Goal: Task Accomplishment & Management: Complete application form

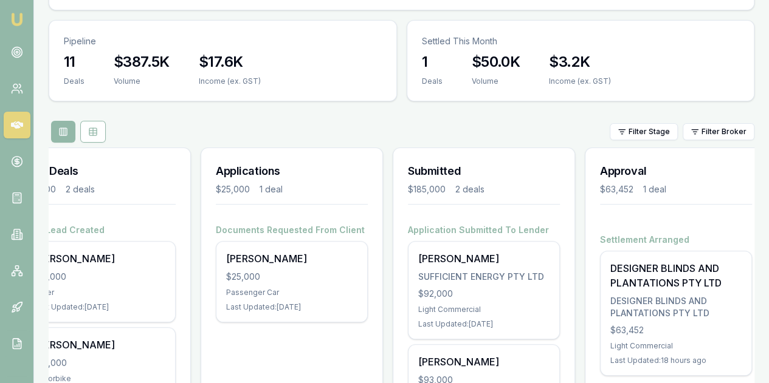
scroll to position [0, 49]
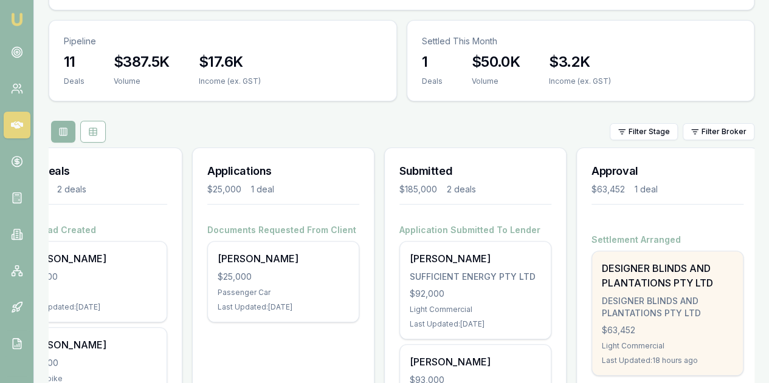
click at [696, 324] on div "$63,452" at bounding box center [666, 330] width 131 height 12
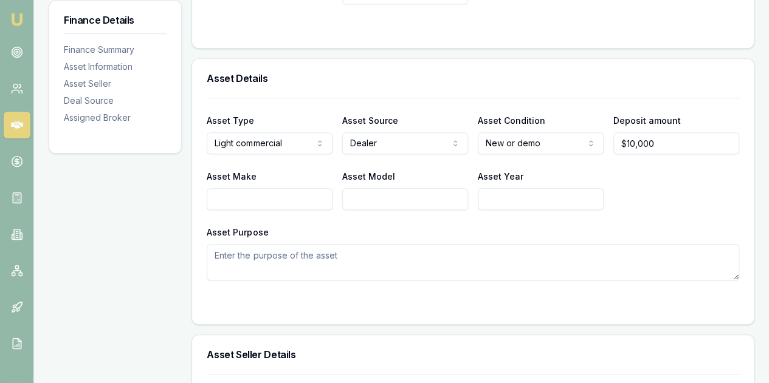
scroll to position [425, 0]
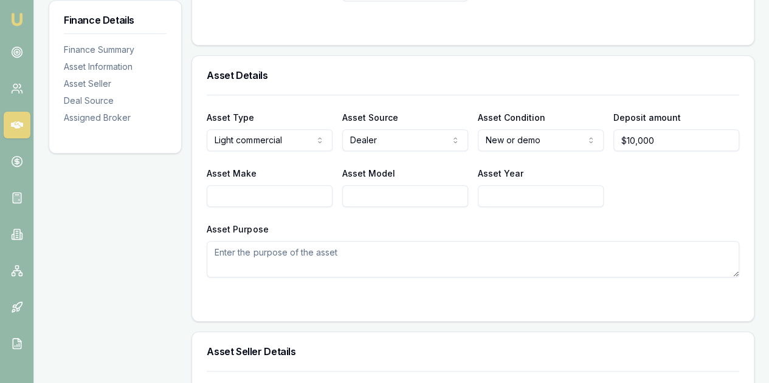
click at [228, 197] on input "Asset Make" at bounding box center [270, 196] width 126 height 22
type input "BYD"
click at [365, 196] on input "Asset Model" at bounding box center [405, 196] width 126 height 22
type input "SHARK"
click at [499, 196] on input "Asset Year" at bounding box center [541, 196] width 126 height 22
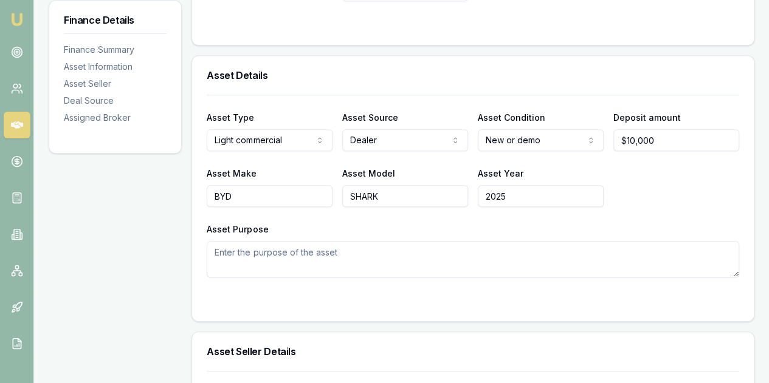
type input "2025"
click at [236, 257] on textarea "Asset Purpose" at bounding box center [473, 259] width 532 height 36
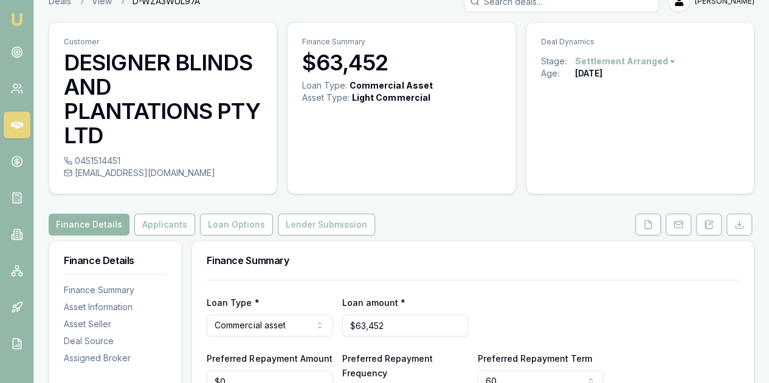
scroll to position [0, 0]
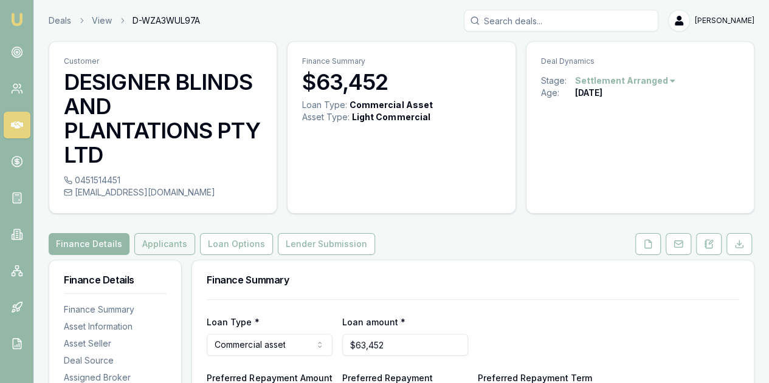
type textarea "FOR THEIR EMPLOYEE HE IS A DESIGNER ALWAYS ON THE ROAD."
click at [158, 247] on button "Applicants" at bounding box center [164, 244] width 61 height 22
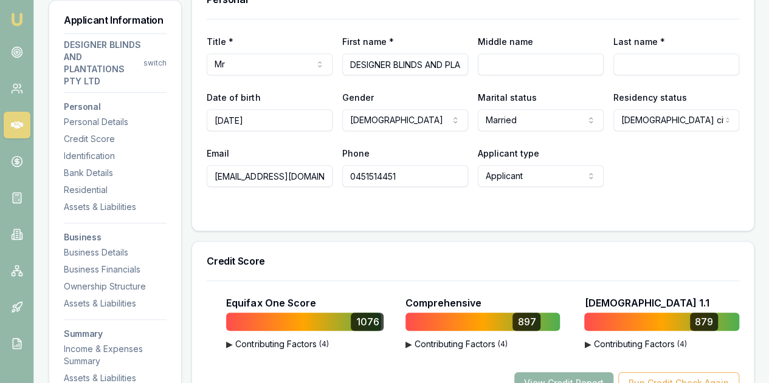
scroll to position [304, 0]
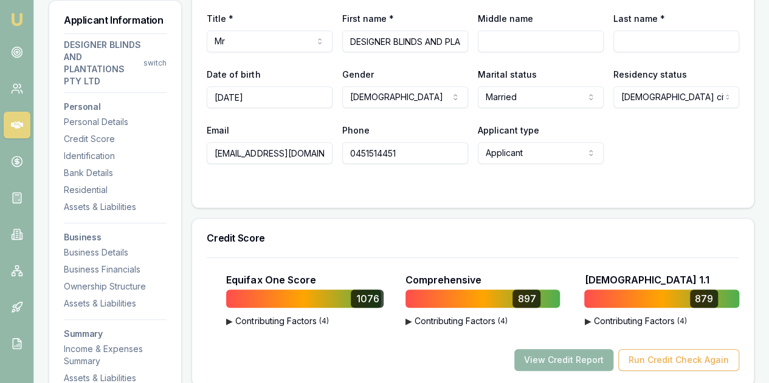
click at [498, 42] on input "Middle name" at bounding box center [541, 41] width 126 height 22
type input "b"
type input "BRADLEY DEAN"
click at [638, 45] on input "Last name *" at bounding box center [676, 41] width 126 height 22
type input "RIX"
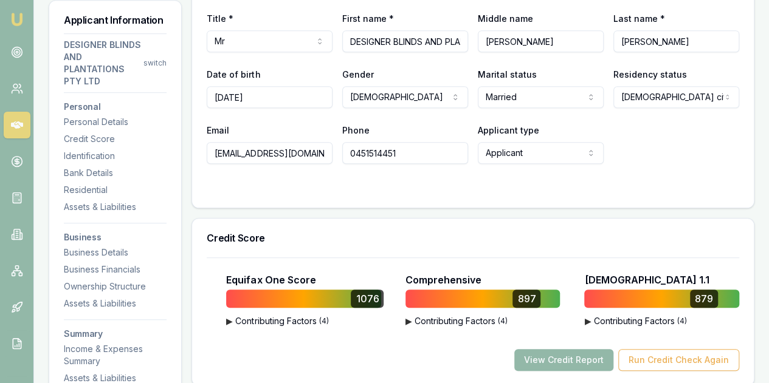
click at [656, 135] on div "Email contact@designeropeningroofs.com.au Phone 0451514451 Applicant type Appli…" at bounding box center [473, 143] width 532 height 41
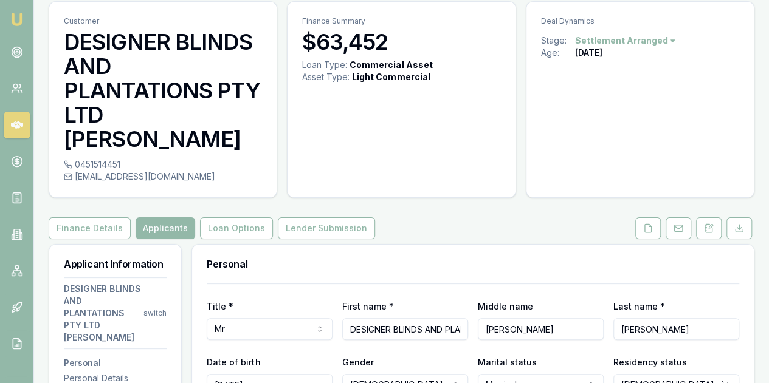
scroll to position [0, 0]
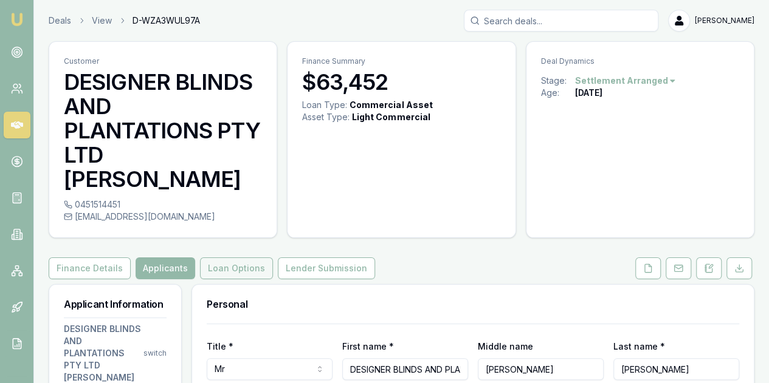
click at [235, 258] on button "Loan Options" at bounding box center [236, 269] width 73 height 22
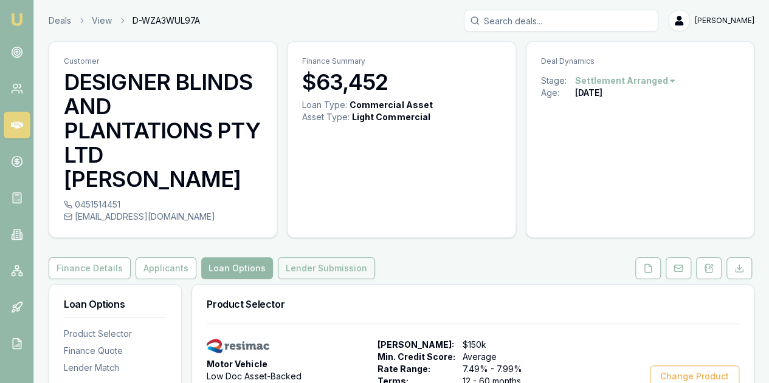
click at [327, 258] on button "Lender Submission" at bounding box center [326, 269] width 97 height 22
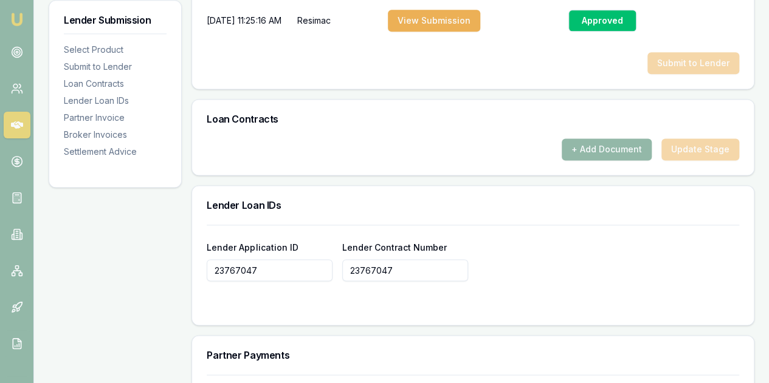
scroll to position [790, 0]
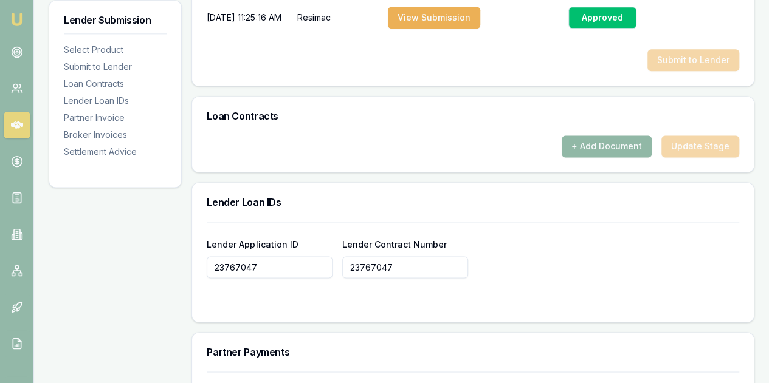
click at [583, 135] on button "+ Add Document" at bounding box center [606, 146] width 90 height 22
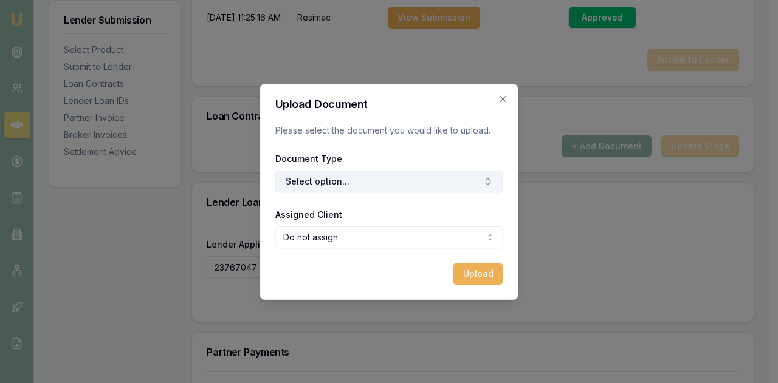
click at [316, 183] on button "Select option..." at bounding box center [389, 182] width 228 height 22
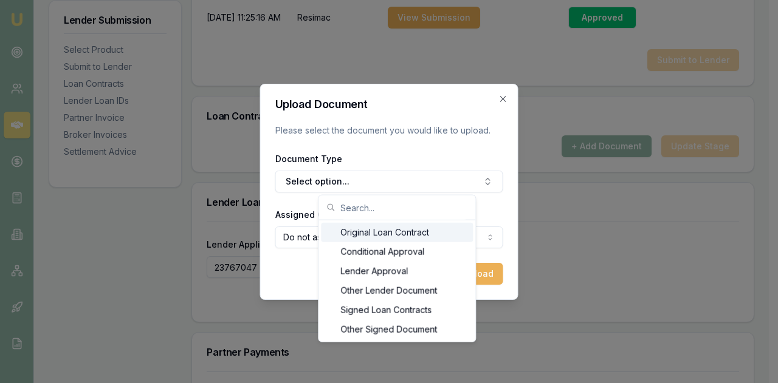
click at [356, 228] on div "Original Loan Contract" at bounding box center [397, 232] width 152 height 19
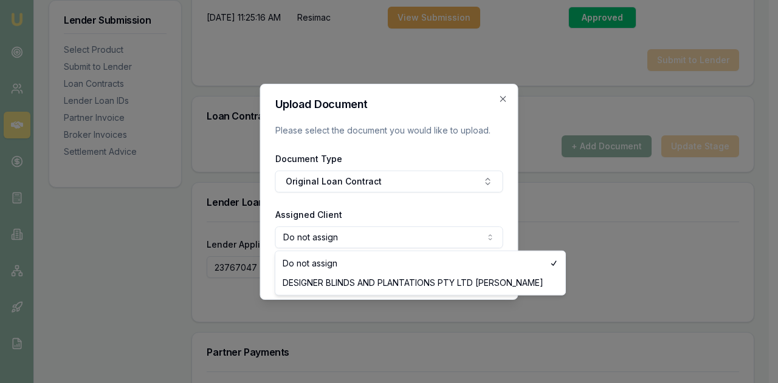
select select "U-MP8E70GPGU"
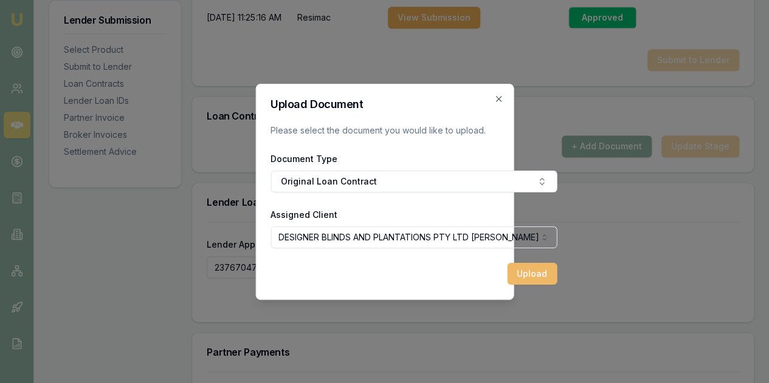
click at [507, 273] on button "Upload" at bounding box center [532, 274] width 50 height 22
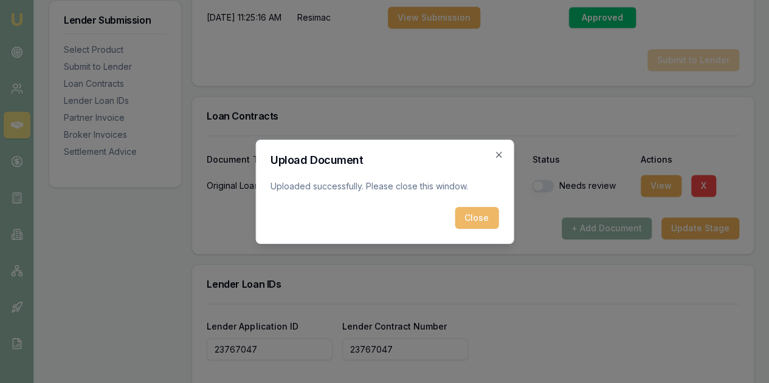
click at [471, 220] on button "Close" at bounding box center [476, 218] width 44 height 22
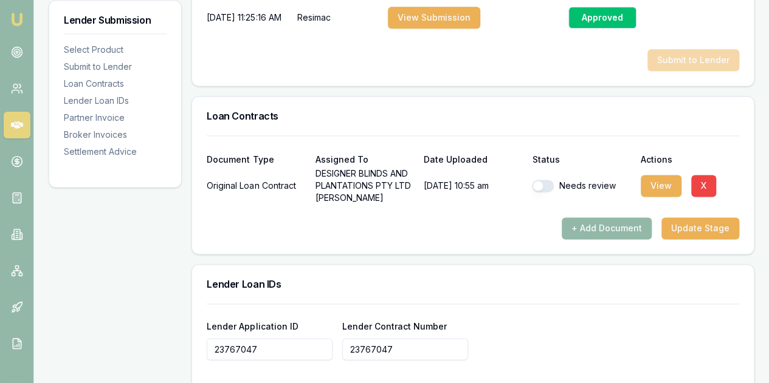
click at [537, 180] on button "button" at bounding box center [543, 186] width 22 height 12
checkbox input "true"
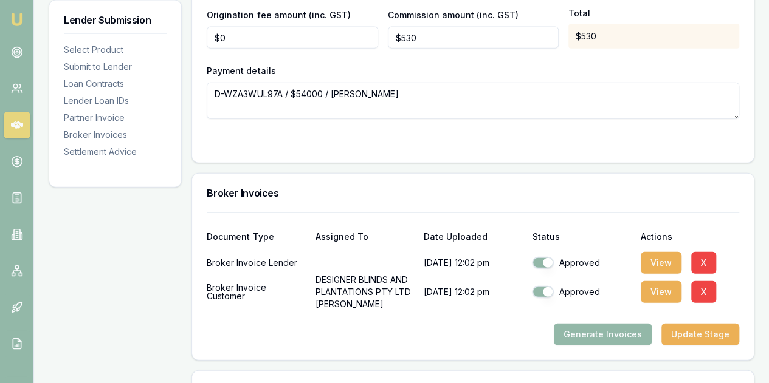
scroll to position [1529, 0]
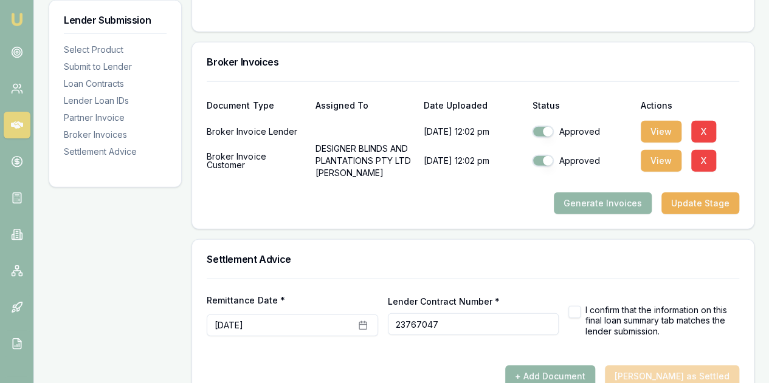
click at [575, 306] on button "button" at bounding box center [574, 312] width 12 height 12
checkbox input "true"
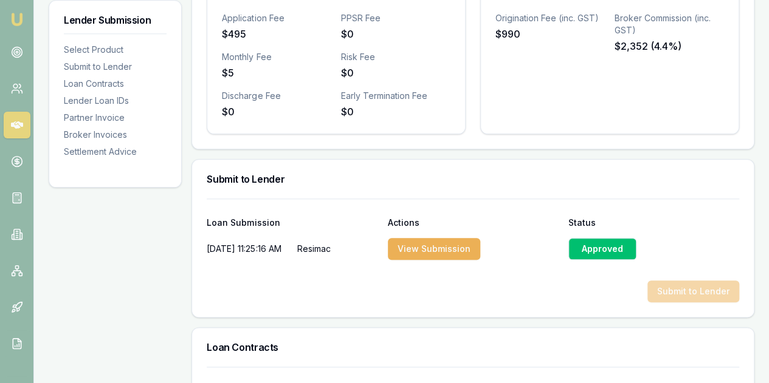
scroll to position [801, 0]
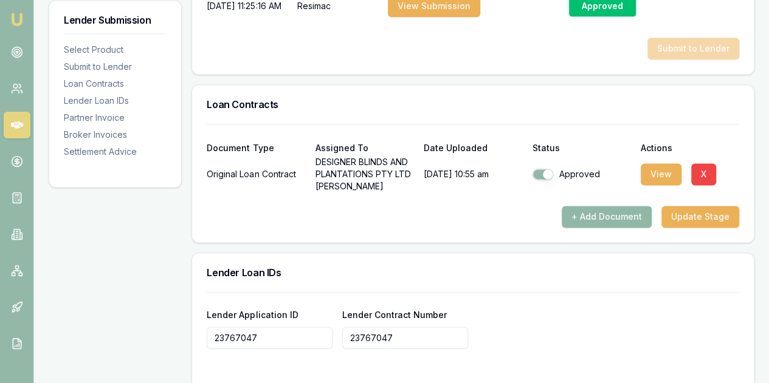
click at [594, 206] on button "+ Add Document" at bounding box center [606, 217] width 90 height 22
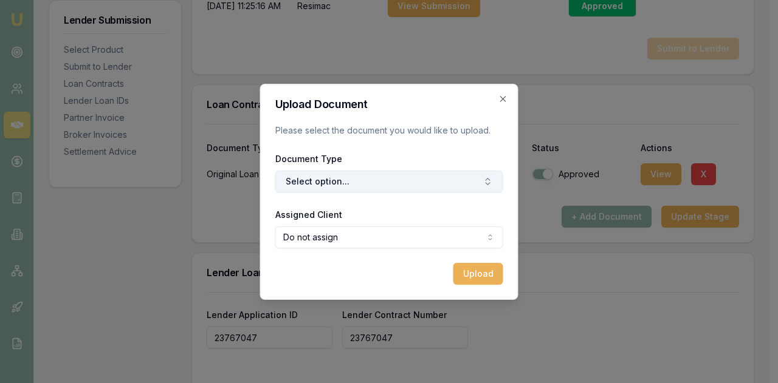
click at [338, 186] on button "Select option..." at bounding box center [389, 182] width 228 height 22
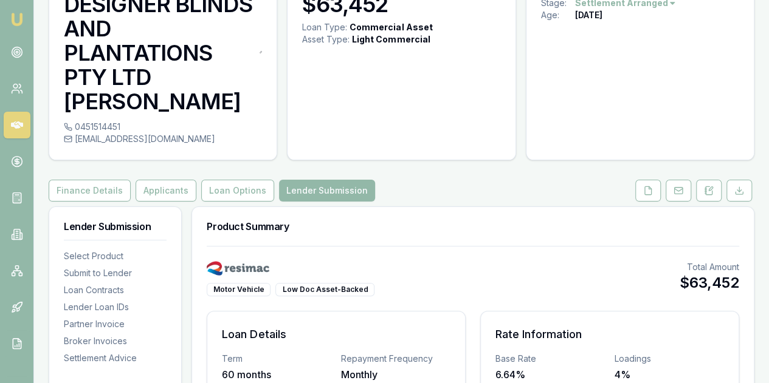
scroll to position [72, 0]
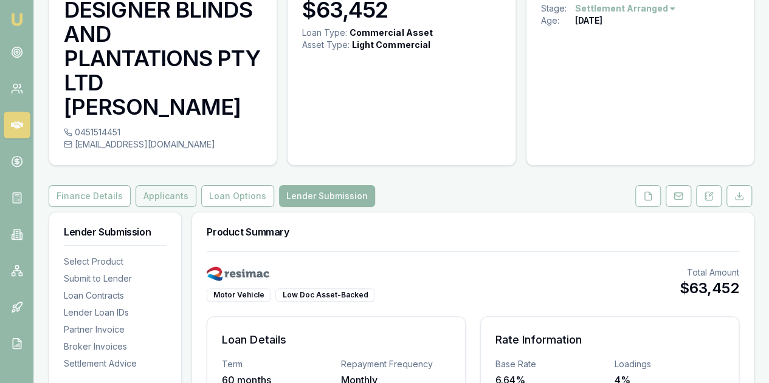
click at [173, 185] on button "Applicants" at bounding box center [165, 196] width 61 height 22
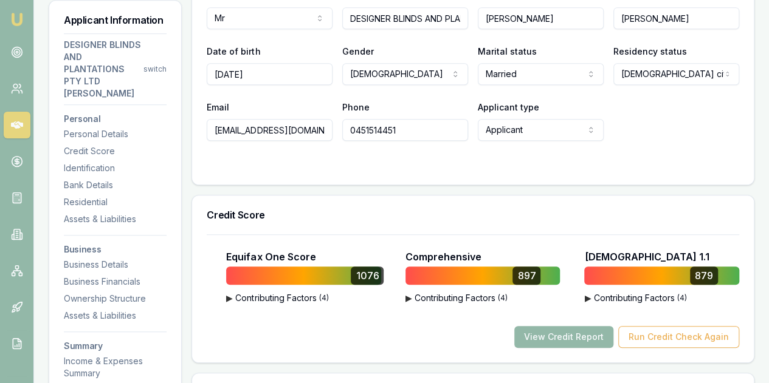
scroll to position [122, 0]
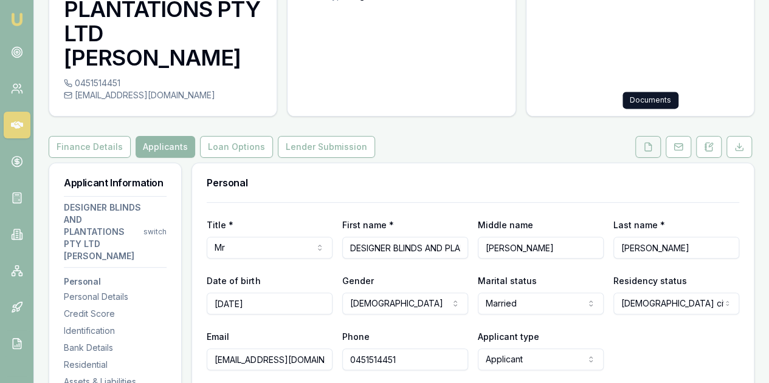
click at [649, 142] on icon at bounding box center [648, 147] width 10 height 10
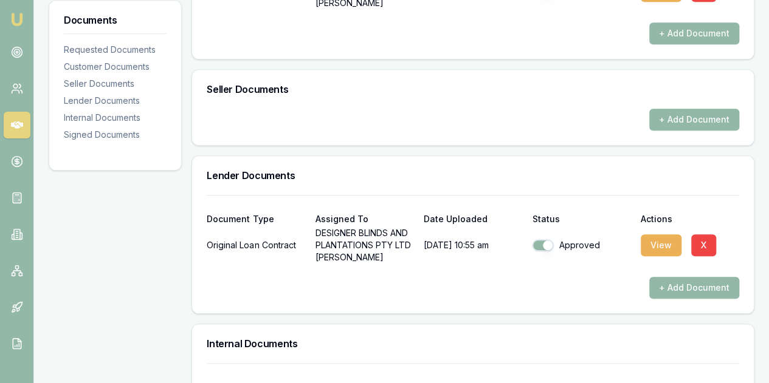
scroll to position [489, 0]
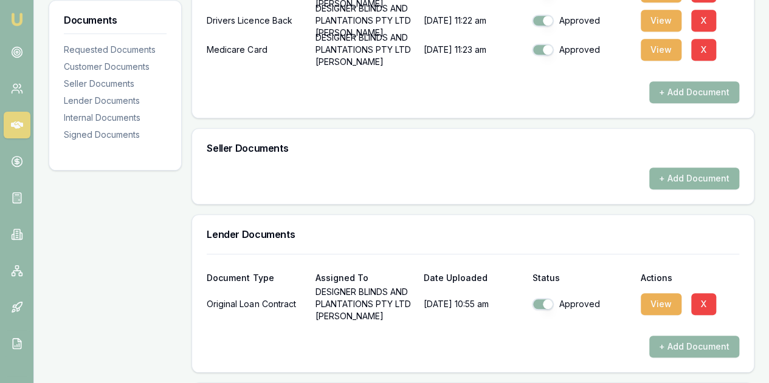
click at [676, 168] on button "+ Add Document" at bounding box center [694, 179] width 90 height 22
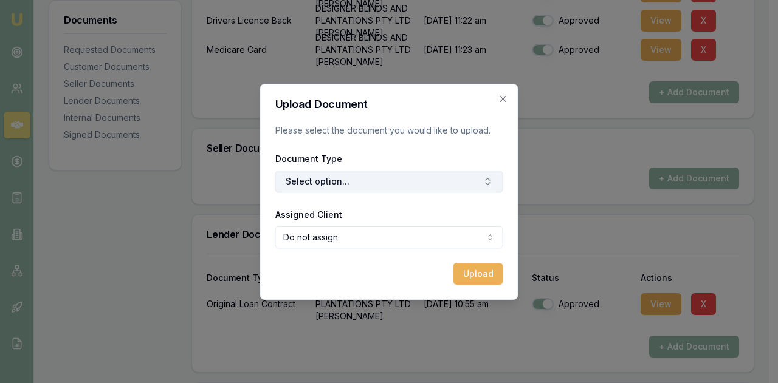
click at [362, 180] on button "Select option..." at bounding box center [389, 182] width 228 height 22
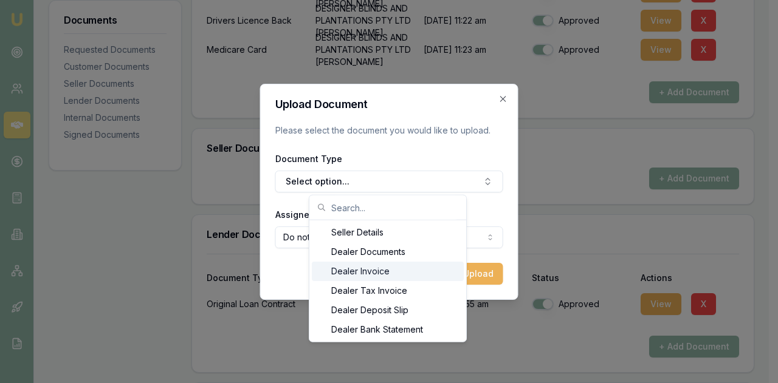
click at [361, 274] on div "Dealer Invoice" at bounding box center [388, 271] width 152 height 19
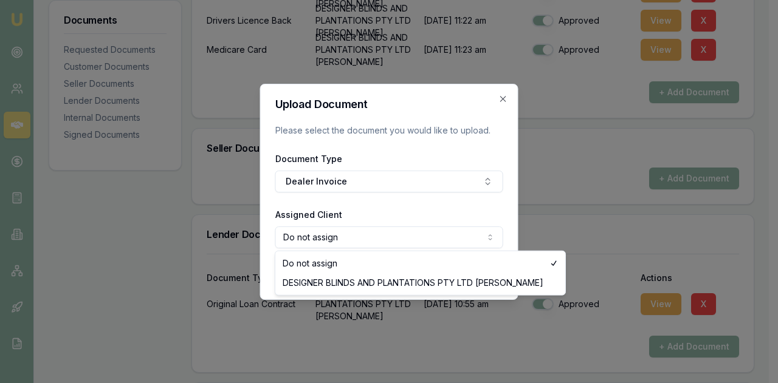
select select "U-MP8E70GPGU"
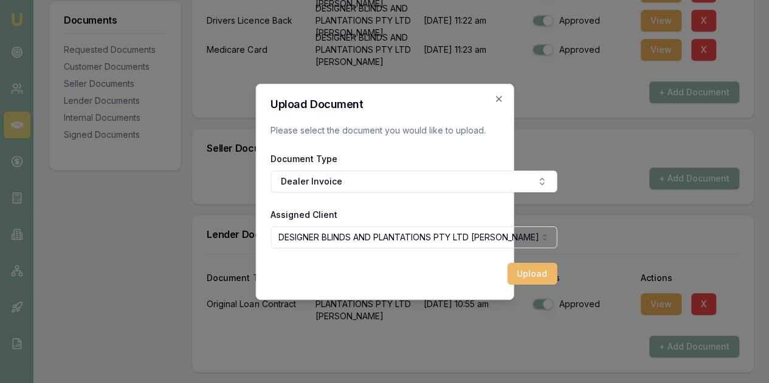
click at [507, 266] on button "Upload" at bounding box center [532, 274] width 50 height 22
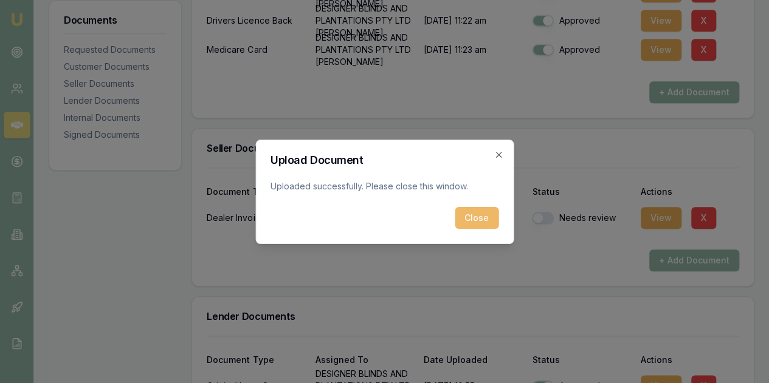
click at [479, 218] on button "Close" at bounding box center [476, 218] width 44 height 22
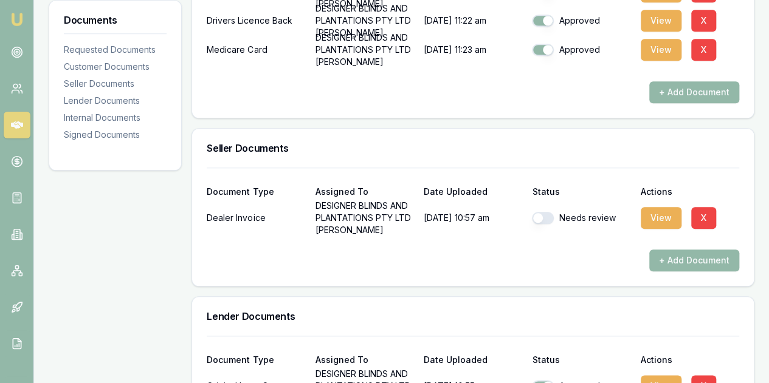
click at [535, 212] on button "button" at bounding box center [543, 218] width 22 height 12
checkbox input "true"
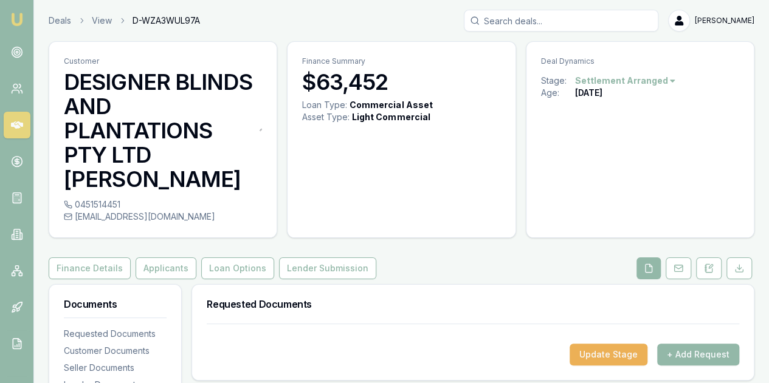
scroll to position [61, 0]
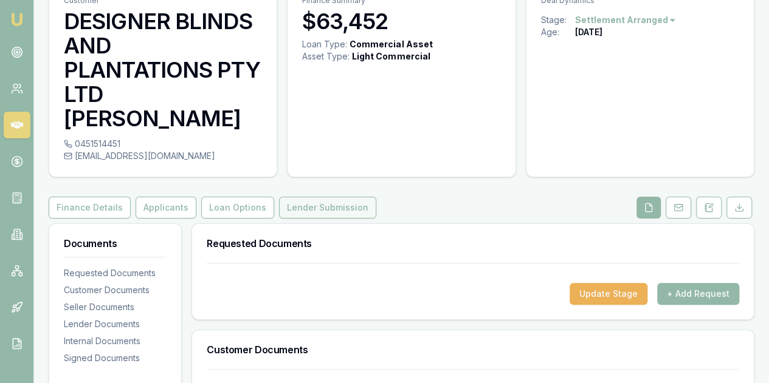
click at [320, 197] on button "Lender Submission" at bounding box center [327, 208] width 97 height 22
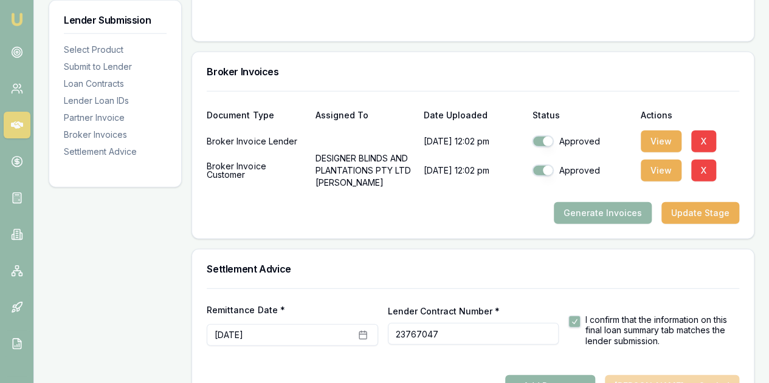
scroll to position [1529, 0]
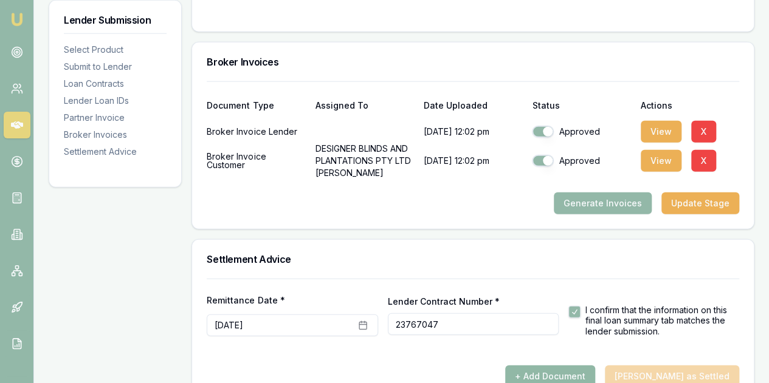
click at [580, 366] on button "+ Add Document" at bounding box center [550, 377] width 90 height 22
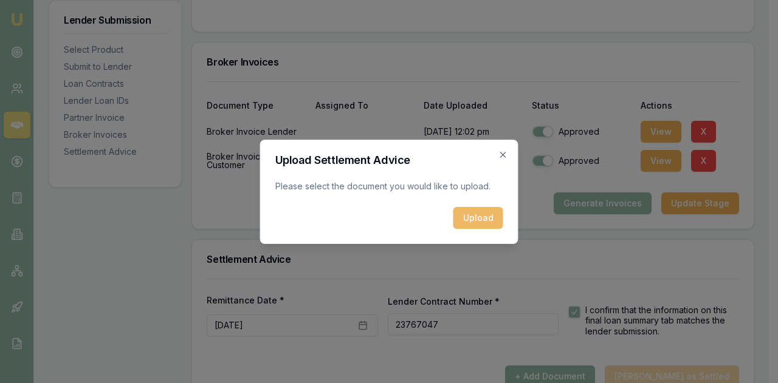
click at [478, 222] on button "Upload" at bounding box center [478, 218] width 50 height 22
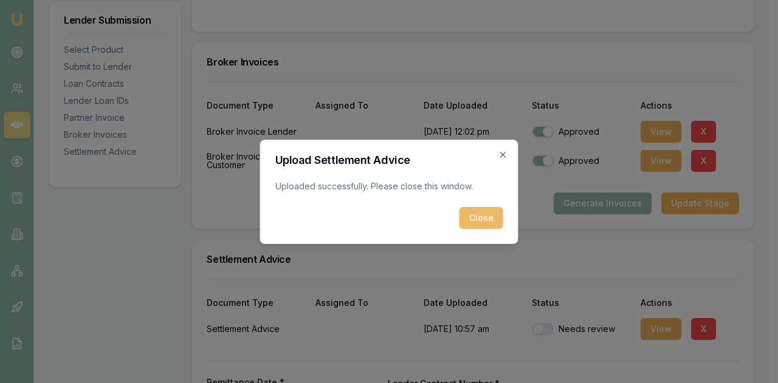
click at [478, 218] on button "Close" at bounding box center [481, 218] width 44 height 22
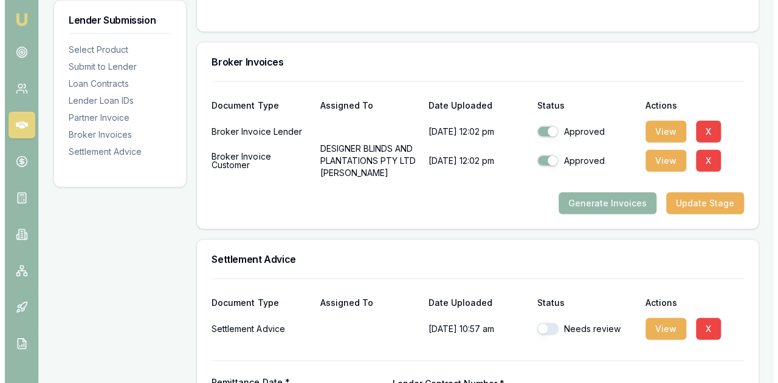
scroll to position [1611, 0]
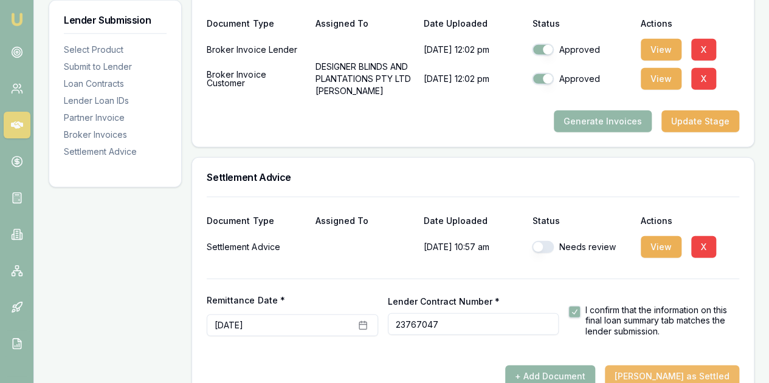
click at [684, 366] on button "Mark Deal as Settled" at bounding box center [672, 377] width 134 height 22
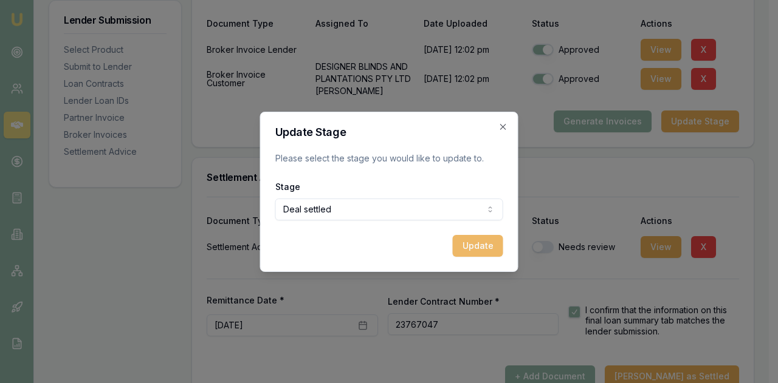
click at [479, 247] on button "Update" at bounding box center [478, 246] width 50 height 22
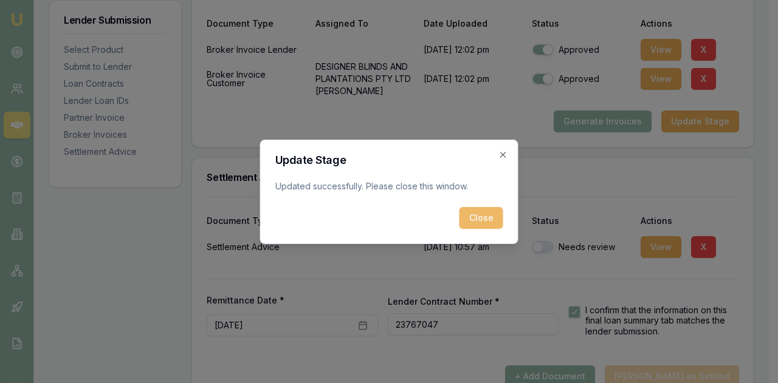
click at [485, 214] on button "Close" at bounding box center [481, 218] width 44 height 22
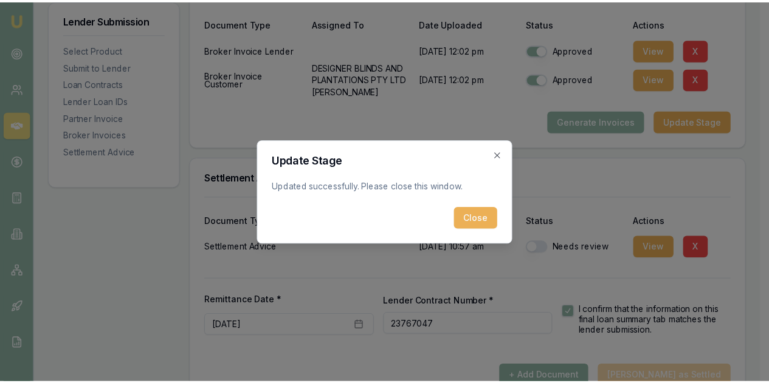
scroll to position [1586, 0]
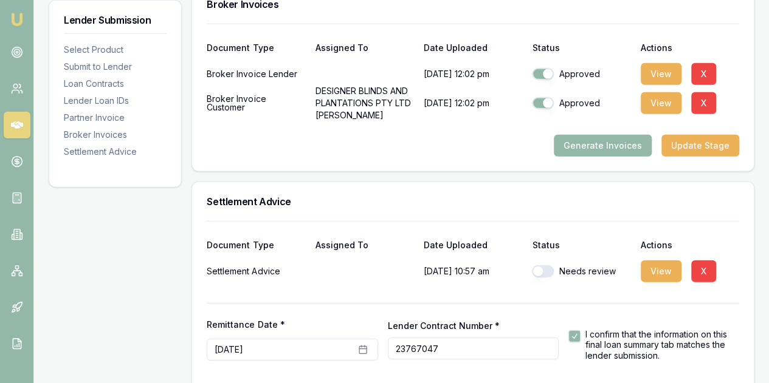
click at [536, 266] on button "button" at bounding box center [543, 272] width 22 height 12
checkbox input "true"
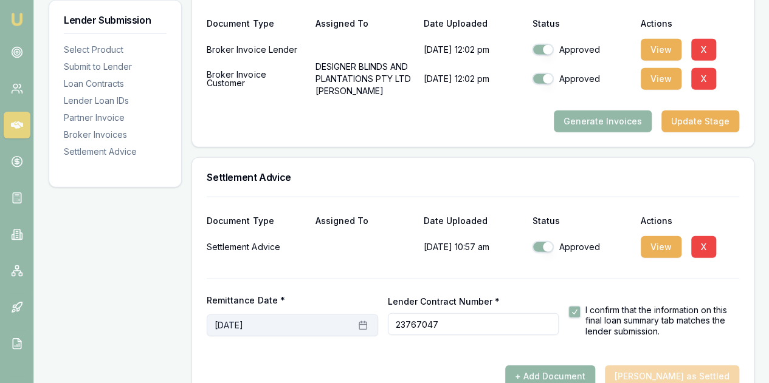
click at [292, 315] on button "August 11th, 2025" at bounding box center [292, 326] width 171 height 22
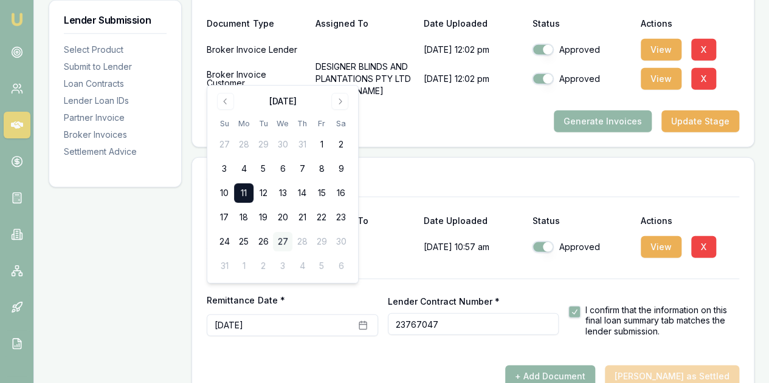
click at [280, 239] on button "27" at bounding box center [282, 241] width 19 height 19
click at [274, 356] on div at bounding box center [473, 361] width 532 height 10
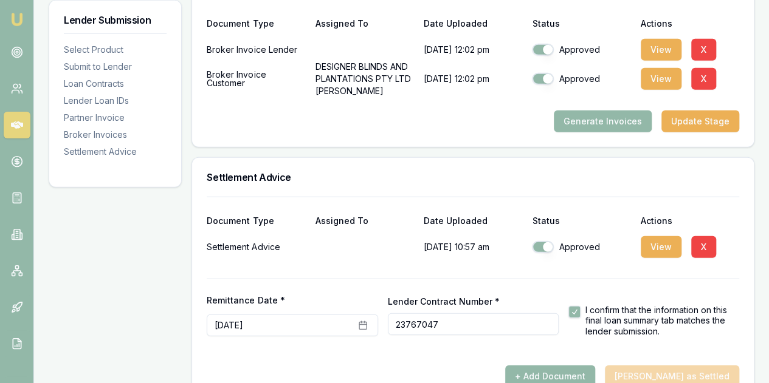
click at [693, 366] on div "+ Add Document Mark Deal as Settled" at bounding box center [473, 377] width 532 height 22
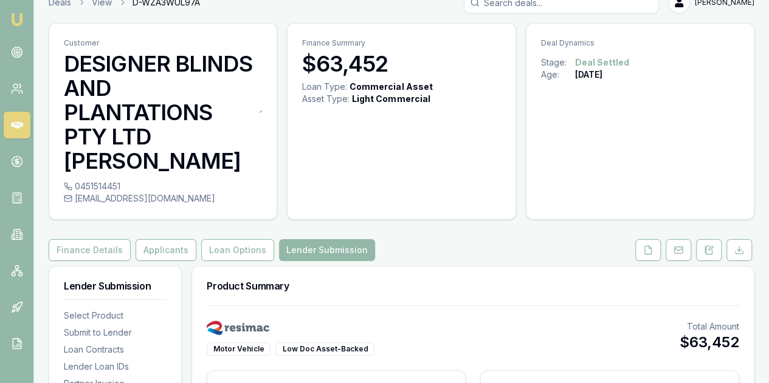
scroll to position [0, 0]
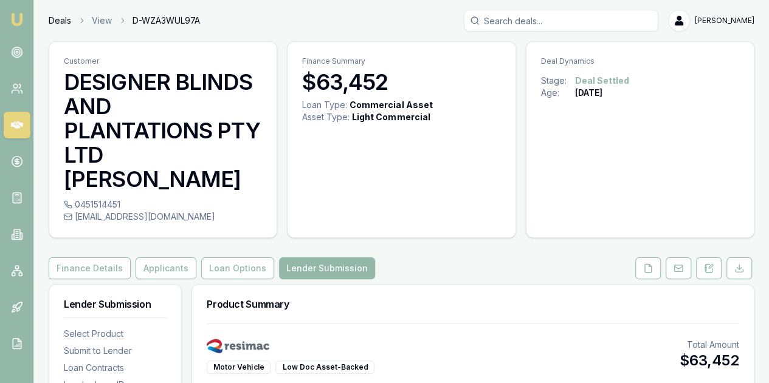
click at [56, 21] on link "Deals" at bounding box center [60, 21] width 22 height 12
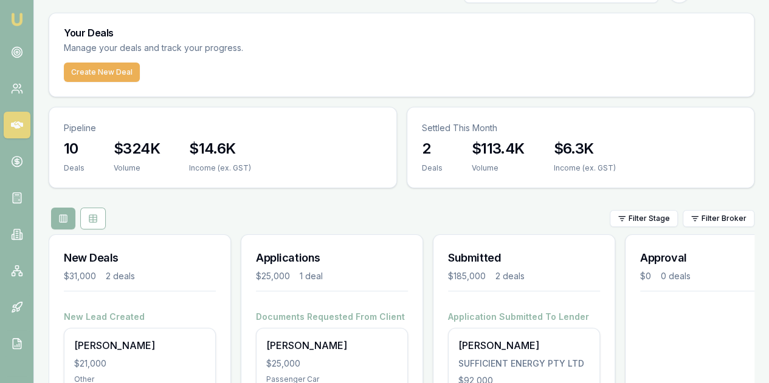
scroll to position [21, 0]
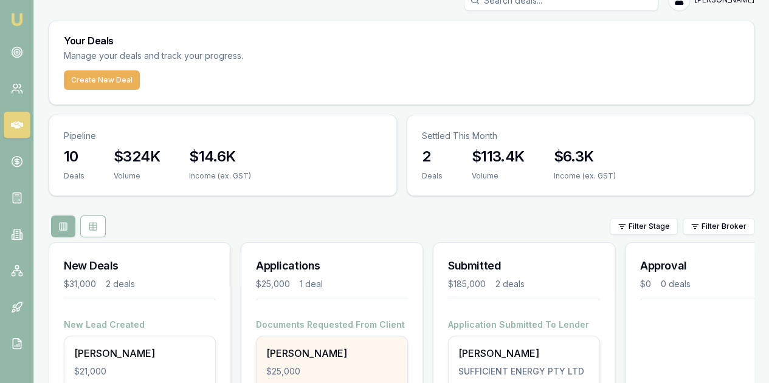
click at [334, 366] on div "$25,000" at bounding box center [331, 372] width 131 height 12
click at [314, 337] on div "Hadi Dirani $25,000 Passenger Car Last Updated: 2 days ago" at bounding box center [331, 377] width 151 height 80
click at [359, 366] on div "$25,000" at bounding box center [331, 372] width 131 height 12
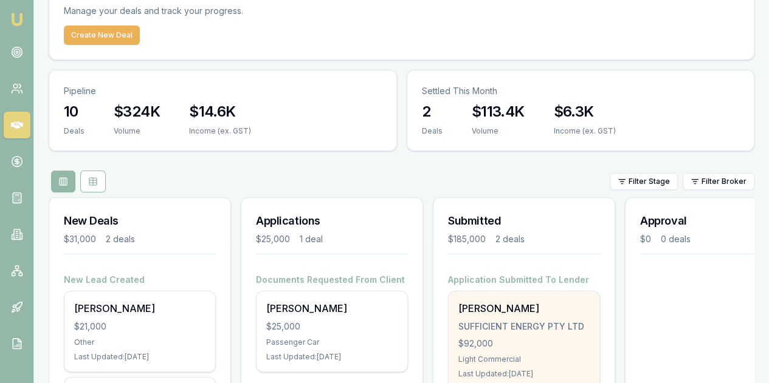
scroll to position [142, 0]
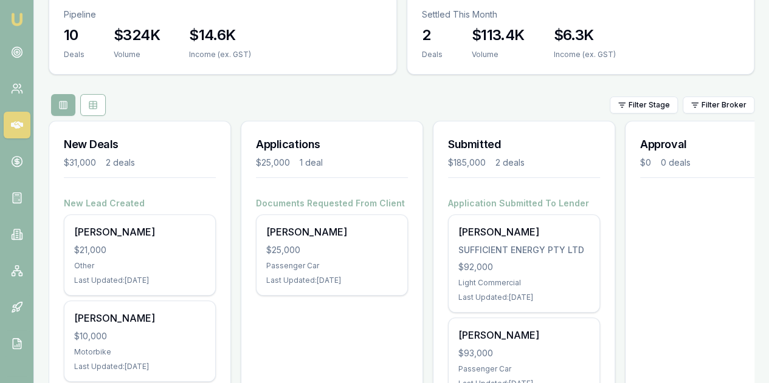
click at [226, 258] on div "New Lead Created Catherine Savvakis $21,000 Other Last Updated: 13 days ago Ray…" at bounding box center [139, 301] width 181 height 209
click at [280, 244] on div "Applications $25,000 1 deal Documents Requested From Client Hadi Dirani $25,000…" at bounding box center [332, 288] width 182 height 335
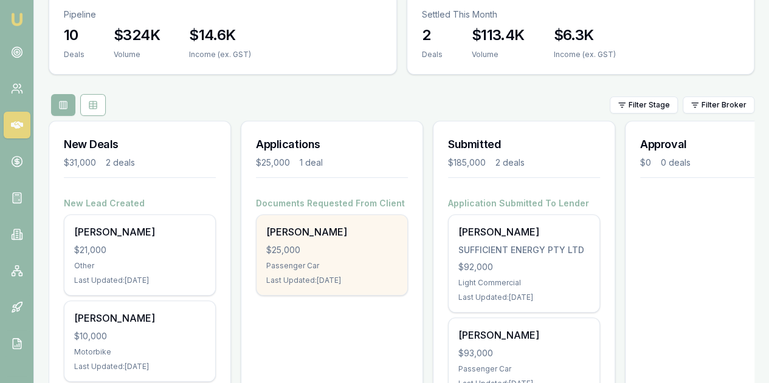
click at [327, 215] on div "Hadi Dirani $25,000 Passenger Car Last Updated: 2 days ago" at bounding box center [331, 255] width 151 height 80
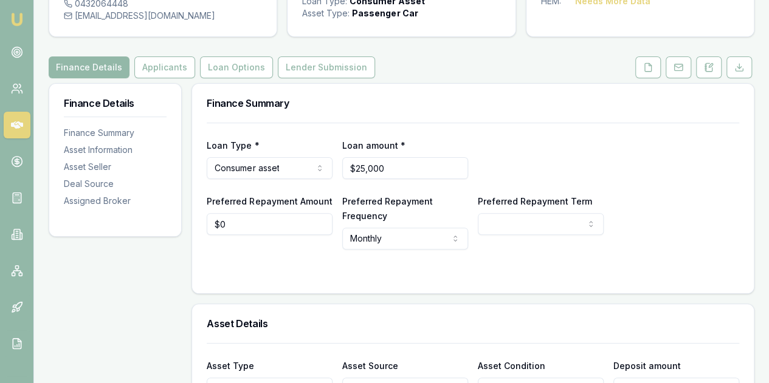
scroll to position [61, 0]
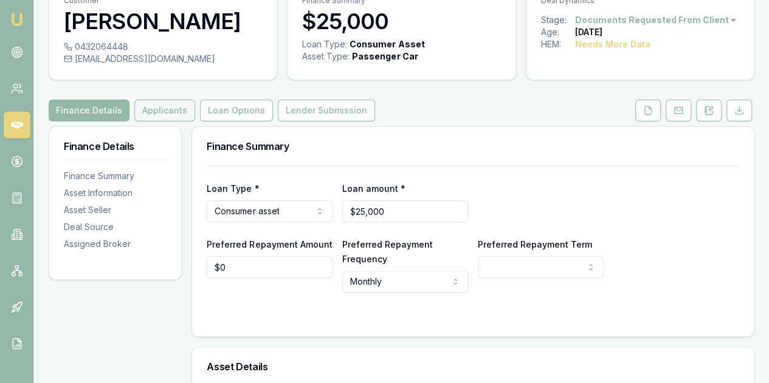
click at [165, 111] on button "Applicants" at bounding box center [164, 111] width 61 height 22
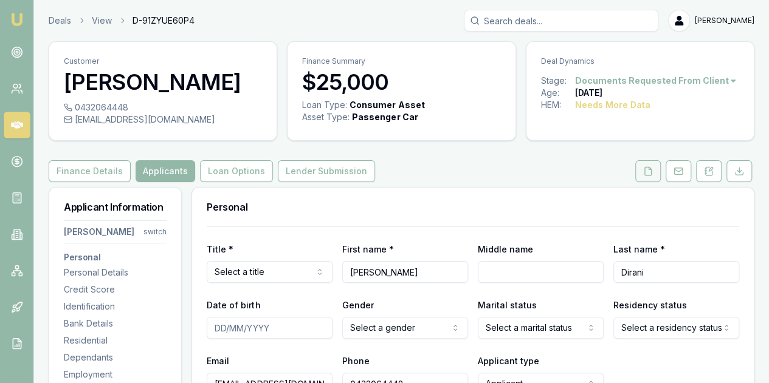
click at [646, 167] on icon at bounding box center [648, 171] width 7 height 8
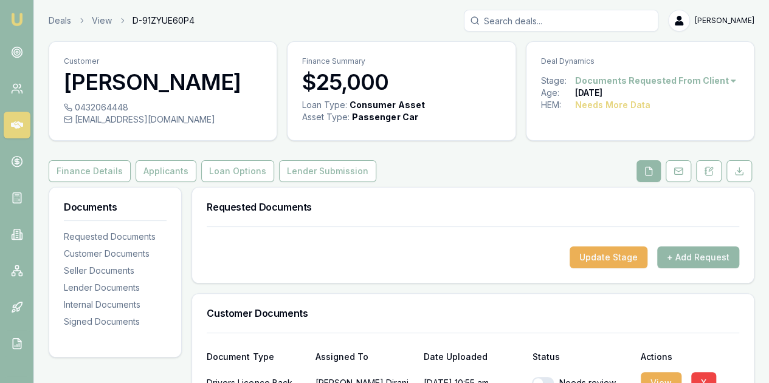
scroll to position [182, 0]
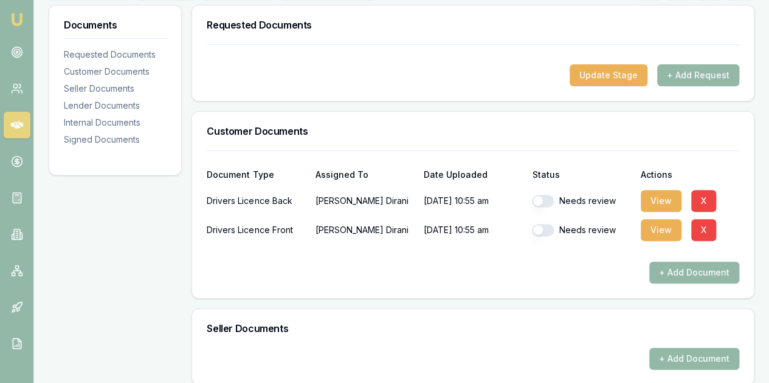
click at [535, 197] on button "button" at bounding box center [543, 201] width 22 height 12
checkbox input "true"
click at [540, 231] on button "button" at bounding box center [543, 230] width 22 height 12
checkbox input "true"
click at [662, 199] on button "View" at bounding box center [660, 201] width 41 height 22
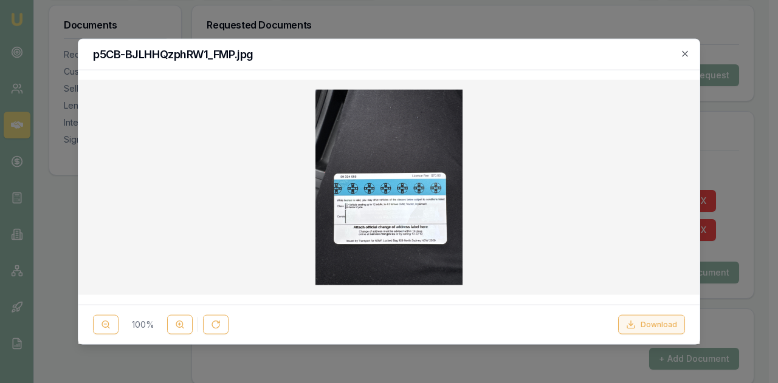
click at [658, 324] on button "Download" at bounding box center [651, 324] width 67 height 19
click at [687, 52] on icon "button" at bounding box center [685, 54] width 10 height 10
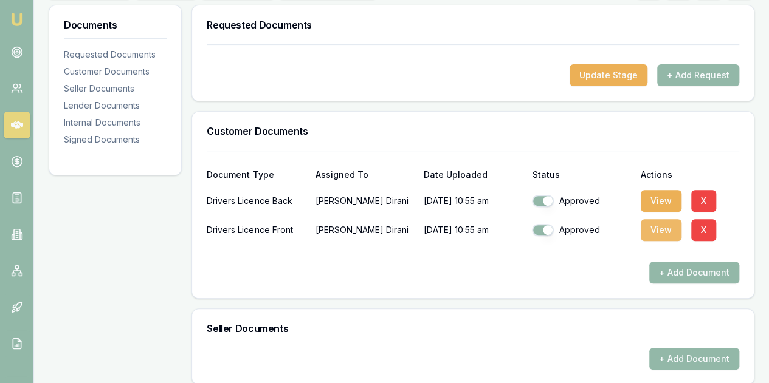
click at [655, 226] on button "View" at bounding box center [660, 230] width 41 height 22
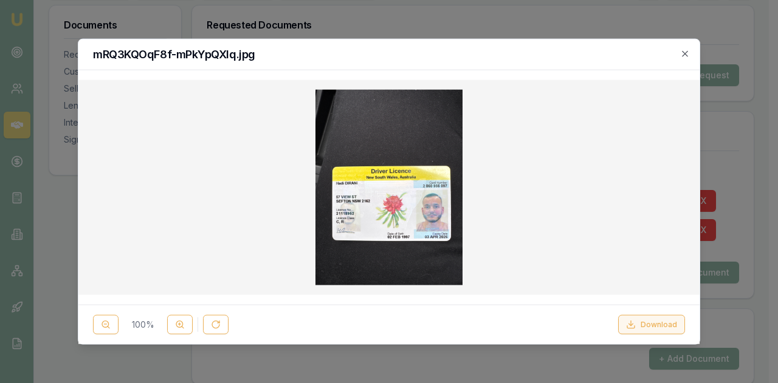
click at [657, 324] on button "Download" at bounding box center [651, 324] width 67 height 19
click at [688, 53] on icon "button" at bounding box center [685, 54] width 10 height 10
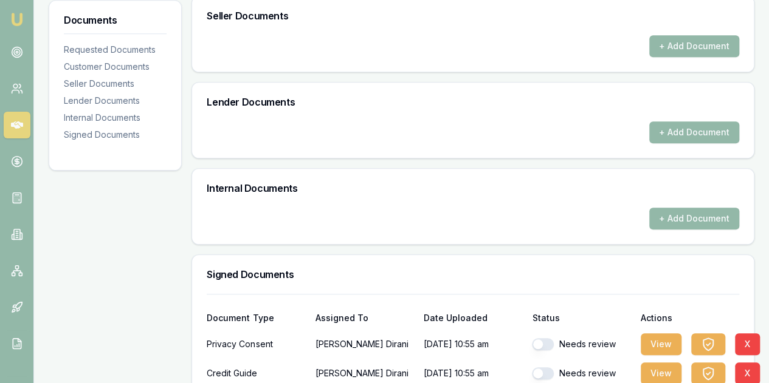
scroll to position [561, 0]
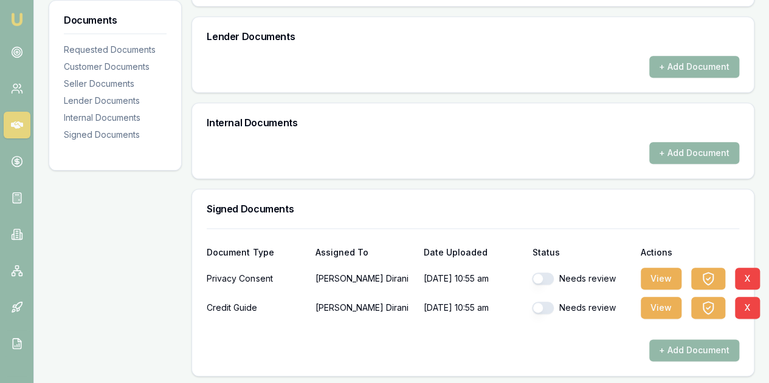
click at [539, 275] on button "button" at bounding box center [543, 279] width 22 height 12
checkbox input "true"
click at [536, 307] on button "button" at bounding box center [543, 308] width 22 height 12
checkbox input "true"
click at [659, 276] on button "View" at bounding box center [660, 279] width 41 height 22
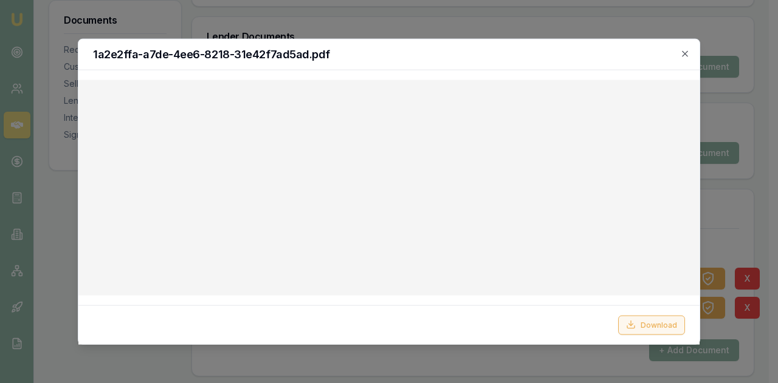
click at [647, 324] on button "Download" at bounding box center [651, 324] width 67 height 19
click at [682, 49] on icon "button" at bounding box center [685, 54] width 10 height 10
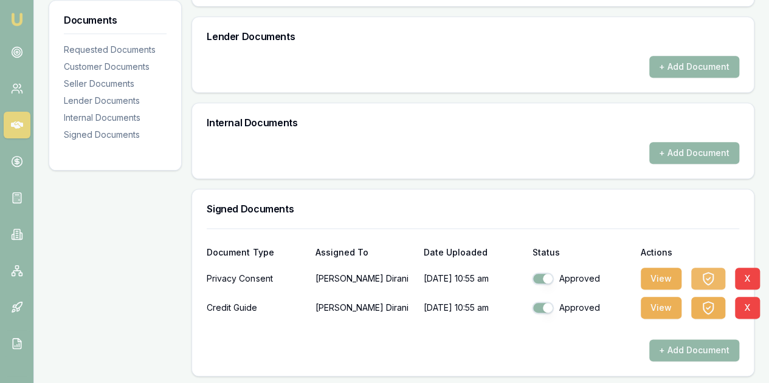
click at [711, 272] on icon "button" at bounding box center [708, 279] width 15 height 15
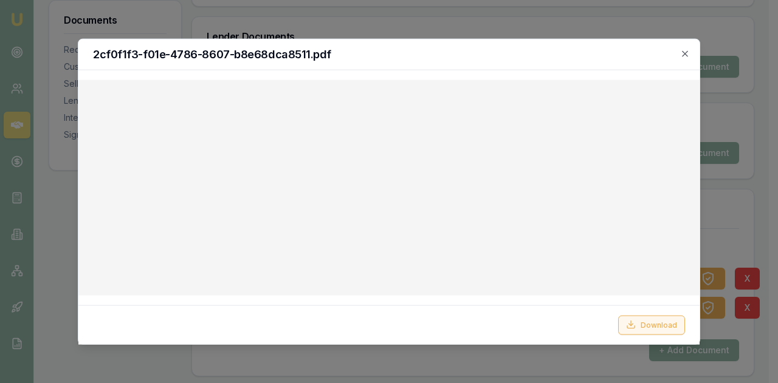
click at [645, 329] on button "Download" at bounding box center [651, 324] width 67 height 19
click at [685, 53] on icon "button" at bounding box center [684, 52] width 5 height 5
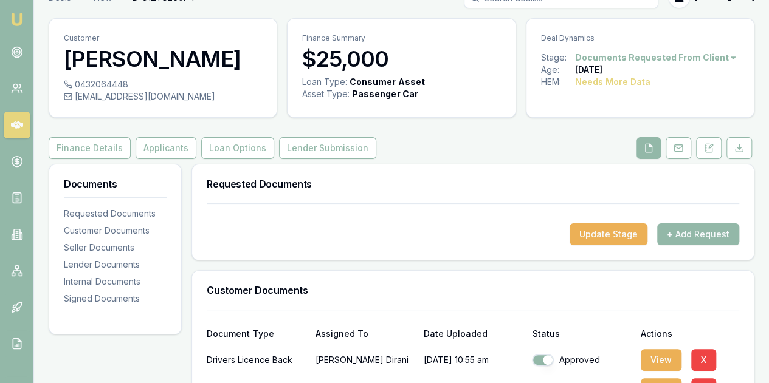
scroll to position [0, 0]
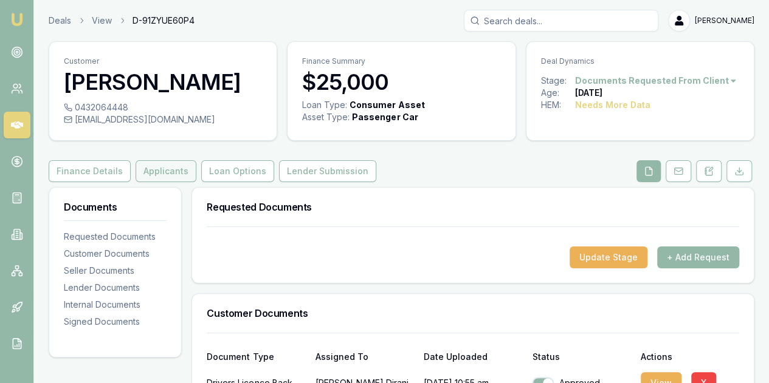
click at [163, 171] on button "Applicants" at bounding box center [165, 171] width 61 height 22
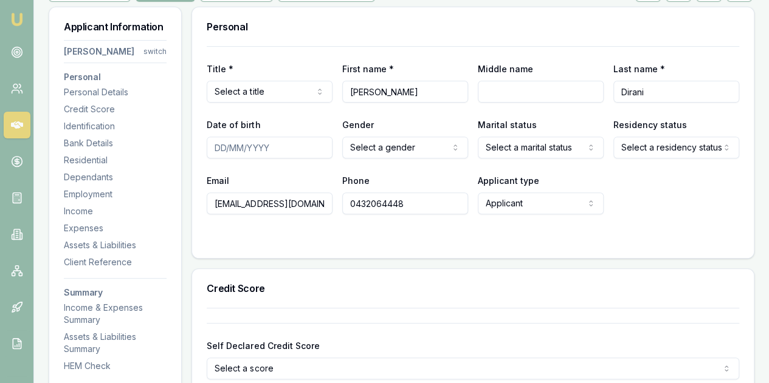
scroll to position [182, 0]
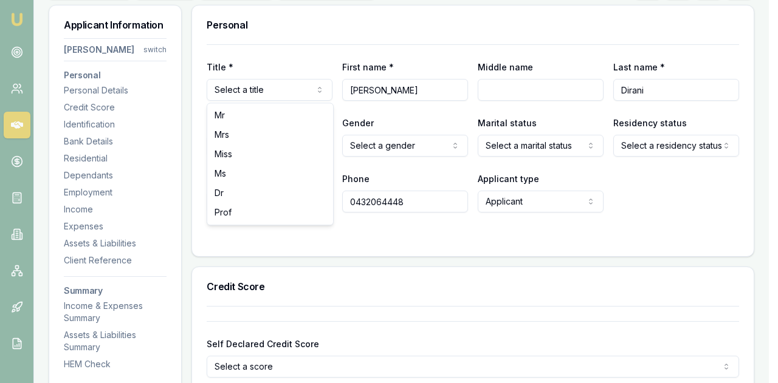
click at [249, 92] on html "Emu Broker Deals View D-91ZYUE60P4 [PERSON_NAME] Menu Customer [PERSON_NAME] 04…" at bounding box center [389, 9] width 778 height 383
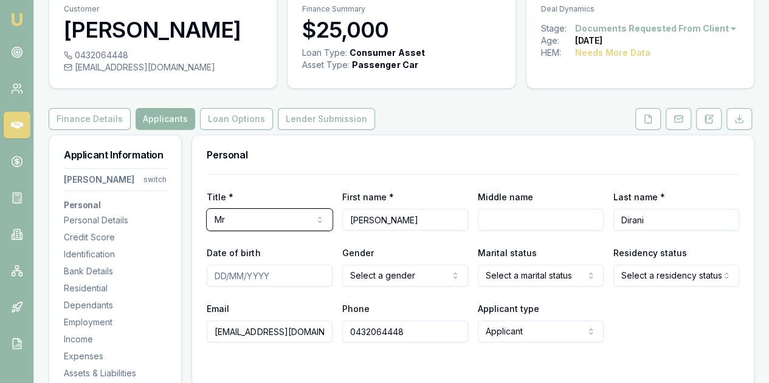
scroll to position [0, 0]
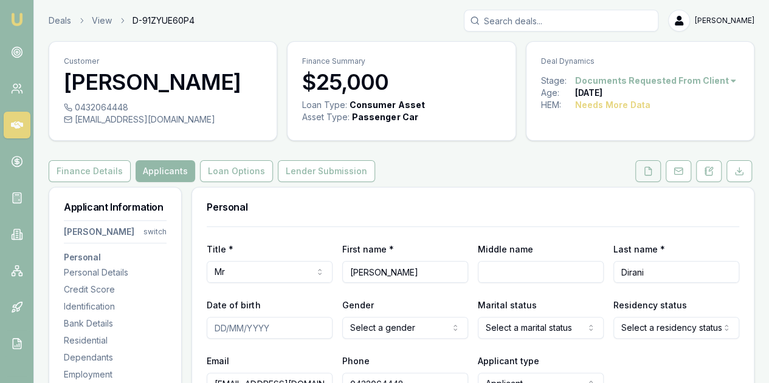
click at [651, 171] on icon at bounding box center [648, 171] width 10 height 10
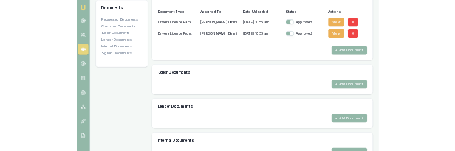
scroll to position [304, 0]
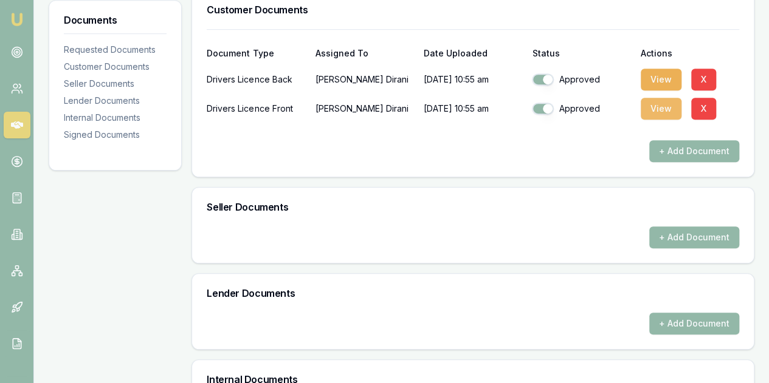
click at [659, 106] on button "View" at bounding box center [660, 109] width 41 height 22
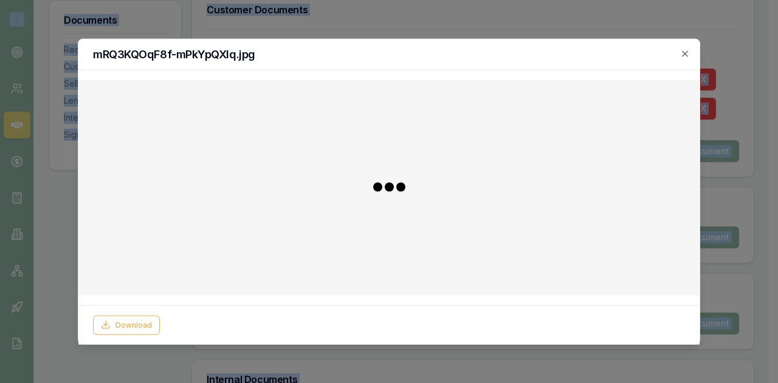
click at [659, 106] on div at bounding box center [388, 188] width 621 height 216
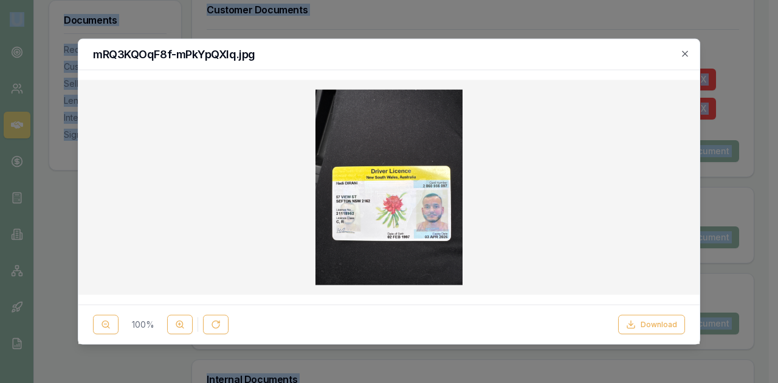
click at [214, 247] on div at bounding box center [388, 187] width 601 height 196
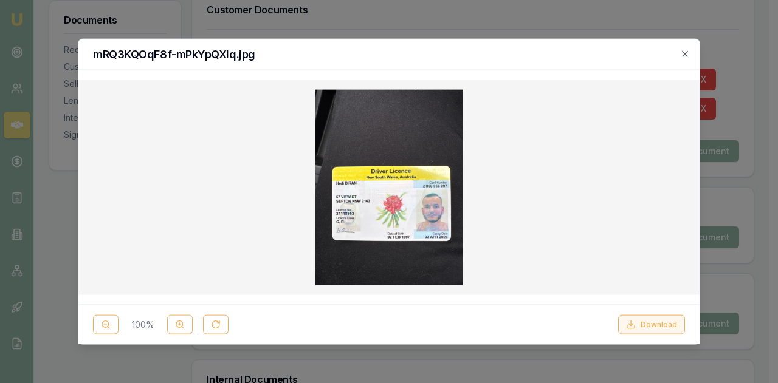
click at [655, 319] on button "Download" at bounding box center [651, 324] width 67 height 19
click at [680, 55] on icon "button" at bounding box center [685, 54] width 10 height 10
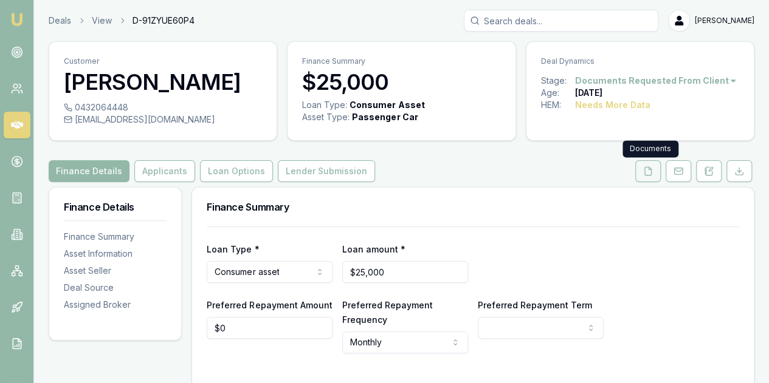
click at [648, 172] on icon at bounding box center [648, 171] width 10 height 10
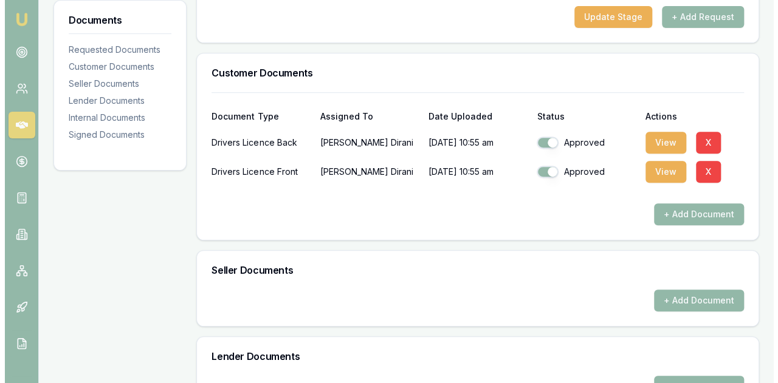
scroll to position [243, 0]
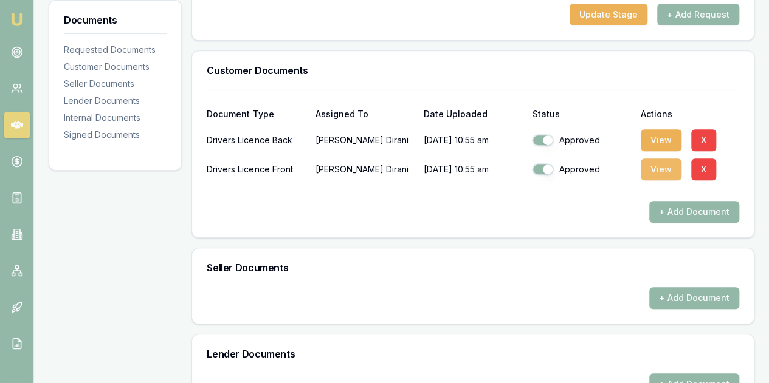
click at [653, 166] on button "View" at bounding box center [660, 170] width 41 height 22
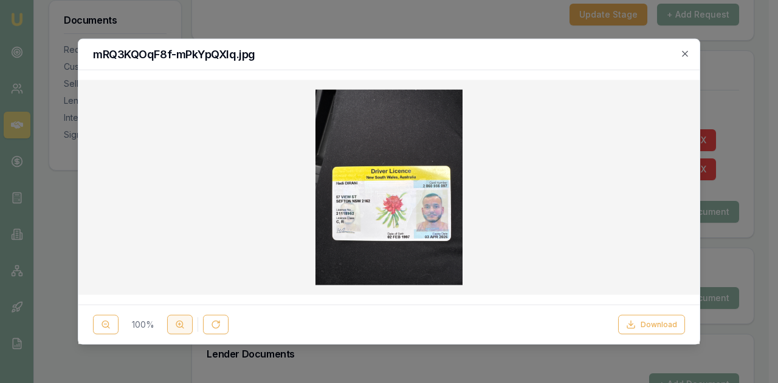
click at [180, 326] on icon at bounding box center [180, 325] width 10 height 10
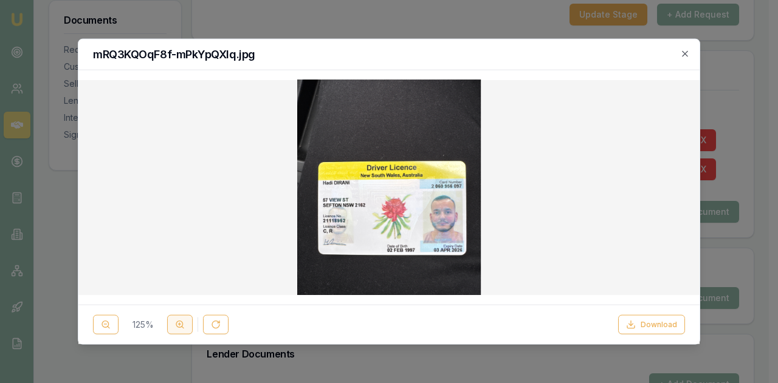
click at [180, 325] on icon at bounding box center [180, 325] width 10 height 10
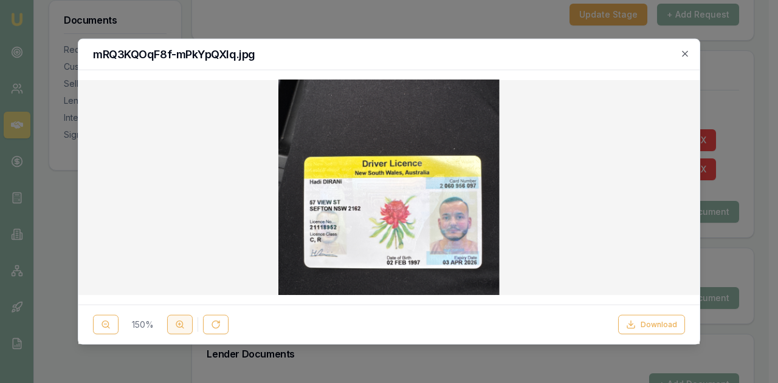
click at [180, 325] on icon at bounding box center [180, 325] width 10 height 10
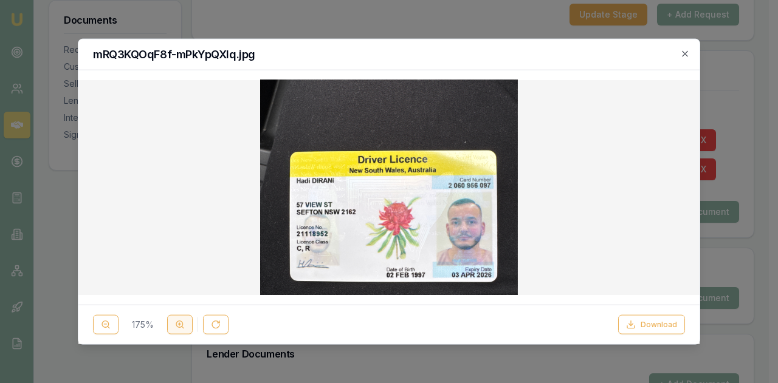
click at [180, 325] on icon at bounding box center [180, 325] width 10 height 10
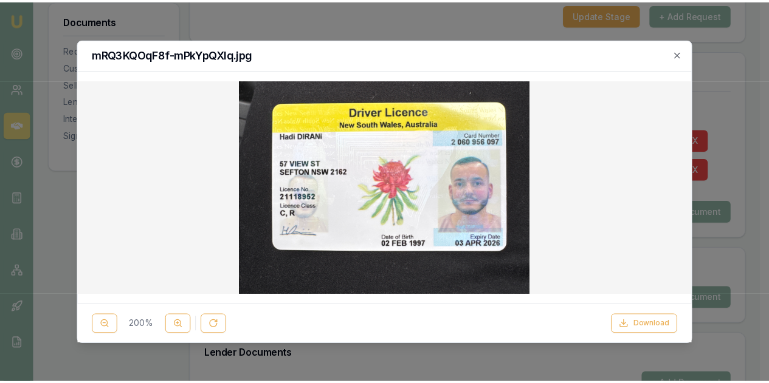
scroll to position [61, 0]
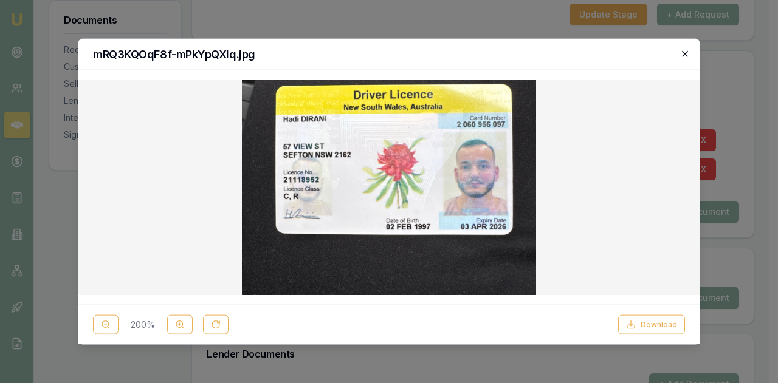
click at [687, 49] on icon "button" at bounding box center [685, 54] width 10 height 10
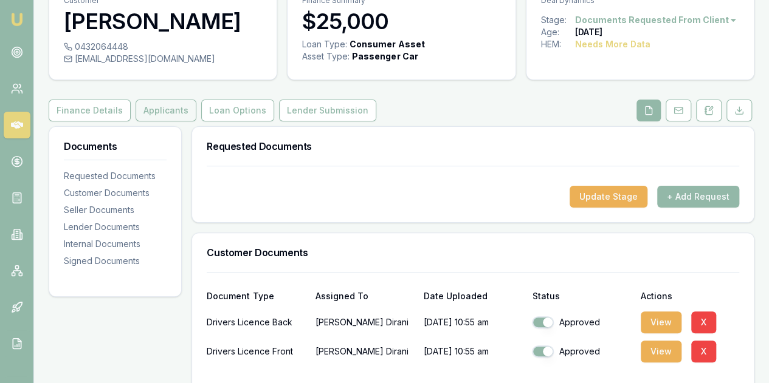
click at [154, 111] on button "Applicants" at bounding box center [165, 111] width 61 height 22
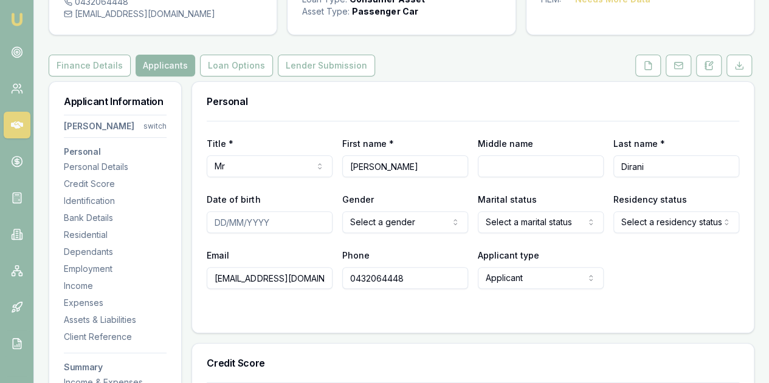
scroll to position [122, 0]
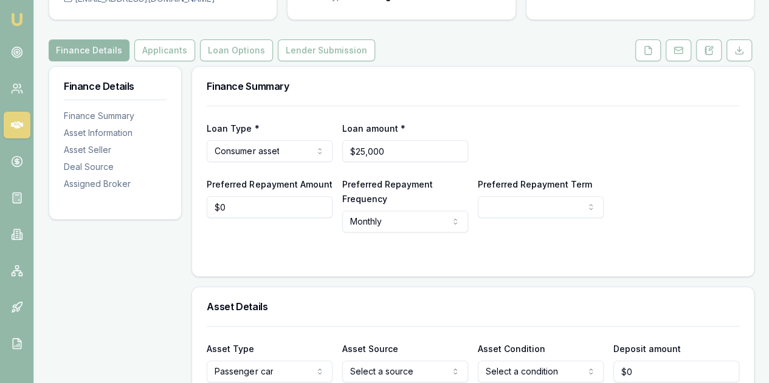
scroll to position [122, 0]
type input "0"
click at [231, 200] on input "0" at bounding box center [270, 207] width 126 height 22
click at [365, 225] on html "Emu Broker Deals View D-91ZYUE60P4 Evette Abdo Toggle Menu Customer Hadi Dirani…" at bounding box center [384, 69] width 769 height 383
type input "$200"
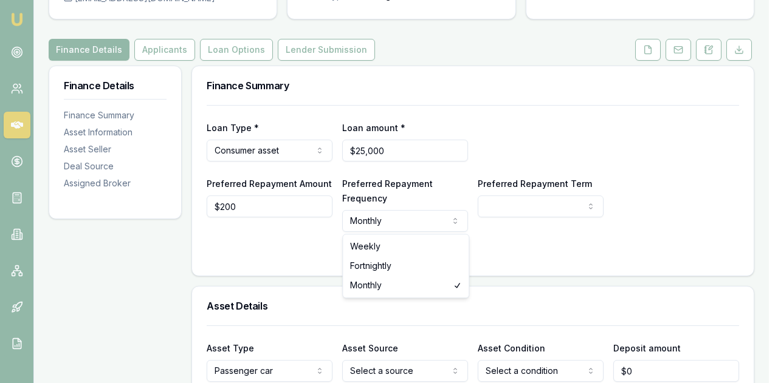
select select "WEEKLY"
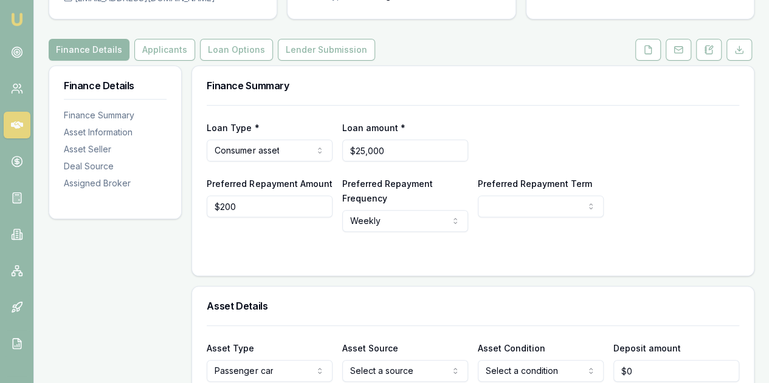
click at [261, 253] on div at bounding box center [473, 257] width 532 height 10
select select "60"
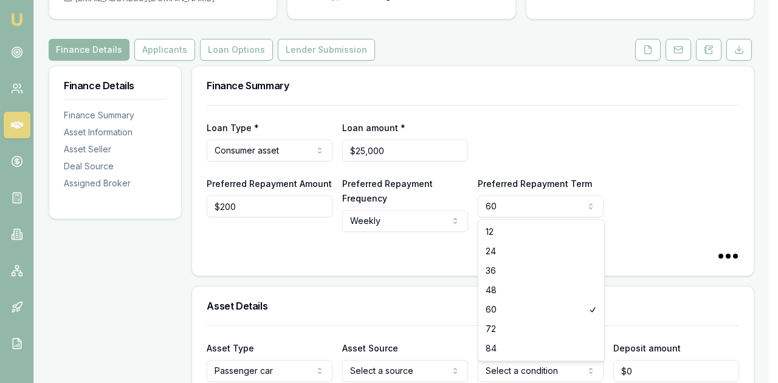
click at [521, 204] on html "Emu Broker Deals View D-91ZYUE60P4 Evette Abdo Toggle Menu Customer Hadi Dirani…" at bounding box center [389, 69] width 778 height 383
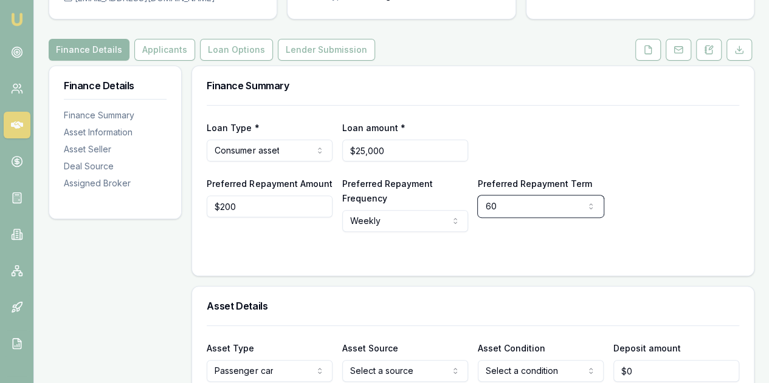
click at [382, 257] on html "Emu Broker Deals View D-91ZYUE60P4 Evette Abdo Toggle Menu Customer Hadi Dirani…" at bounding box center [384, 69] width 769 height 383
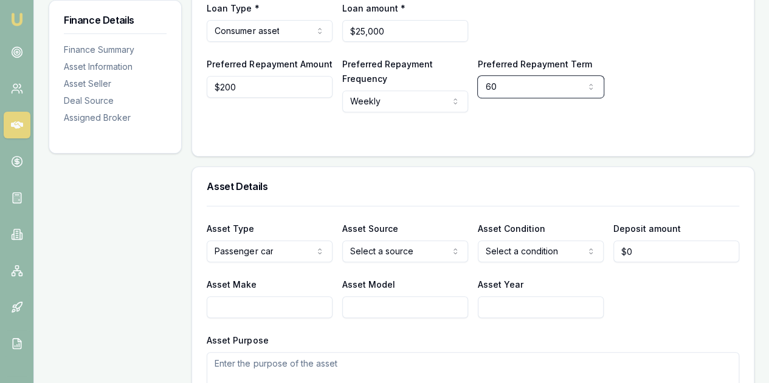
scroll to position [243, 0]
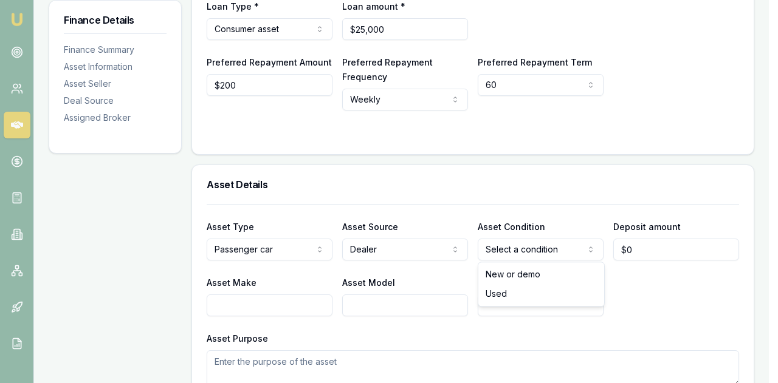
select select "USED"
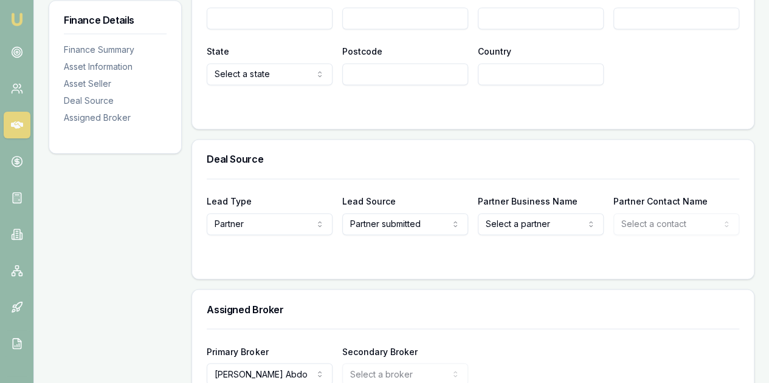
scroll to position [972, 0]
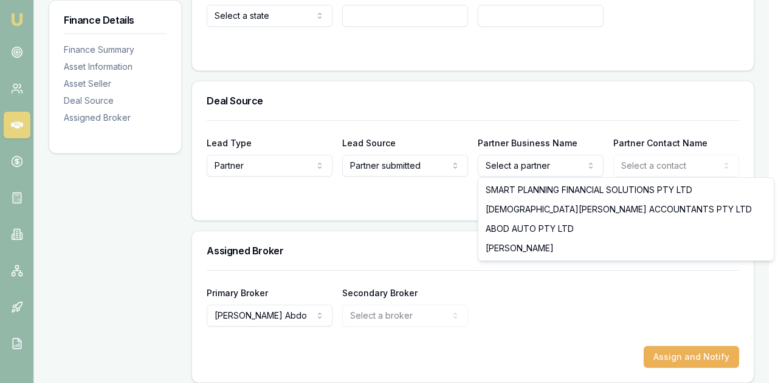
select select "[PERSON_NAME]"
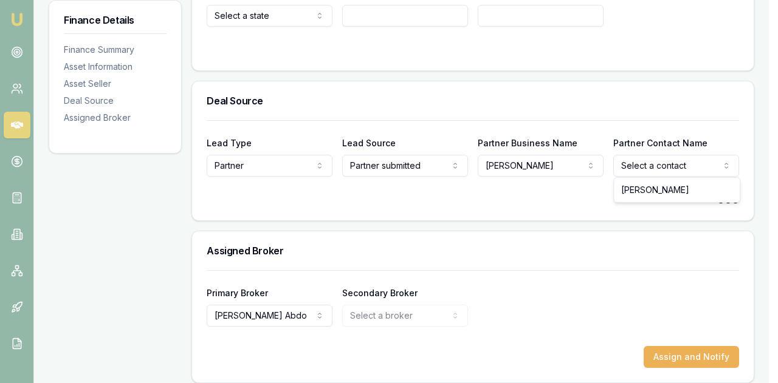
select select "[PERSON_NAME]"
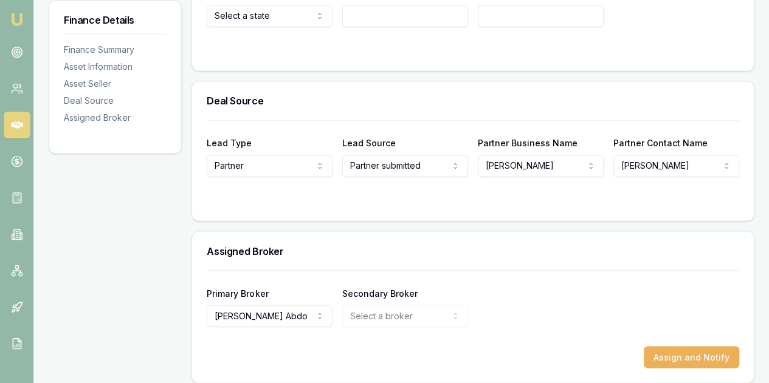
click at [546, 307] on div "Primary Broker Evette Abdo Eujin Ooi Tas Tzimos Robyn Adams Sam Crouch Matt Lee…" at bounding box center [473, 306] width 532 height 41
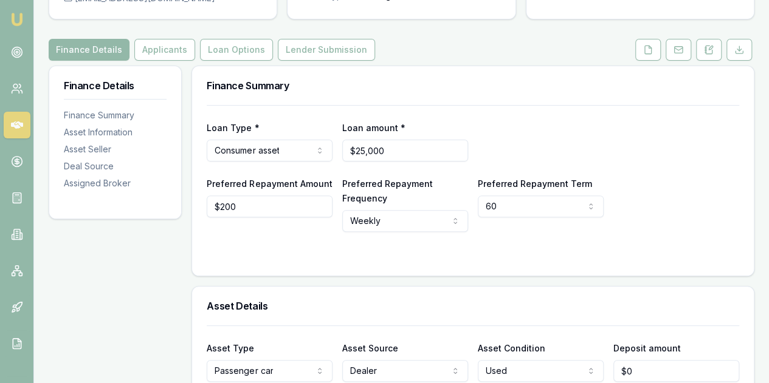
scroll to position [0, 0]
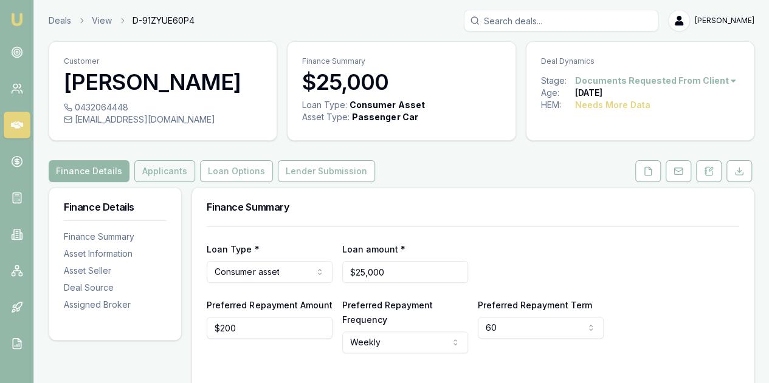
click at [164, 172] on button "Applicants" at bounding box center [164, 171] width 61 height 22
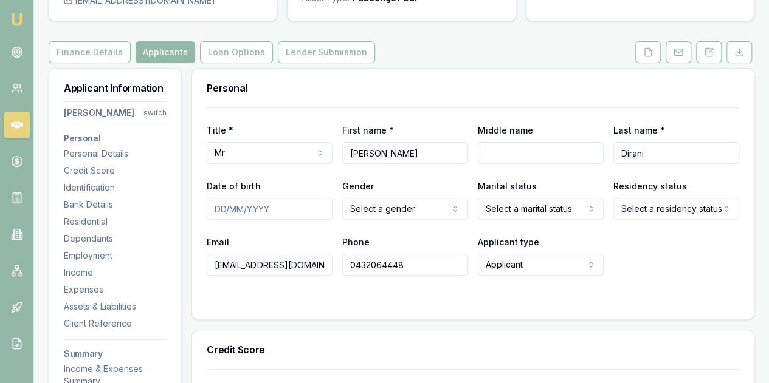
scroll to position [122, 0]
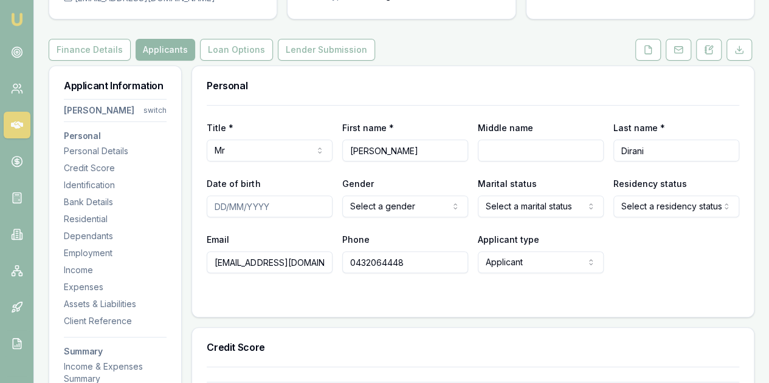
click at [219, 208] on input "Date of birth" at bounding box center [270, 207] width 126 height 22
type input "[DATE]"
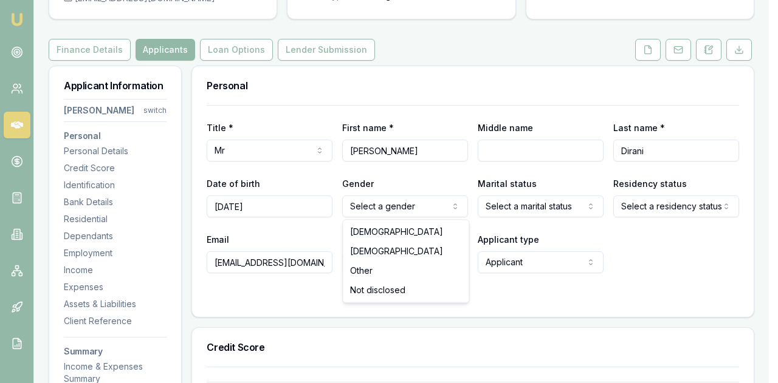
click at [391, 207] on html "Emu Broker Deals View D-91ZYUE60P4 Evette Abdo Toggle Menu Customer Hadi Dirani…" at bounding box center [389, 69] width 778 height 383
drag, startPoint x: 370, startPoint y: 236, endPoint x: 461, endPoint y: 211, distance: 93.9
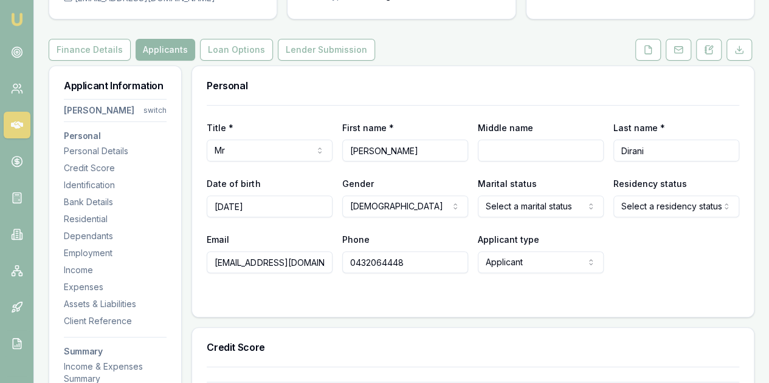
click at [501, 209] on html "Emu Broker Deals View D-91ZYUE60P4 Evette Abdo Toggle Menu Customer Hadi Dirani…" at bounding box center [384, 69] width 769 height 383
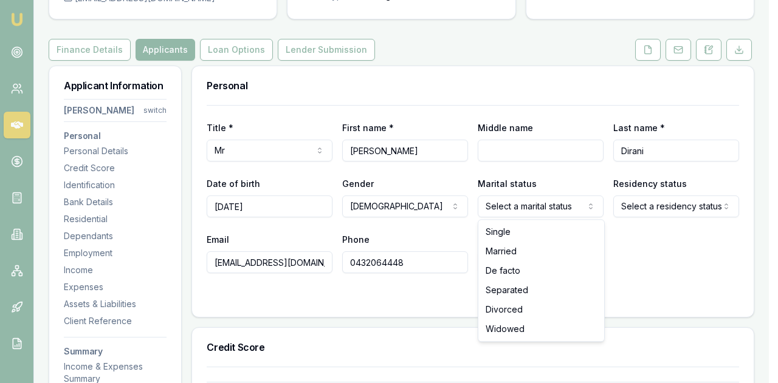
select select "MARRIED"
drag, startPoint x: 504, startPoint y: 250, endPoint x: 516, endPoint y: 241, distance: 16.0
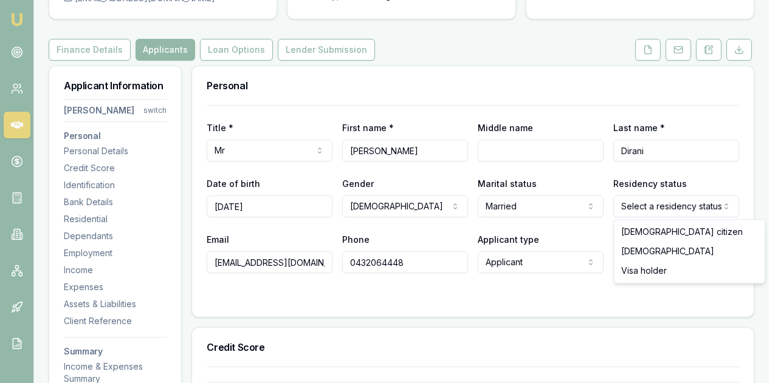
click at [641, 208] on html "Emu Broker Deals View D-91ZYUE60P4 Evette Abdo Toggle Menu Customer Hadi Dirani…" at bounding box center [389, 69] width 778 height 383
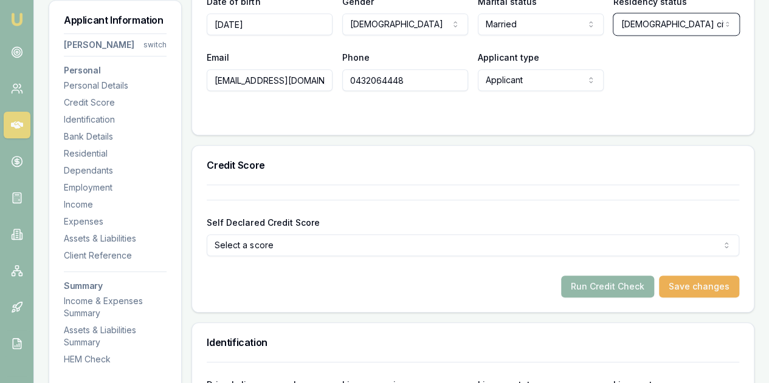
scroll to position [486, 0]
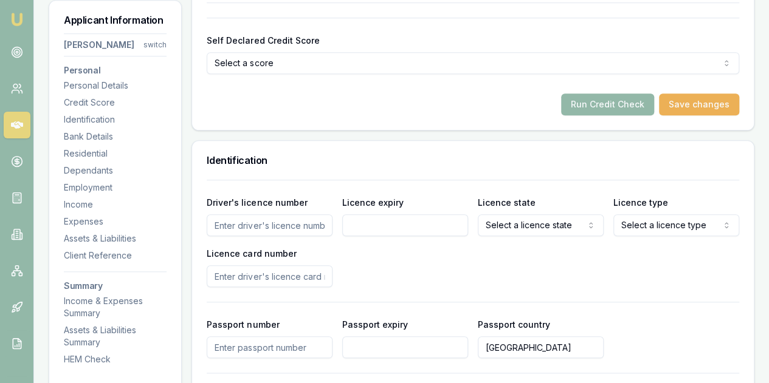
select select
click at [228, 220] on input "Driver's licence number" at bounding box center [270, 225] width 126 height 22
type input "2111"
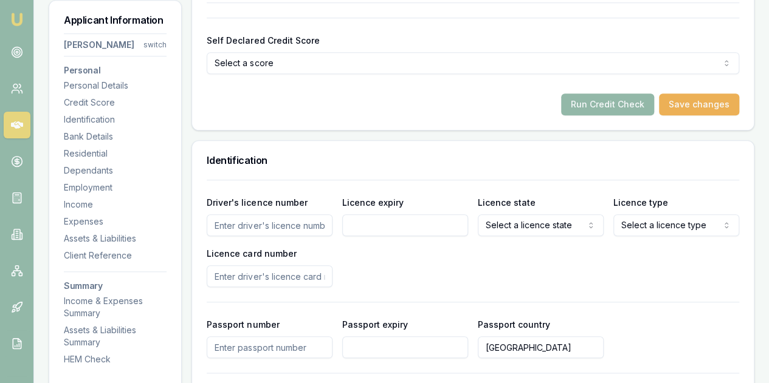
click at [227, 225] on input "Driver's licence number" at bounding box center [270, 225] width 126 height 22
type input "2111"
click at [222, 226] on input "Driver's licence number" at bounding box center [270, 225] width 126 height 22
type input "21118952"
click at [364, 230] on input "Licence expiry" at bounding box center [405, 225] width 126 height 22
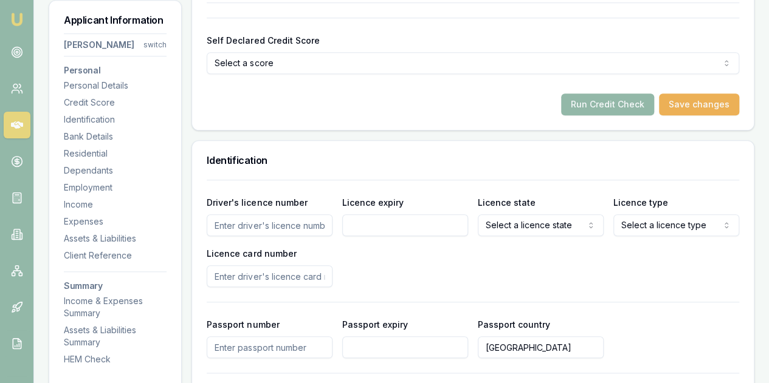
click at [355, 218] on input "Licence expiry" at bounding box center [405, 225] width 126 height 22
type input "[DATE]"
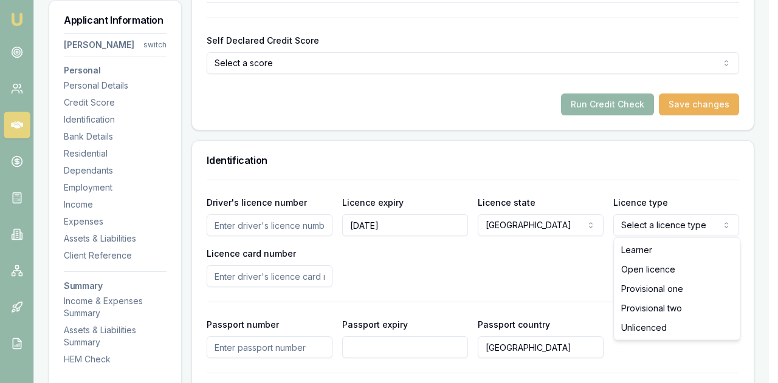
select select "OPEN_LICENCE"
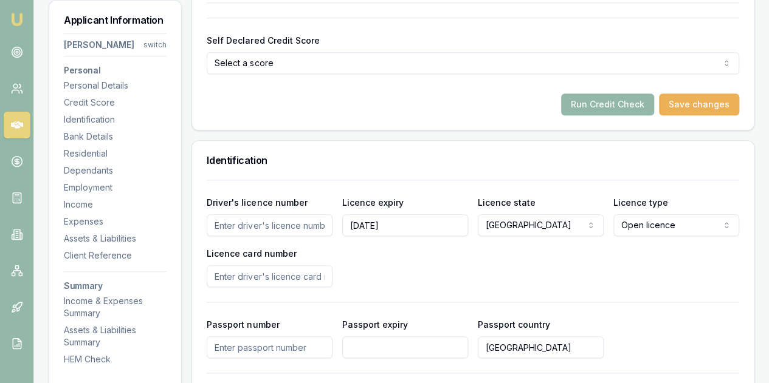
click at [221, 273] on input "Licence card number" at bounding box center [270, 277] width 126 height 22
select select
click at [360, 223] on input "Licence expiry" at bounding box center [405, 225] width 126 height 22
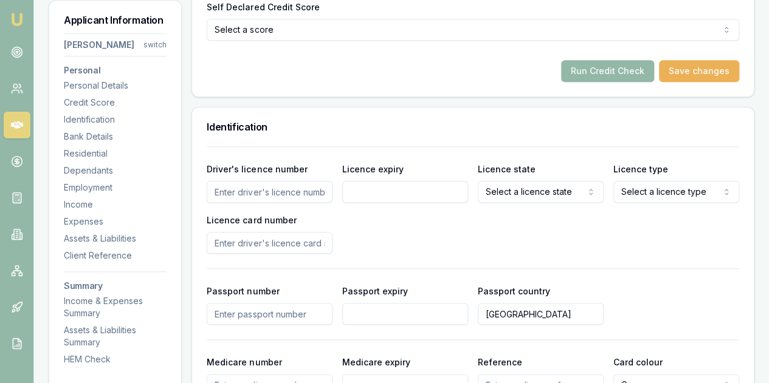
scroll to position [547, 0]
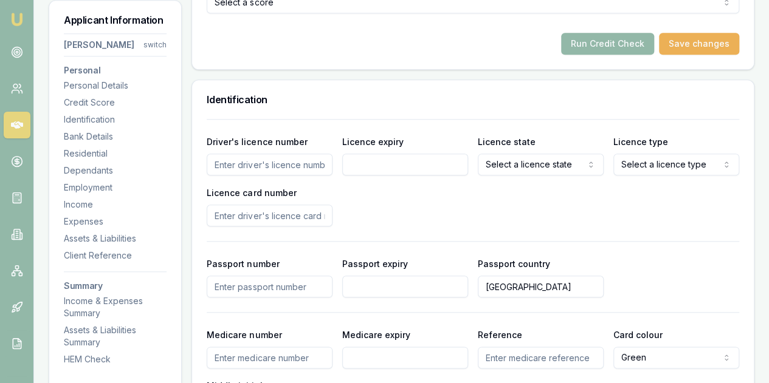
click at [242, 164] on input "Driver's licence number" at bounding box center [270, 165] width 126 height 22
type input "21118952"
click at [374, 162] on input "Licence expiry" at bounding box center [405, 165] width 126 height 22
type input "[DATE]"
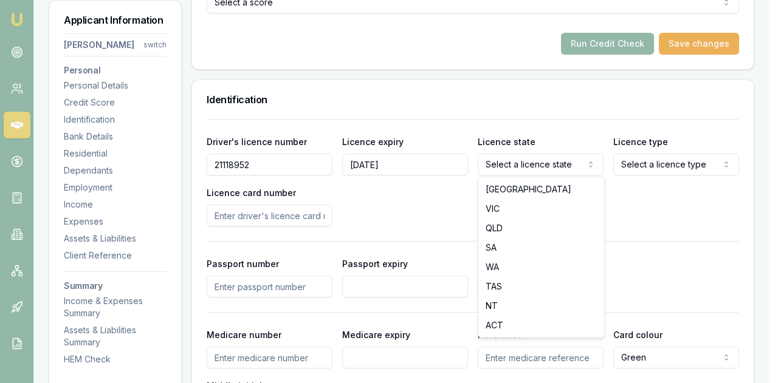
select select "[GEOGRAPHIC_DATA]"
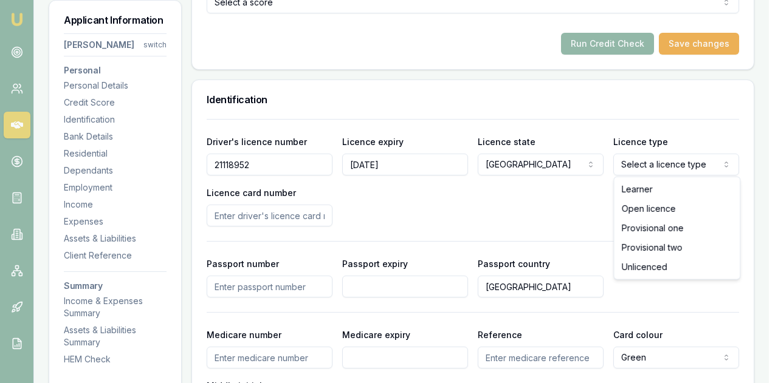
select select "OPEN_LICENCE"
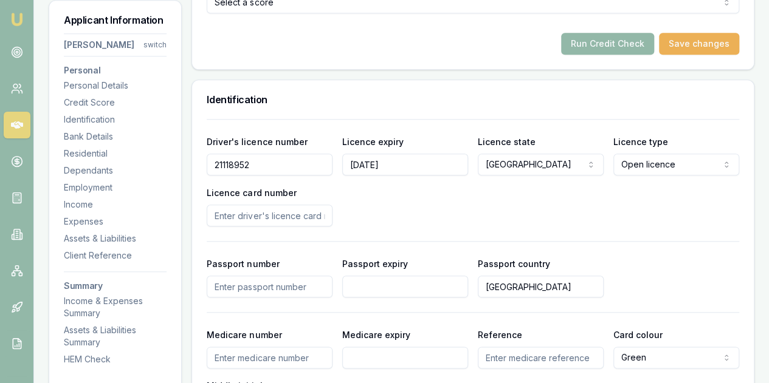
click at [225, 216] on input "Licence card number" at bounding box center [270, 216] width 126 height 22
type input "2060956097"
click at [369, 201] on div "Driver's licence number 21118952 Licence expiry 03/04/2026 Licence state NSW NS…" at bounding box center [473, 180] width 532 height 92
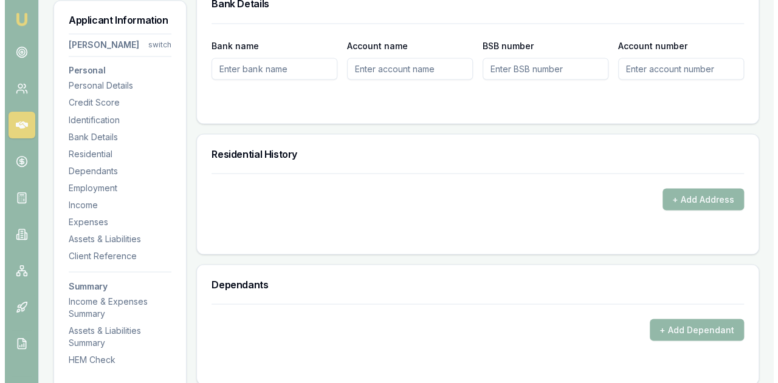
scroll to position [1094, 0]
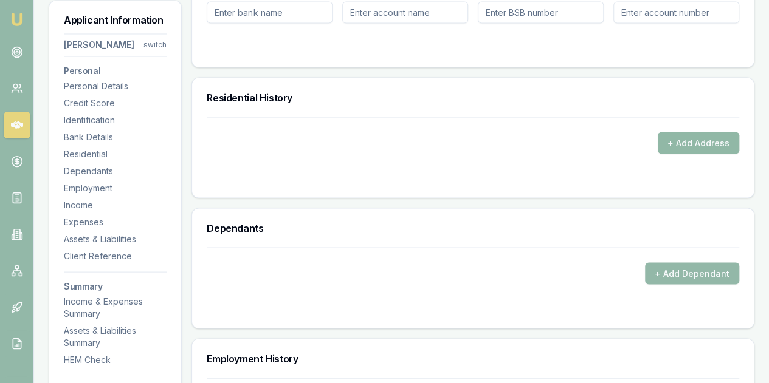
click at [685, 135] on button "+ Add Address" at bounding box center [697, 143] width 81 height 22
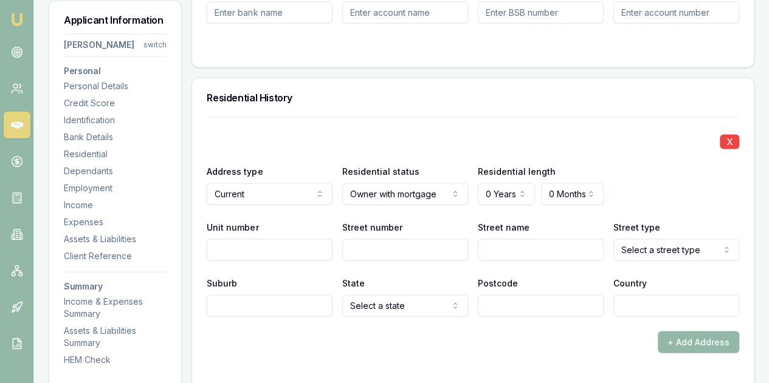
click at [496, 259] on div "X Address type Current Current Previous Residential status Owner with mortgage …" at bounding box center [473, 217] width 532 height 200
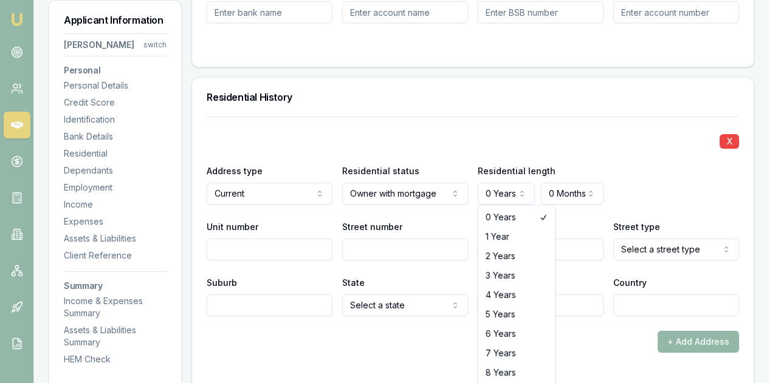
select select "2"
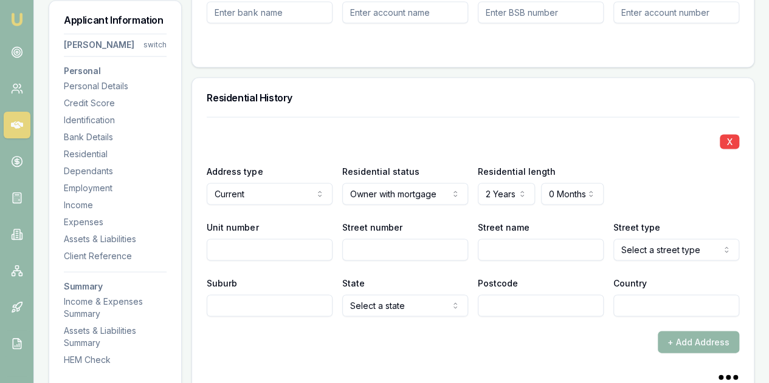
click at [558, 257] on input "Street name" at bounding box center [541, 250] width 126 height 22
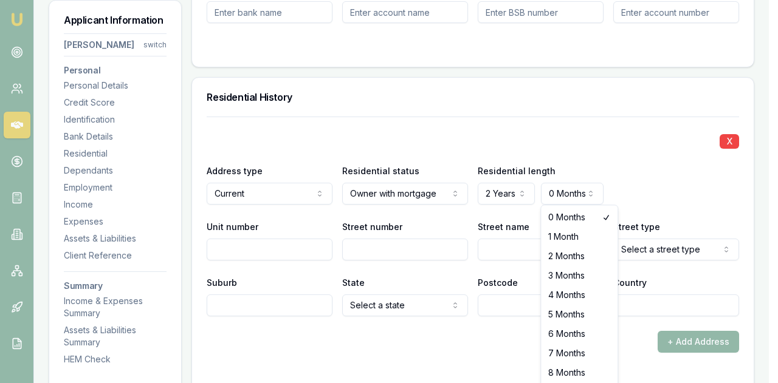
select select "2"
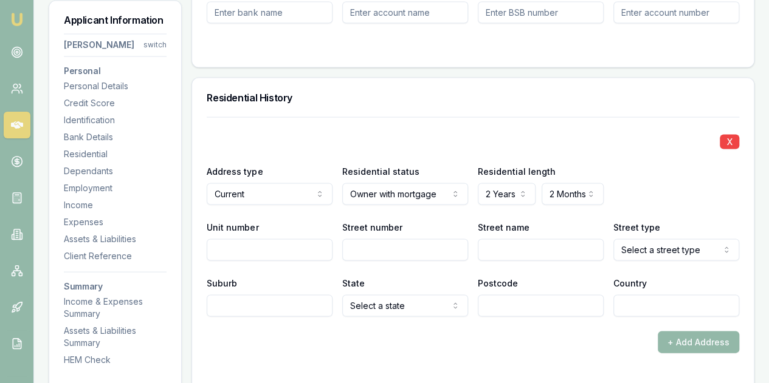
click at [225, 250] on input "Unit number" at bounding box center [270, 250] width 126 height 22
type input "57"
drag, startPoint x: 243, startPoint y: 245, endPoint x: 196, endPoint y: 245, distance: 47.4
click at [196, 245] on div "X Address type Current Current Previous Residential status Owner with mortgage …" at bounding box center [472, 257] width 561 height 280
click at [368, 244] on input "Street number" at bounding box center [405, 250] width 126 height 22
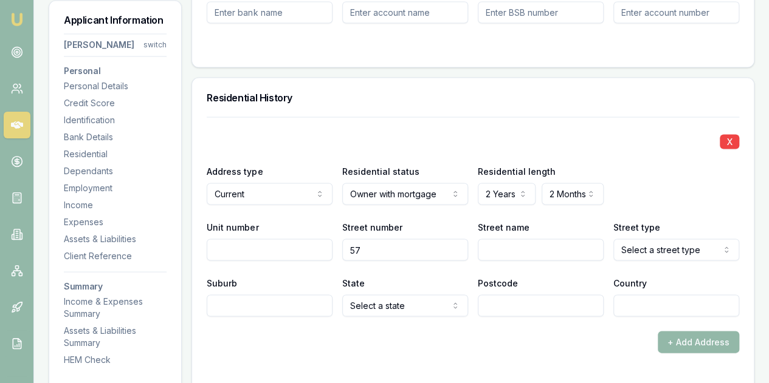
type input "57"
click at [493, 242] on input "Street name" at bounding box center [541, 250] width 126 height 22
type input "VIEW"
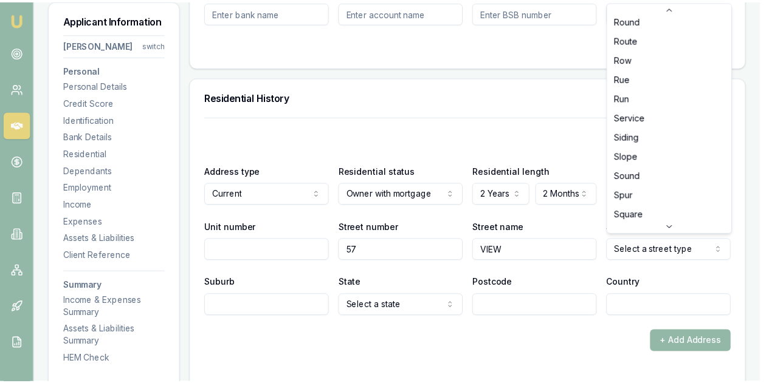
scroll to position [3176, 0]
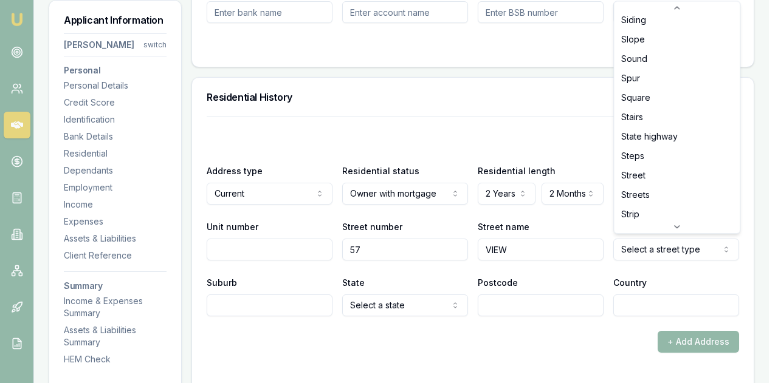
select select "Street"
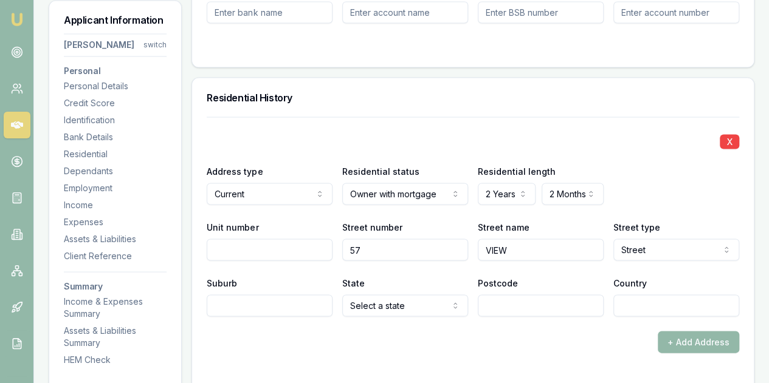
click at [228, 309] on input "Suburb" at bounding box center [270, 306] width 126 height 22
type input "SEFTON"
click at [368, 335] on div "+ Add Address" at bounding box center [473, 342] width 532 height 22
click at [515, 307] on input "Postcode" at bounding box center [541, 306] width 126 height 22
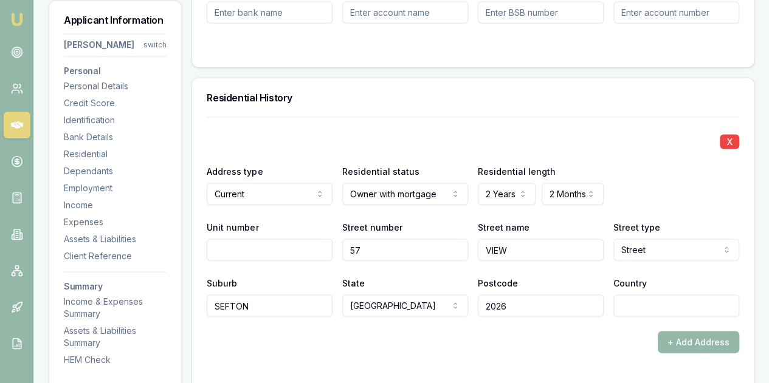
type input "2026"
click at [514, 335] on div "+ Add Address" at bounding box center [473, 342] width 532 height 22
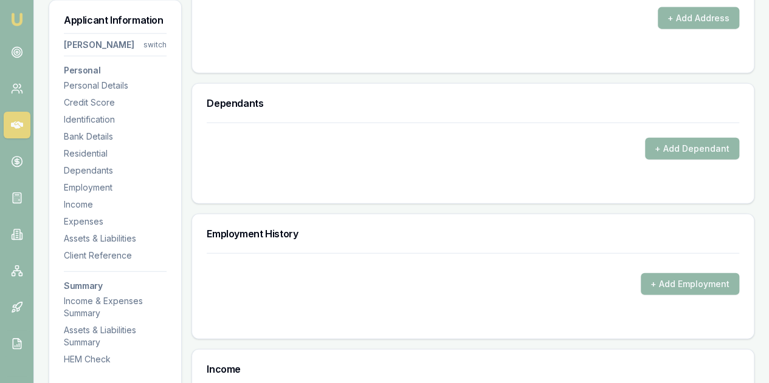
scroll to position [1458, 0]
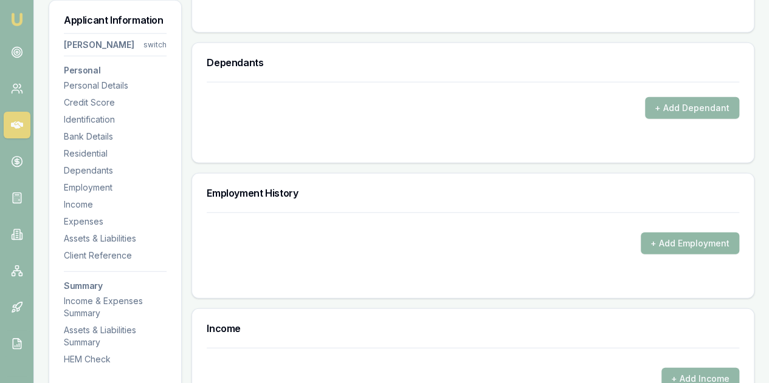
click at [676, 241] on button "+ Add Employment" at bounding box center [689, 244] width 98 height 22
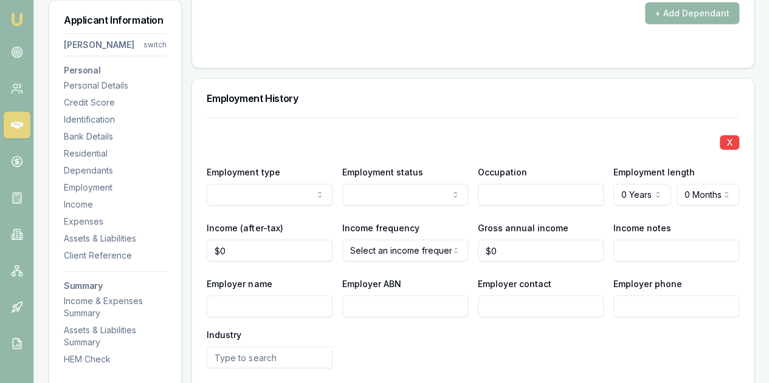
scroll to position [1580, 0]
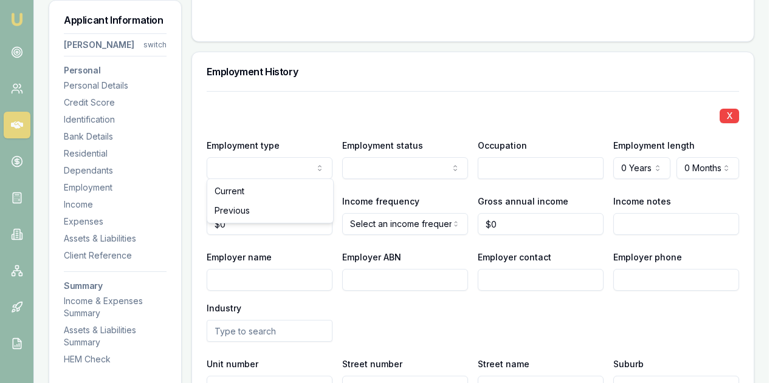
drag, startPoint x: 230, startPoint y: 188, endPoint x: 239, endPoint y: 187, distance: 8.5
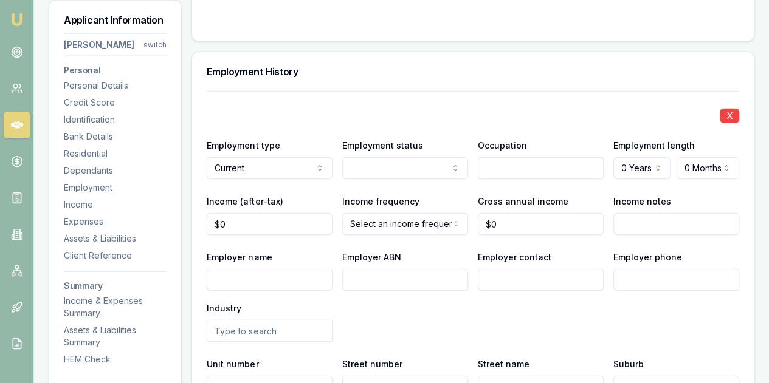
click at [510, 170] on input "text" at bounding box center [541, 168] width 126 height 22
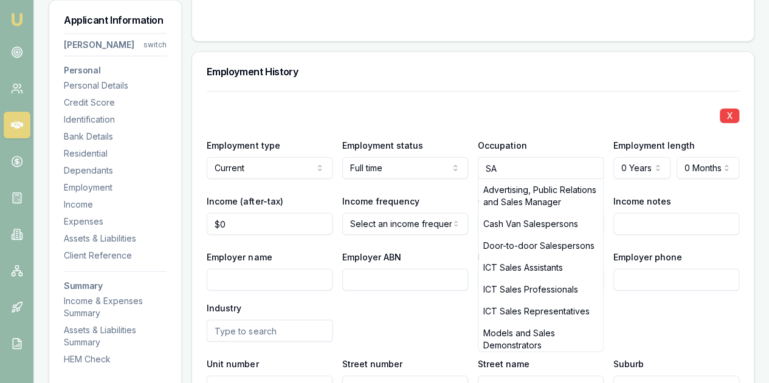
type input "S"
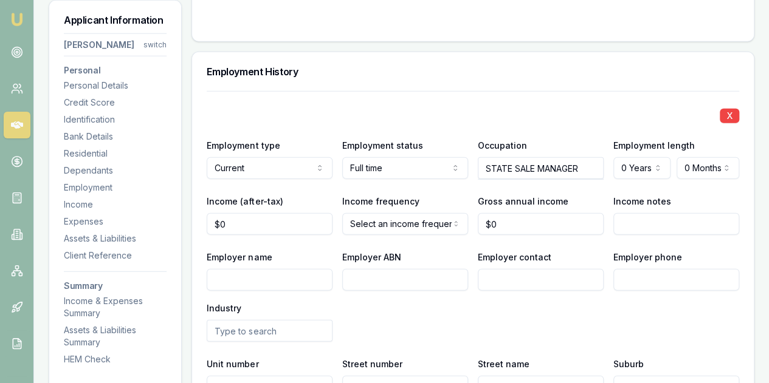
type input "STATE SALE MANAGER"
click at [596, 194] on div "Gross annual income $0" at bounding box center [541, 214] width 126 height 41
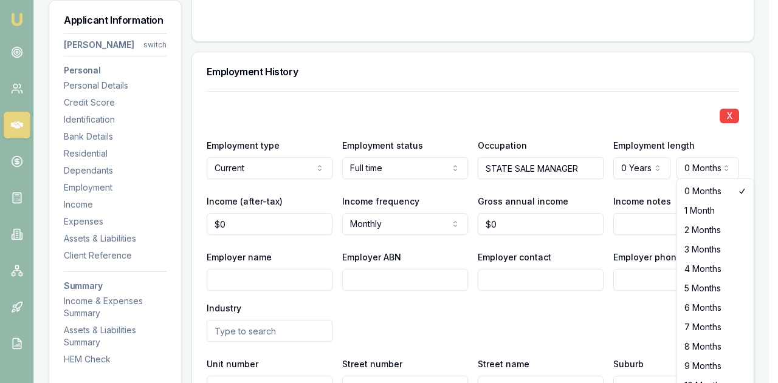
select select "1"
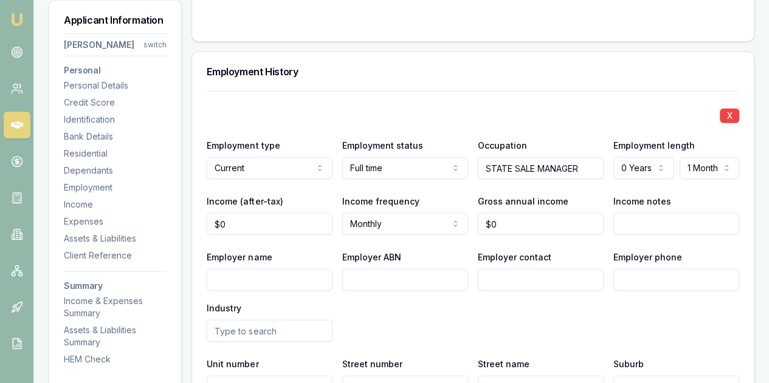
click at [702, 202] on div "Income notes" at bounding box center [676, 214] width 126 height 41
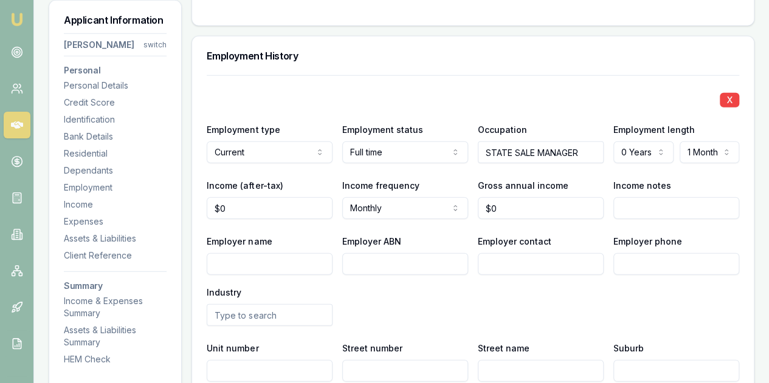
scroll to position [1640, 0]
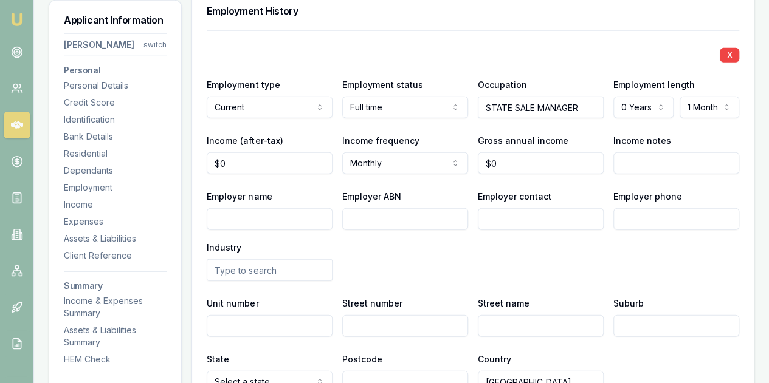
type input "0"
drag, startPoint x: 233, startPoint y: 160, endPoint x: 215, endPoint y: 160, distance: 18.2
click at [215, 160] on input "0" at bounding box center [270, 163] width 126 height 22
paste input "4881.25"
type input "$4,881"
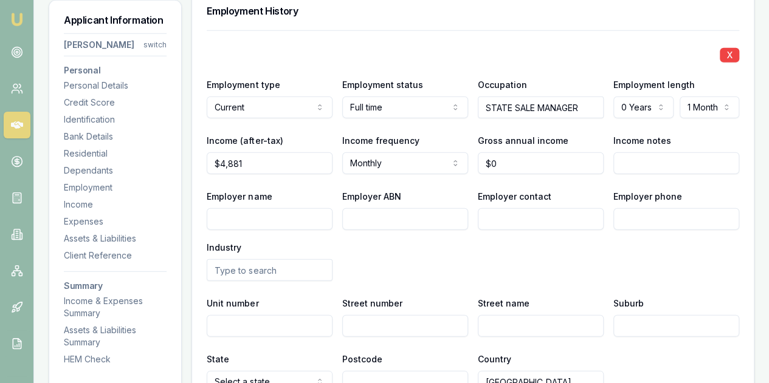
click at [278, 183] on div "X Employment type Current Current Previous Employment status Full time Full tim…" at bounding box center [473, 211] width 532 height 363
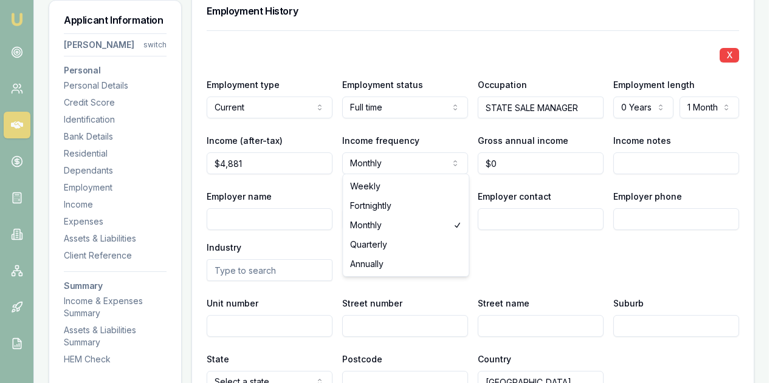
select select "FORTNIGHTLY"
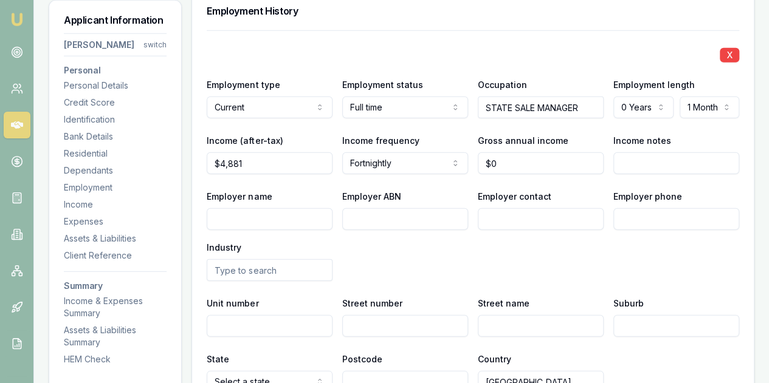
click at [457, 184] on div "X Employment type Current Current Previous Employment status Full time Full tim…" at bounding box center [473, 211] width 532 height 363
type input "0"
click at [504, 158] on input "0" at bounding box center [541, 163] width 126 height 22
type input "$177,498"
click at [530, 265] on div "Employer name Employer ABN Employer contact Employer phone Industry" at bounding box center [473, 235] width 532 height 92
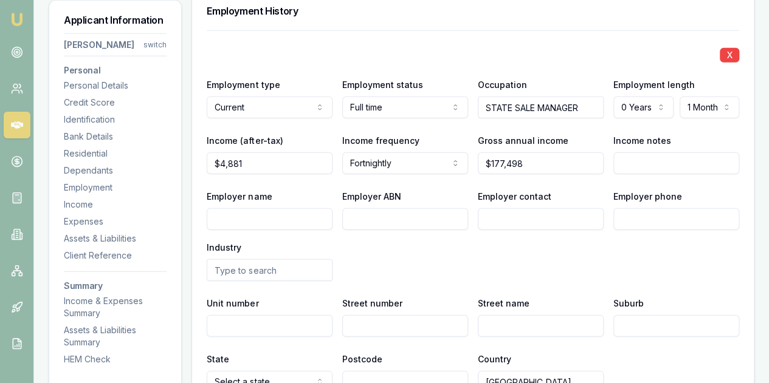
click at [564, 180] on div "X Employment type Current Current Previous Employment status Full time Full tim…" at bounding box center [473, 211] width 532 height 363
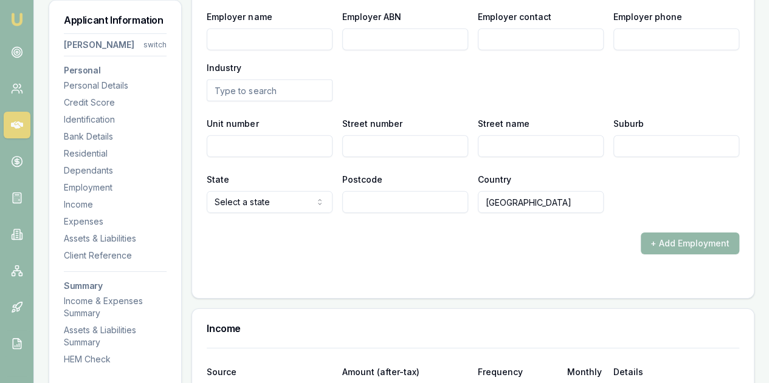
scroll to position [1823, 0]
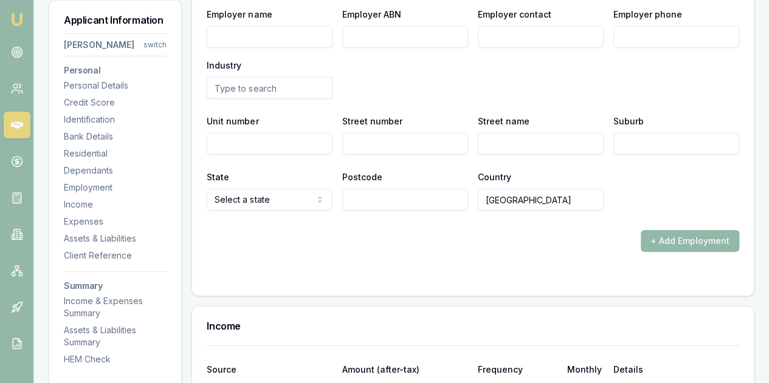
click at [228, 35] on input "Employer name" at bounding box center [270, 37] width 126 height 22
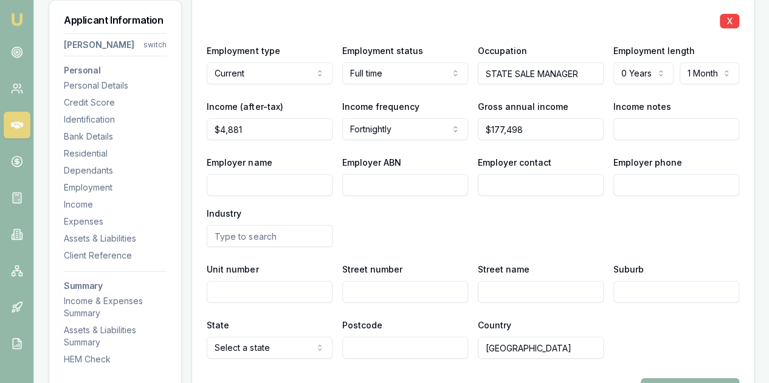
scroll to position [1640, 0]
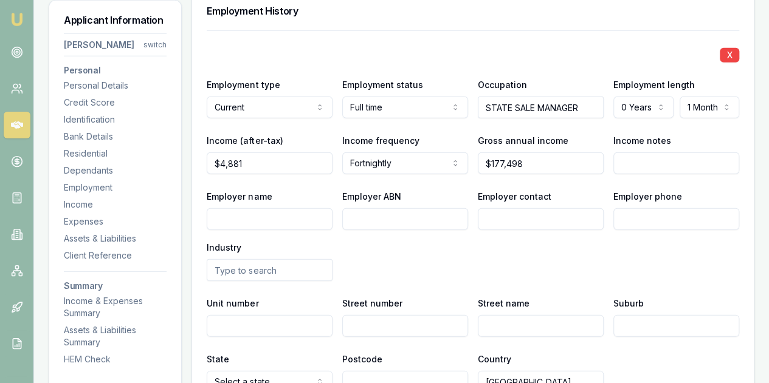
click at [235, 215] on input "Employer name" at bounding box center [270, 219] width 126 height 22
type input "AVANT STONE"
click at [361, 221] on input "Employer ABN" at bounding box center [405, 219] width 126 height 22
paste input "97 622 754 116"
type input "97 622 754 116"
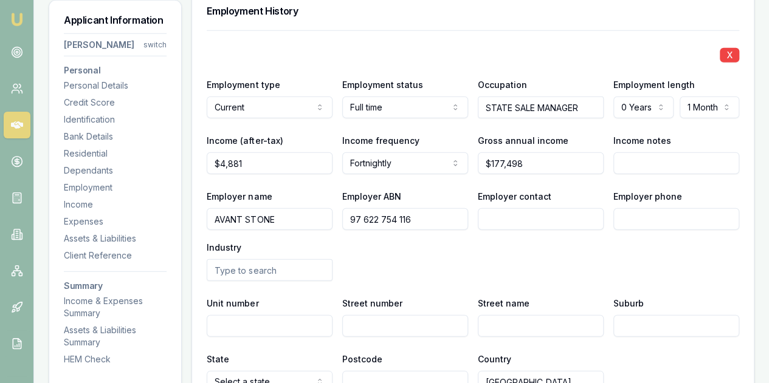
click at [388, 269] on div "Employer name AVANT STONE Employer ABN 97 622 754 116 Employer contact Employer…" at bounding box center [473, 235] width 532 height 92
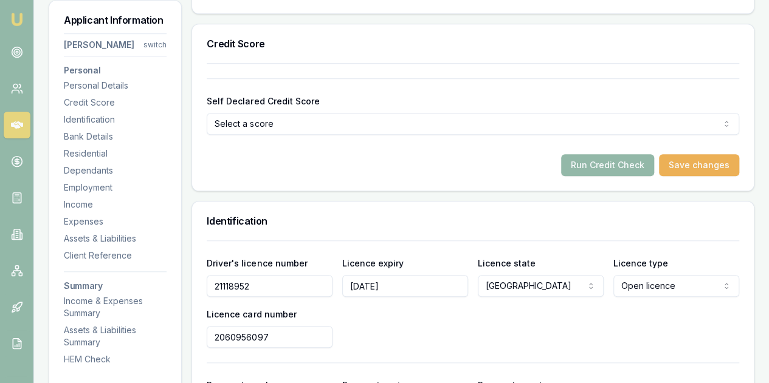
scroll to position [425, 0]
click at [605, 164] on button "Run Credit Check" at bounding box center [607, 165] width 93 height 22
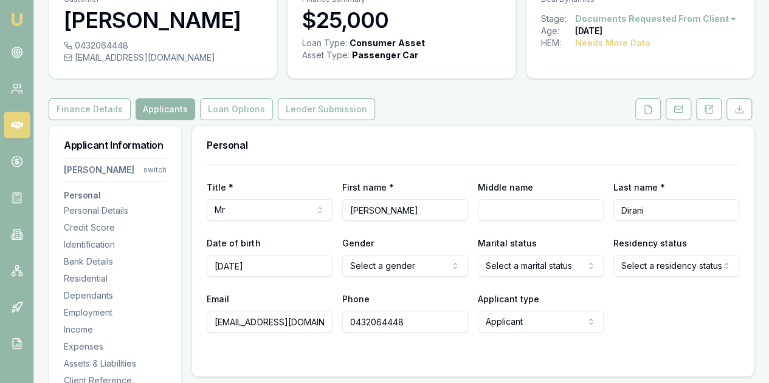
scroll to position [122, 0]
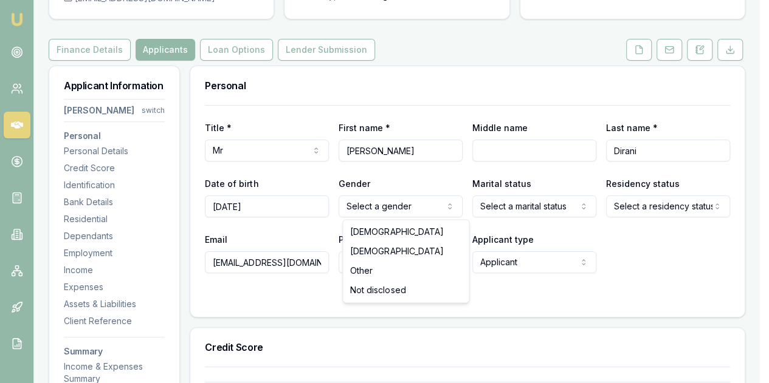
click at [382, 204] on html "Emu Broker Deals View D-91ZYUE60P4 Evette Abdo Toggle Menu Customer Hadi Dirani…" at bounding box center [384, 69] width 769 height 383
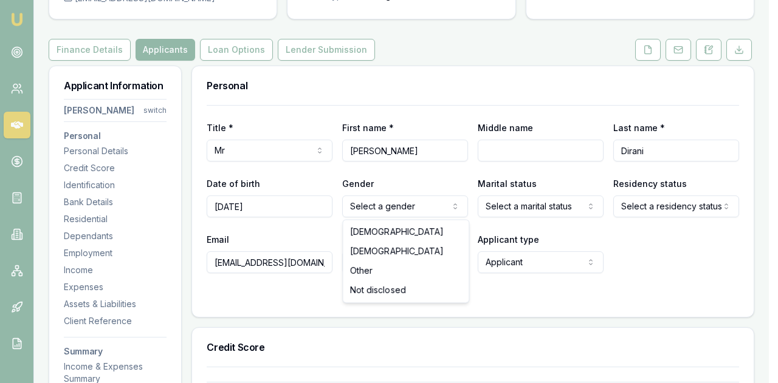
select select "FEMALE"
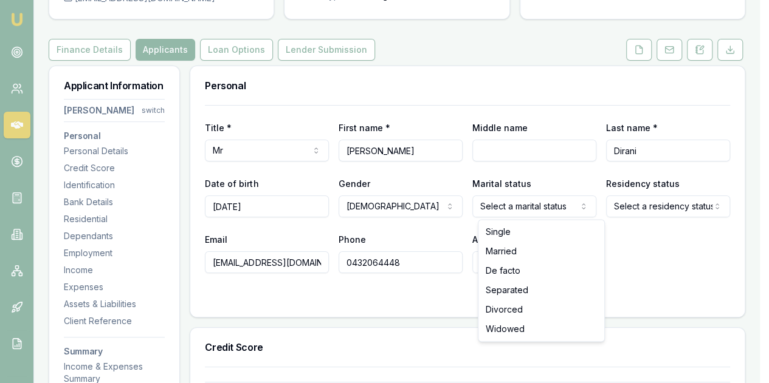
click at [522, 204] on html "Emu Broker Deals View D-91ZYUE60P4 Evette Abdo Toggle Menu Customer Hadi Dirani…" at bounding box center [384, 69] width 769 height 383
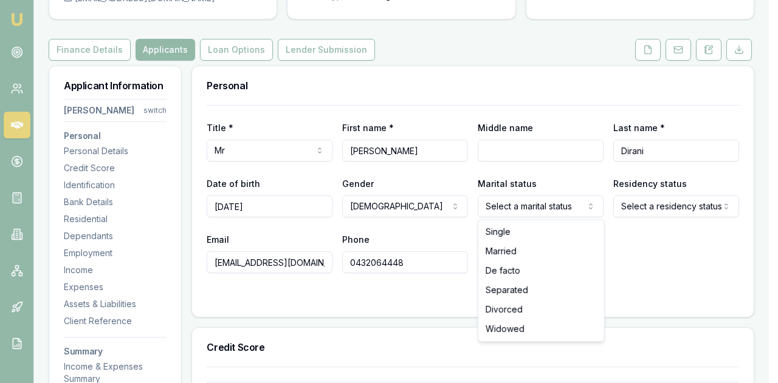
select select "MARRIED"
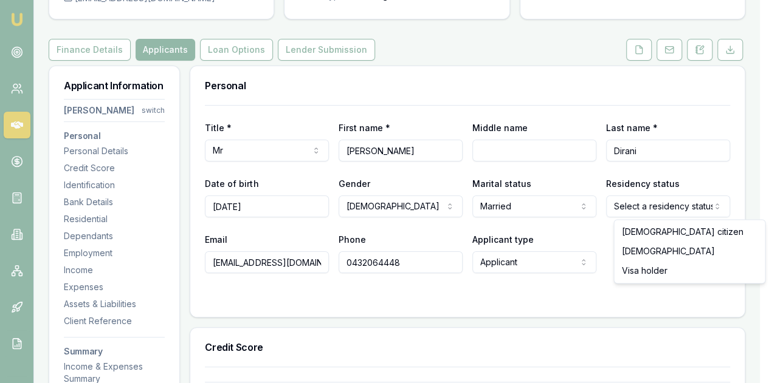
click at [628, 210] on html "Emu Broker Deals View D-91ZYUE60P4 Evette Abdo Toggle Menu Customer Hadi Dirani…" at bounding box center [384, 69] width 769 height 383
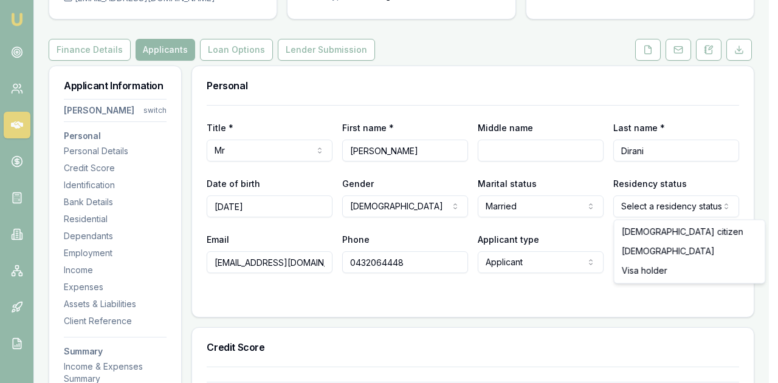
select select "AUSTRALIAN_CITIZEN"
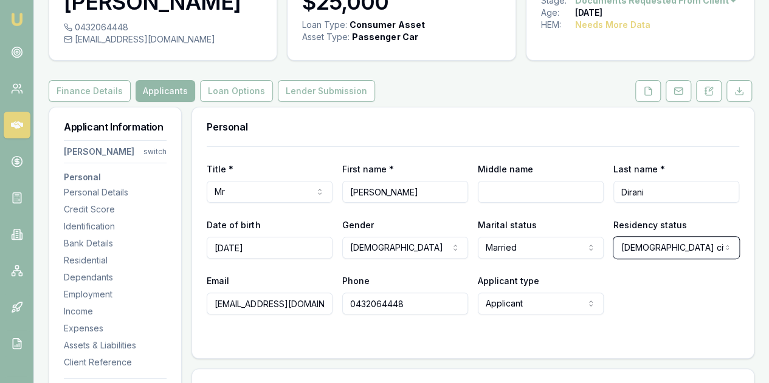
scroll to position [61, 0]
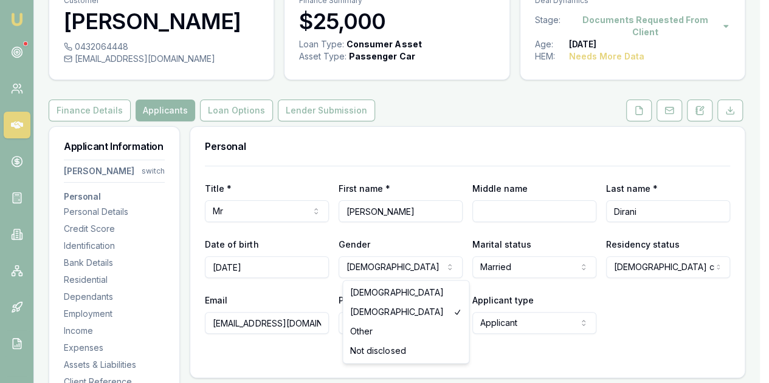
click at [391, 266] on html "Emu Broker Deals View D-91ZYUE60P4 Evette Abdo Toggle Menu Customer Hadi Dirani…" at bounding box center [384, 130] width 769 height 383
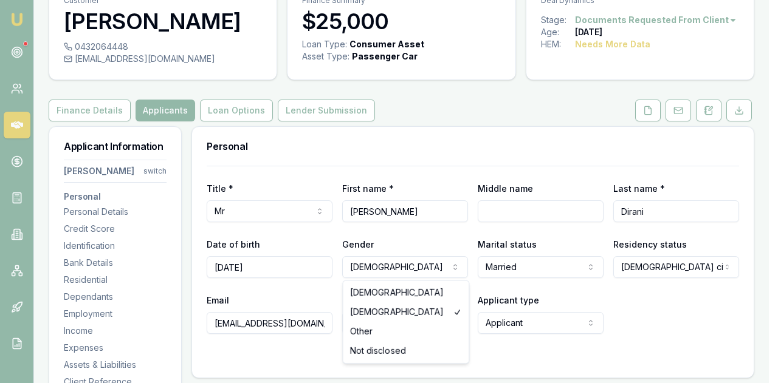
select select "MALE"
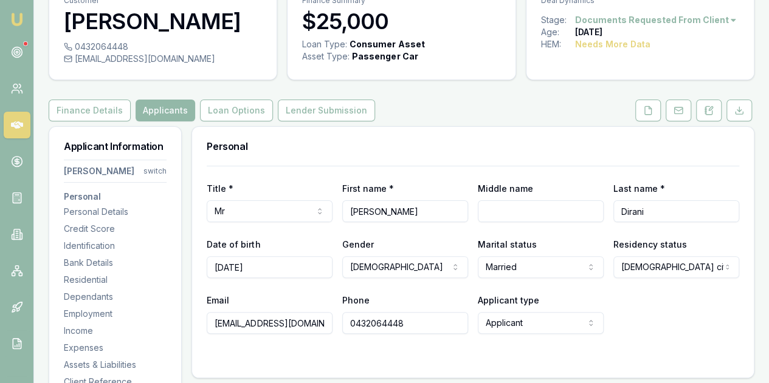
click at [645, 312] on div "Email hadi.dirani@icloud.com Phone 0432064448 Applicant type Applicant Applican…" at bounding box center [473, 313] width 532 height 41
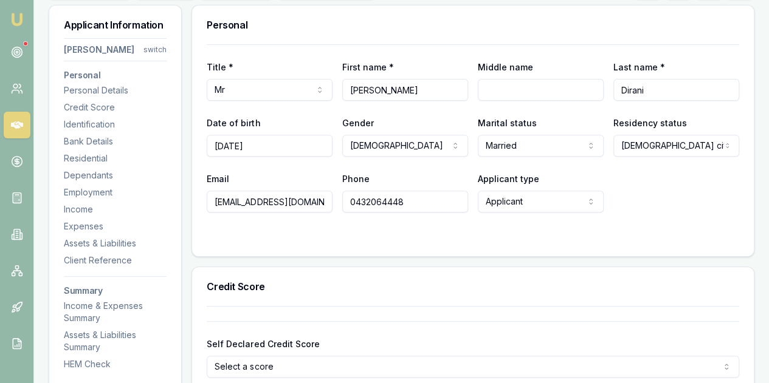
click at [663, 177] on div "Email hadi.dirani@icloud.com Phone 0432064448 Applicant type Applicant Applican…" at bounding box center [473, 191] width 532 height 41
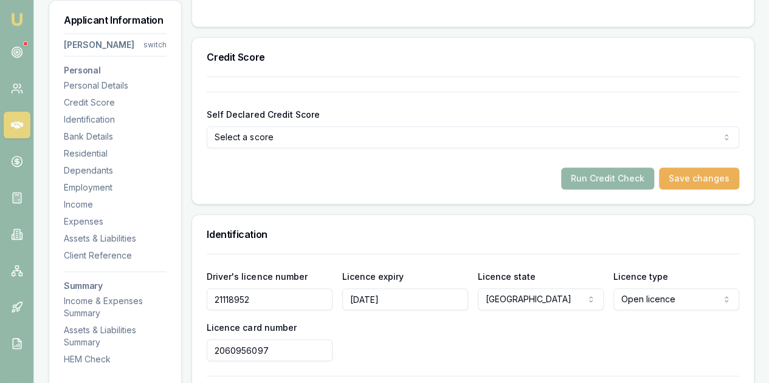
scroll to position [425, 0]
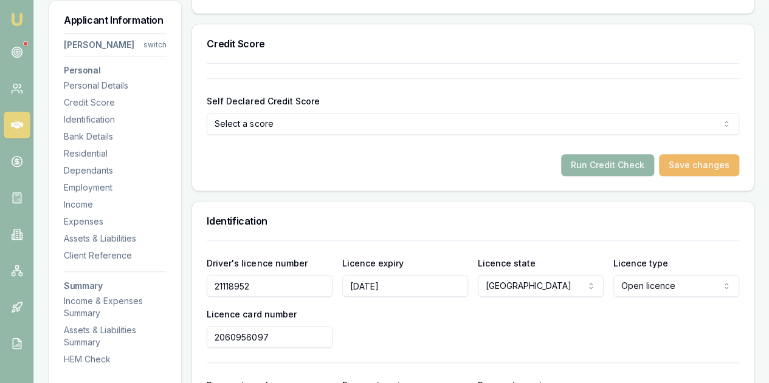
click at [699, 161] on button "Save changes" at bounding box center [699, 165] width 80 height 22
click at [600, 167] on button "Run Credit Check" at bounding box center [607, 165] width 93 height 22
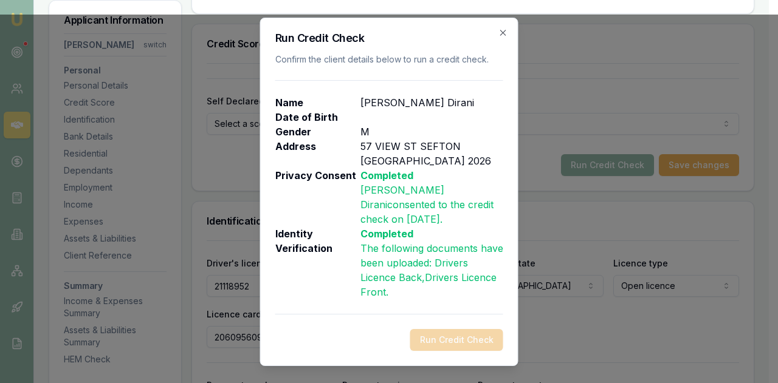
click at [450, 335] on div "Run Credit Check" at bounding box center [389, 340] width 228 height 22
click at [502, 38] on icon "button" at bounding box center [503, 33] width 10 height 10
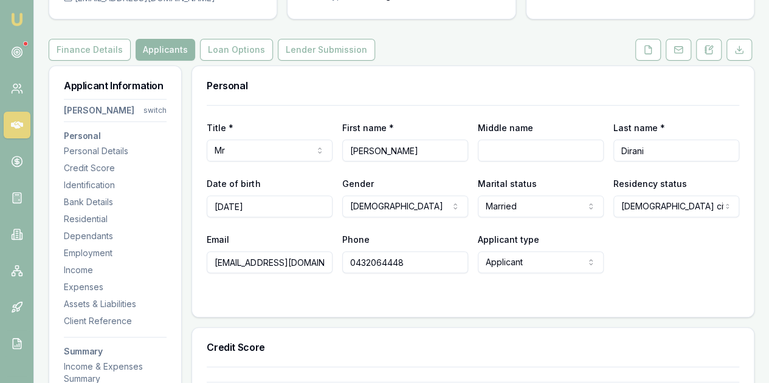
scroll to position [122, 0]
drag, startPoint x: 271, startPoint y: 203, endPoint x: 189, endPoint y: 195, distance: 82.4
type input "[DATE]"
click at [257, 232] on div "Email hadi.dirani@icloud.com" at bounding box center [270, 252] width 126 height 41
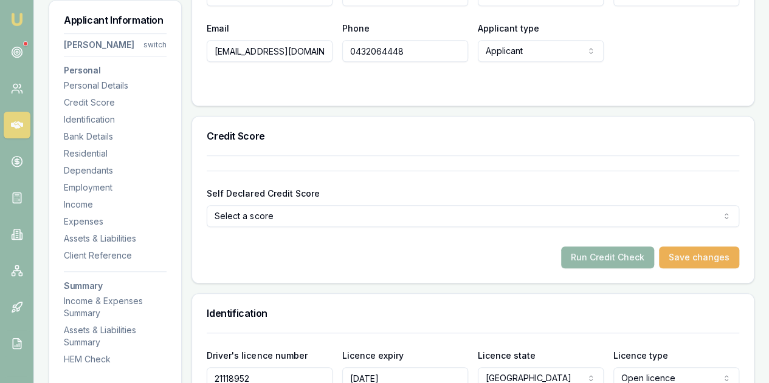
scroll to position [365, 0]
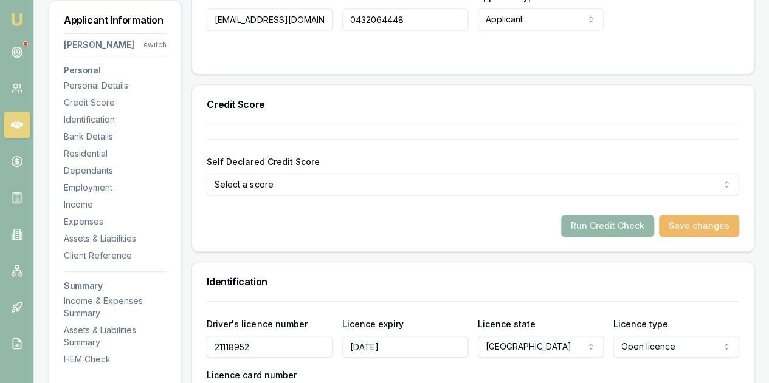
click at [696, 228] on button "Save changes" at bounding box center [699, 226] width 80 height 22
click at [602, 224] on button "Run Credit Check" at bounding box center [607, 226] width 93 height 22
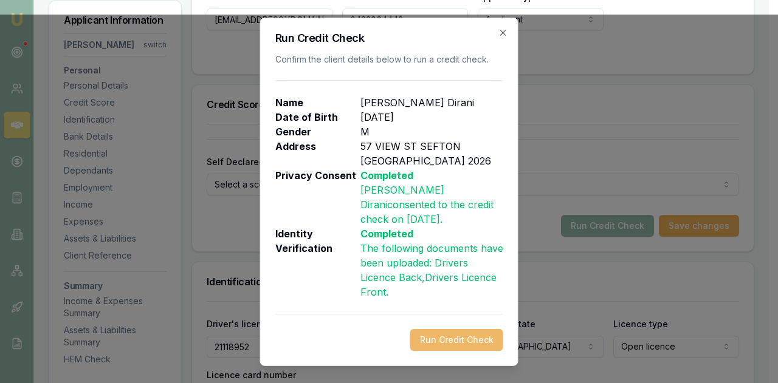
click at [453, 331] on button "Run Credit Check" at bounding box center [456, 340] width 93 height 22
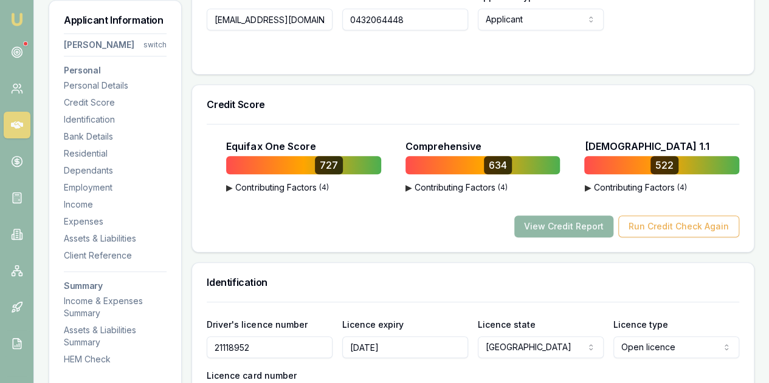
click at [559, 225] on button "View Credit Report" at bounding box center [563, 227] width 99 height 22
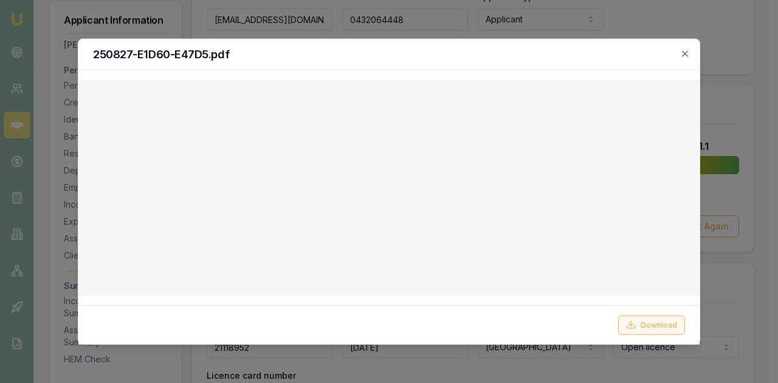
click at [658, 330] on button "Download" at bounding box center [651, 324] width 67 height 19
click at [681, 54] on icon "button" at bounding box center [685, 54] width 10 height 10
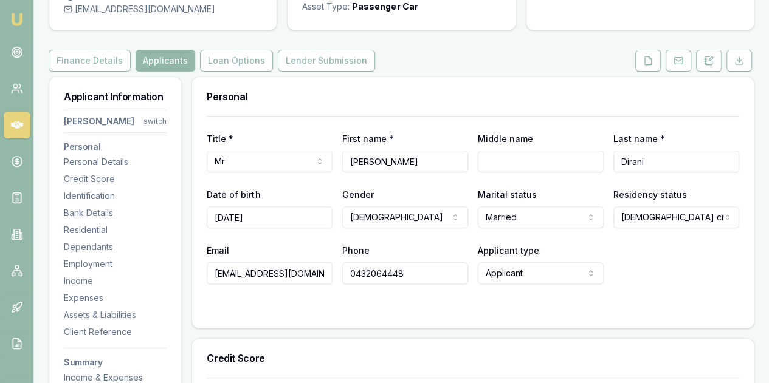
scroll to position [0, 0]
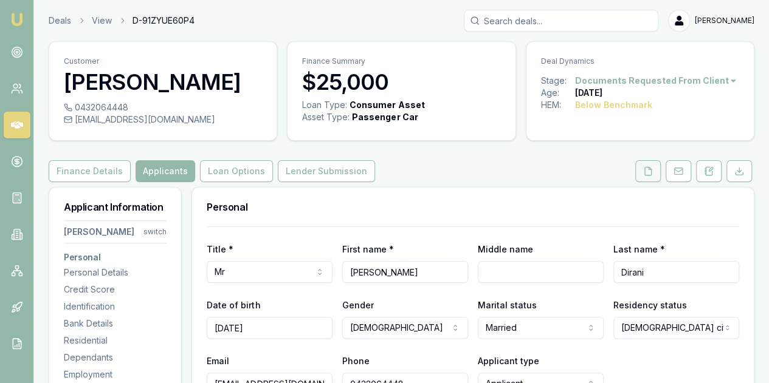
click at [648, 167] on icon at bounding box center [648, 171] width 7 height 8
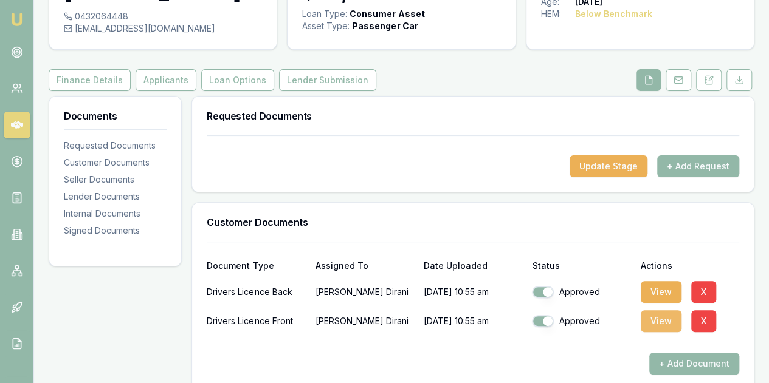
scroll to position [182, 0]
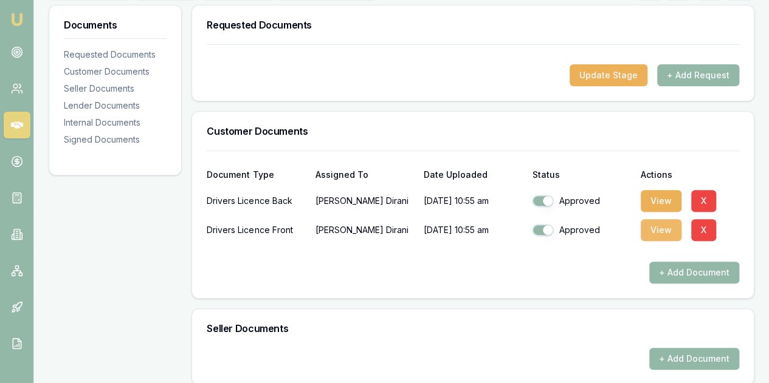
click at [667, 227] on button "View" at bounding box center [660, 230] width 41 height 22
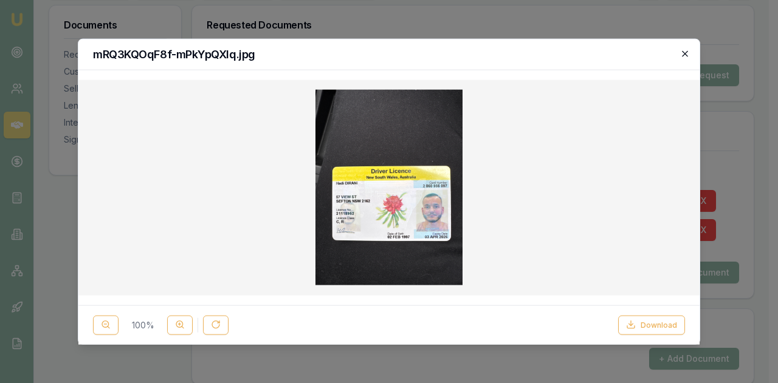
click at [683, 53] on icon "button" at bounding box center [685, 54] width 10 height 10
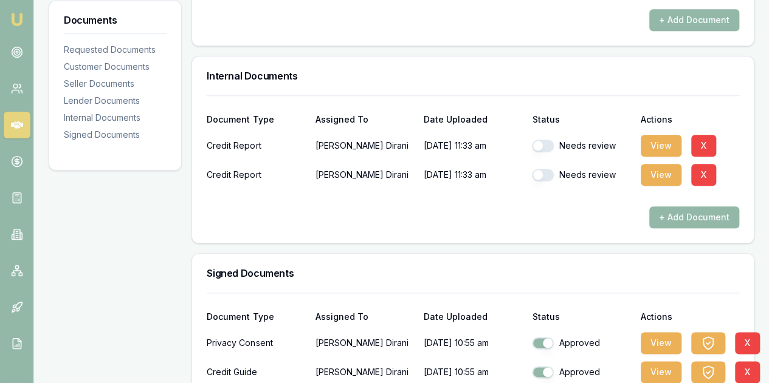
scroll to position [672, 0]
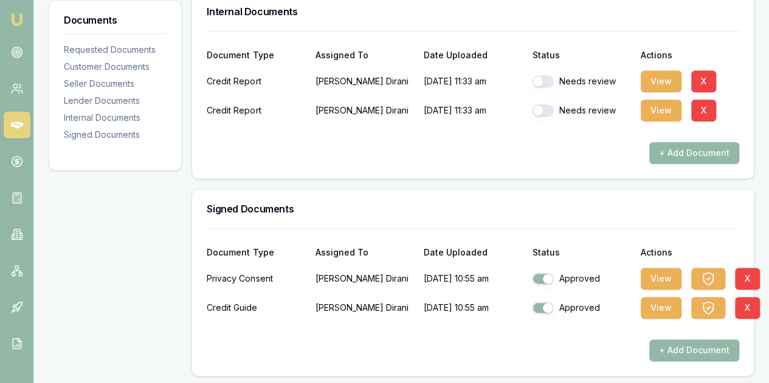
click at [537, 82] on button "button" at bounding box center [543, 81] width 22 height 12
checkbox input "true"
click at [536, 109] on button "button" at bounding box center [543, 111] width 22 height 12
checkbox input "true"
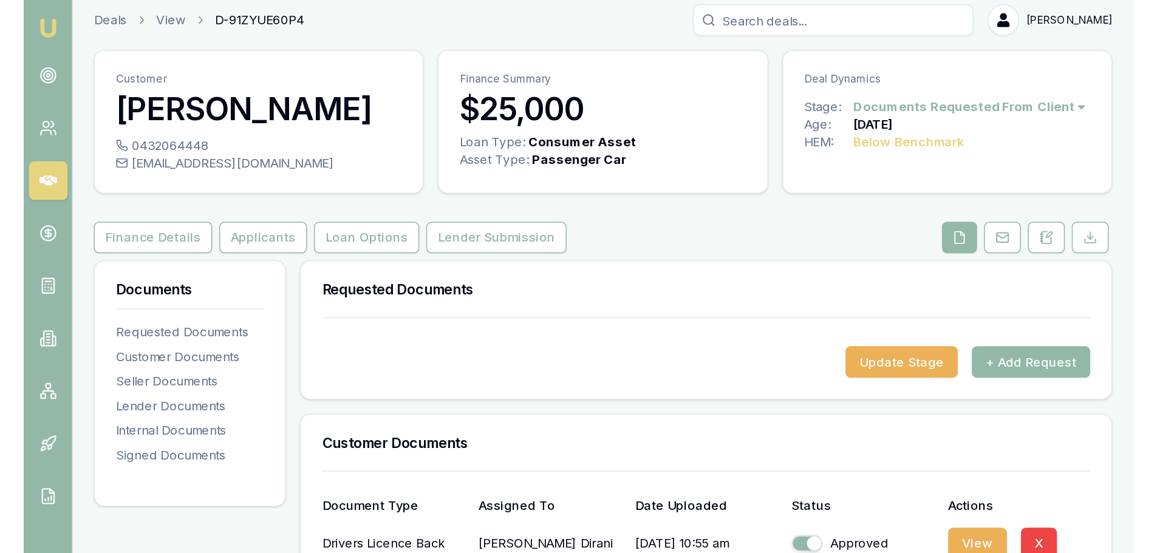
scroll to position [0, 0]
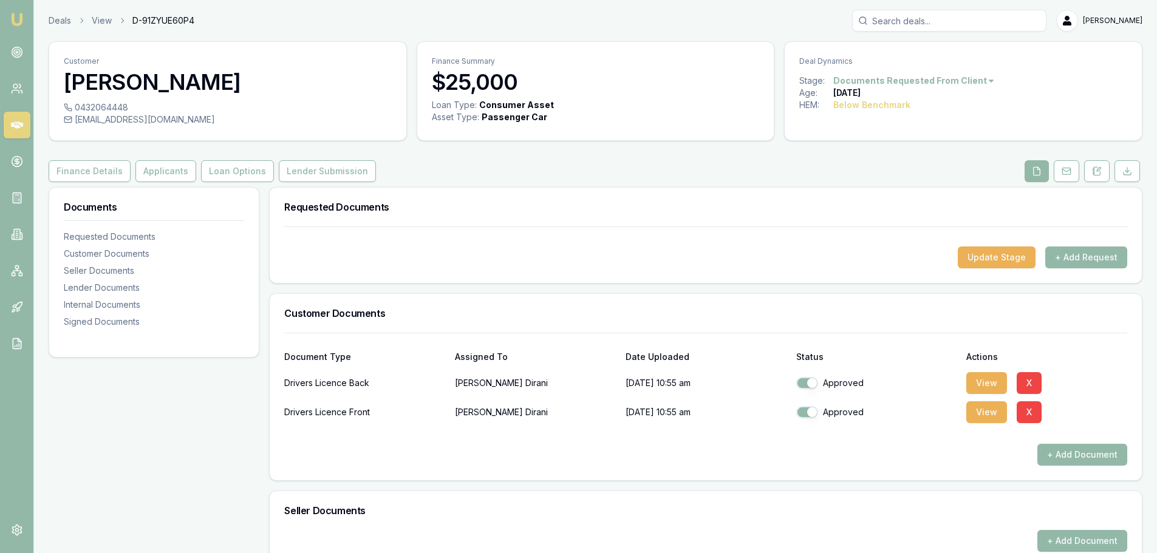
click at [166, 171] on button "Applicants" at bounding box center [165, 171] width 61 height 22
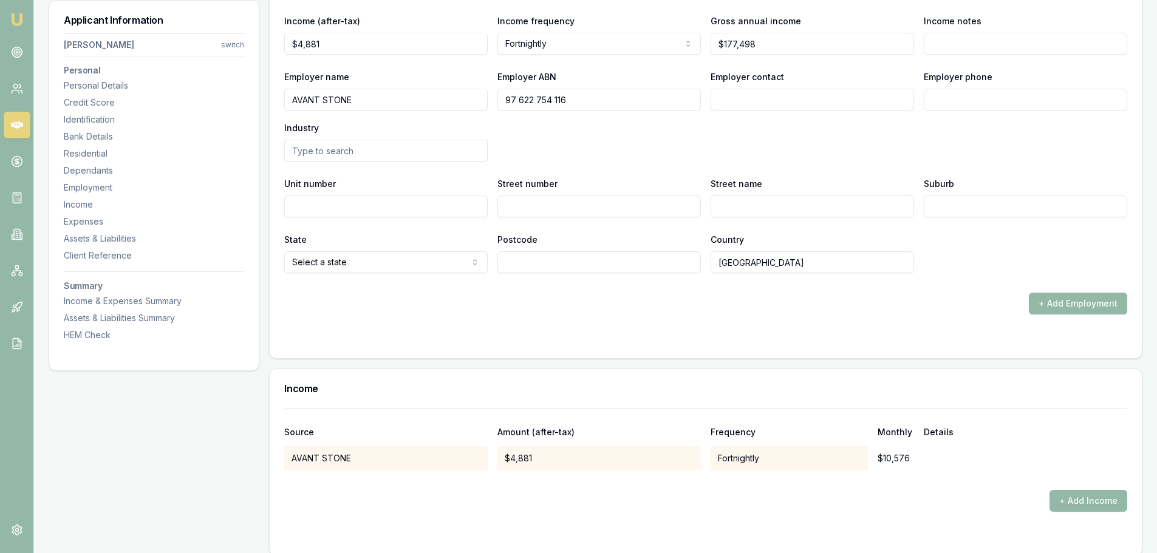
scroll to position [1762, 0]
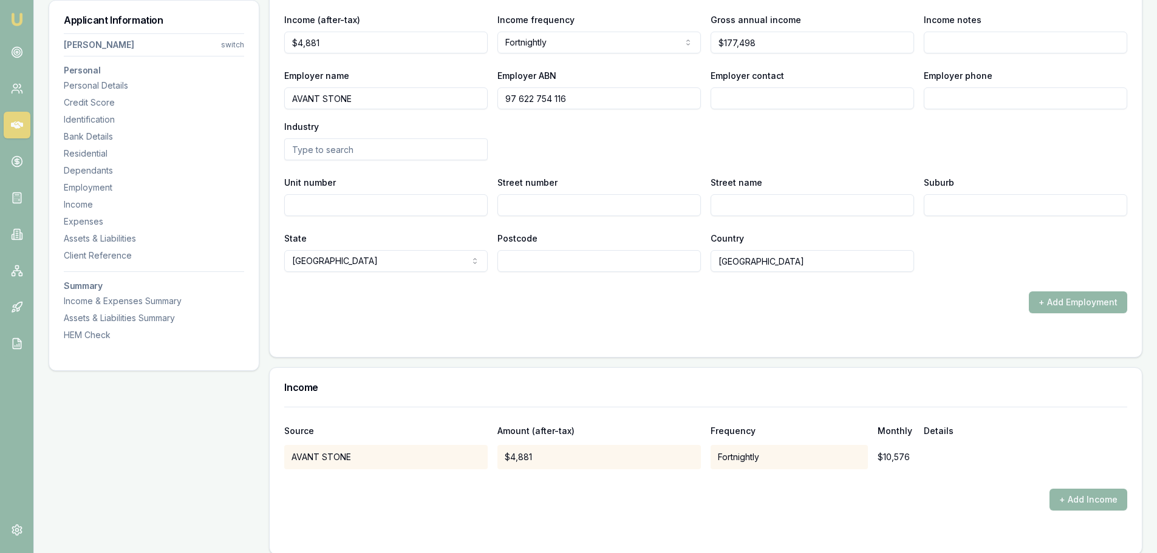
click at [509, 307] on div "+ Add Employment" at bounding box center [705, 303] width 843 height 22
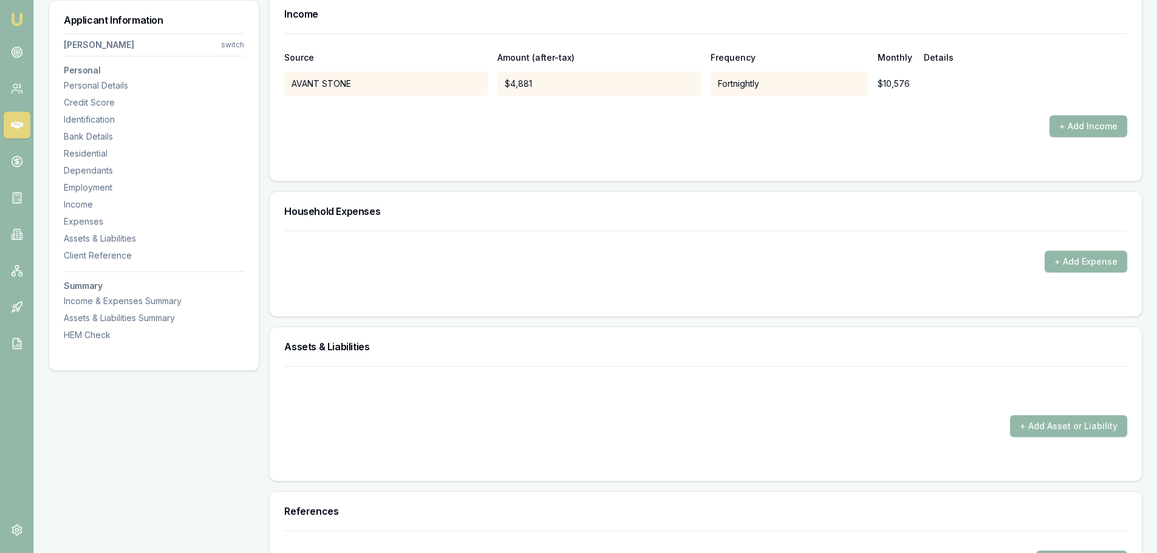
scroll to position [2187, 0]
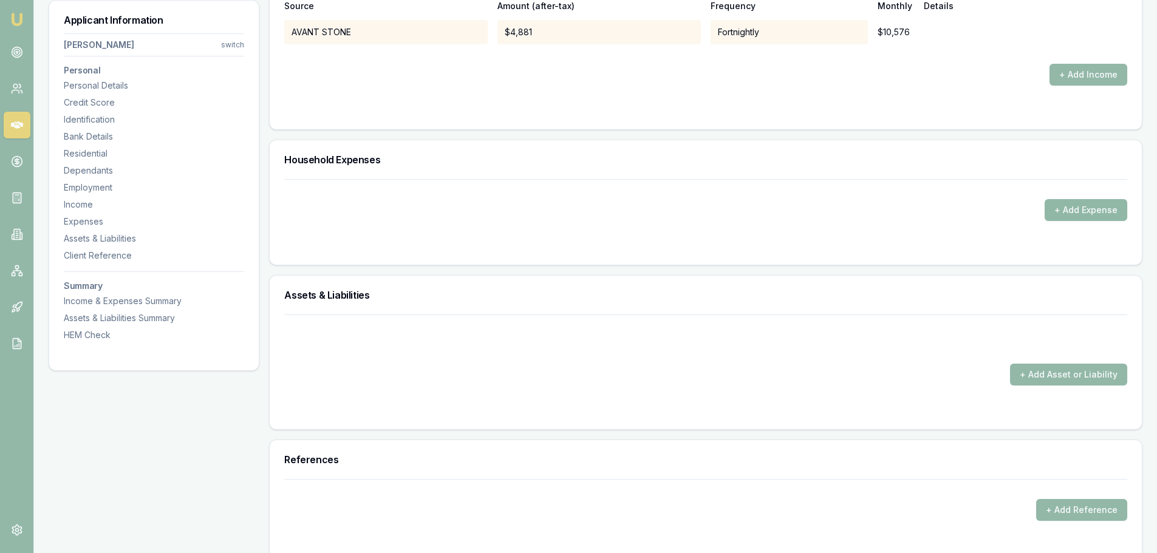
click at [777, 211] on button "+ Add Expense" at bounding box center [1086, 210] width 83 height 22
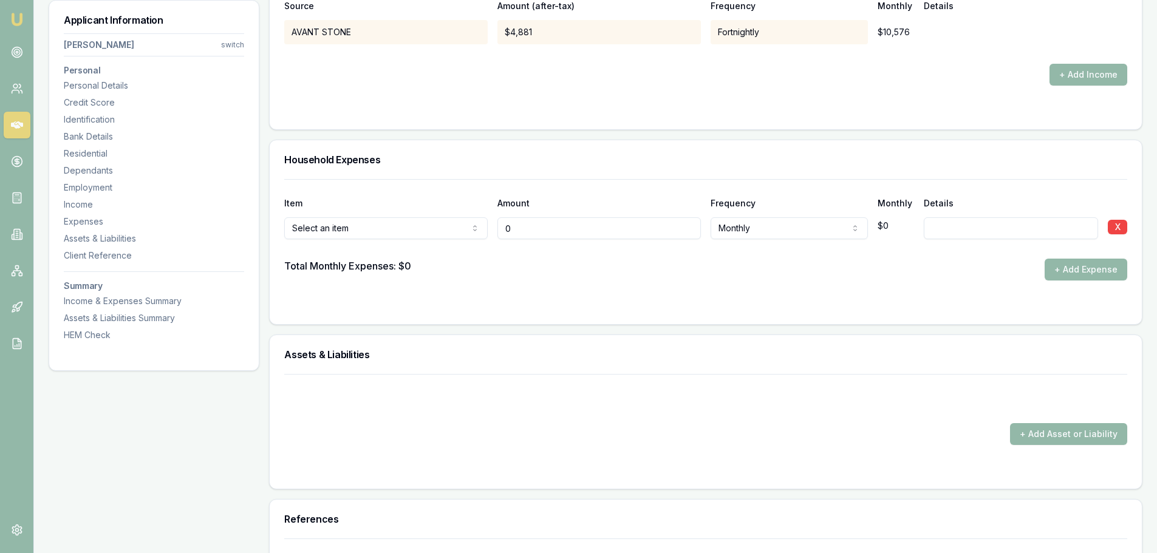
type input "$0"
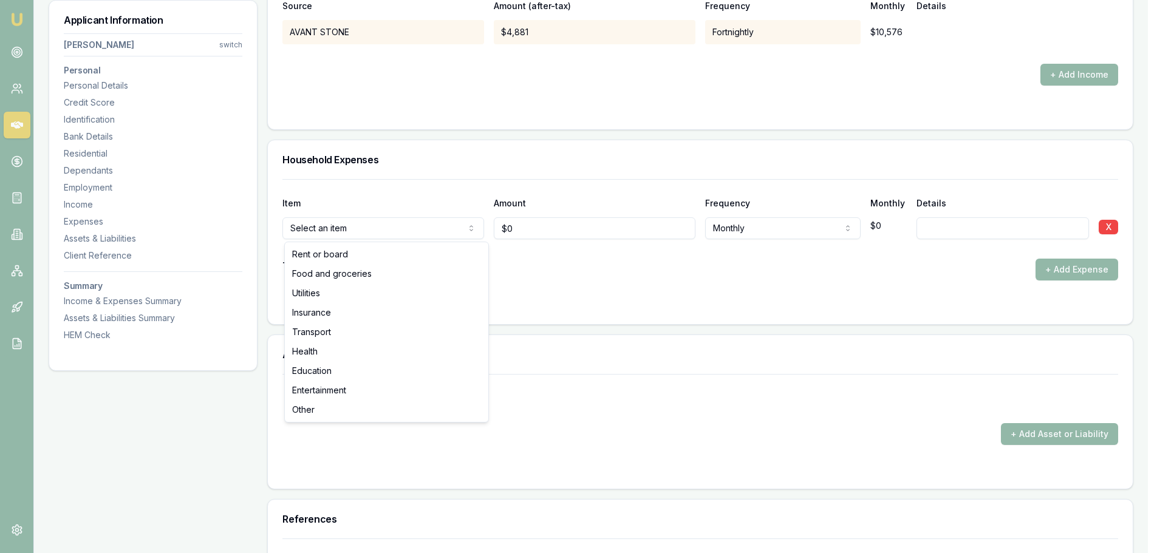
select select "OTHER"
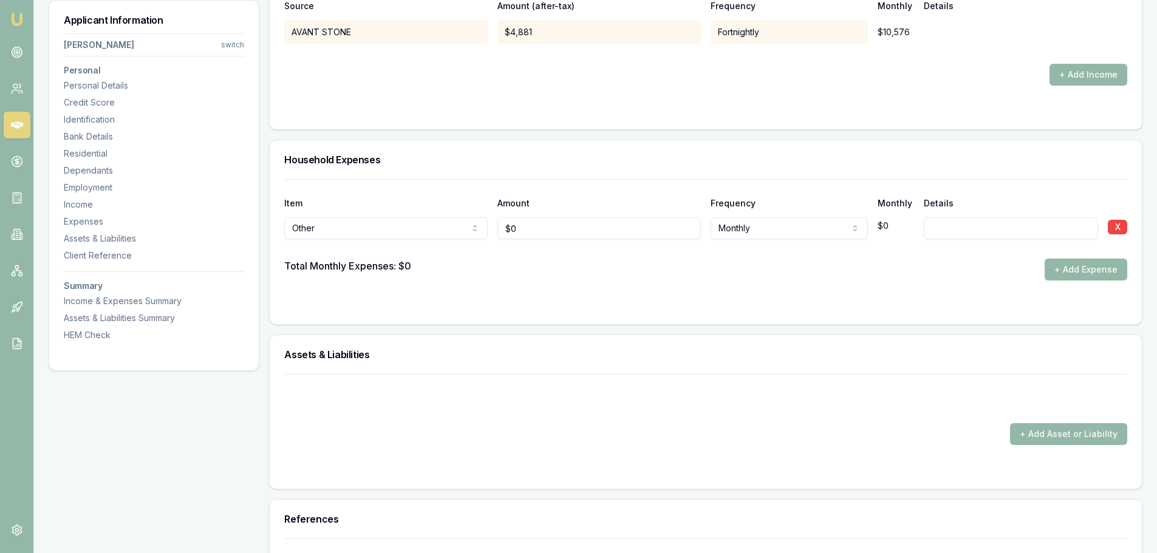
type input "0"
click at [529, 223] on input "0" at bounding box center [600, 229] width 204 height 22
click at [529, 225] on input "0" at bounding box center [600, 229] width 204 height 22
type input "$100"
click at [777, 228] on input at bounding box center [1011, 229] width 174 height 22
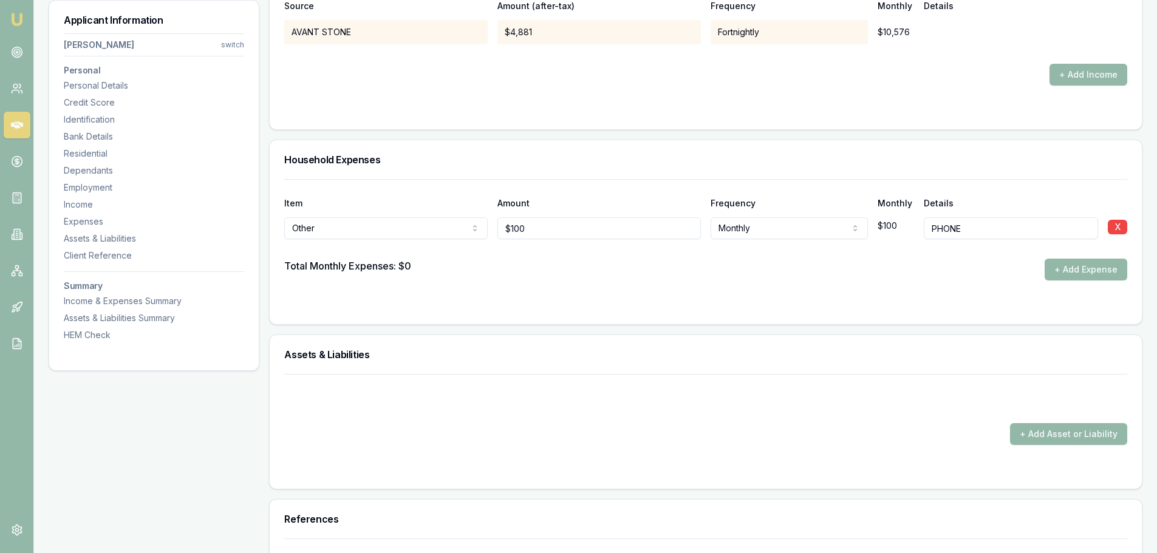
type input "PHONE"
click at [777, 267] on button "+ Add Expense" at bounding box center [1086, 270] width 83 height 22
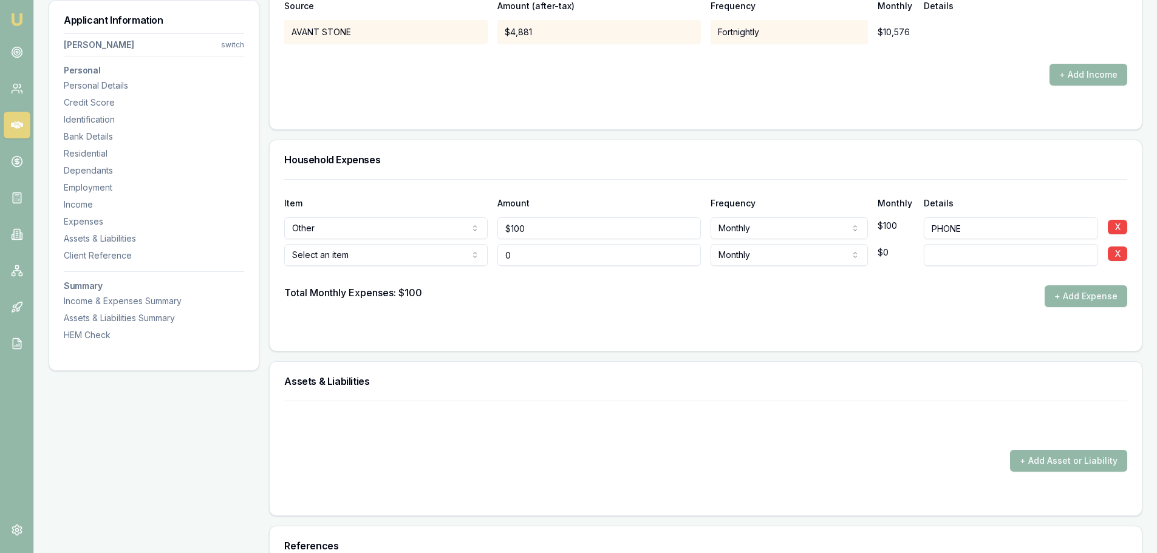
type input "$0"
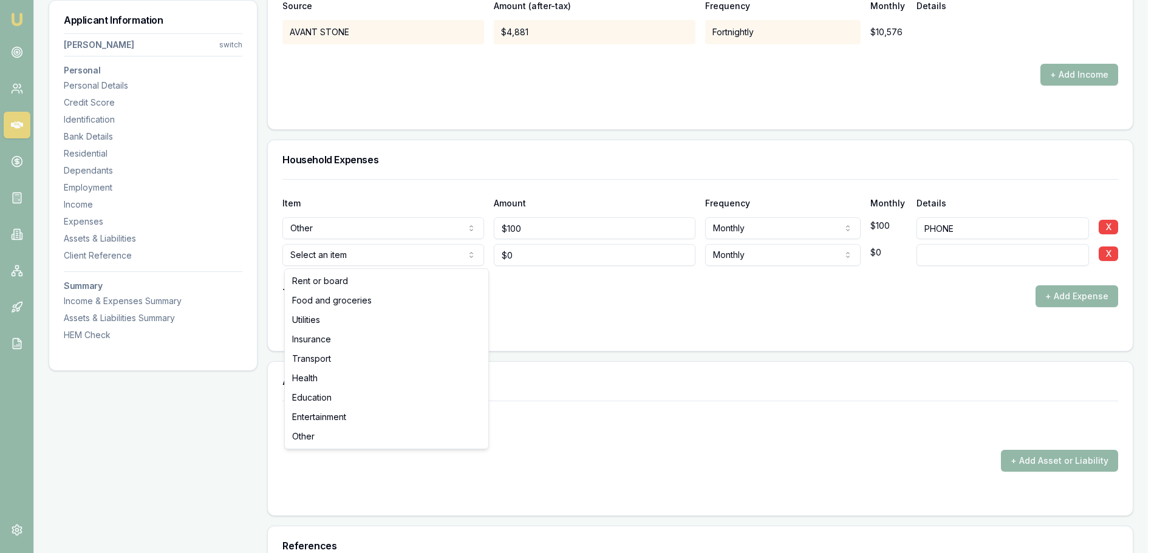
select select "FOOD_AND_GROCERIES"
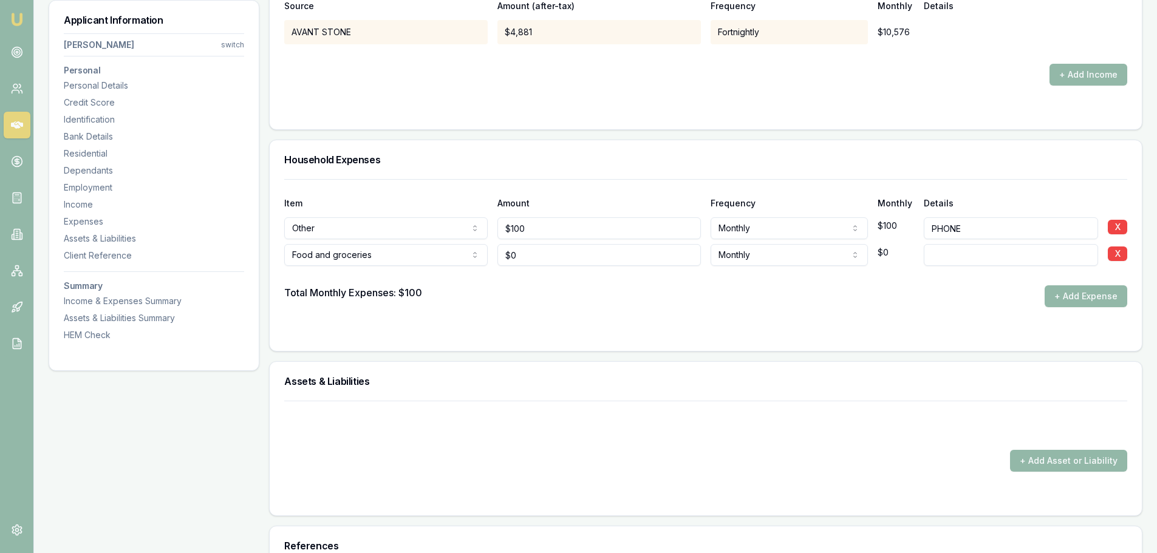
type input "0"
click at [524, 252] on input "0" at bounding box center [600, 255] width 204 height 22
type input "$250"
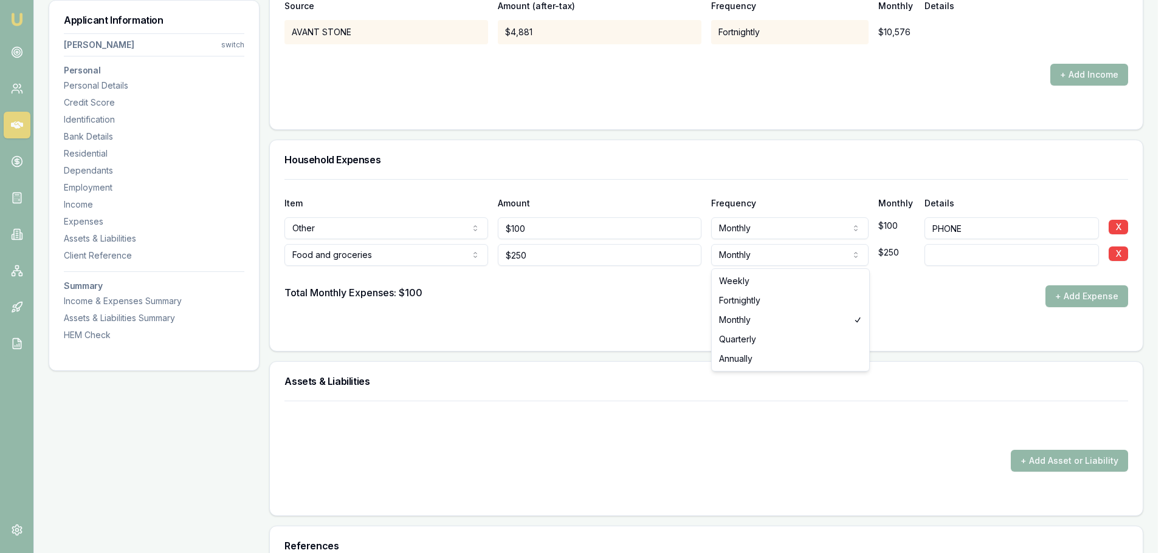
select select "WEEKLY"
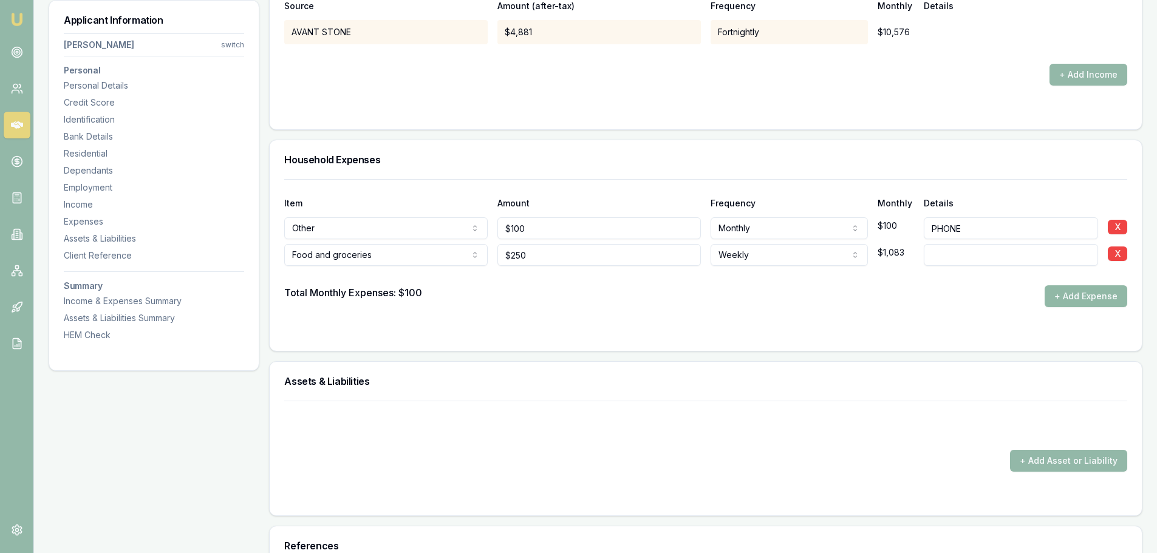
click at [777, 295] on button "+ Add Expense" at bounding box center [1086, 297] width 83 height 22
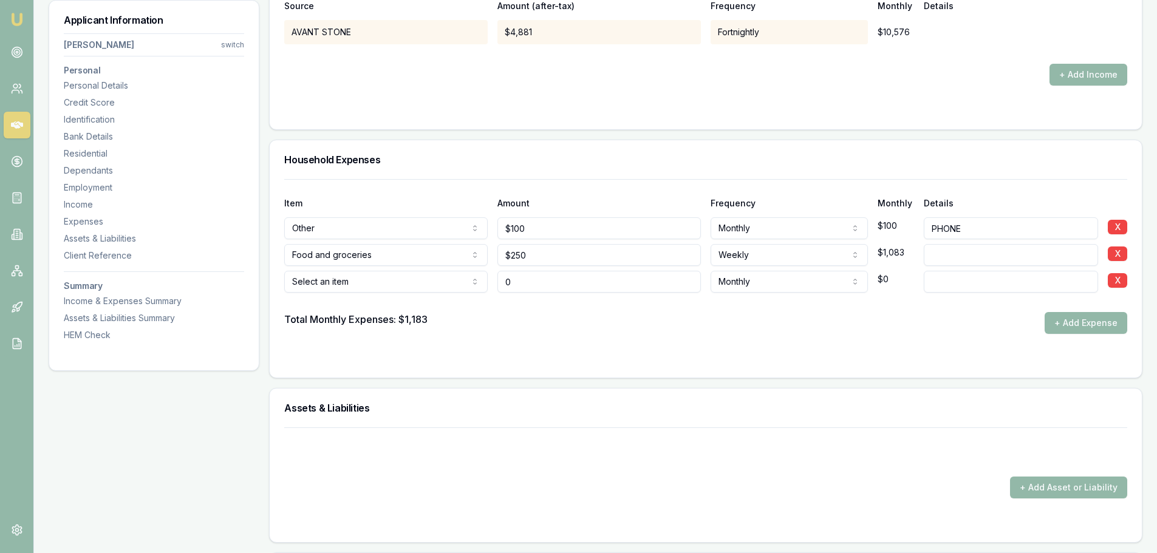
type input "$0"
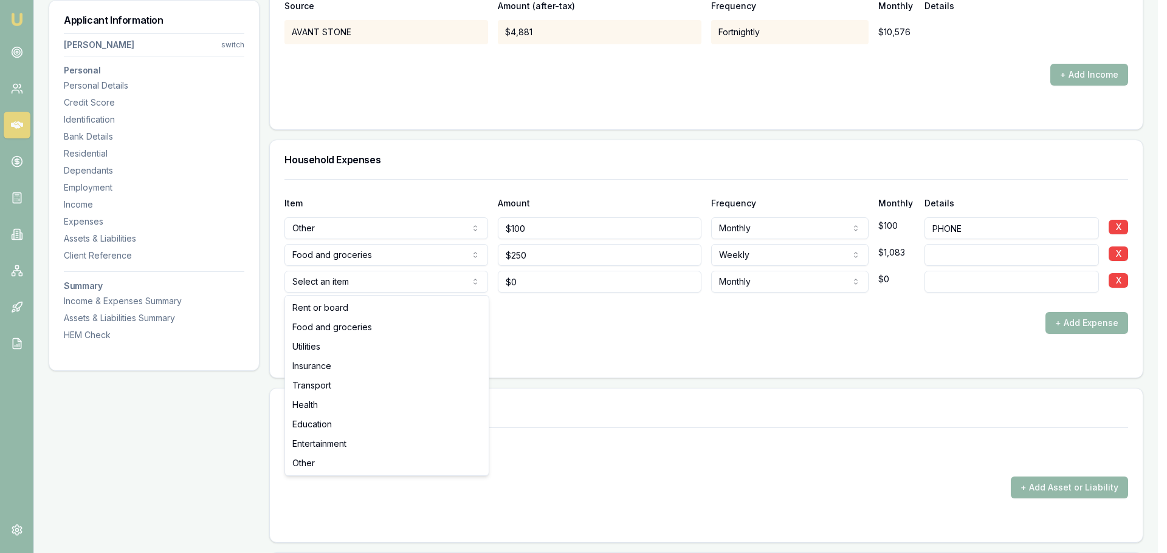
select select "ENTERTAINMENT"
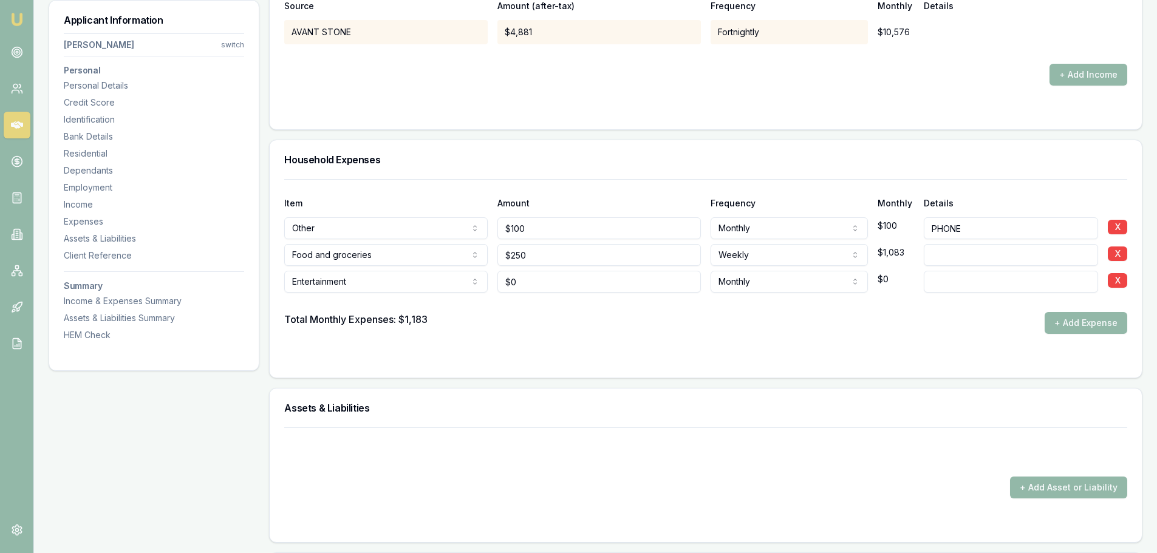
type input "0"
click at [519, 283] on input "0" at bounding box center [600, 282] width 204 height 22
type input "$200"
click at [740, 304] on div at bounding box center [705, 302] width 843 height 19
click at [777, 321] on button "+ Add Expense" at bounding box center [1086, 323] width 83 height 22
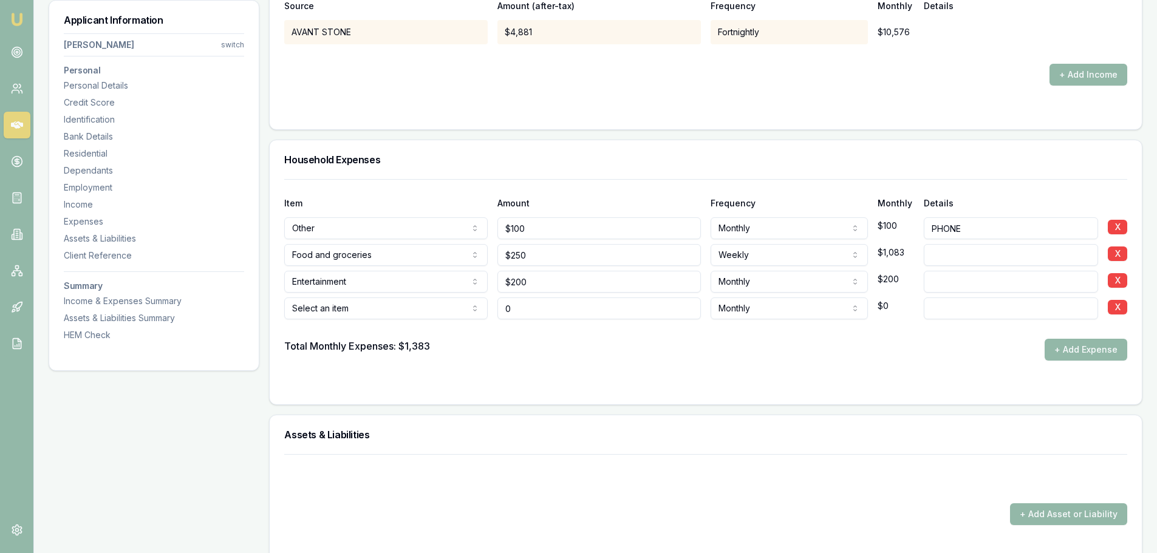
type input "$0"
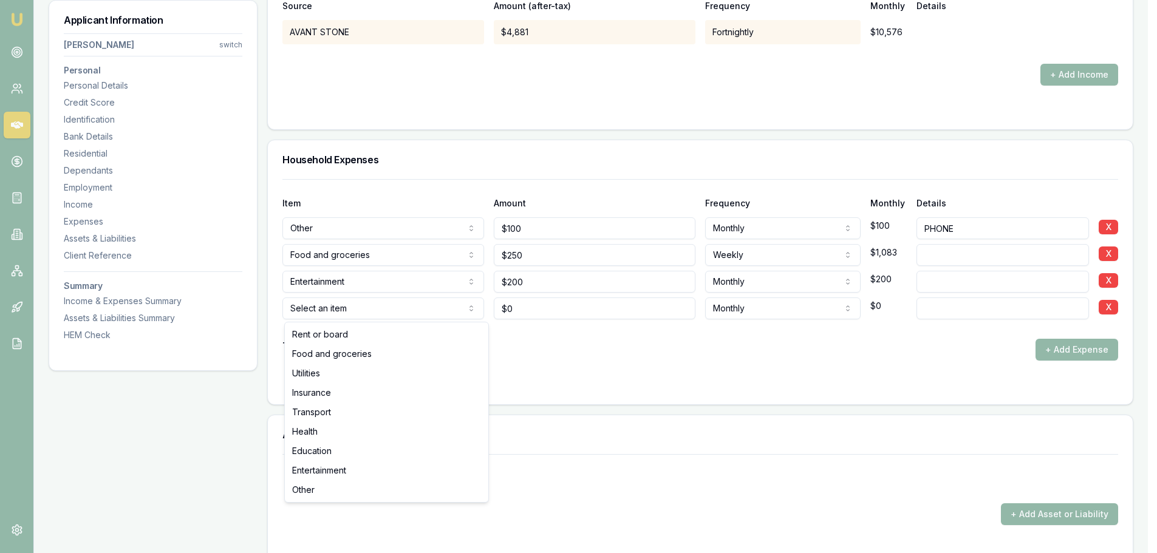
select select "UTILITIES"
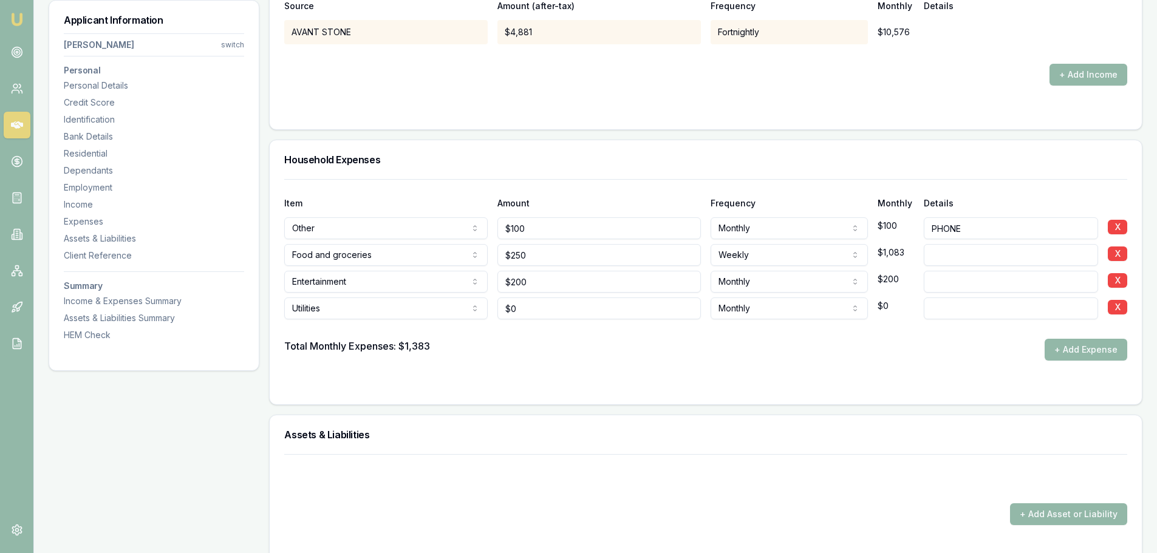
type input "0"
click at [541, 310] on input "0" at bounding box center [600, 309] width 204 height 22
type input "2"
type input "$300"
click at [555, 348] on div "Total Monthly Expenses: $1,383 + Add Expense" at bounding box center [705, 350] width 843 height 22
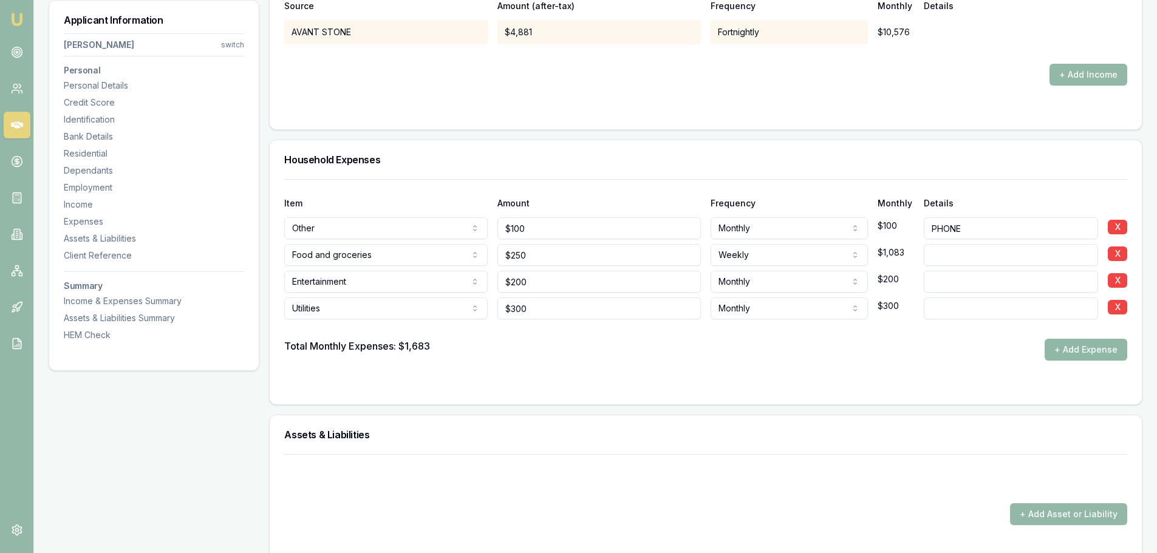
click at [777, 354] on button "+ Add Expense" at bounding box center [1086, 350] width 83 height 22
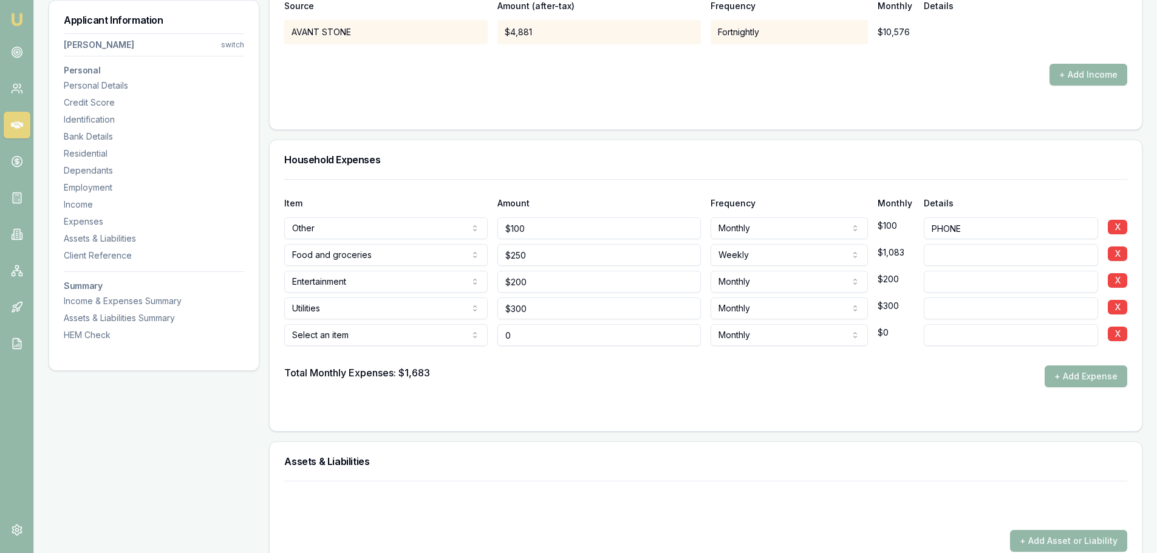
click at [514, 334] on input "0" at bounding box center [600, 335] width 204 height 22
type input "$0"
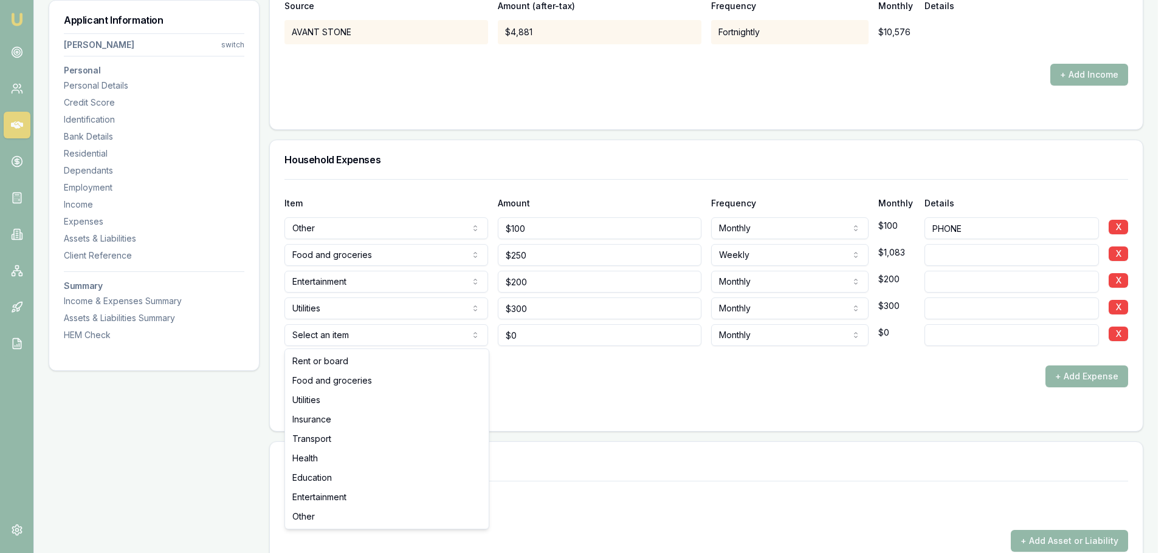
select select "INSURANCE"
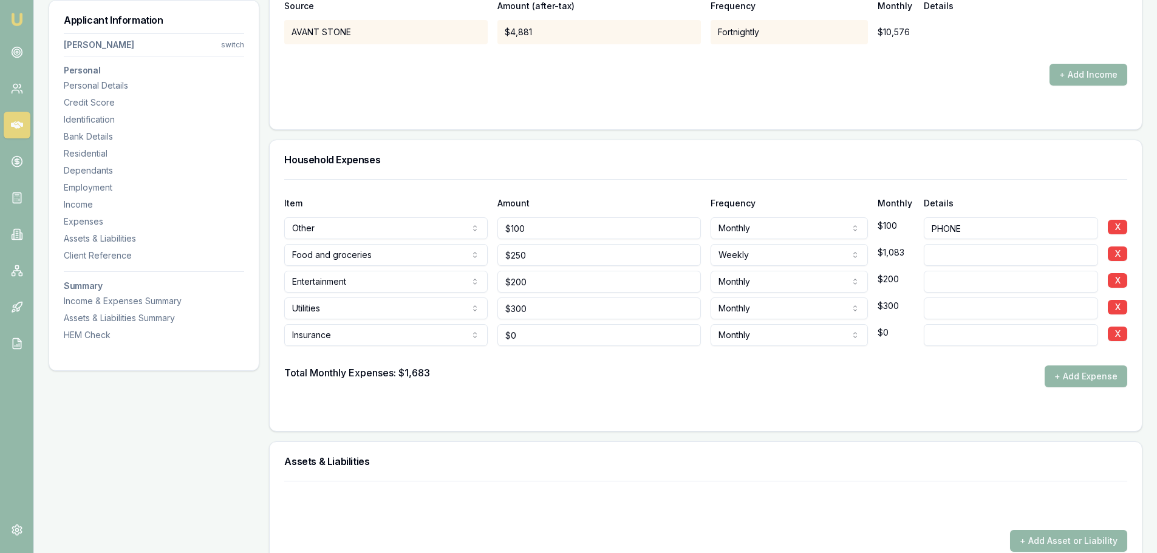
type input "0"
click at [534, 334] on input "0" at bounding box center [600, 335] width 204 height 22
type input "$200"
click at [542, 371] on div "Total Monthly Expenses: $1,683 + Add Expense" at bounding box center [705, 377] width 843 height 22
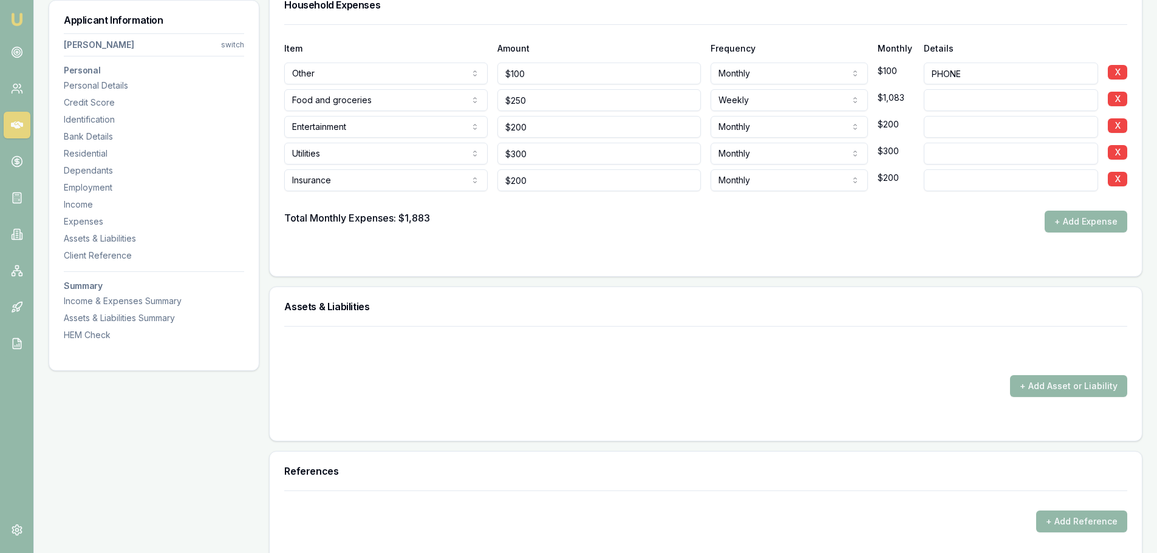
scroll to position [2309, 0]
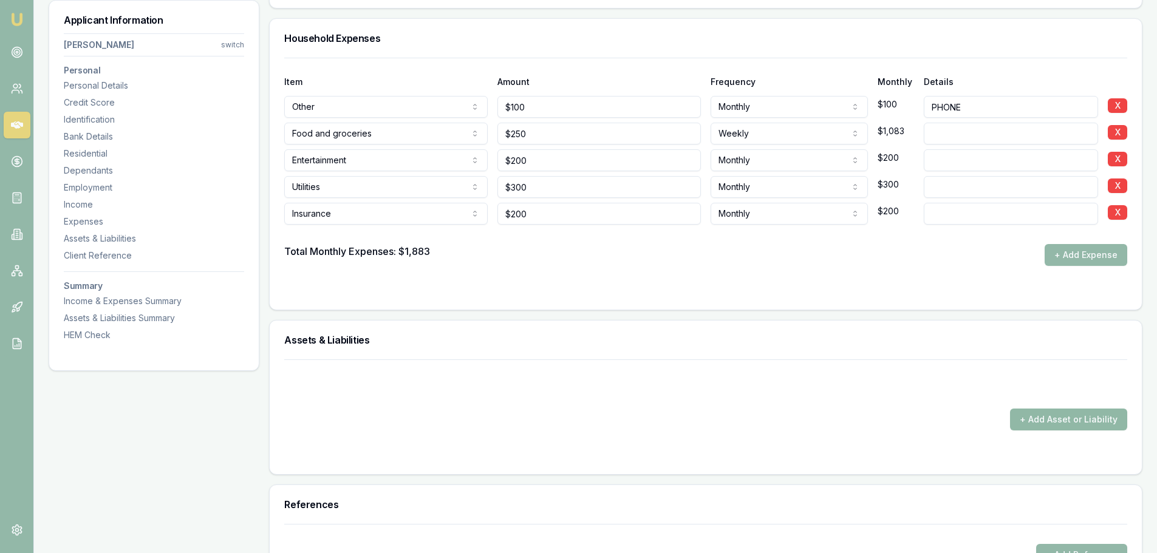
click at [777, 383] on button "+ Add Asset or Liability" at bounding box center [1068, 420] width 117 height 22
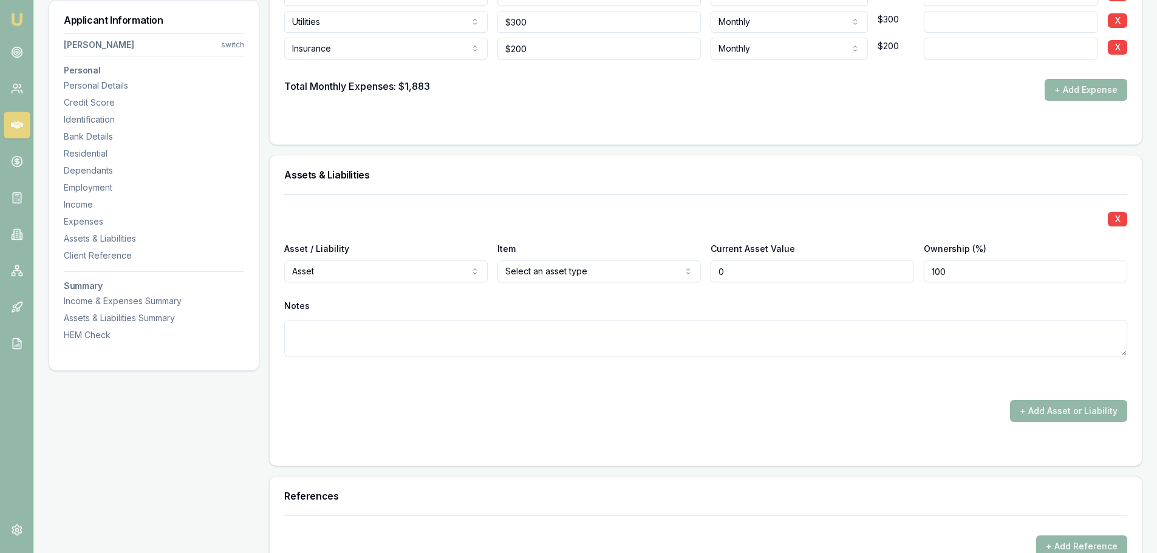
scroll to position [2491, 0]
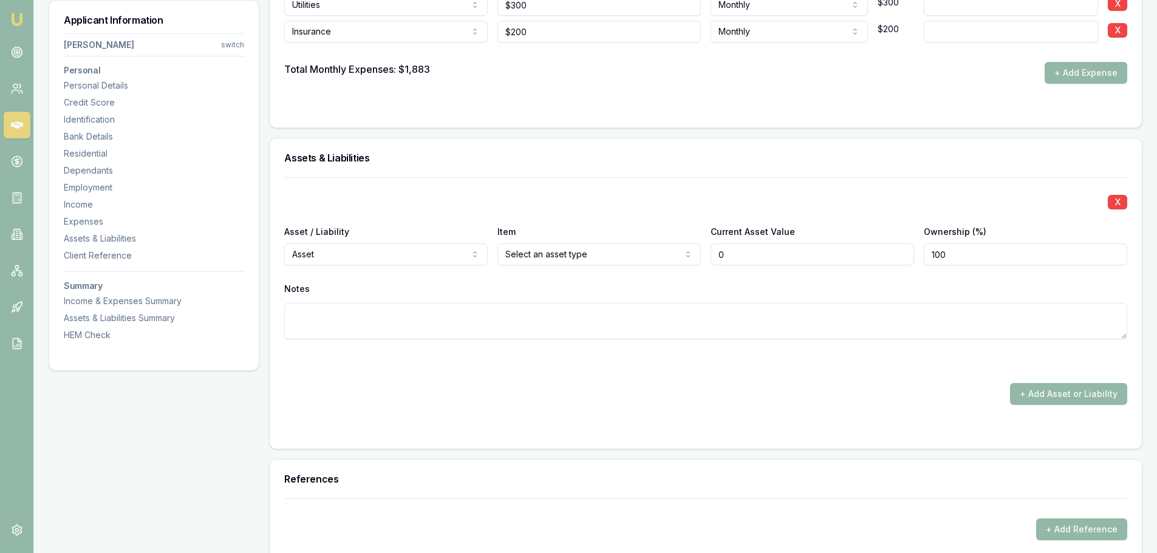
type input "$0"
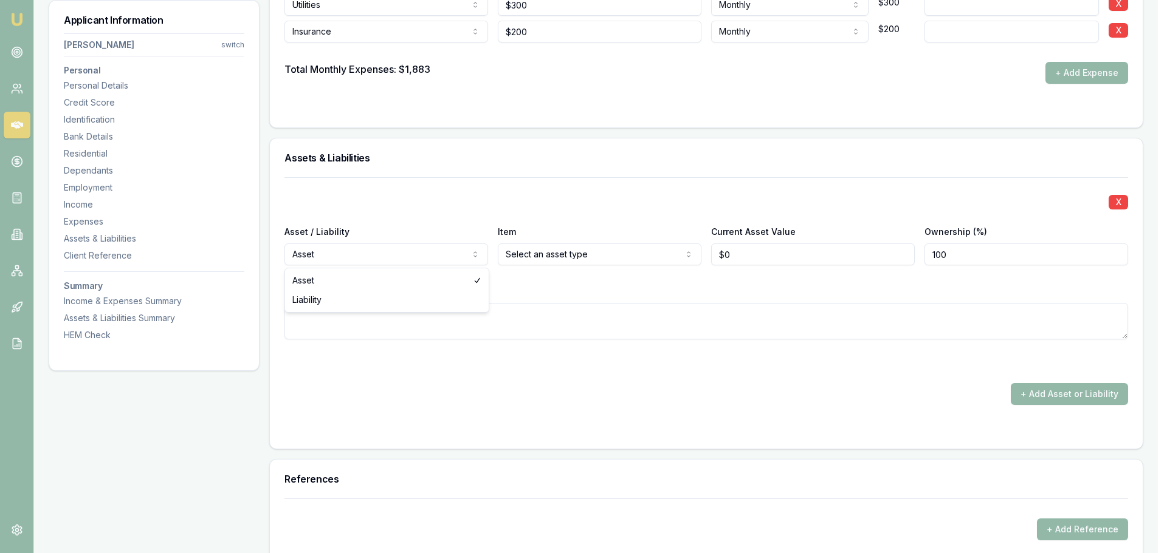
select select "LIABILITY"
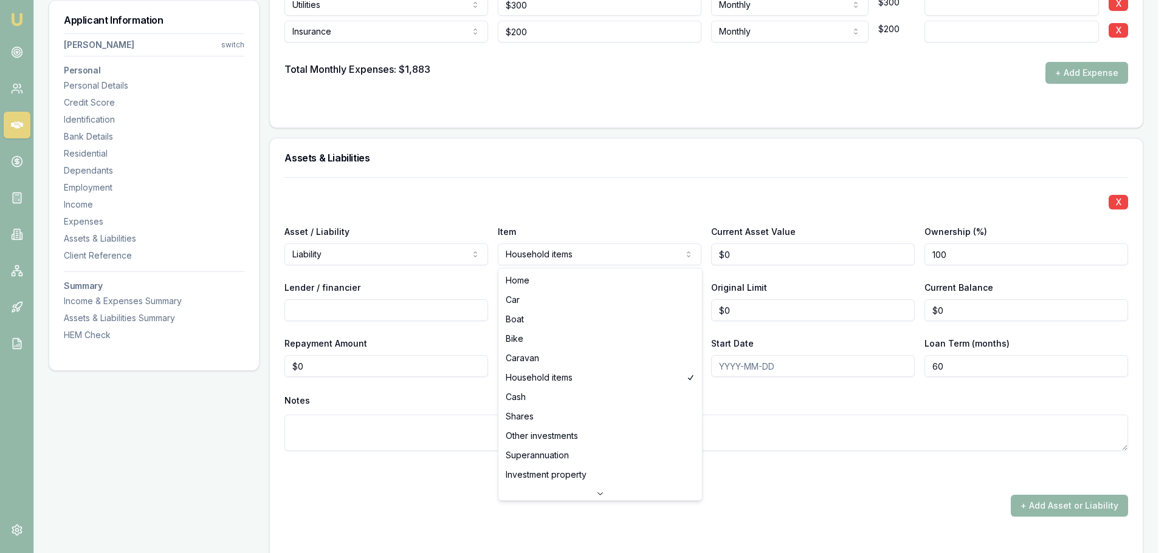
select select "HOME"
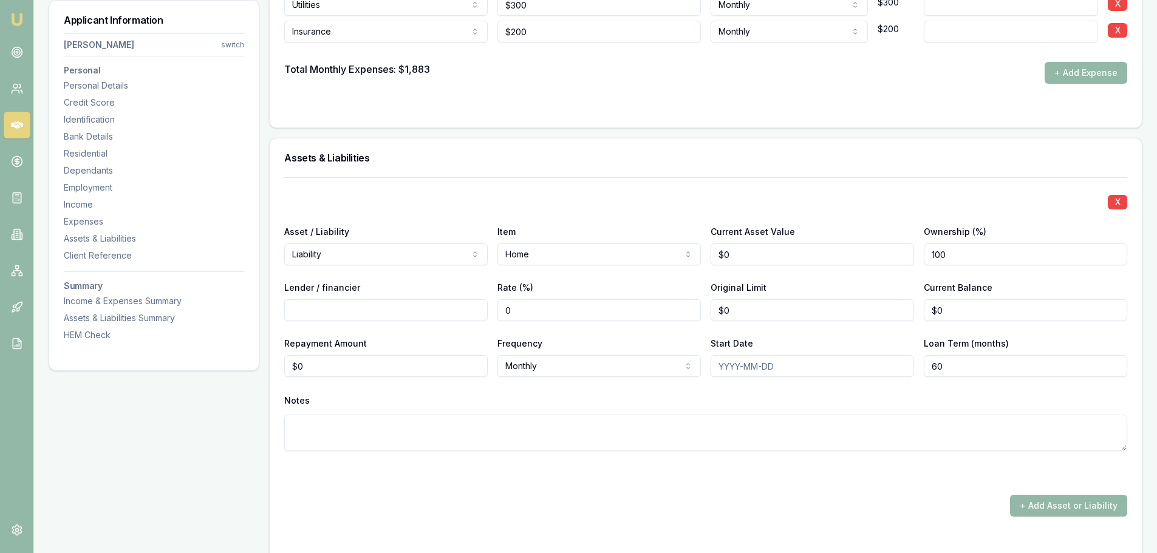
type input "0"
click at [739, 252] on input "0" at bounding box center [813, 255] width 204 height 22
type input "$70,000"
click at [777, 179] on div "X Asset / Liability Liability Asset Liability Item Home Home Car Boat Bike Cara…" at bounding box center [705, 328] width 843 height 303
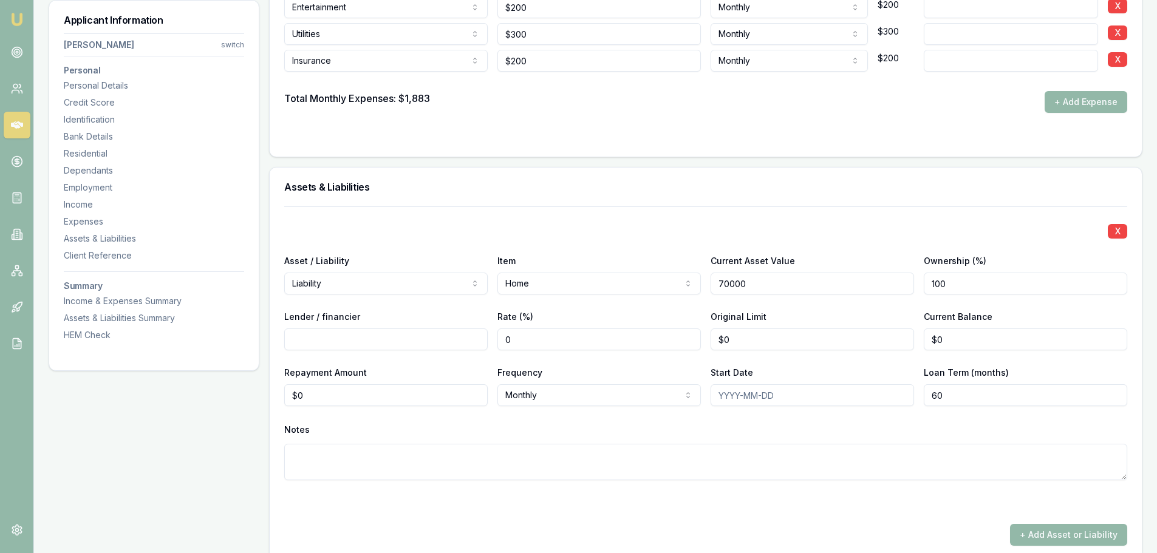
click at [757, 286] on input "70000" at bounding box center [813, 284] width 204 height 22
type input "$700,000"
click at [777, 206] on div "Assets & Liabilities" at bounding box center [706, 187] width 872 height 39
click at [305, 343] on input "Lender / financier" at bounding box center [386, 340] width 204 height 22
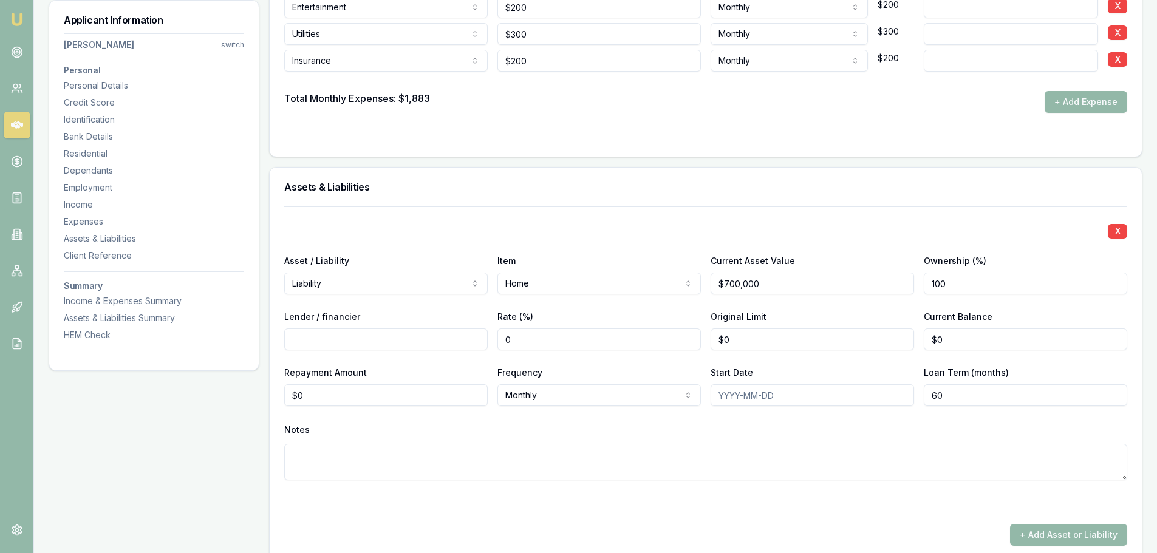
click at [292, 341] on input "Lender / financier" at bounding box center [386, 340] width 204 height 22
click at [295, 340] on input "Lender / financier" at bounding box center [386, 340] width 204 height 22
type input "CBA"
click at [739, 338] on input "0" at bounding box center [813, 340] width 204 height 22
type input "$0"
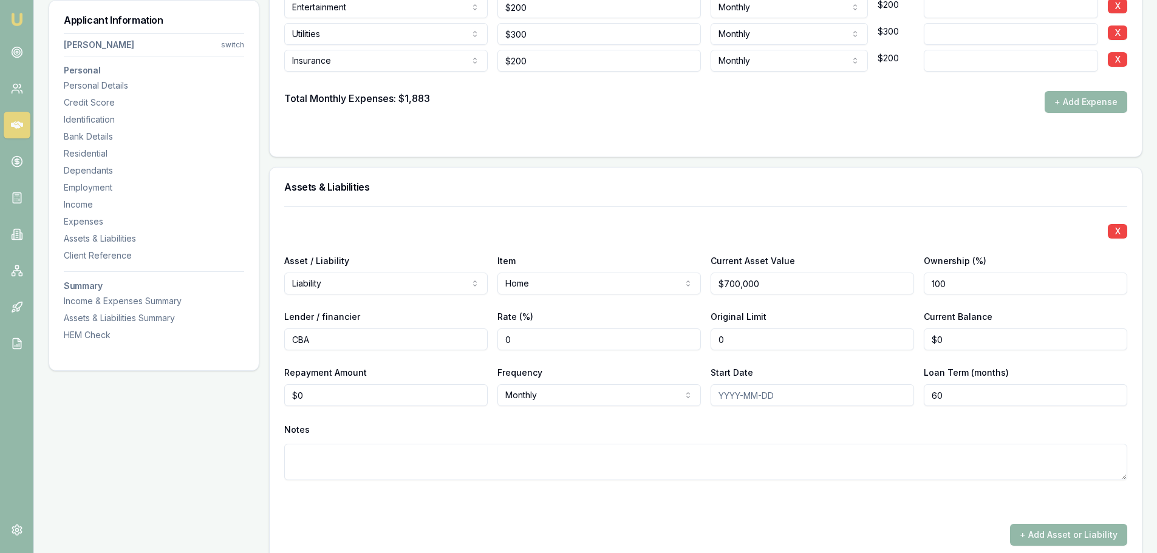
type input "0"
click at [777, 343] on input "0" at bounding box center [1026, 340] width 204 height 22
type input "$492"
click at [777, 309] on div "X Asset / Liability Liability Asset Liability Item Home Home Car Boat Bike Cara…" at bounding box center [705, 358] width 843 height 303
drag, startPoint x: 559, startPoint y: 440, endPoint x: 701, endPoint y: 277, distance: 216.6
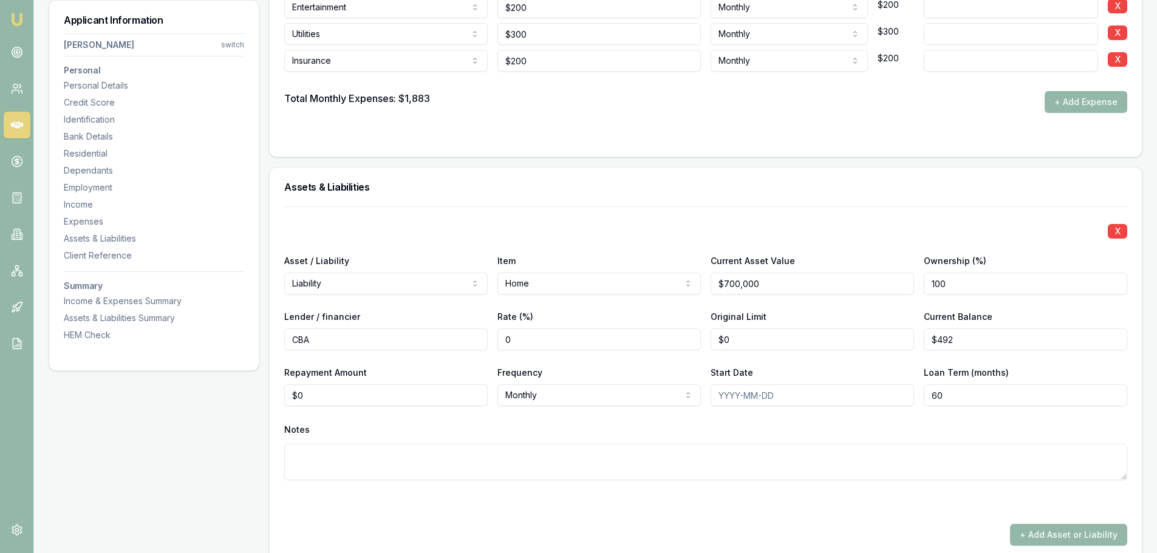
click at [567, 383] on div "Notes" at bounding box center [705, 451] width 843 height 60
click at [315, 383] on input "0" at bounding box center [386, 396] width 204 height 22
type input "0"
click at [307, 383] on input "0" at bounding box center [386, 396] width 204 height 22
paste input "2869"
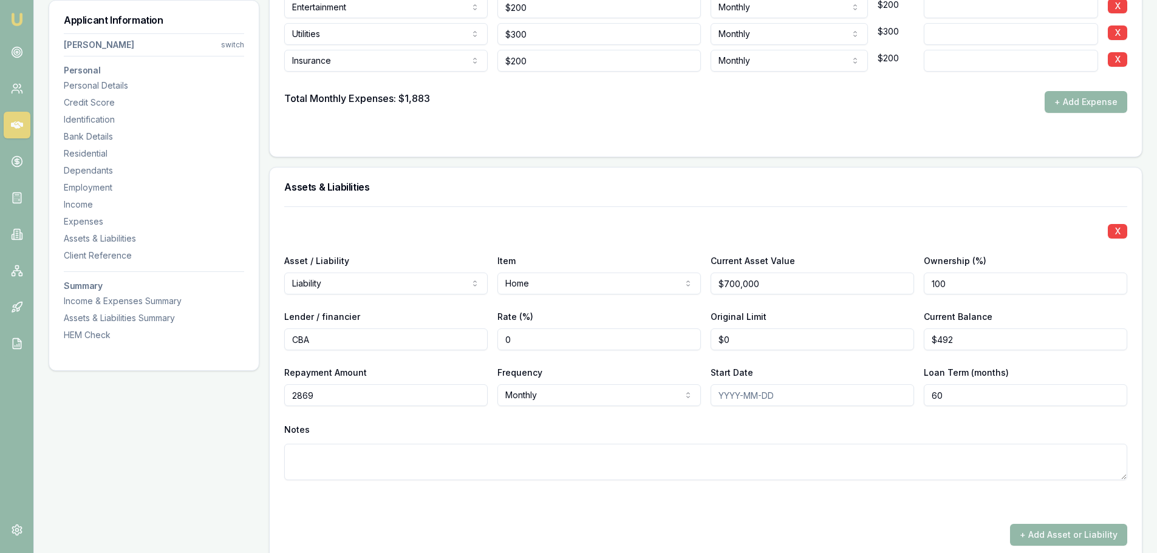
type input "$2,869"
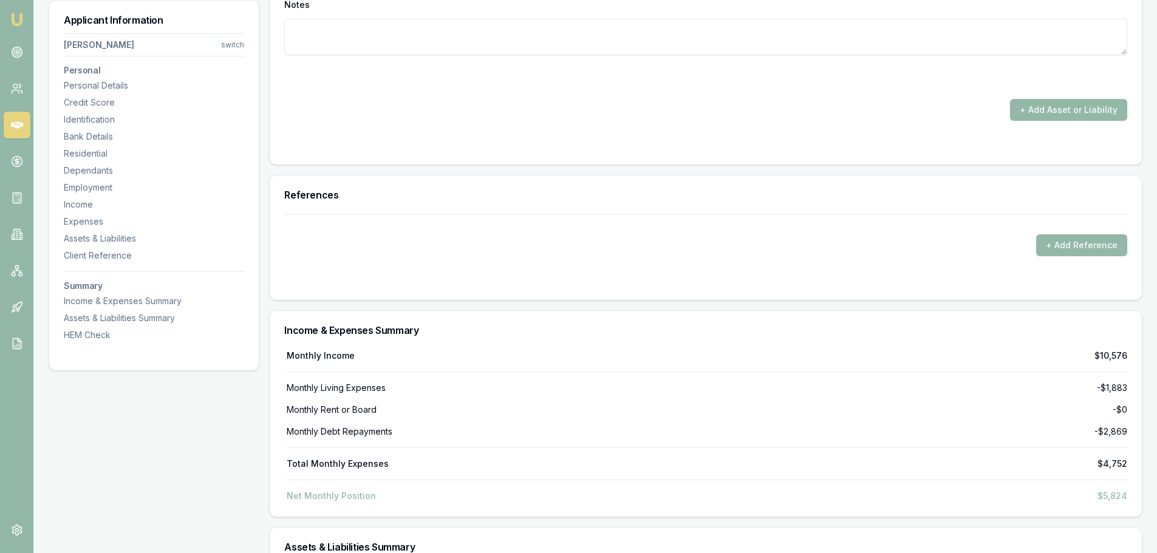
scroll to position [2673, 0]
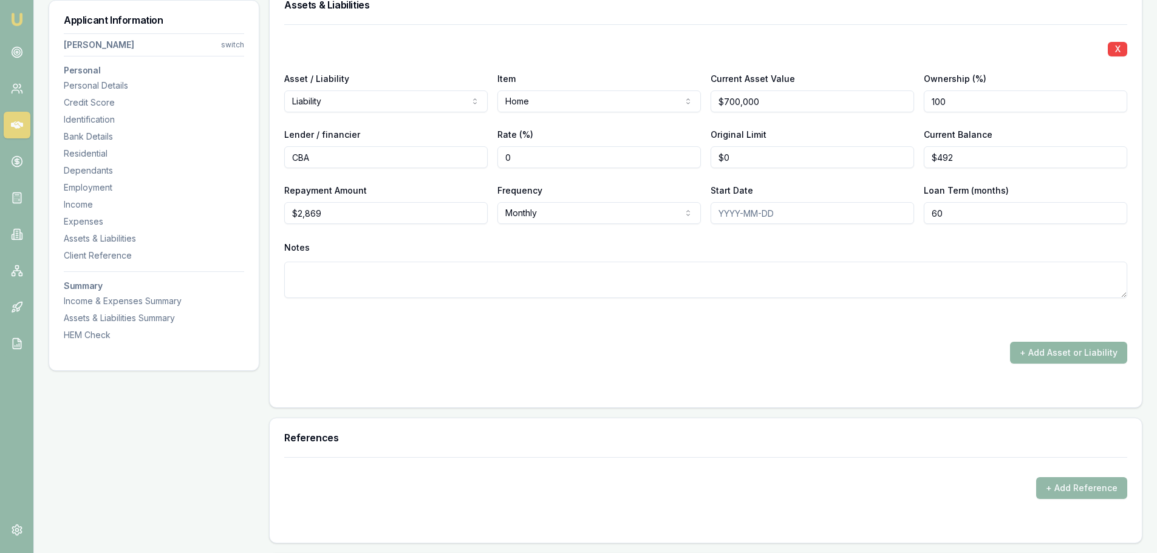
click at [777, 353] on button "+ Add Asset or Liability" at bounding box center [1068, 353] width 117 height 22
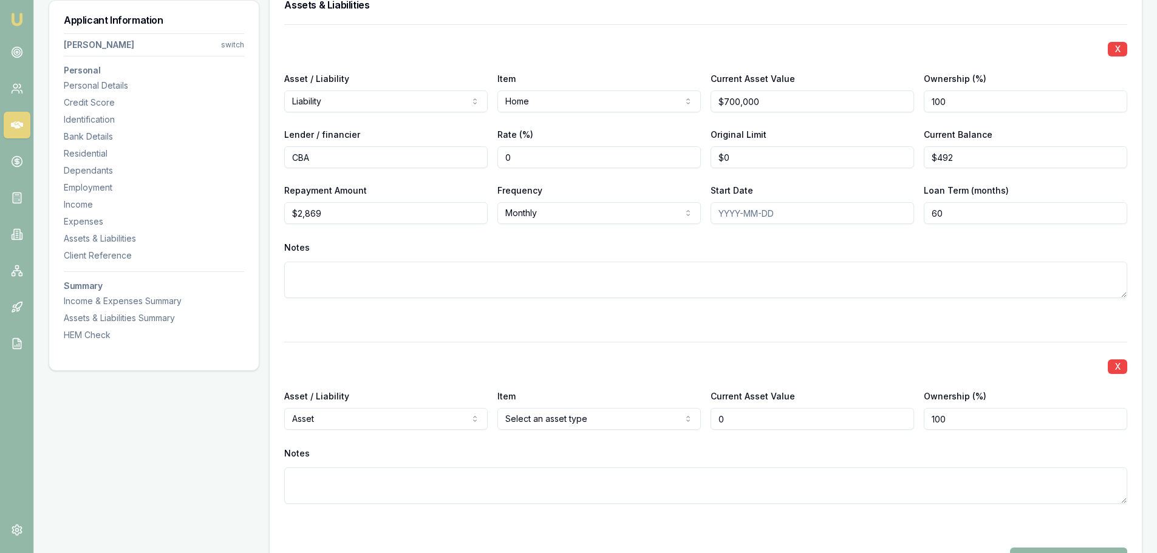
type input "$0"
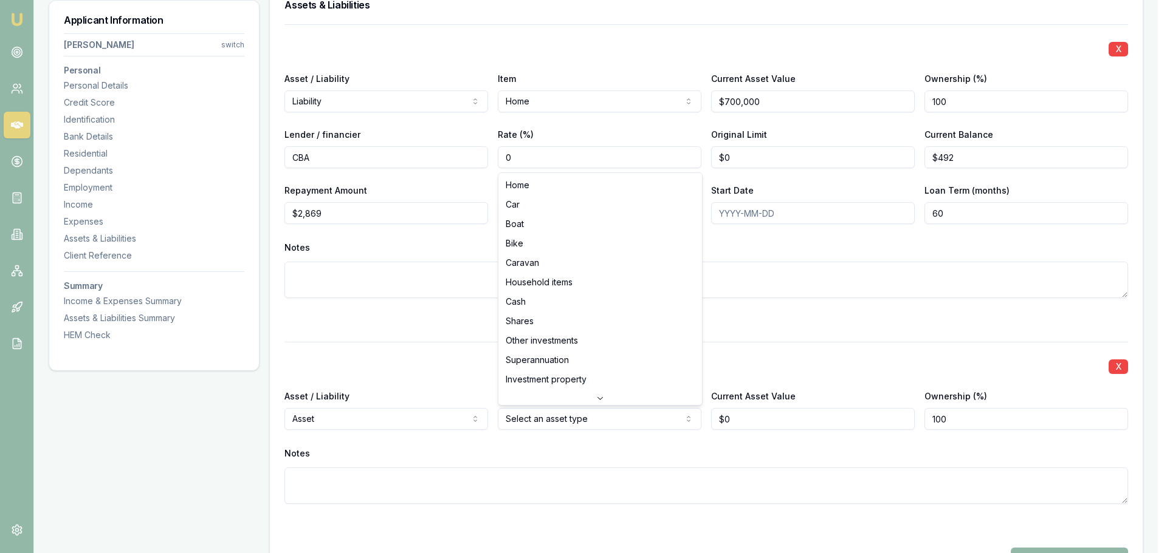
select select "CASH"
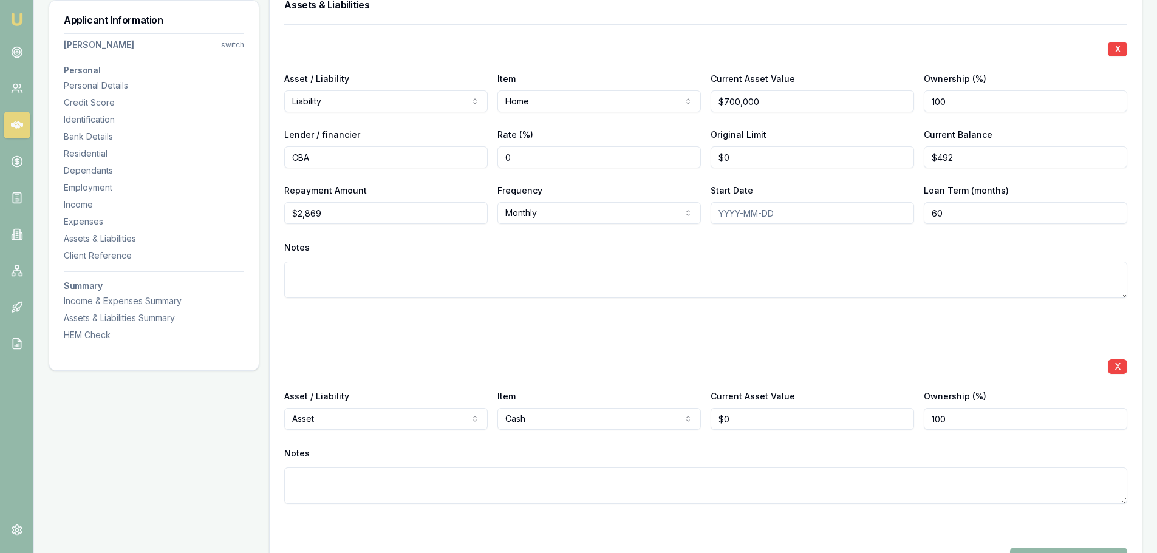
type input "0"
click at [747, 383] on input "0" at bounding box center [813, 419] width 204 height 22
type input "$50,000"
click at [756, 383] on div "X Asset / Liability Asset Asset Liability Item Cash Home Car Boat Bike Caravan …" at bounding box center [705, 437] width 843 height 191
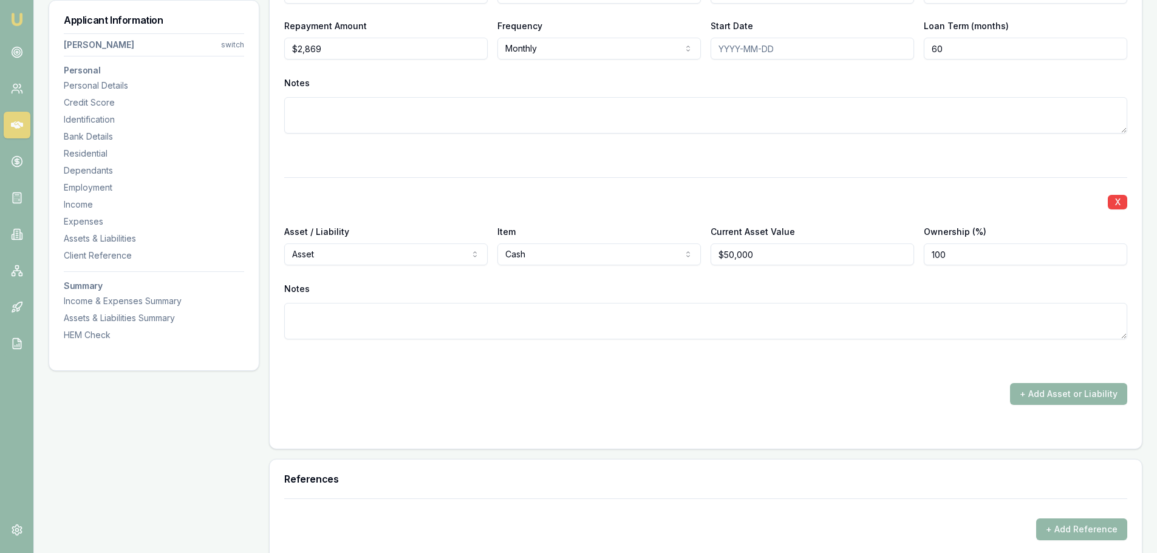
scroll to position [2856, 0]
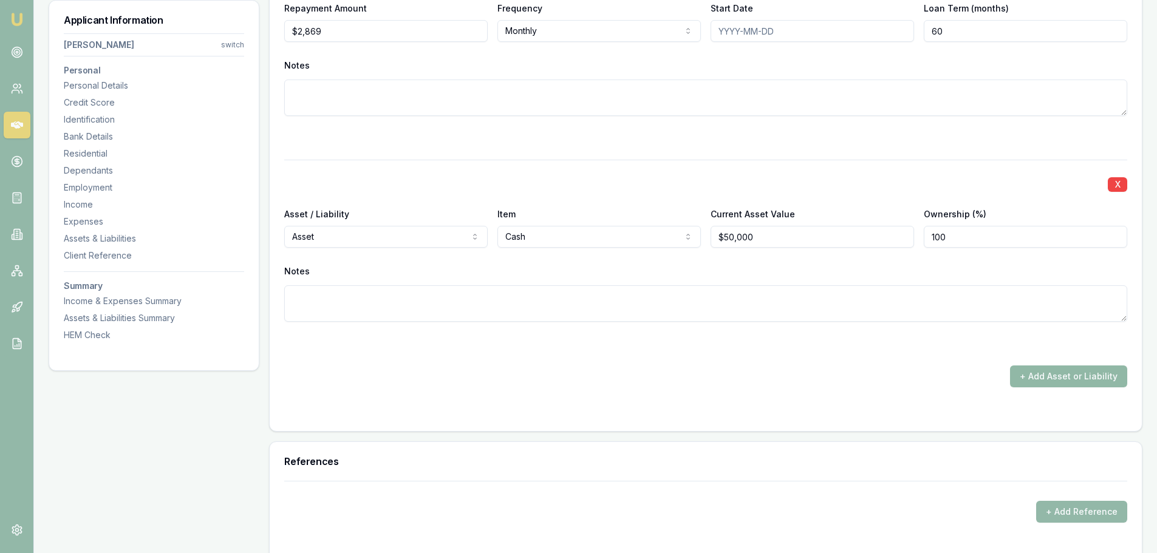
click at [777, 372] on button "+ Add Asset or Liability" at bounding box center [1068, 377] width 117 height 22
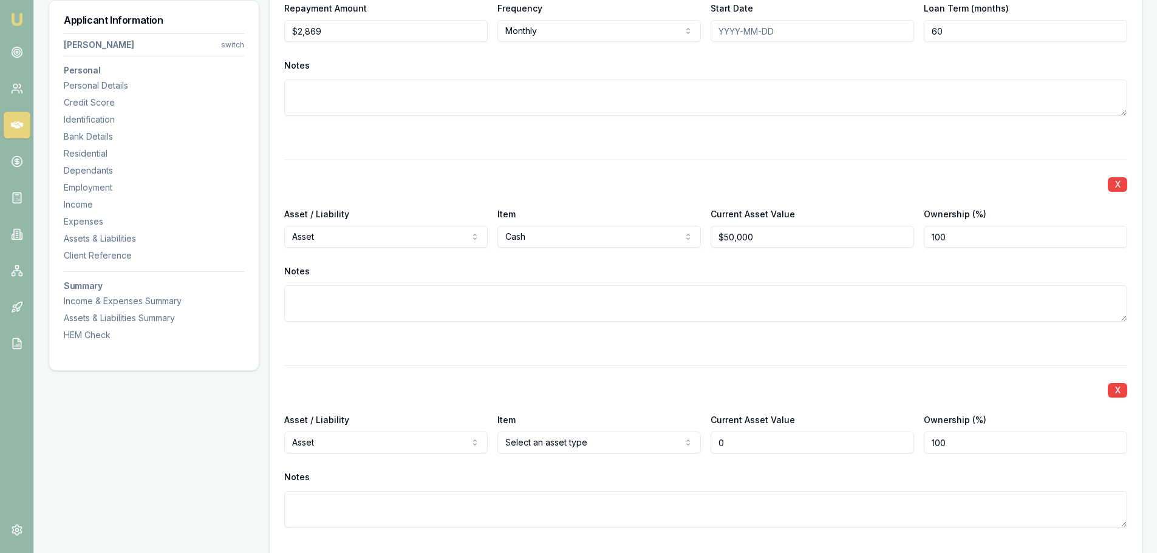
type input "$0"
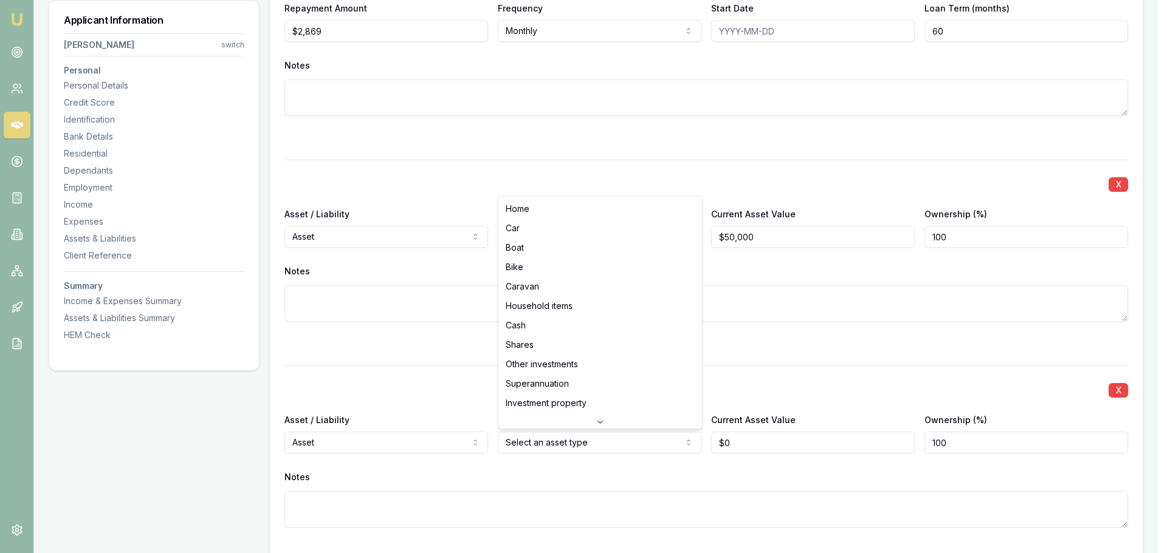
select select "HOUSEHOLD_ITEMS"
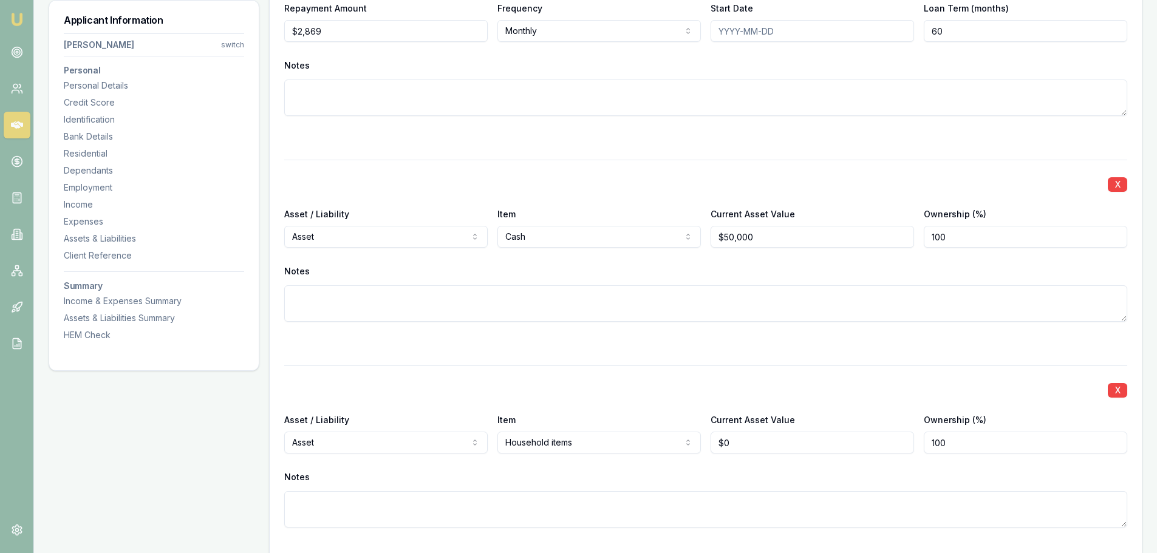
type input "0"
click at [740, 383] on input "0" at bounding box center [813, 443] width 204 height 22
type input "$68,000"
click at [757, 383] on div "Notes" at bounding box center [705, 477] width 843 height 18
drag, startPoint x: 755, startPoint y: 444, endPoint x: 693, endPoint y: 451, distance: 62.4
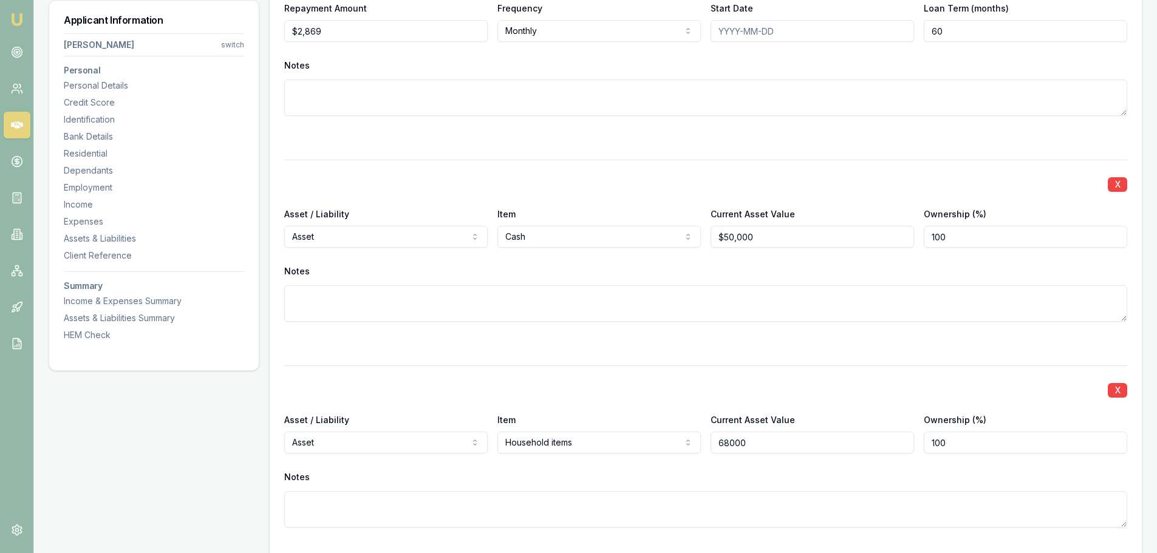
click at [693, 383] on div "Asset / Liability Asset Asset Liability Item Household items Home Car Boat Bike…" at bounding box center [705, 433] width 843 height 41
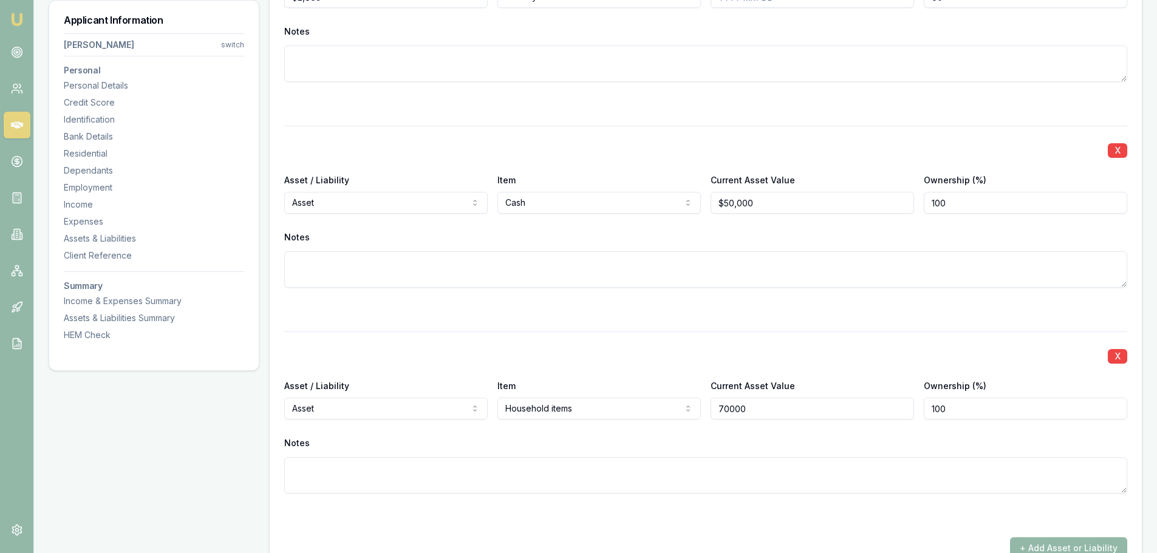
scroll to position [2916, 0]
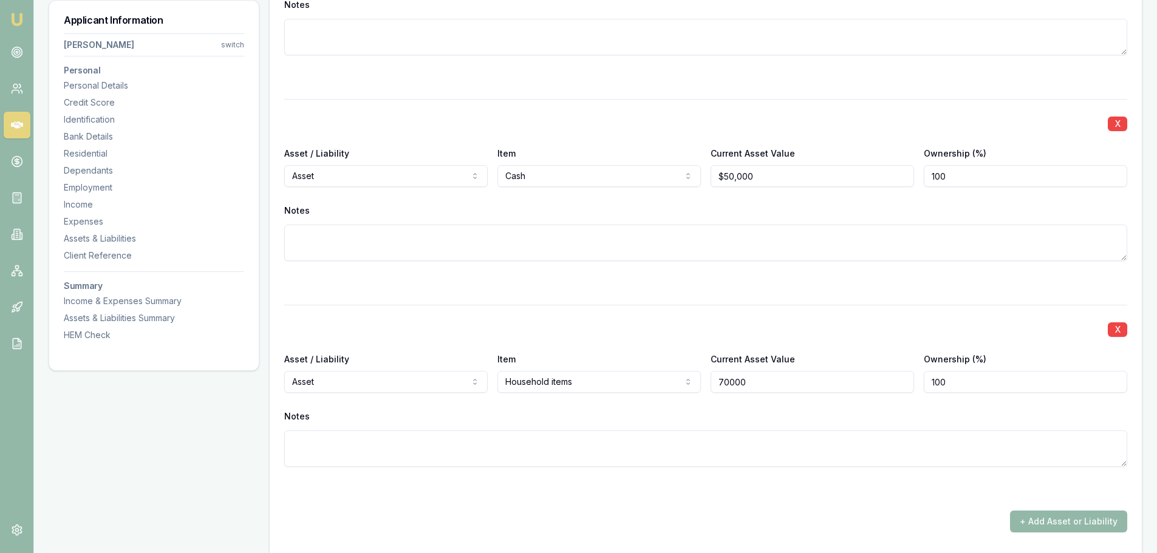
type input "$70,000"
click at [777, 362] on div "Current Asset Value $70,000" at bounding box center [813, 372] width 204 height 41
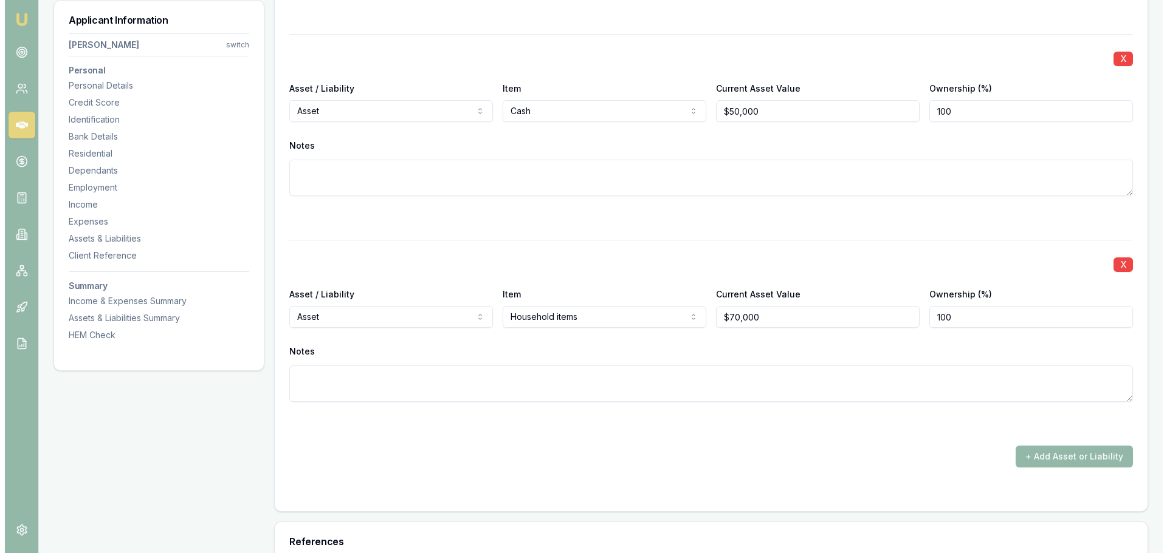
scroll to position [3159, 0]
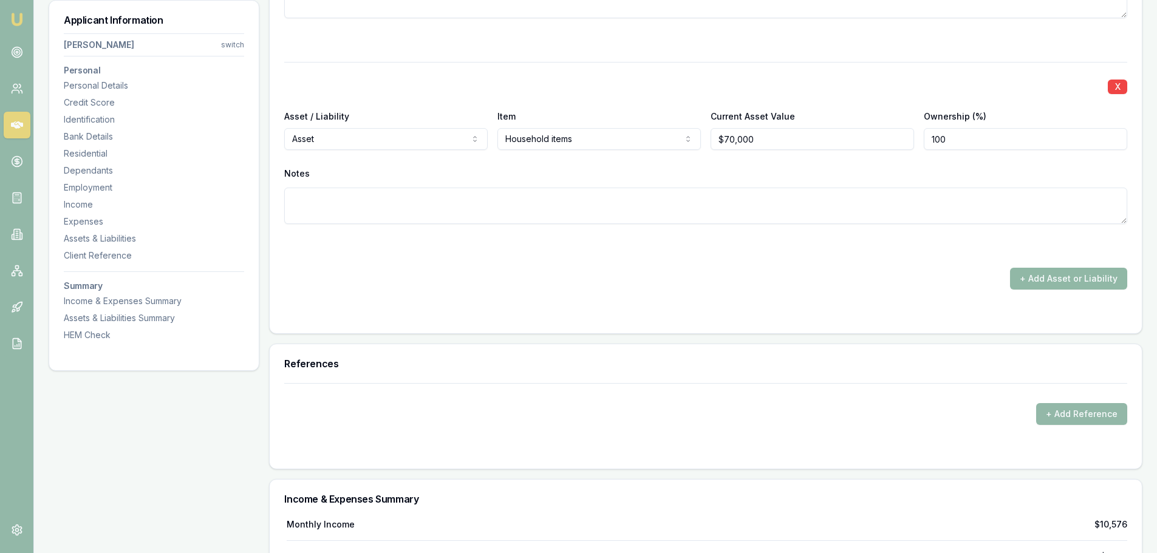
click at [777, 283] on button "+ Add Asset or Liability" at bounding box center [1068, 279] width 117 height 22
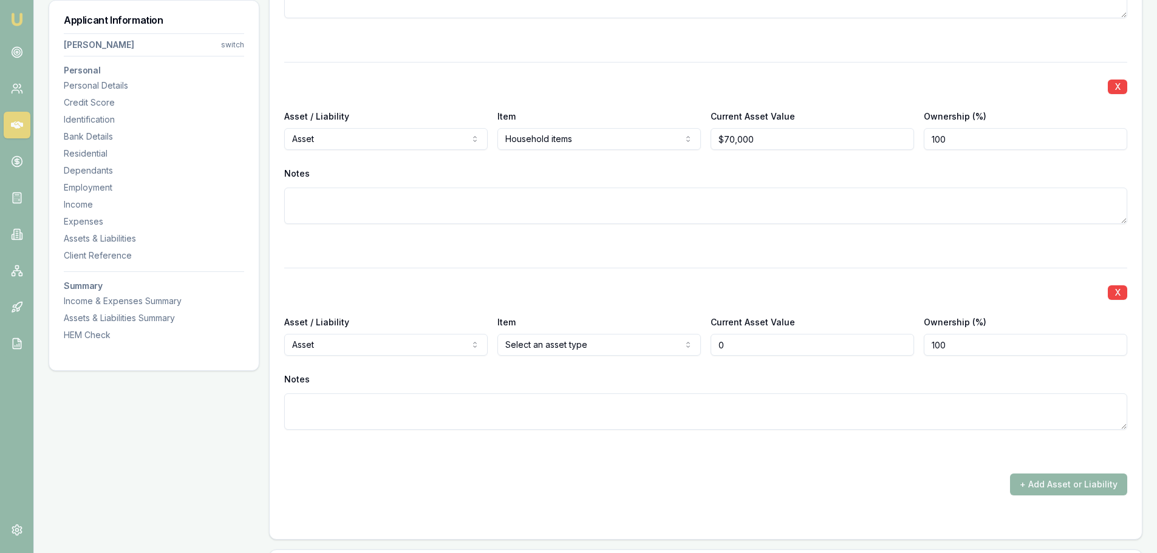
type input "$0"
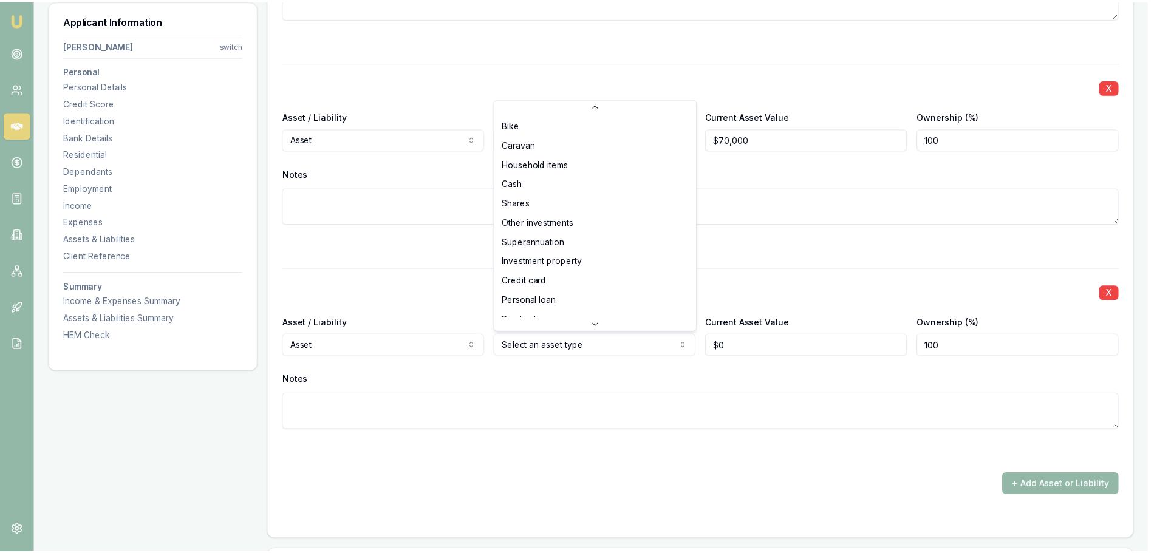
scroll to position [78, 0]
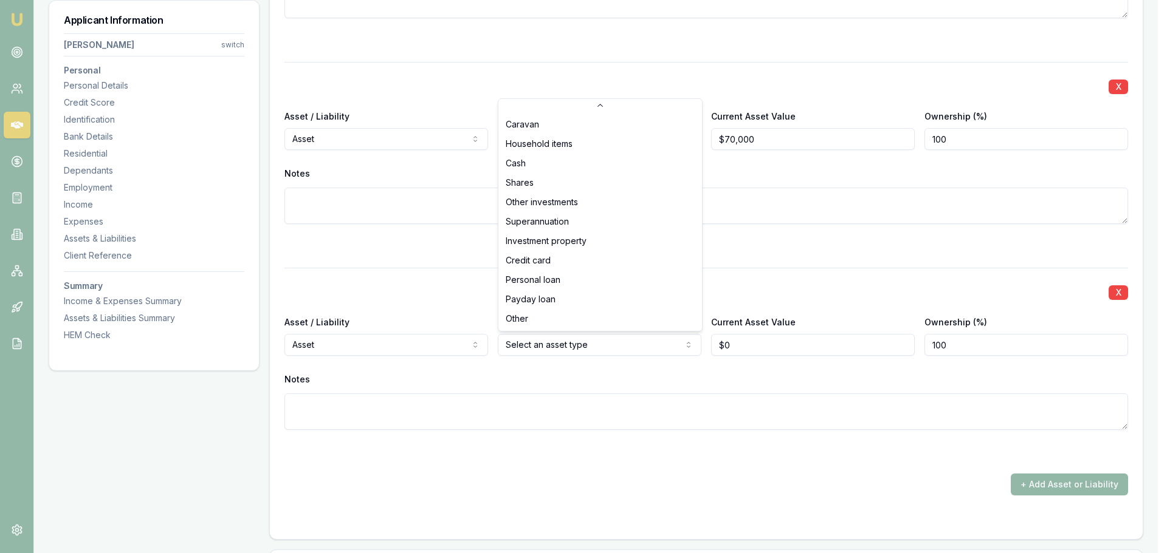
select select "SUPERANNUATION"
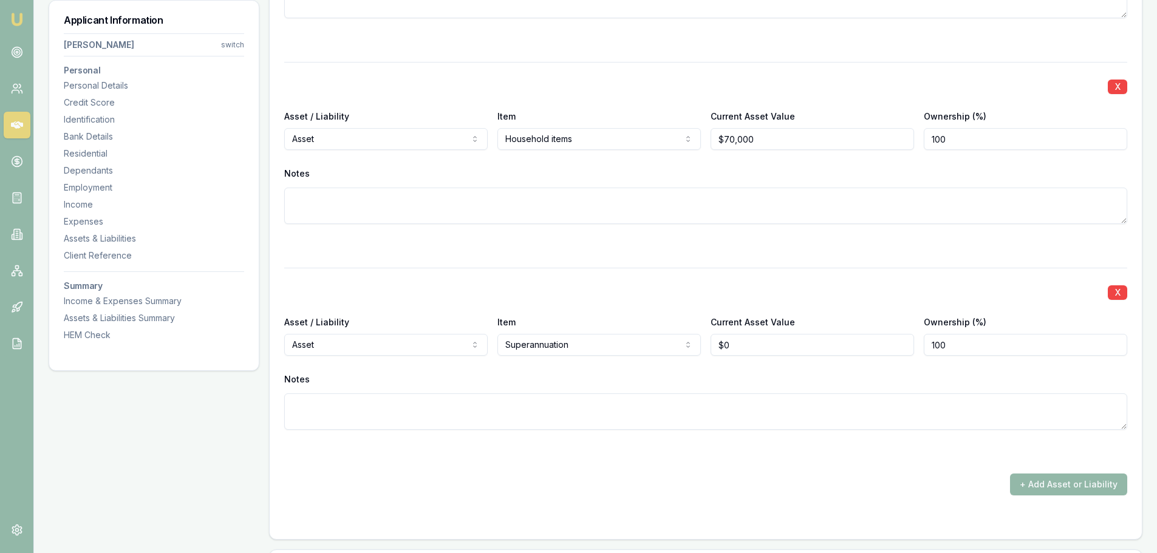
type input "0"
click at [757, 347] on input "0" at bounding box center [813, 345] width 204 height 22
type input "$26,000"
click at [777, 275] on div "X Asset / Liability Asset Asset Liability Item Superannuation Home Car Boat Bik…" at bounding box center [705, 363] width 843 height 191
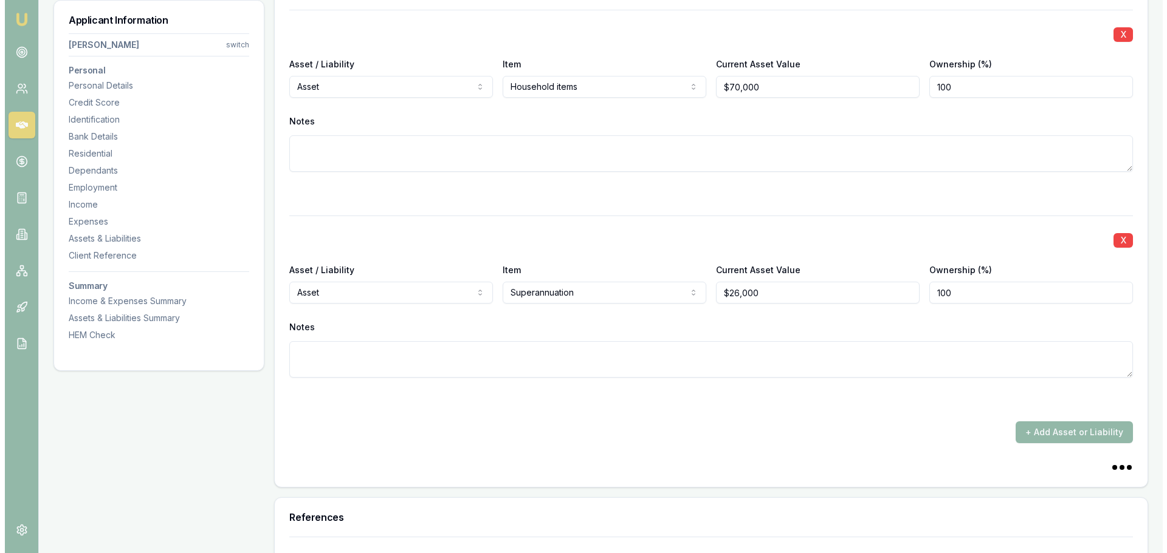
scroll to position [3342, 0]
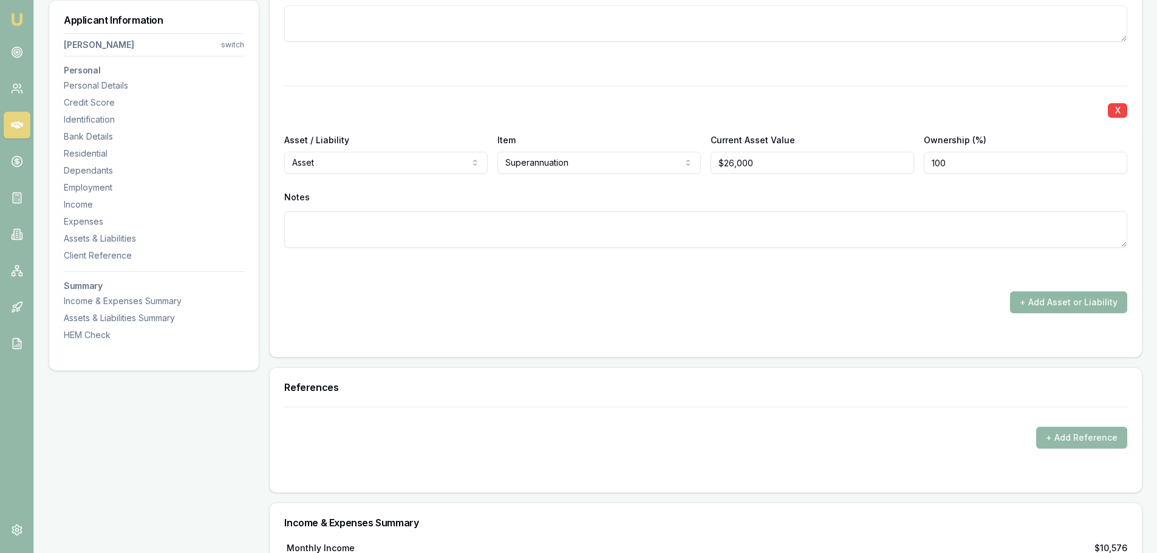
click at [777, 306] on button "+ Add Asset or Liability" at bounding box center [1068, 303] width 117 height 22
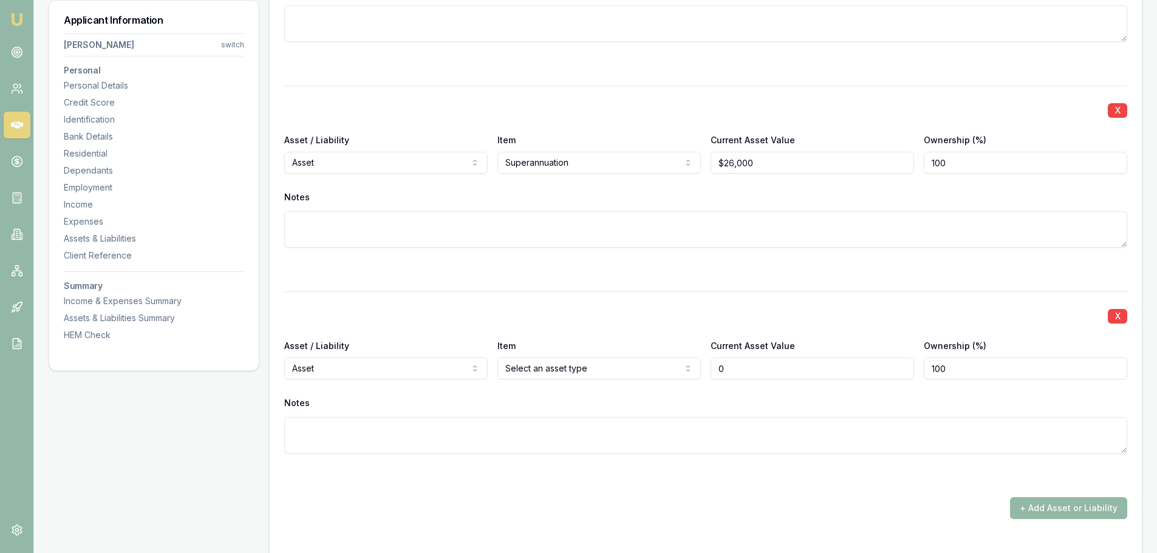
type input "$0"
select select "LIABILITY"
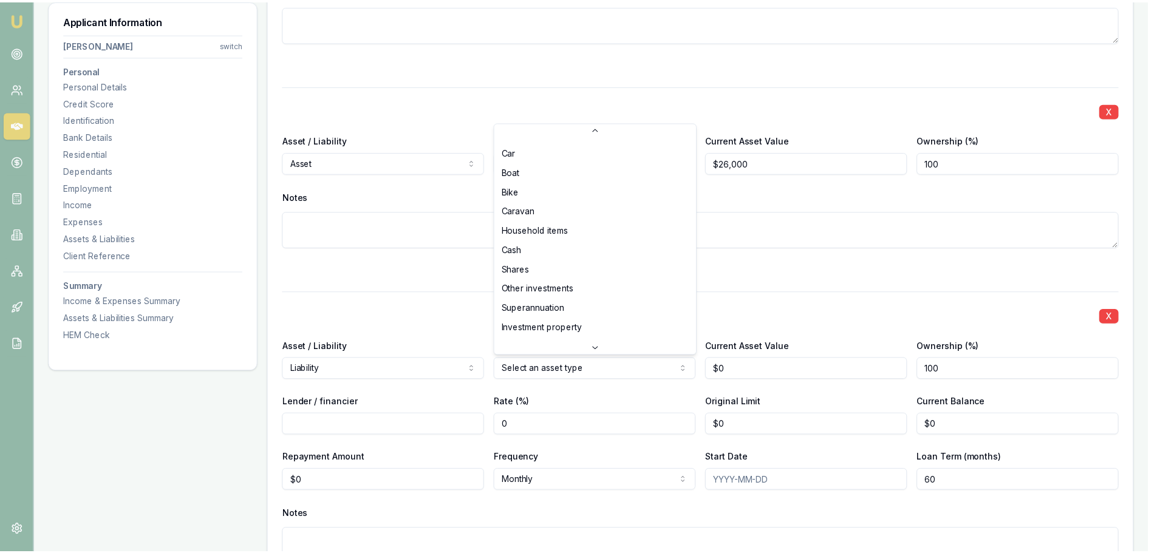
scroll to position [0, 0]
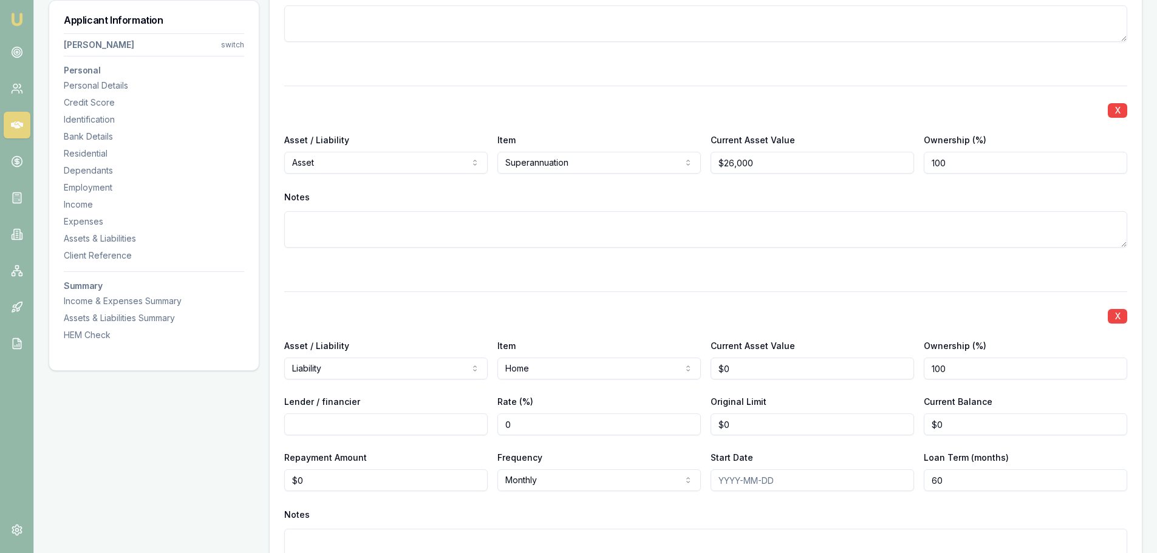
type input "0"
click at [740, 372] on input "0" at bounding box center [813, 369] width 204 height 22
type input "$700,000"
click at [777, 309] on div "X" at bounding box center [705, 315] width 843 height 17
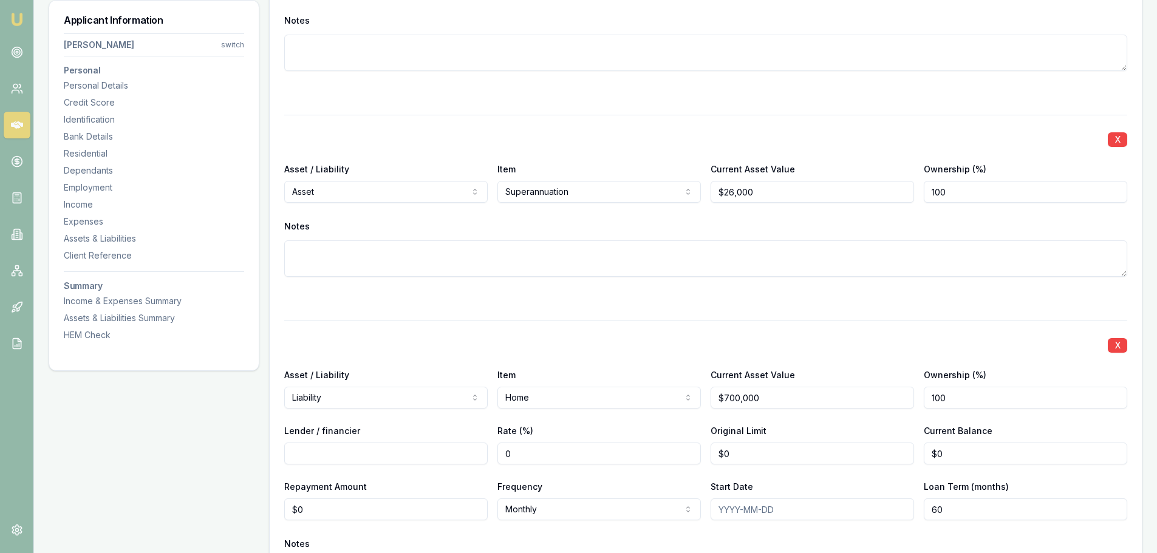
click at [297, 383] on input "Lender / financier" at bounding box center [386, 454] width 204 height 22
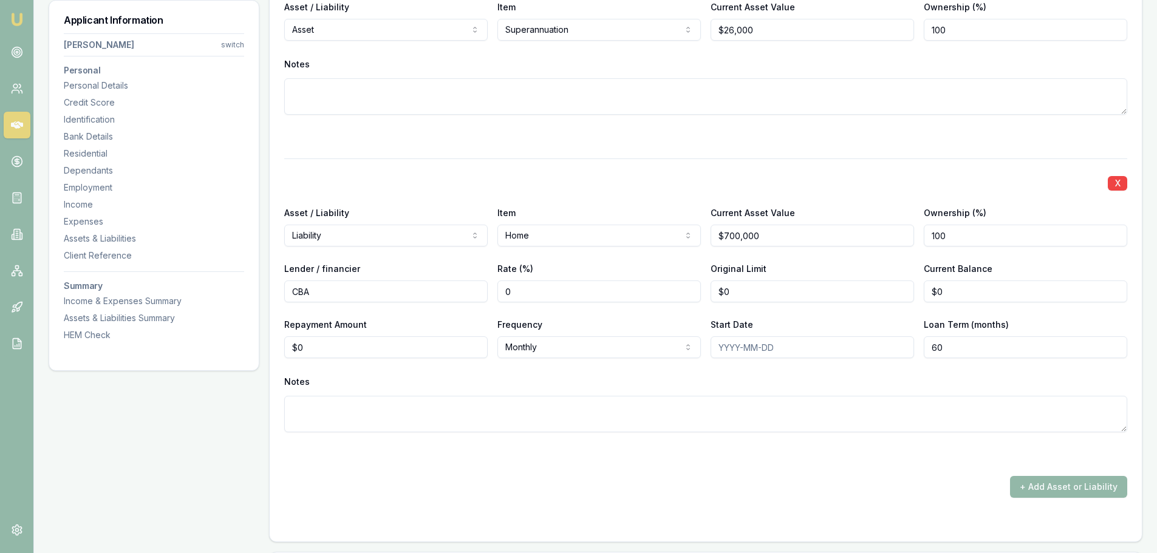
scroll to position [3524, 0]
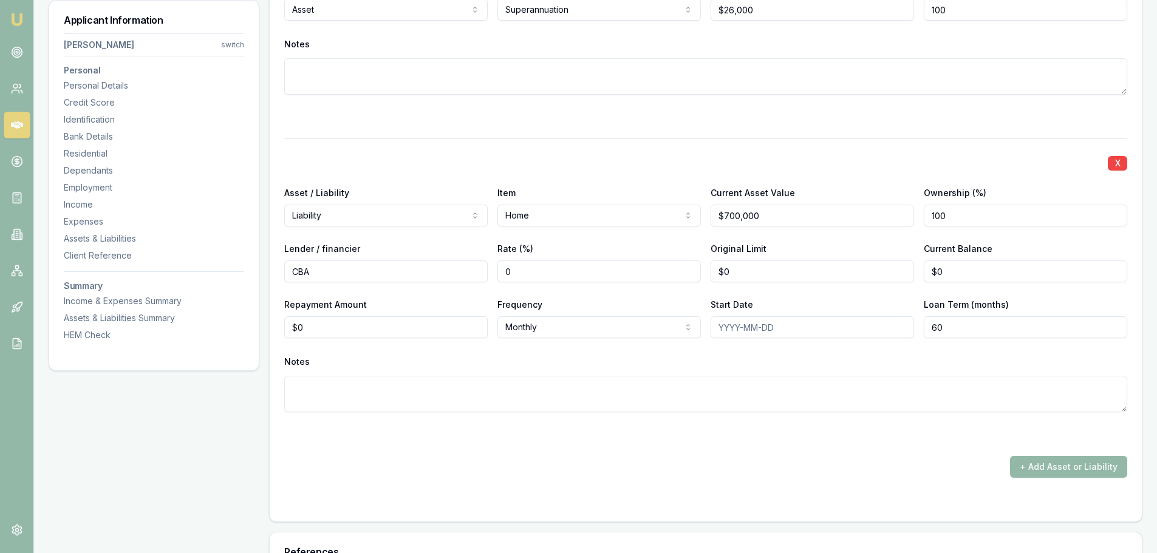
type input "CBA"
click at [738, 269] on input "0" at bounding box center [813, 272] width 204 height 22
type input "$0"
type input "0"
click at [777, 273] on input "0" at bounding box center [1026, 272] width 204 height 22
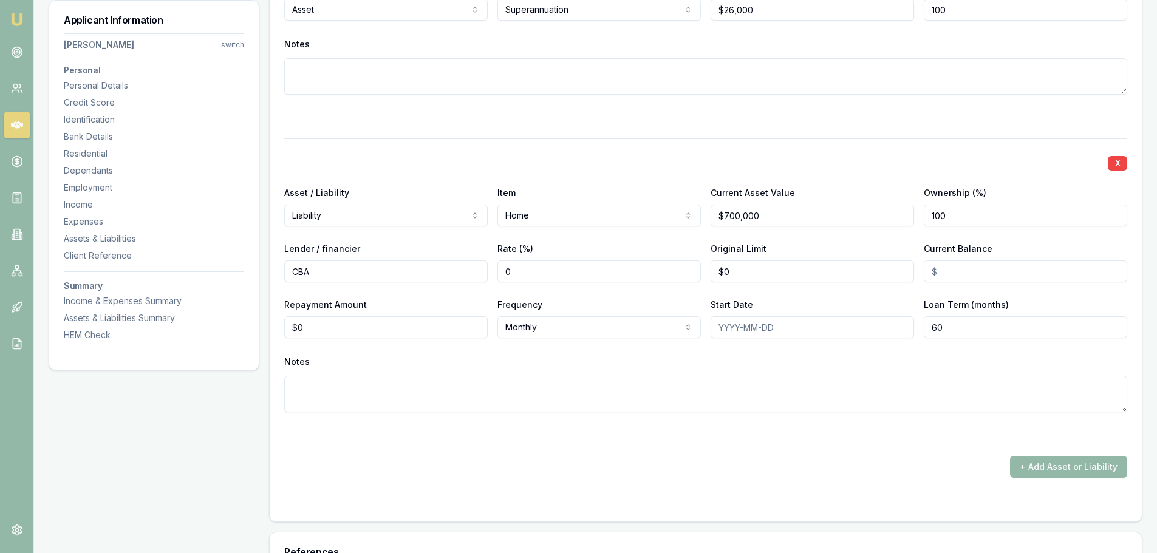
click at [777, 271] on input "Current Balance" at bounding box center [1026, 272] width 204 height 22
click at [777, 271] on input "49" at bounding box center [1026, 272] width 204 height 22
click at [777, 267] on input "49" at bounding box center [1026, 272] width 204 height 22
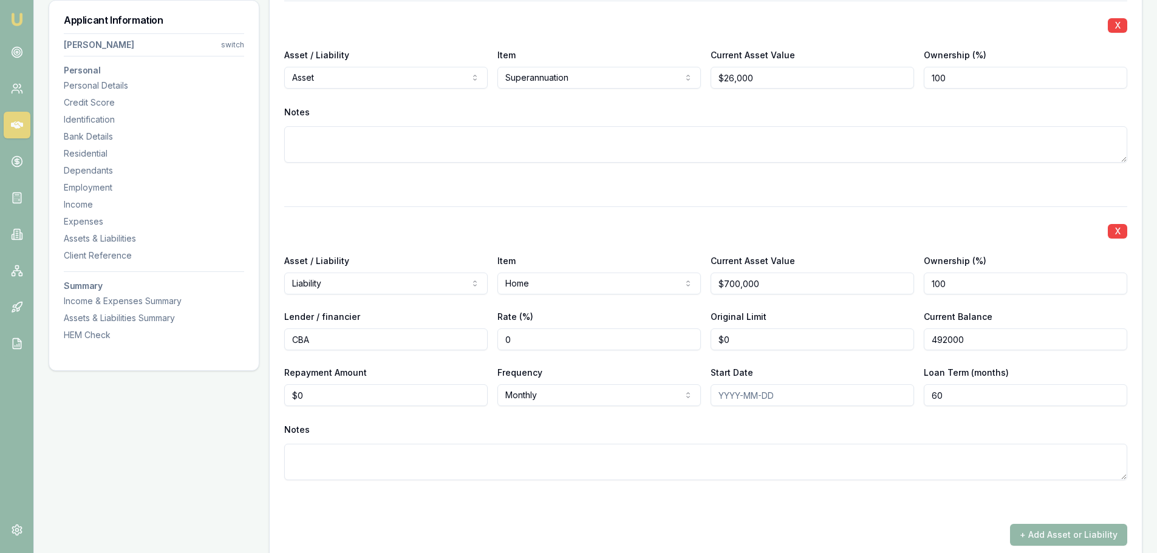
scroll to position [3463, 0]
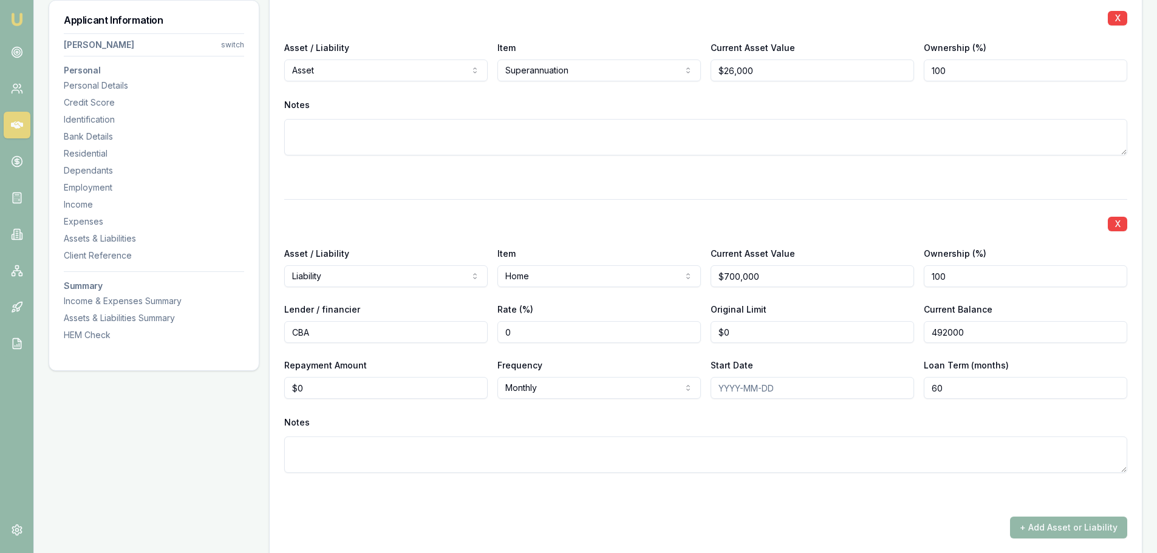
type input "$492,000"
click at [777, 354] on div "X Asset / Liability Liability Asset Liability Item Home Home Car Boat Bike Cara…" at bounding box center [705, 350] width 843 height 303
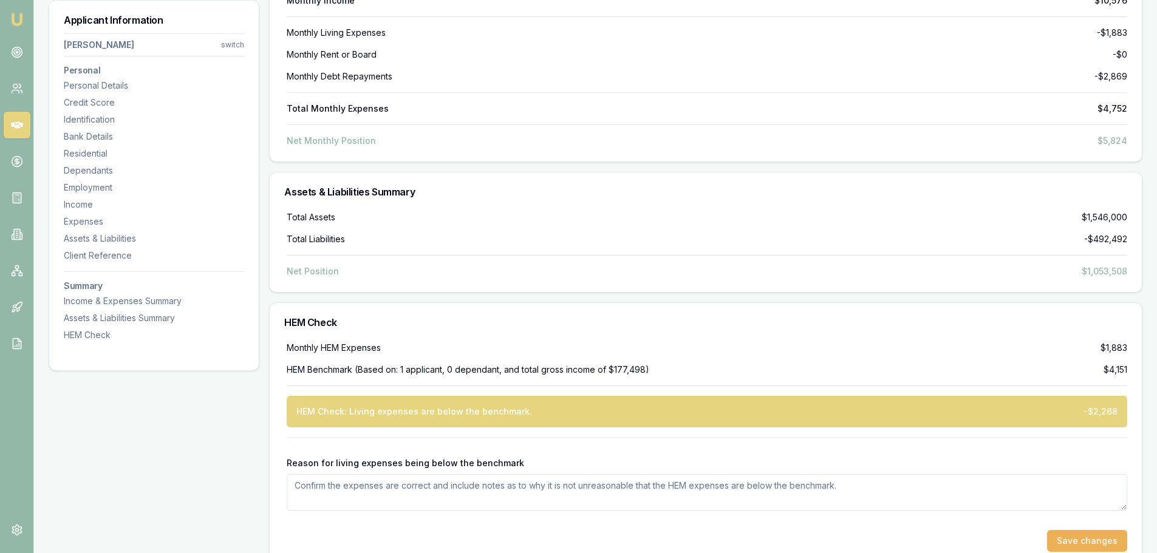
scroll to position [4260, 0]
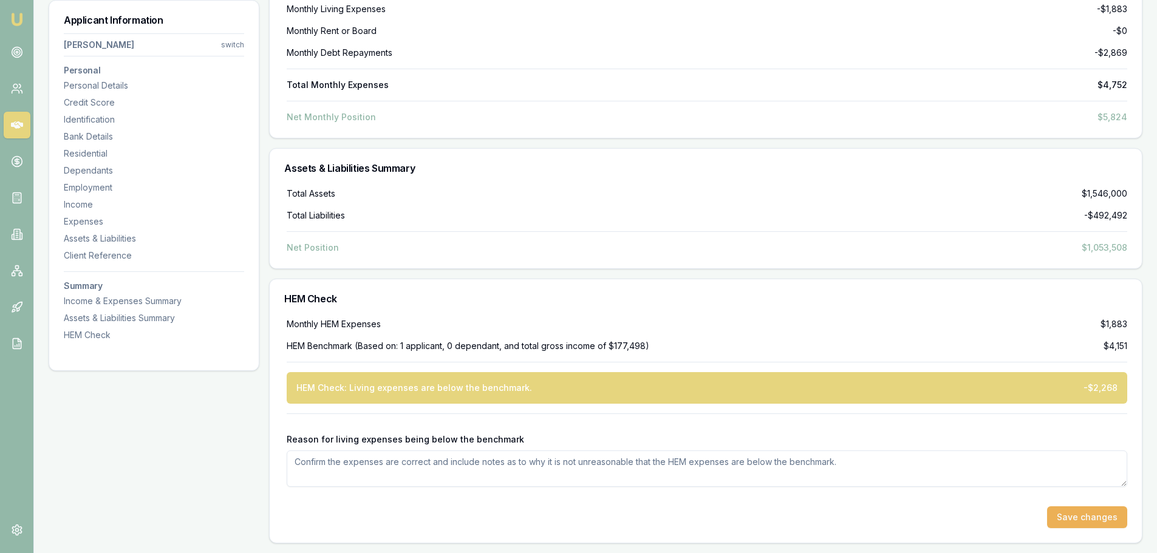
click at [777, 383] on button "Save changes" at bounding box center [1087, 518] width 80 height 22
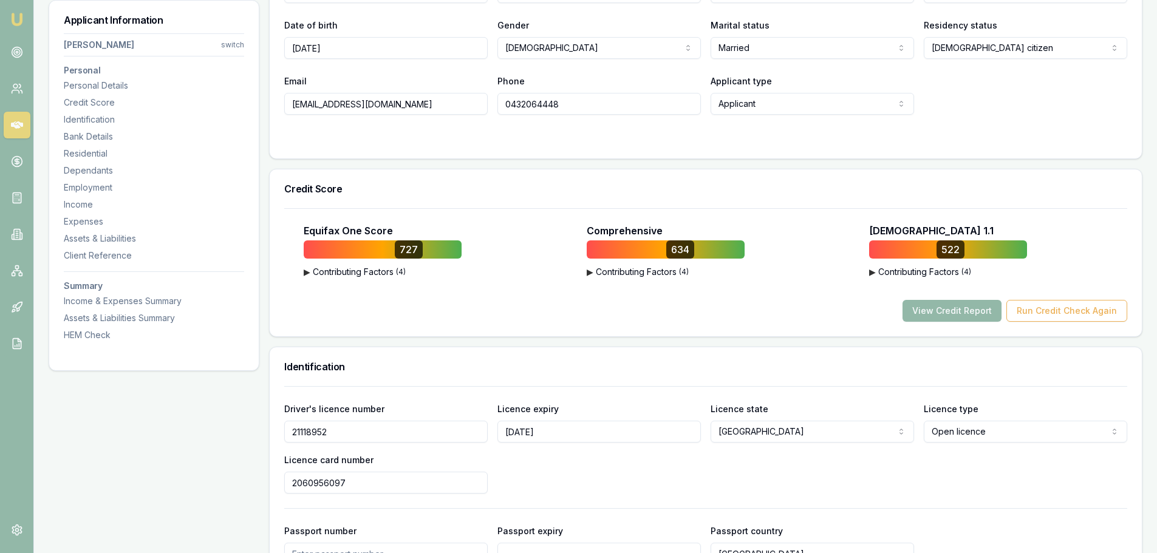
scroll to position [250, 0]
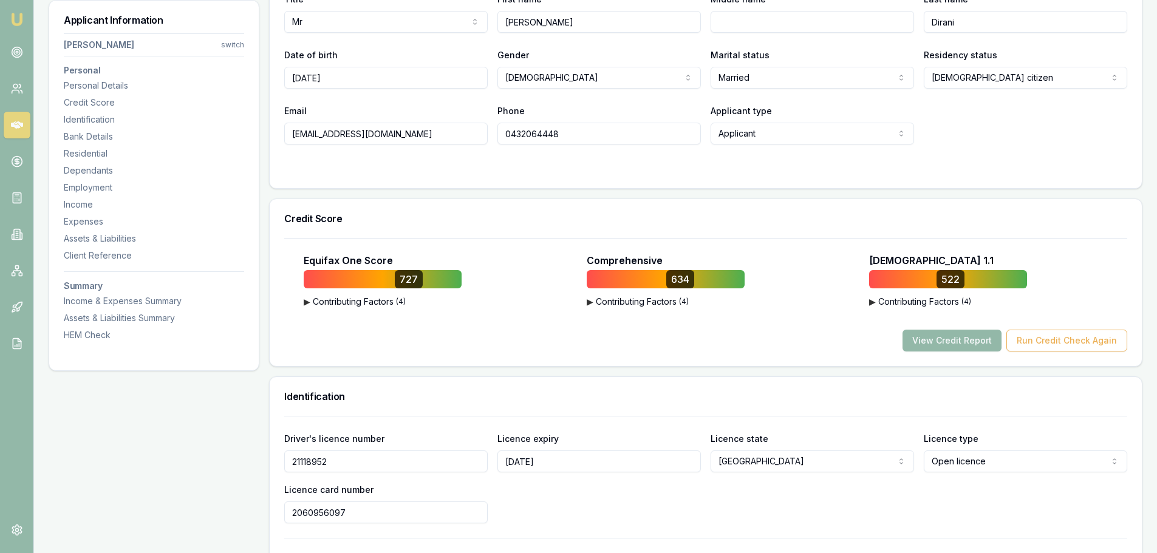
click at [777, 303] on button "▶ Contributing Factors ( 4 )" at bounding box center [948, 302] width 158 height 12
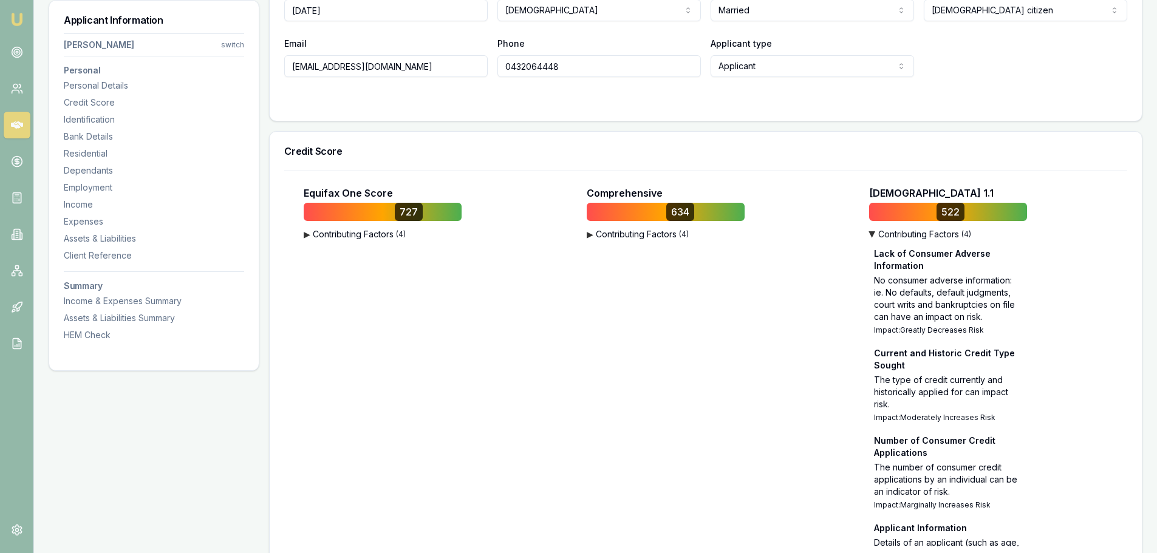
scroll to position [311, 0]
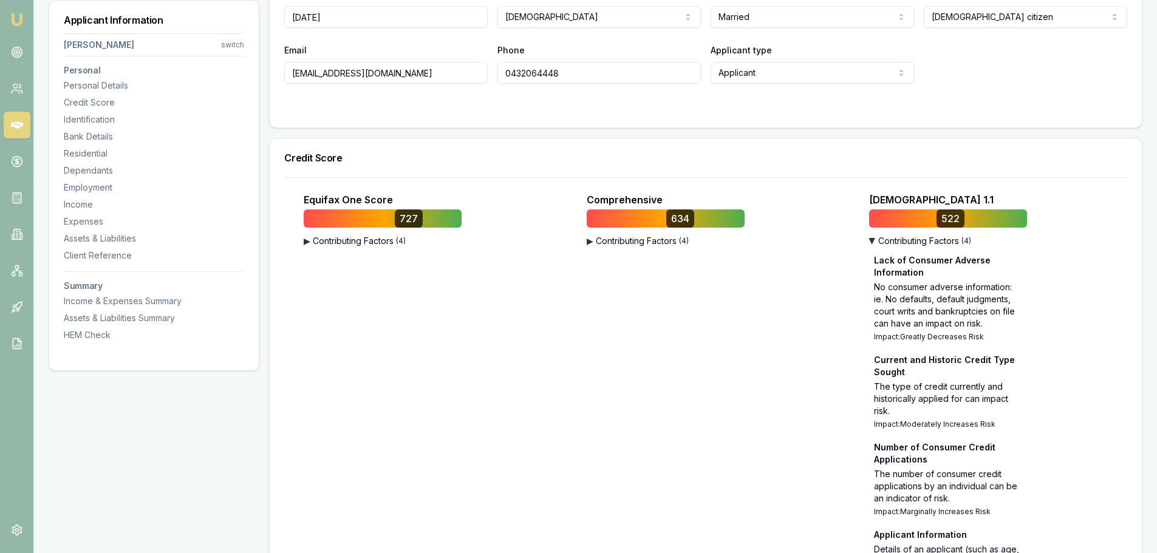
click at [637, 244] on button "▶ Contributing Factors ( 4 )" at bounding box center [666, 241] width 158 height 12
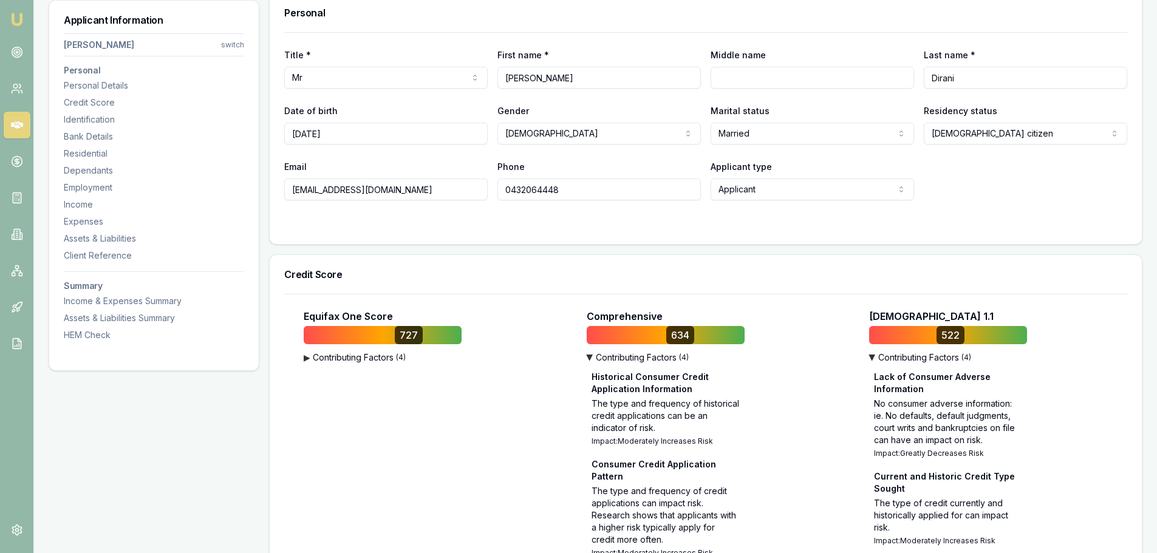
scroll to position [190, 0]
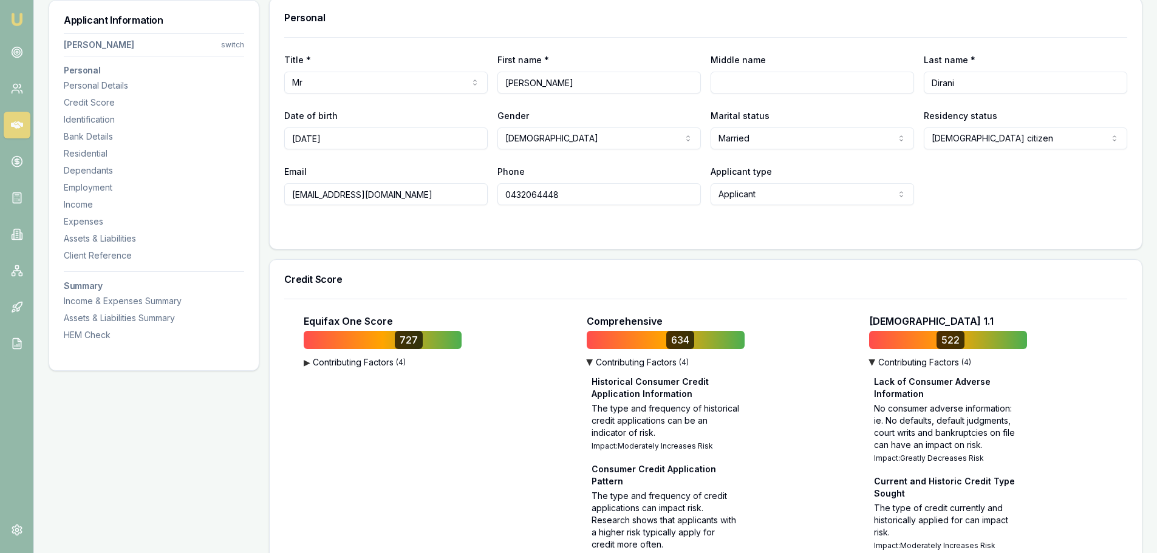
click at [366, 365] on button "▶ Contributing Factors ( 4 )" at bounding box center [383, 363] width 158 height 12
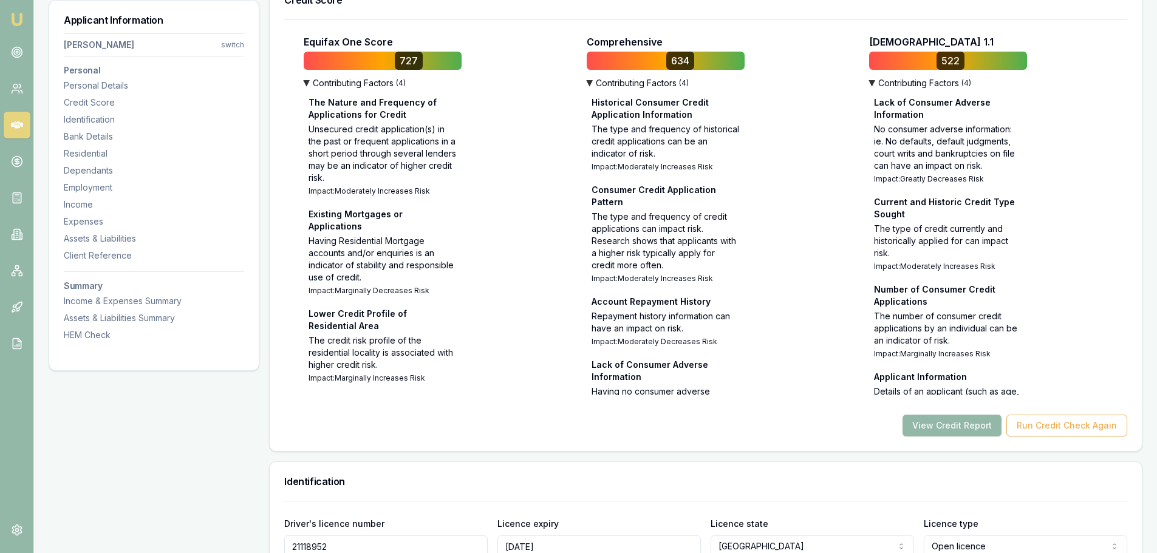
scroll to position [493, 0]
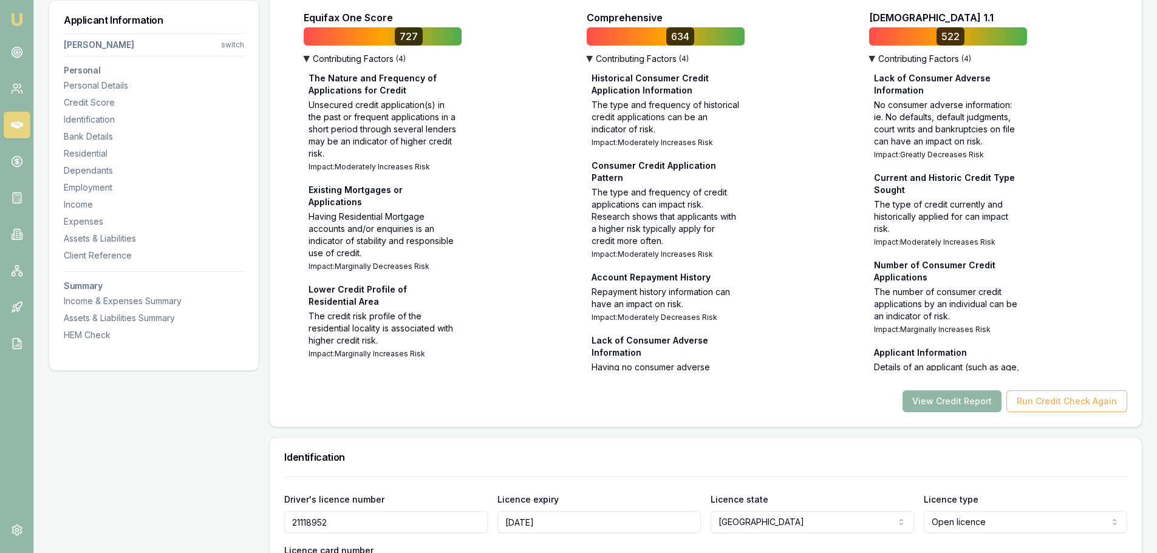
click at [777, 383] on button "View Credit Report" at bounding box center [952, 402] width 99 height 22
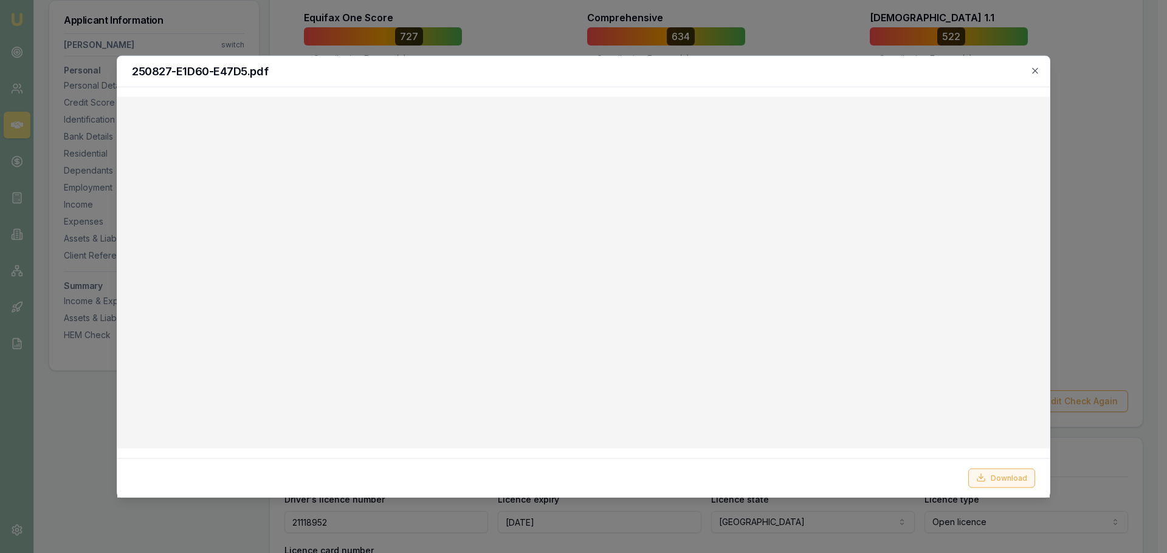
click at [777, 383] on button "Download" at bounding box center [1001, 477] width 67 height 19
click at [777, 68] on icon "button" at bounding box center [1035, 71] width 10 height 10
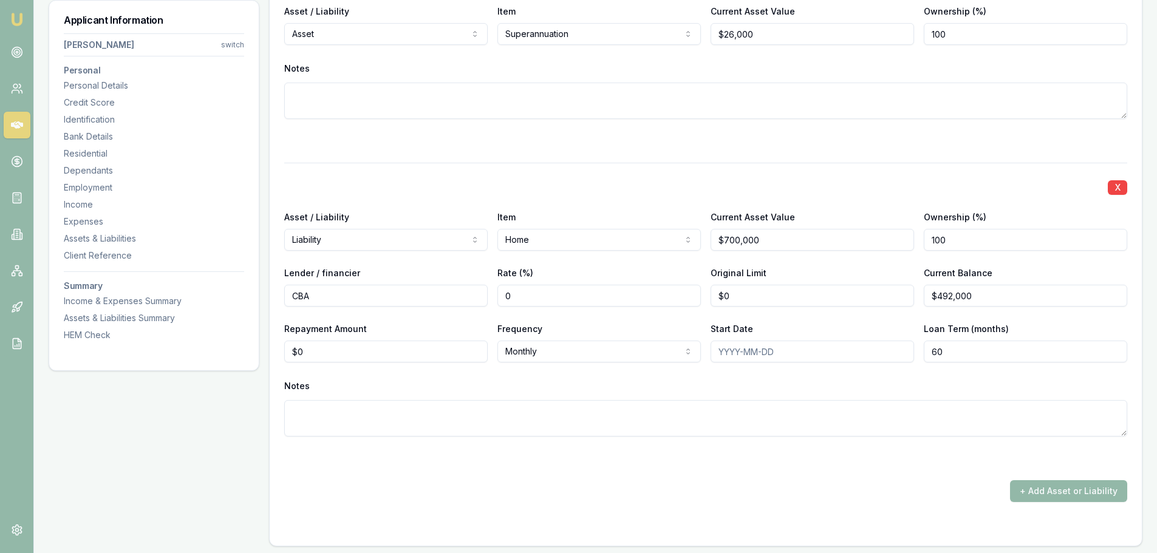
scroll to position [3774, 0]
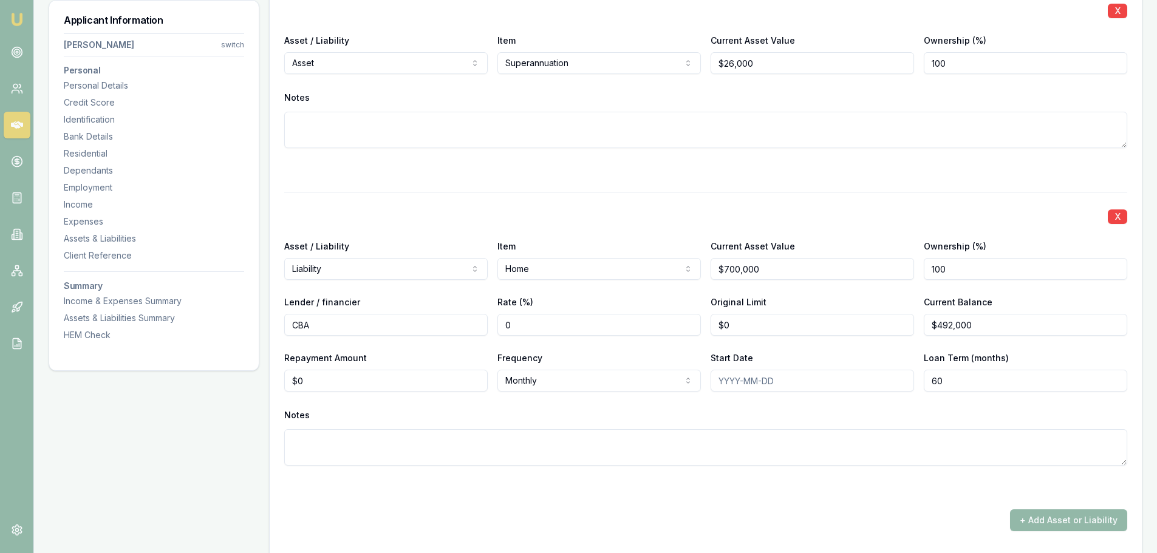
type input "0"
click at [319, 382] on input "0" at bounding box center [386, 381] width 204 height 22
click at [312, 383] on input "Repayment Amount" at bounding box center [386, 381] width 204 height 22
type input "$2,869"
click at [356, 383] on div "X Asset / Liability Liability Asset Liability Item Home Home Car Boat Bike Cara…" at bounding box center [705, 343] width 843 height 303
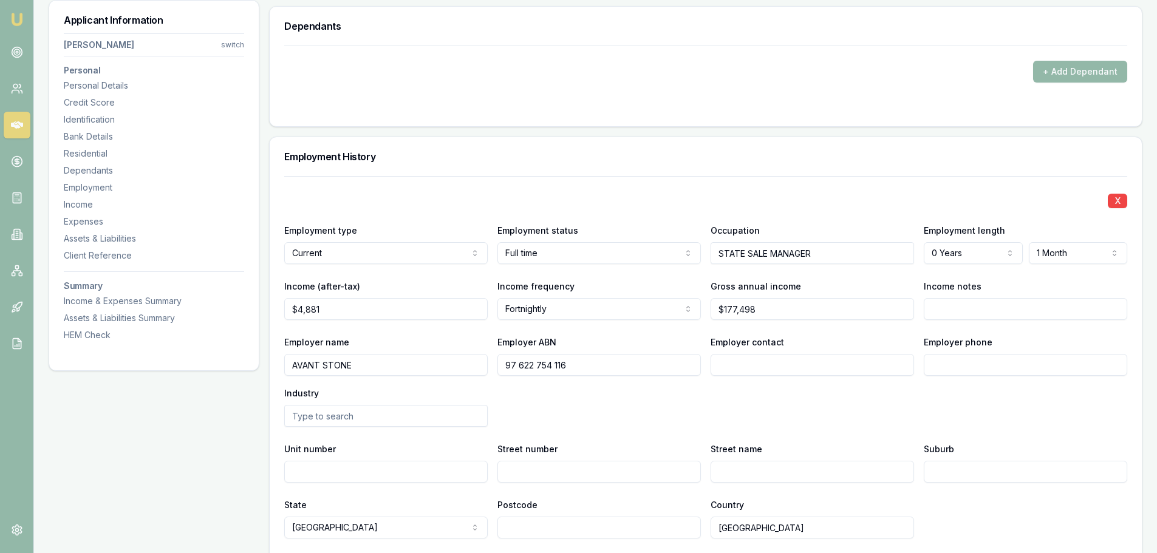
scroll to position [1830, 0]
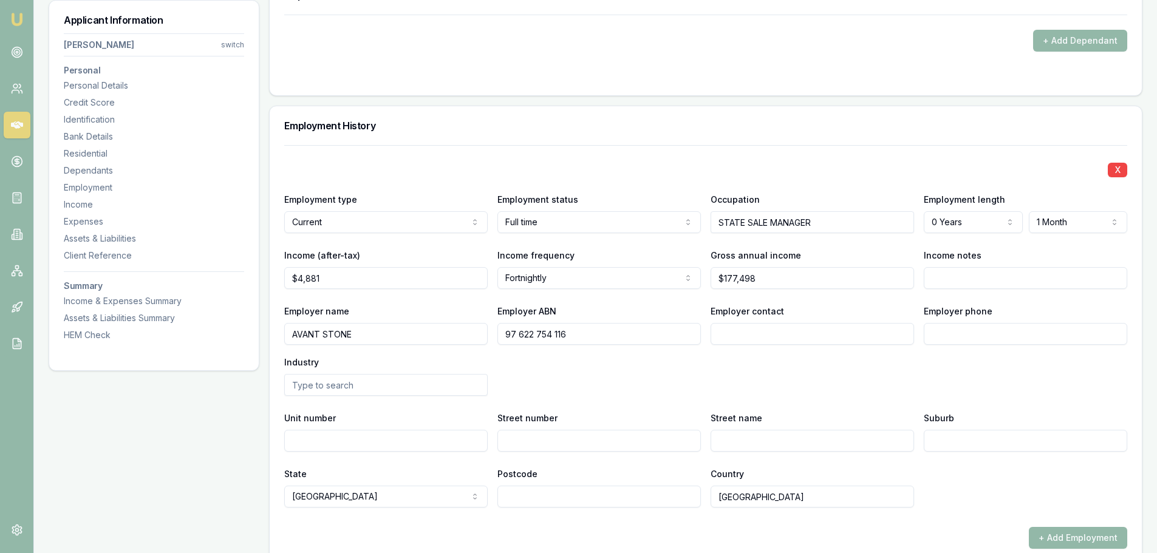
click at [613, 383] on div "Employer name AVANT STONE Employer ABN 97 622 754 116 Employer contact Employer…" at bounding box center [705, 350] width 843 height 92
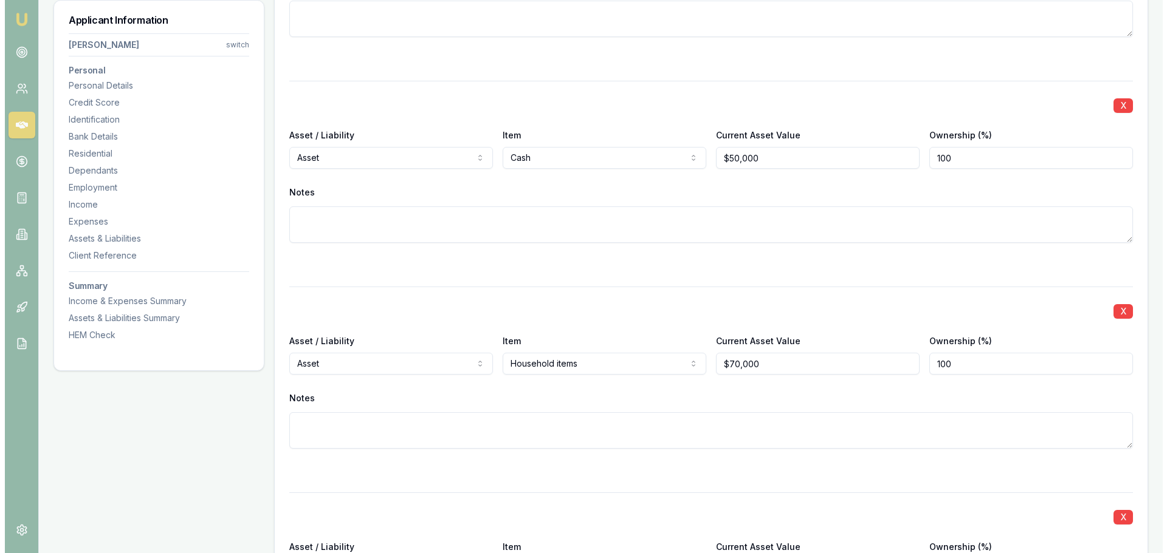
scroll to position [3288, 0]
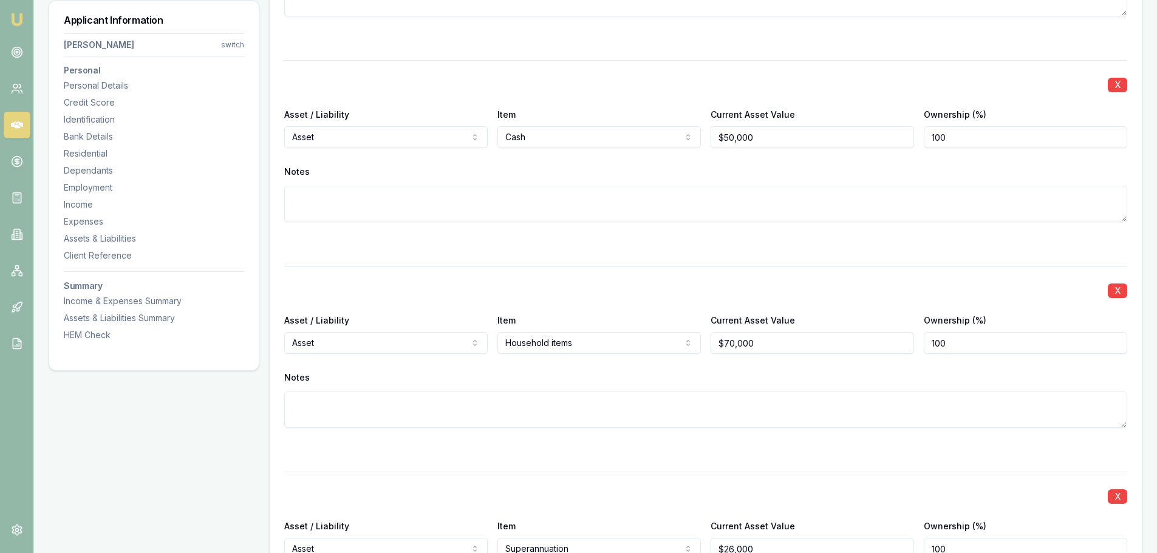
select select "LIABILITY"
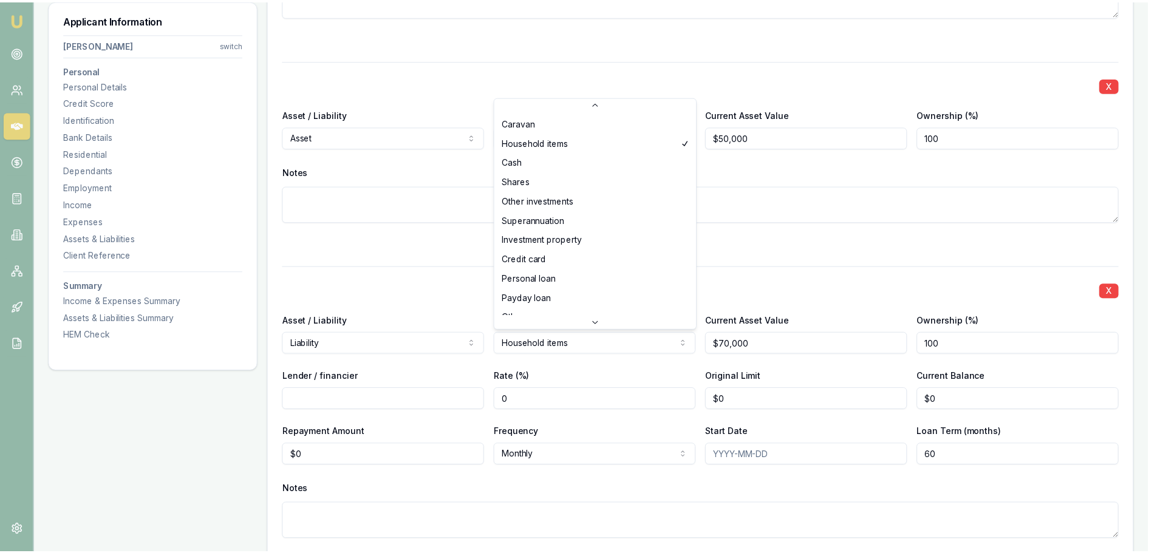
scroll to position [78, 0]
select select "CREDIT_CARD"
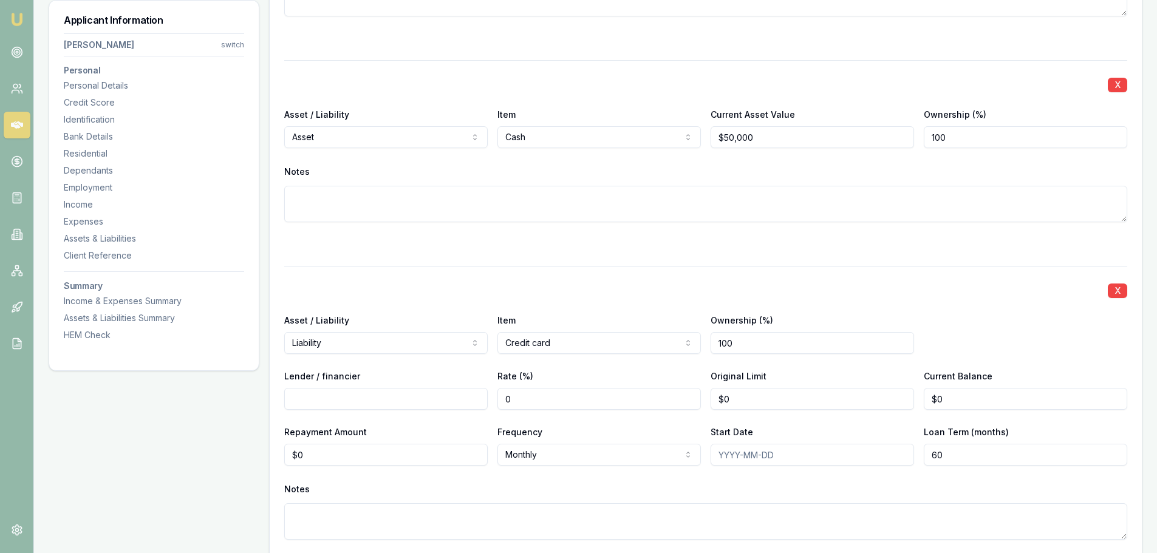
click at [298, 383] on input "Lender / financier" at bounding box center [386, 399] width 204 height 22
type input "ANZ"
type input "0"
click at [754, 383] on input "0" at bounding box center [813, 399] width 204 height 22
type input "$15,000"
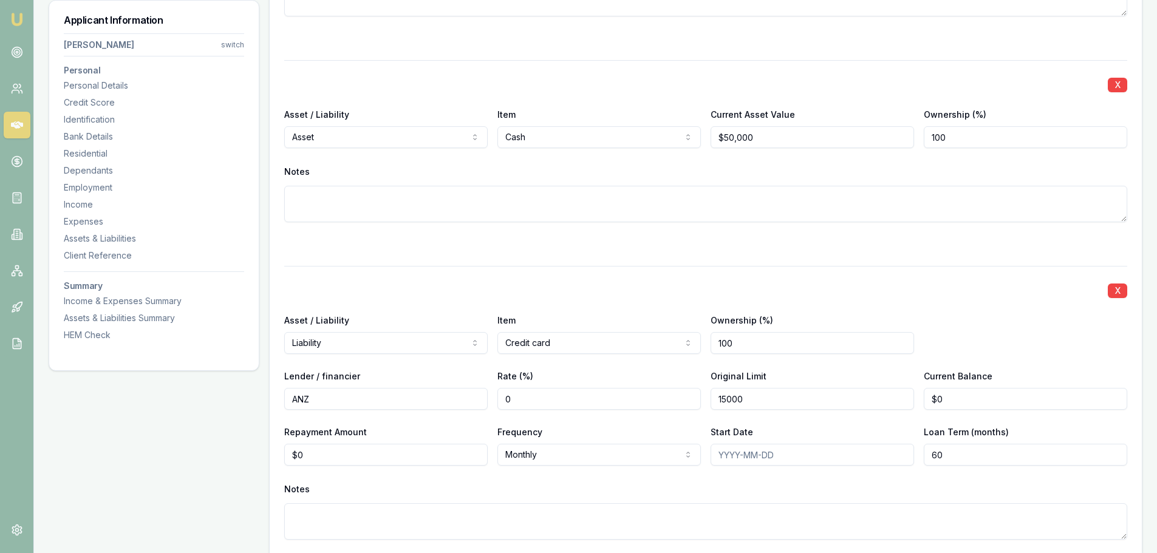
type input "0"
click at [777, 383] on input "0" at bounding box center [1026, 399] width 204 height 22
type input "$1,000"
click at [777, 323] on div "Asset / Liability Liability Asset Liability Item Credit card Home Car Boat Bike…" at bounding box center [705, 333] width 843 height 41
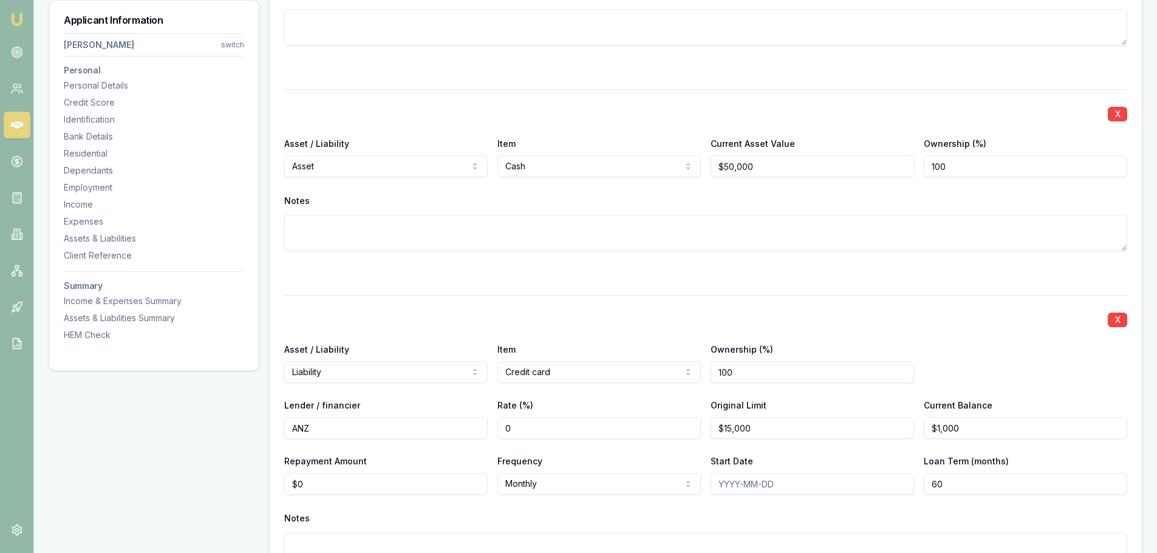
type input "0"
click at [317, 383] on input "0" at bounding box center [386, 484] width 204 height 22
type input "$570"
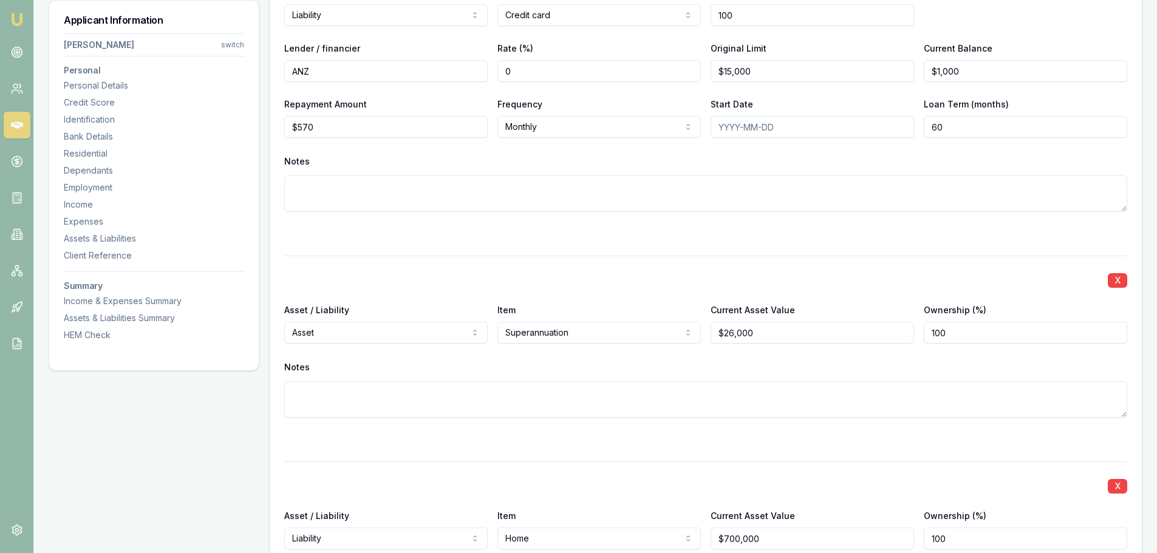
scroll to position [3653, 0]
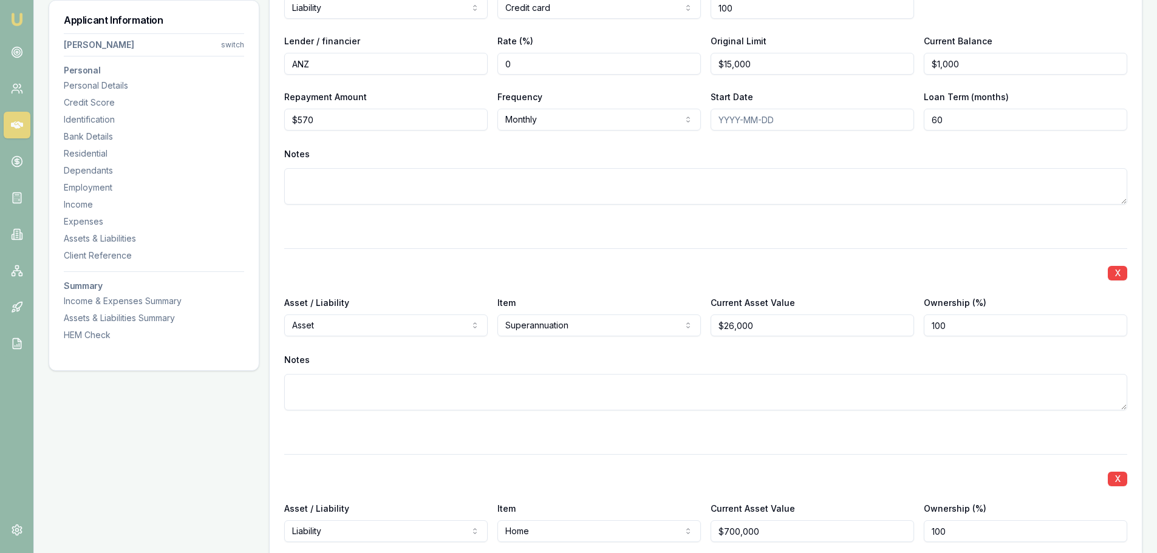
select select "LIABILITY"
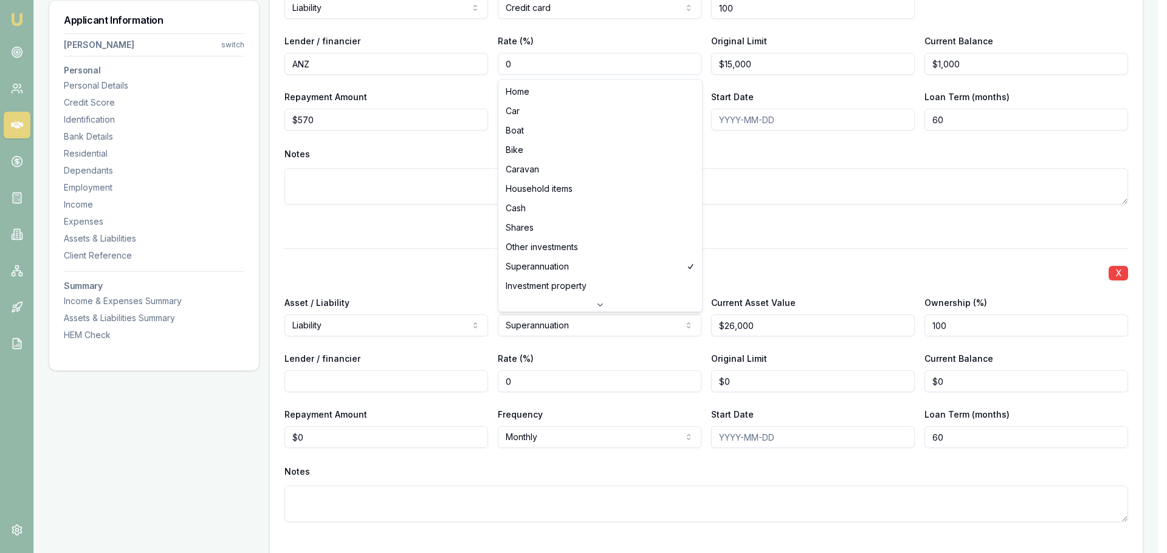
select select "CAR"
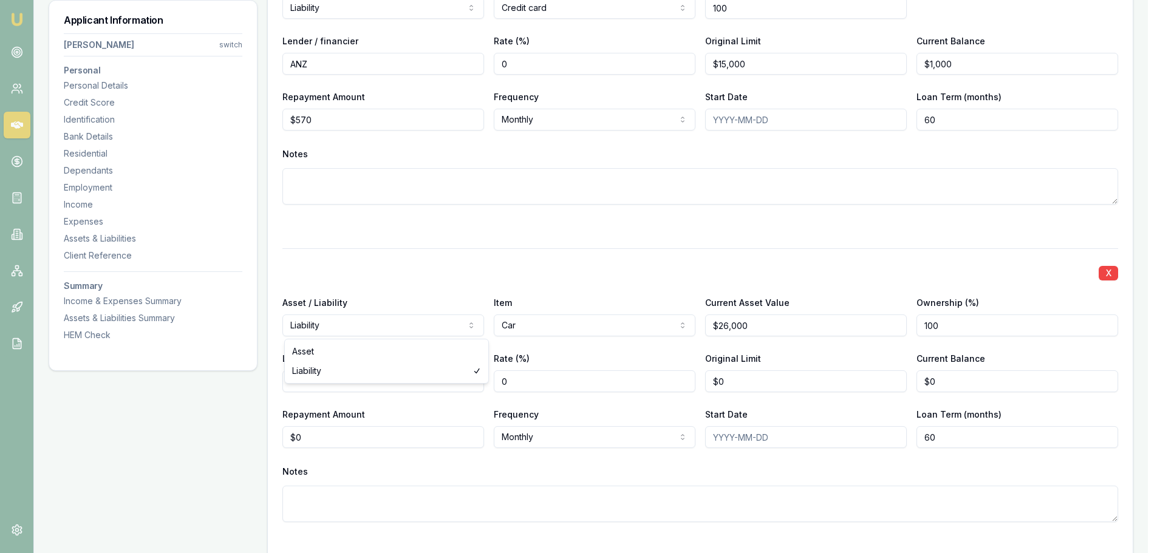
select select "ASSET"
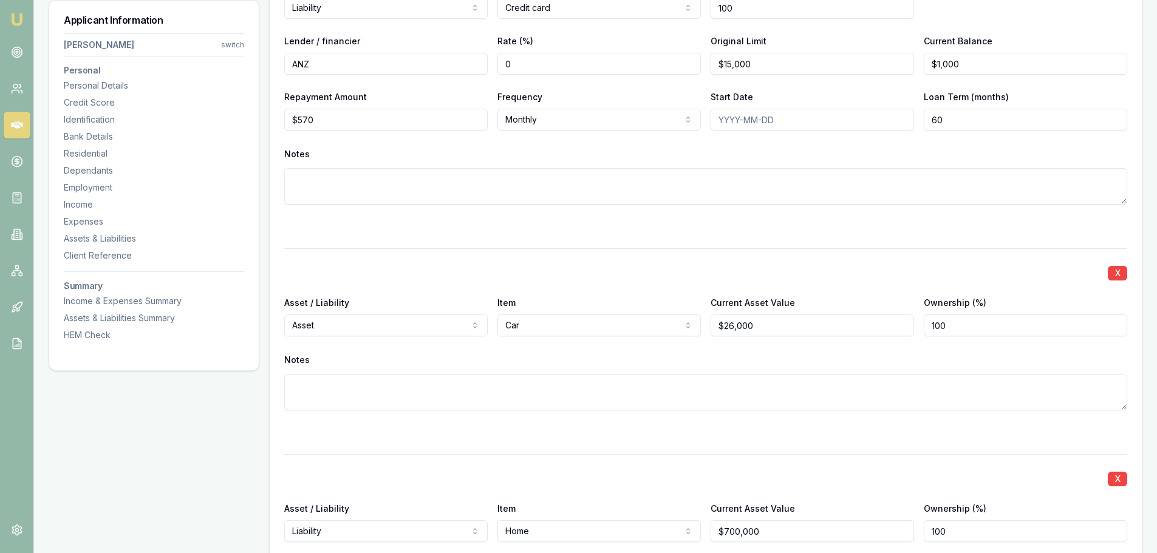
type input "26000"
click at [756, 327] on input "26000" at bounding box center [813, 326] width 204 height 22
drag, startPoint x: 756, startPoint y: 327, endPoint x: 693, endPoint y: 330, distance: 63.2
click at [693, 330] on div "Asset / Liability Asset Asset Liability Item Car Home Car Boat Bike Caravan Hou…" at bounding box center [705, 315] width 843 height 41
type input "$30,000"
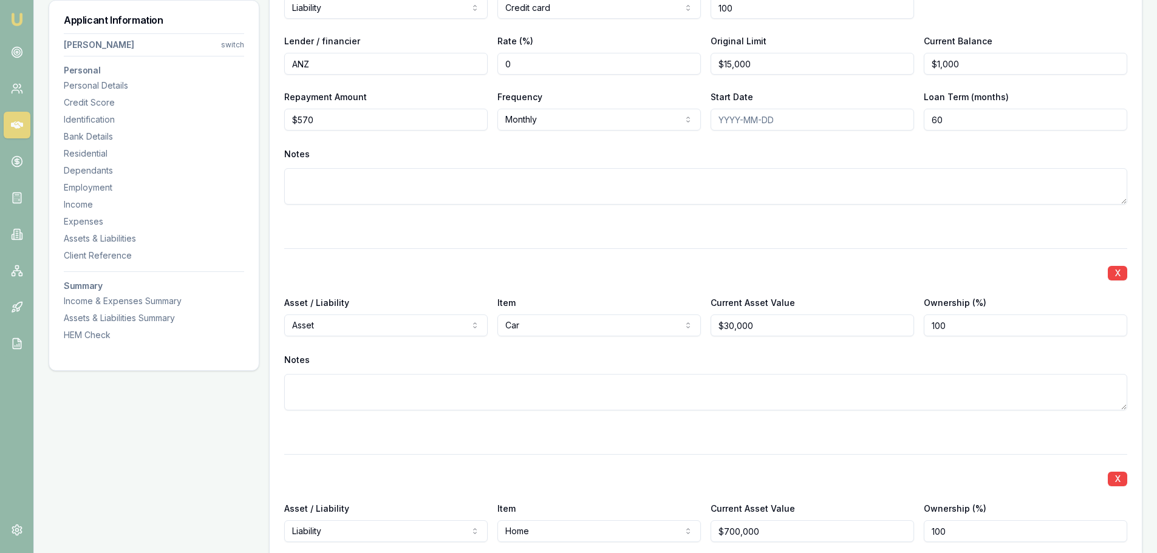
click at [707, 279] on div "X" at bounding box center [705, 272] width 843 height 17
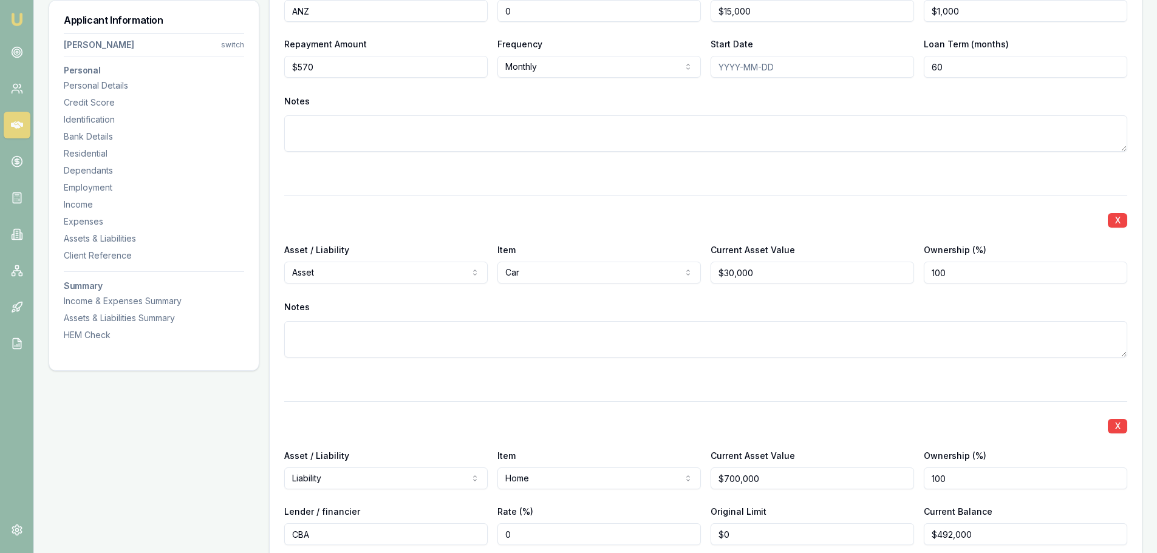
scroll to position [3774, 0]
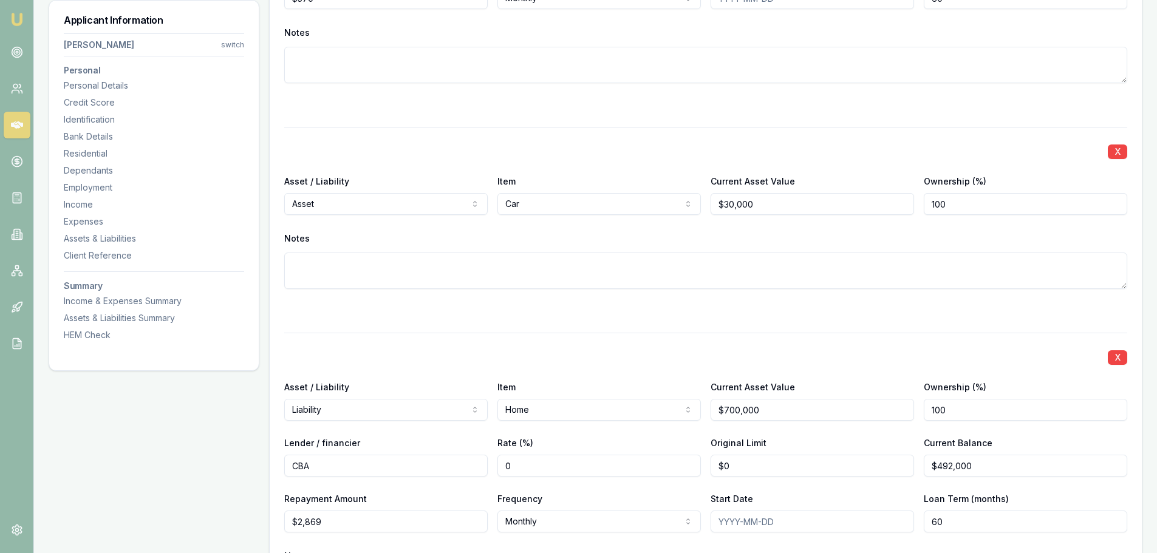
select select "LIABILITY"
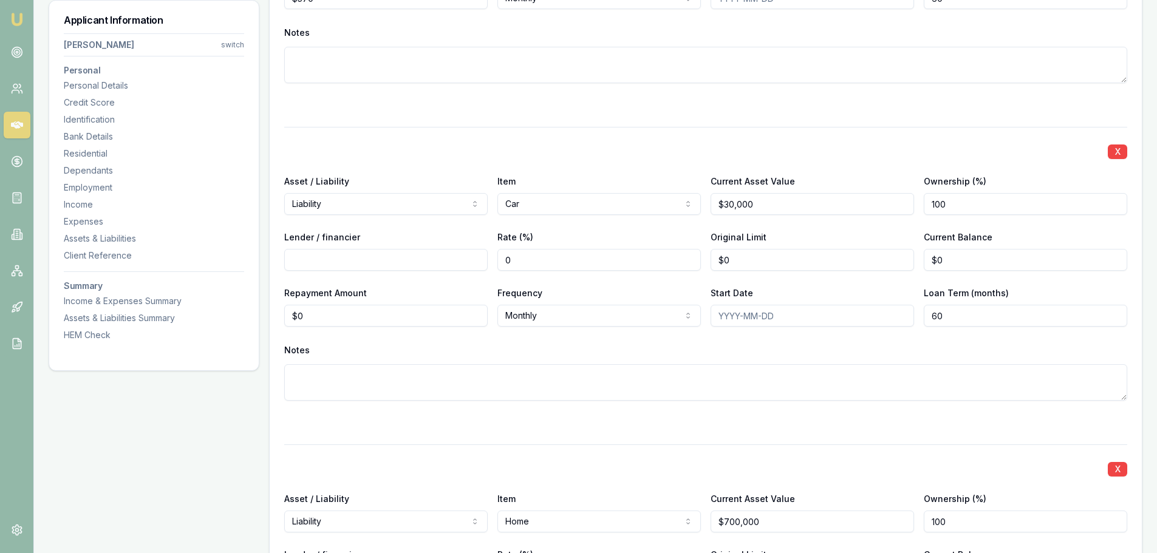
type input "30000"
drag, startPoint x: 774, startPoint y: 206, endPoint x: 717, endPoint y: 203, distance: 57.2
click at [717, 203] on input "30000" at bounding box center [813, 204] width 204 height 22
click at [732, 204] on input "Current Asset Value" at bounding box center [813, 204] width 204 height 22
click at [767, 206] on input "40000" at bounding box center [813, 204] width 204 height 22
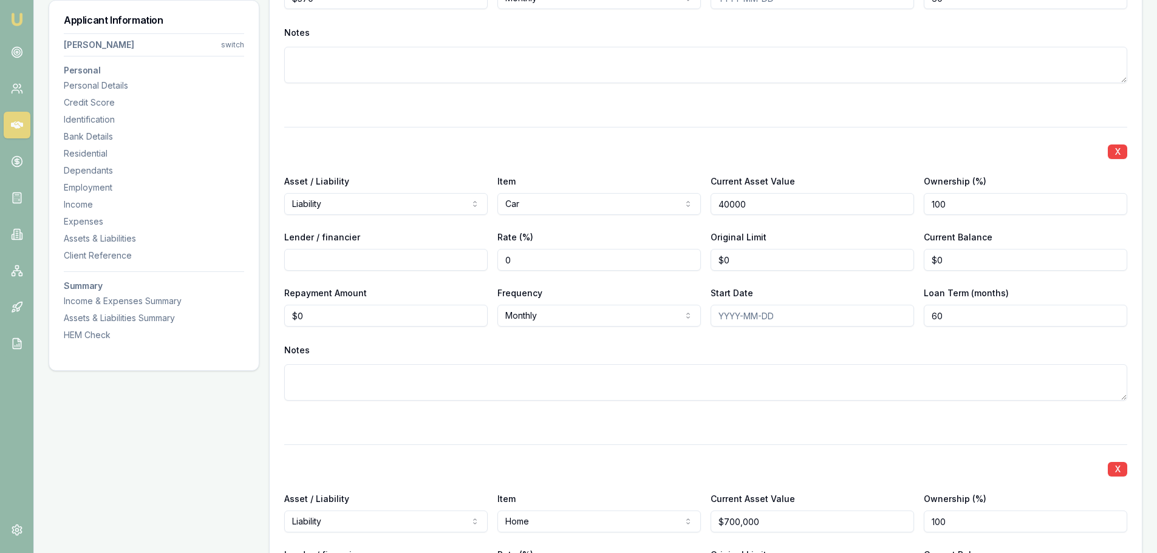
type input "$40,000"
click at [773, 219] on div "X Asset / Liability Liability Asset Liability Item Car Home Car Boat Bike Carav…" at bounding box center [705, 278] width 843 height 303
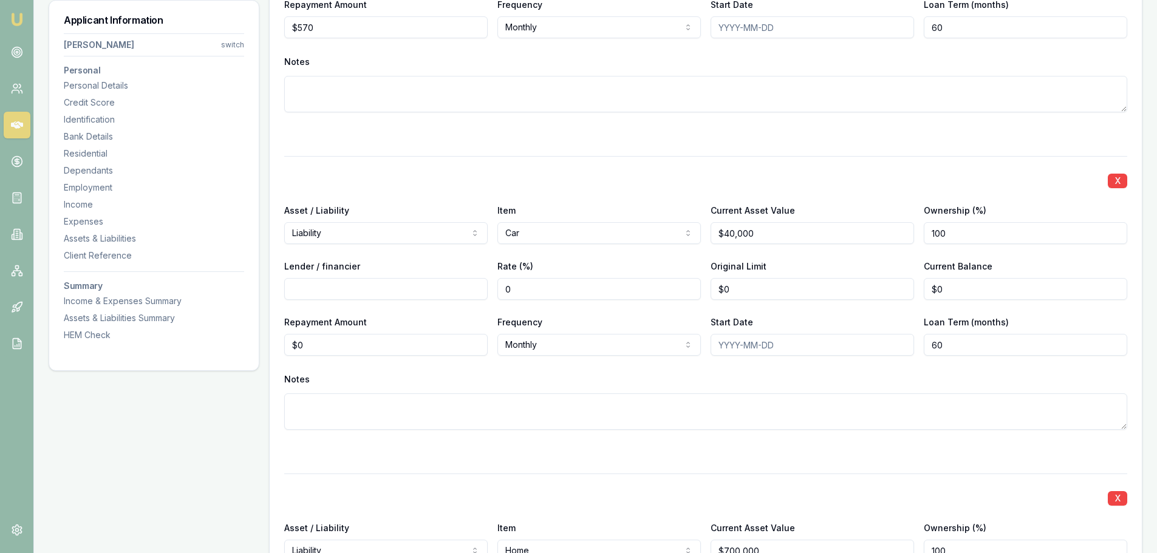
click at [312, 293] on input "Lender / financier" at bounding box center [386, 289] width 204 height 22
type input "VW"
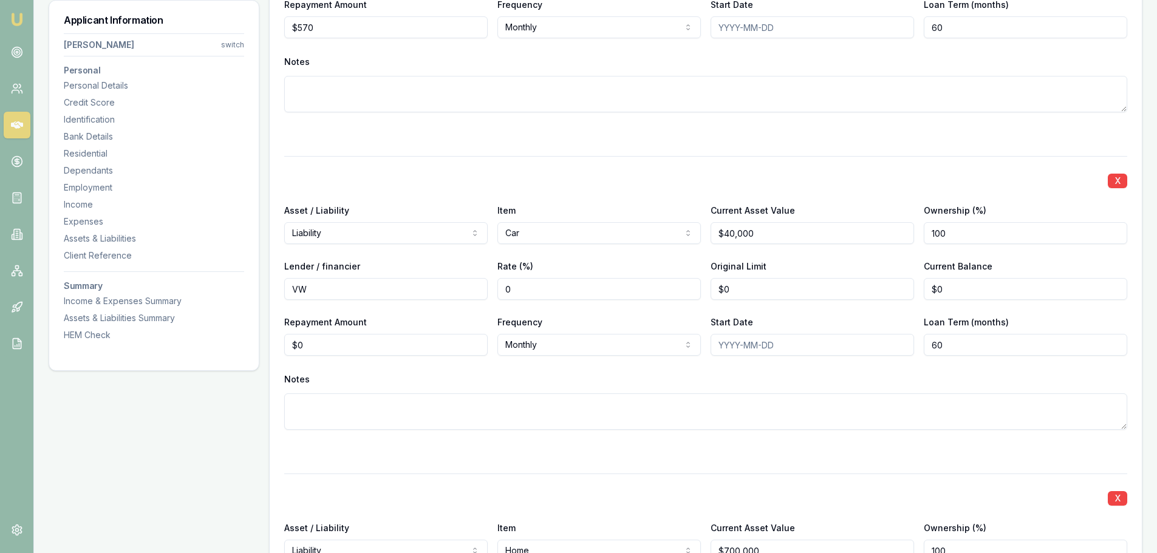
type input "0"
click at [316, 344] on input "0" at bounding box center [386, 345] width 204 height 22
type input "$1,006"
click at [345, 383] on div "Notes" at bounding box center [705, 380] width 843 height 18
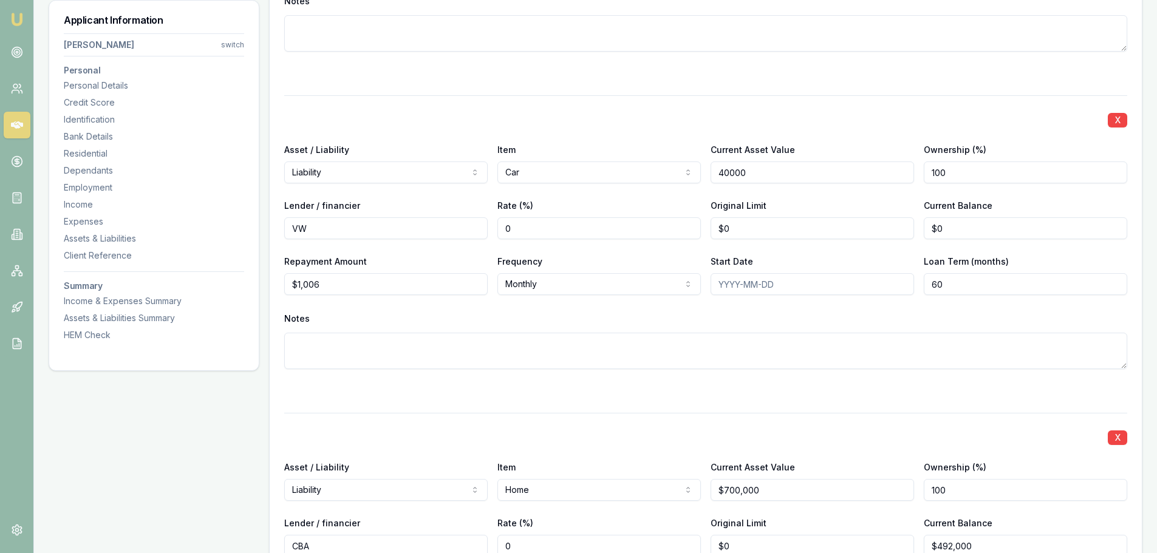
drag, startPoint x: 764, startPoint y: 176, endPoint x: 696, endPoint y: 180, distance: 67.6
click at [696, 180] on div "Asset / Liability Liability Asset Liability Item Car Home Car Boat Bike Caravan…" at bounding box center [705, 162] width 843 height 41
type input "$60,000"
click at [676, 146] on div "Item Car Home Car Boat Bike Caravan Household items Cash Shares Other investmen…" at bounding box center [600, 162] width 204 height 41
click at [375, 309] on div "X Asset / Liability Liability Asset Liability Item Car Home Car Boat Bike Carav…" at bounding box center [705, 246] width 843 height 303
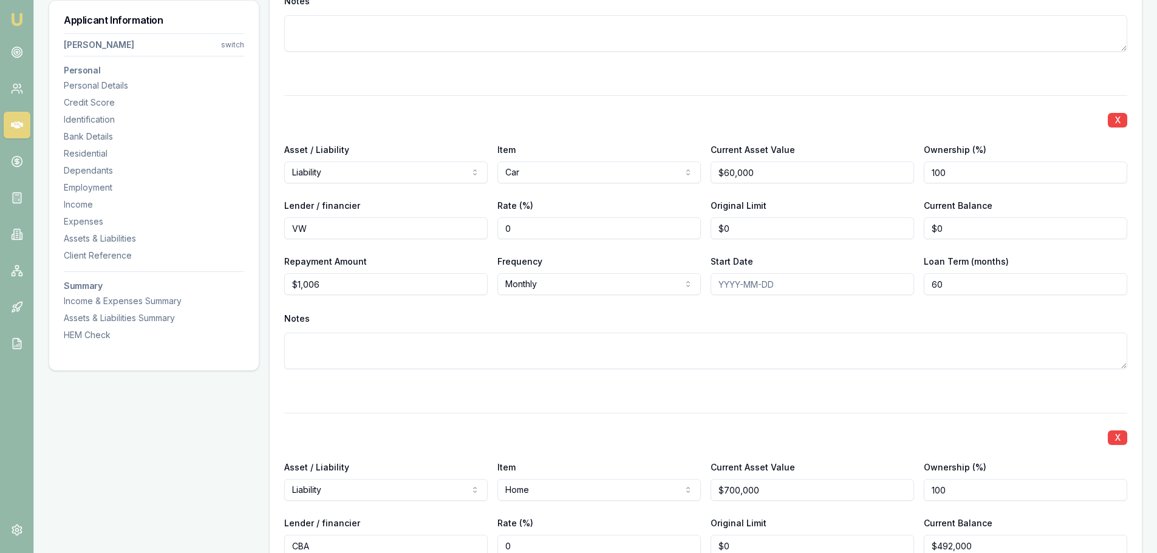
click at [394, 316] on div "Notes" at bounding box center [705, 319] width 843 height 18
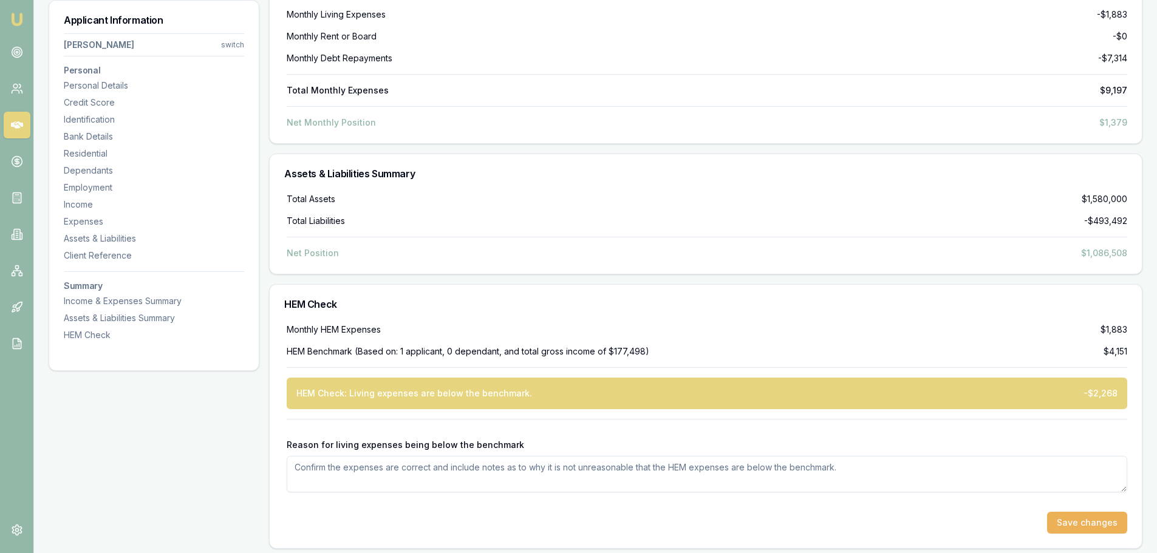
scroll to position [4846, 0]
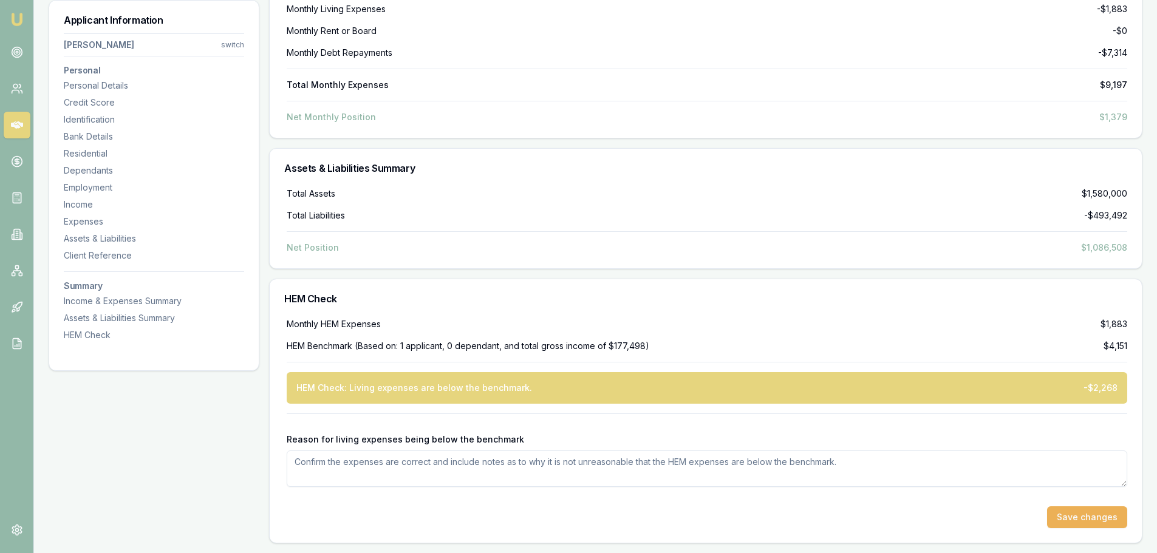
click at [326, 383] on textarea "Reason for living expenses being below the benchmark" at bounding box center [707, 469] width 841 height 36
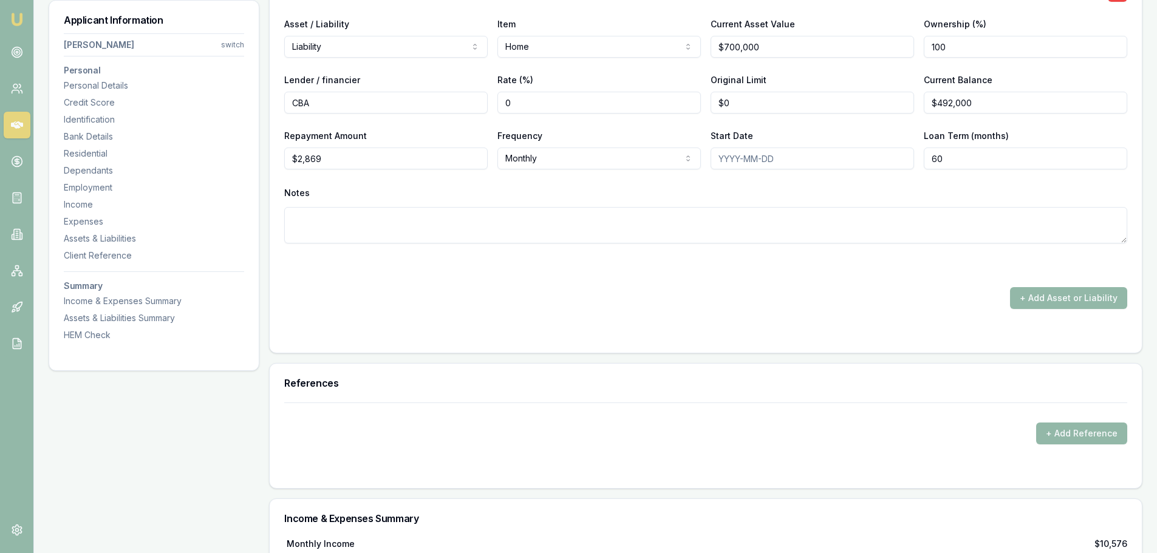
scroll to position [4299, 0]
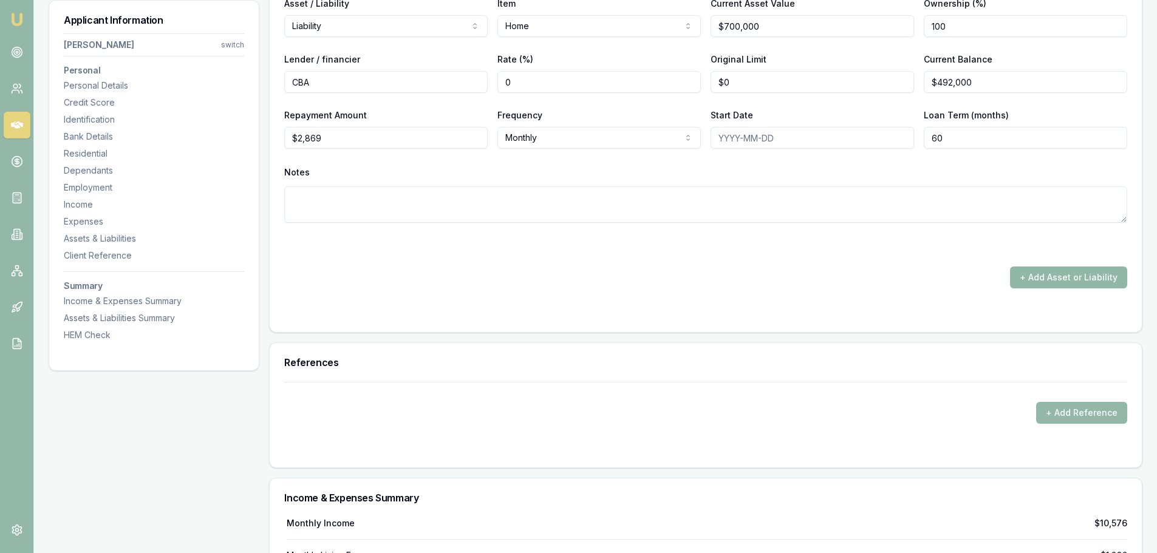
click at [777, 276] on button "+ Add Asset or Liability" at bounding box center [1068, 278] width 117 height 22
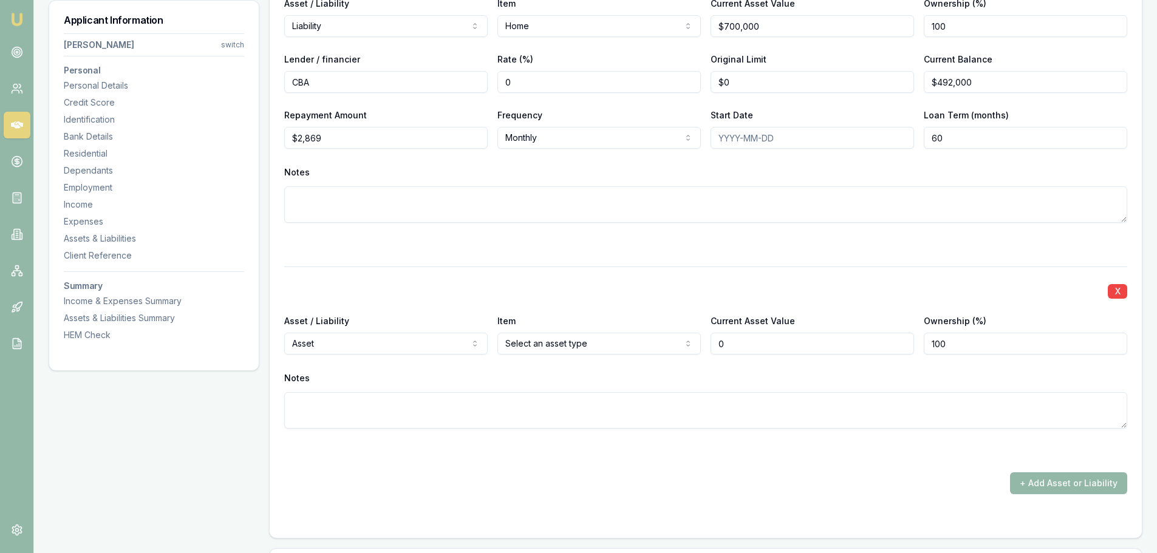
type input "$0"
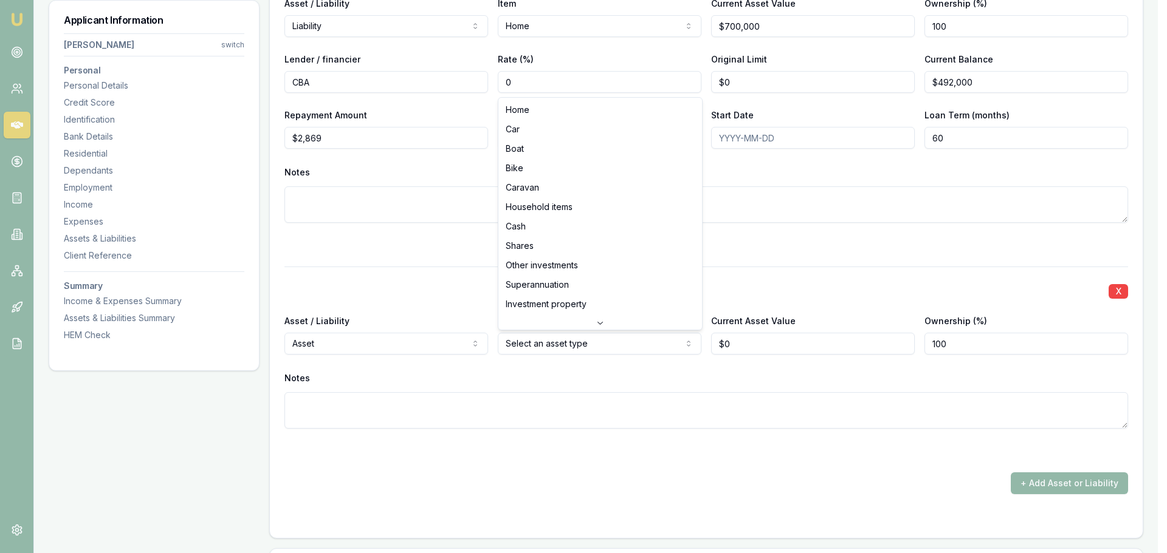
select select "CAR"
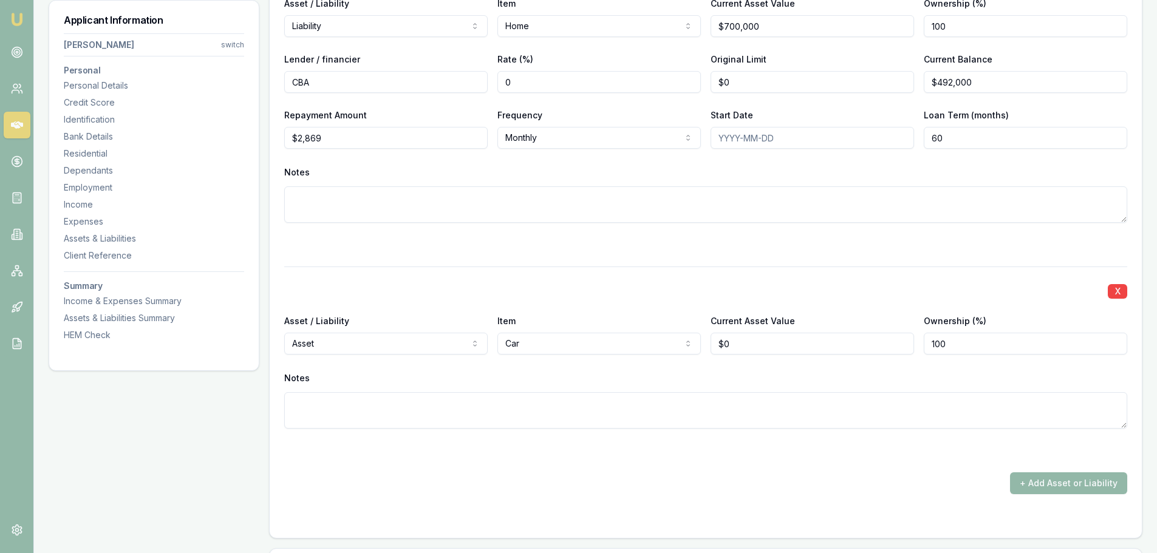
type input "0"
click at [749, 343] on input "0" at bounding box center [813, 344] width 204 height 22
type input "$60,000"
click at [756, 379] on div "Notes" at bounding box center [705, 378] width 843 height 18
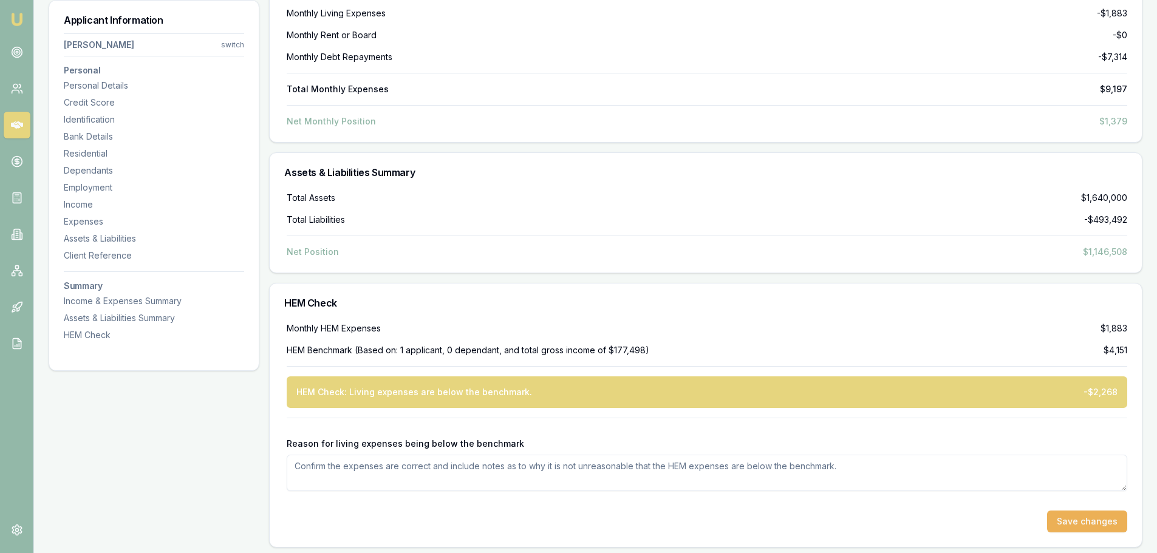
scroll to position [5052, 0]
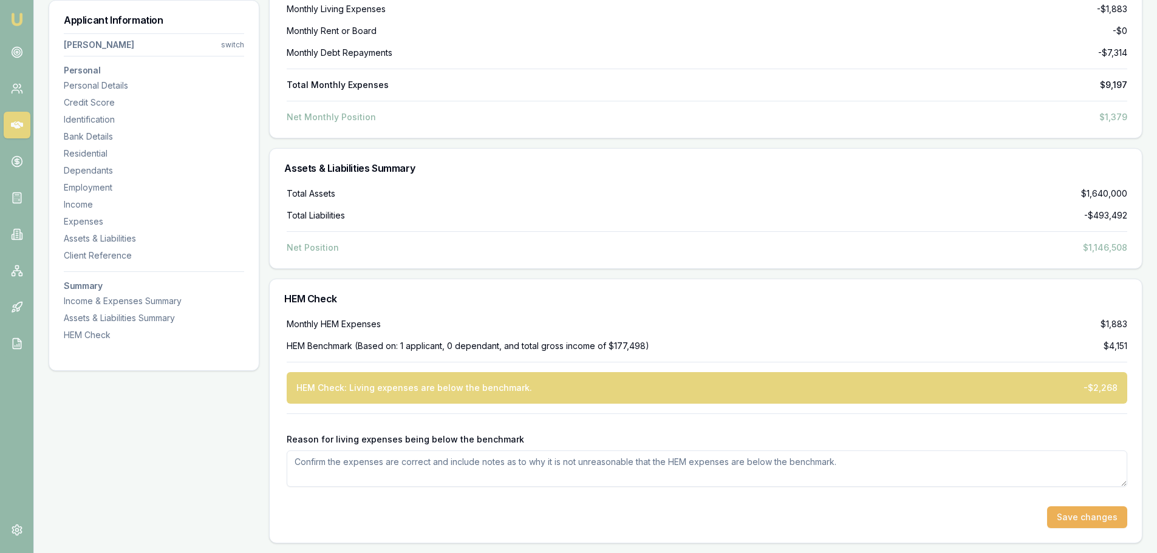
click at [306, 383] on textarea "Reason for living expenses being below the benchmark" at bounding box center [707, 469] width 841 height 36
click at [454, 383] on textarea "The client is asset backed and live humblely" at bounding box center [707, 469] width 841 height 36
click at [559, 383] on textarea "The client is asset backed and live humbly, he has n o kids and doesen't go out…" at bounding box center [707, 469] width 841 height 36
click at [564, 383] on textarea "The client is asset backed and live humbly, he has n o kids and doesen't go out…" at bounding box center [707, 469] width 841 height 36
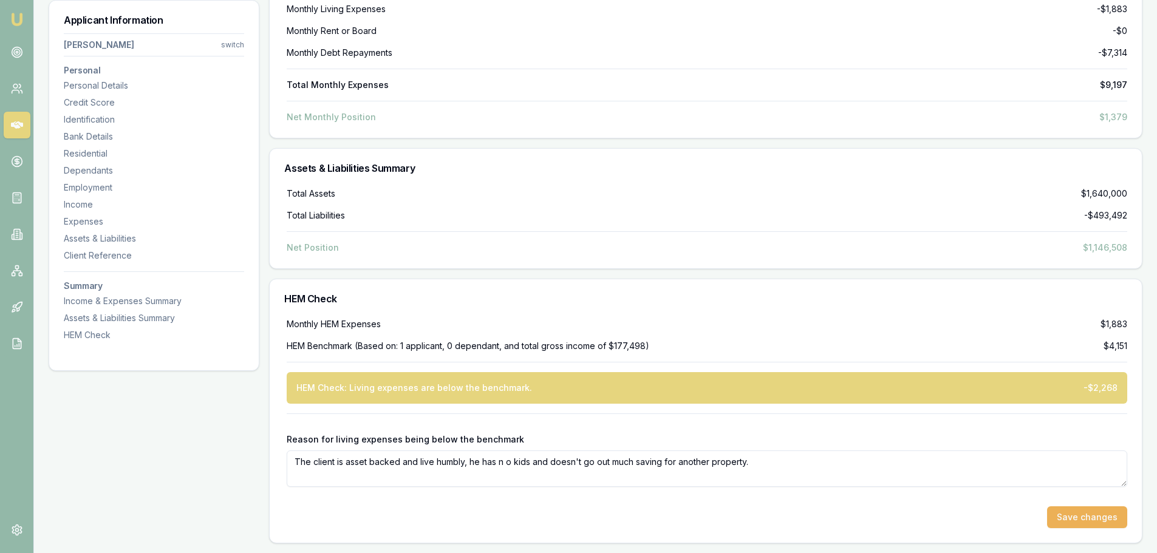
click at [752, 383] on textarea "The client is asset backed and live humbly, he has n o kids and doesn't go out …" at bounding box center [707, 469] width 841 height 36
type textarea "The client is asset backed and live humbly, he has n o kids and doesn't go out …"
click at [777, 383] on button "Save changes" at bounding box center [1087, 518] width 80 height 22
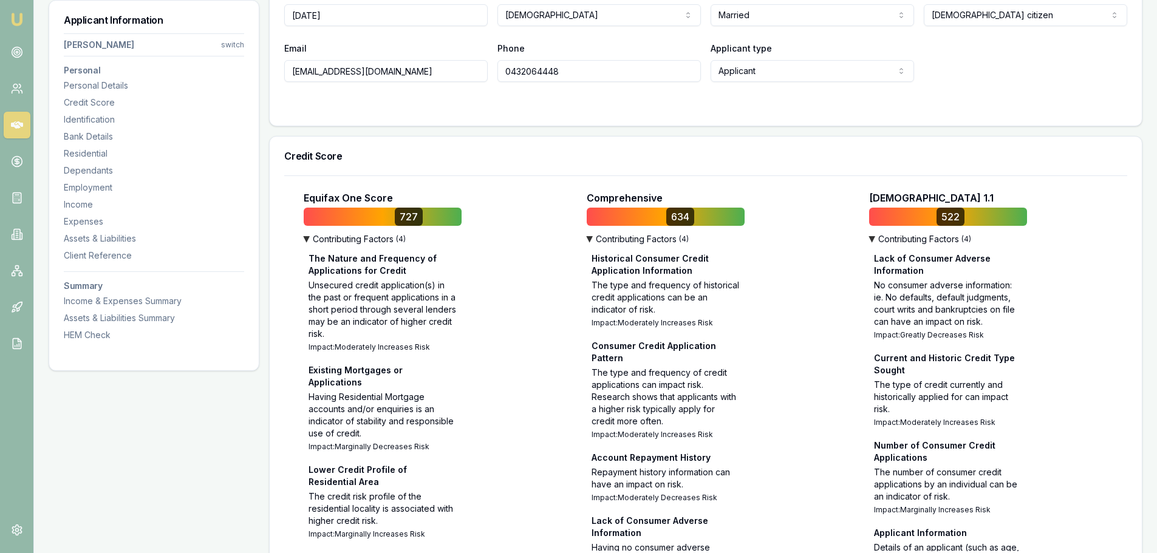
scroll to position [0, 0]
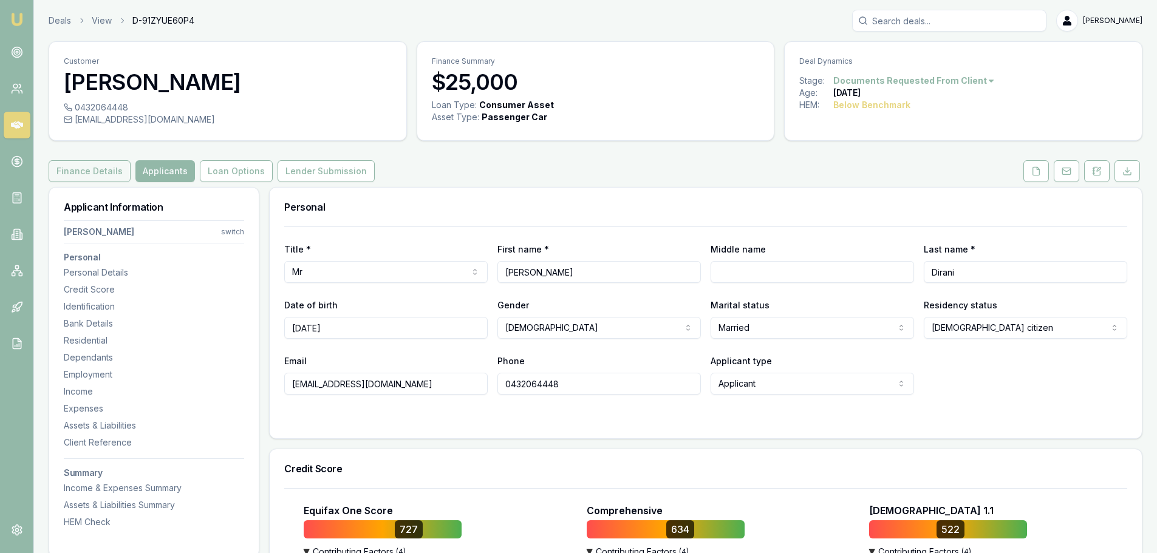
click at [84, 176] on button "Finance Details" at bounding box center [90, 171] width 82 height 22
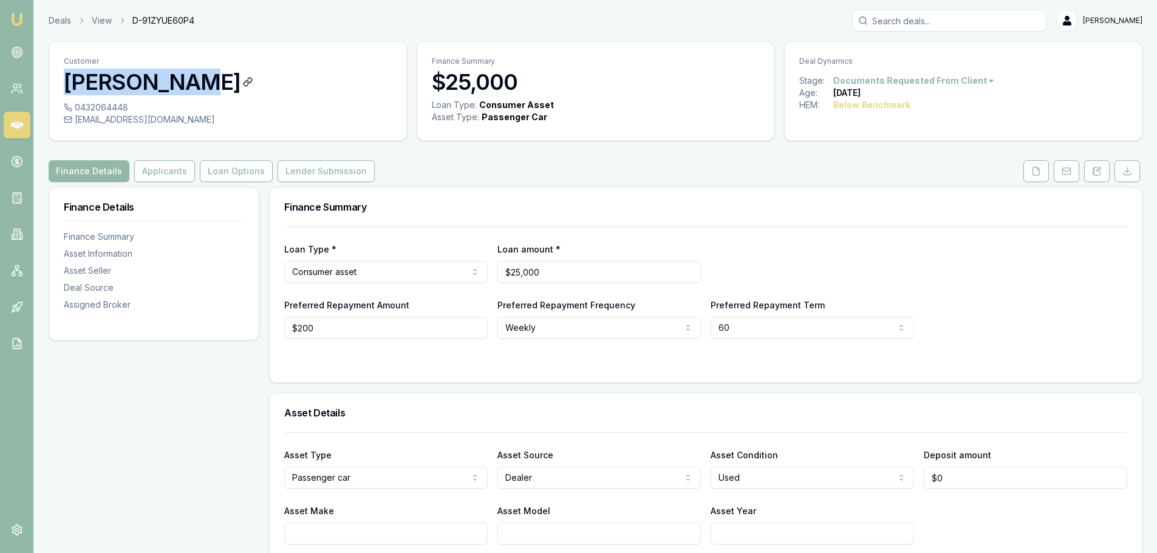
drag, startPoint x: 63, startPoint y: 79, endPoint x: 171, endPoint y: 88, distance: 108.5
click at [171, 88] on div "Customer Hadi Dirani" at bounding box center [227, 72] width 357 height 60
copy h3 "[PERSON_NAME]"
click at [148, 168] on button "Applicants" at bounding box center [164, 171] width 61 height 22
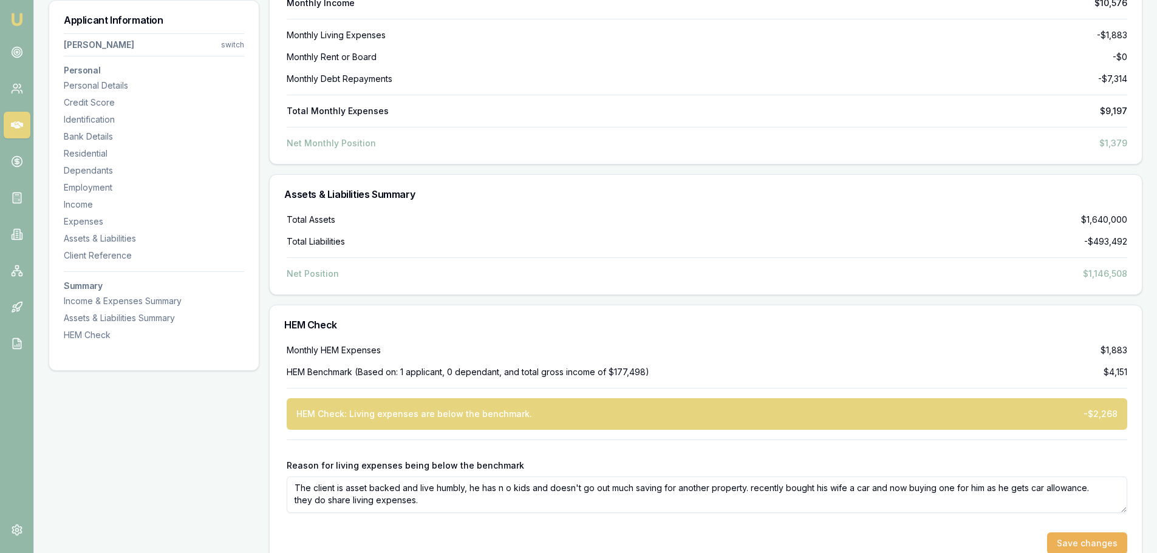
scroll to position [4748, 0]
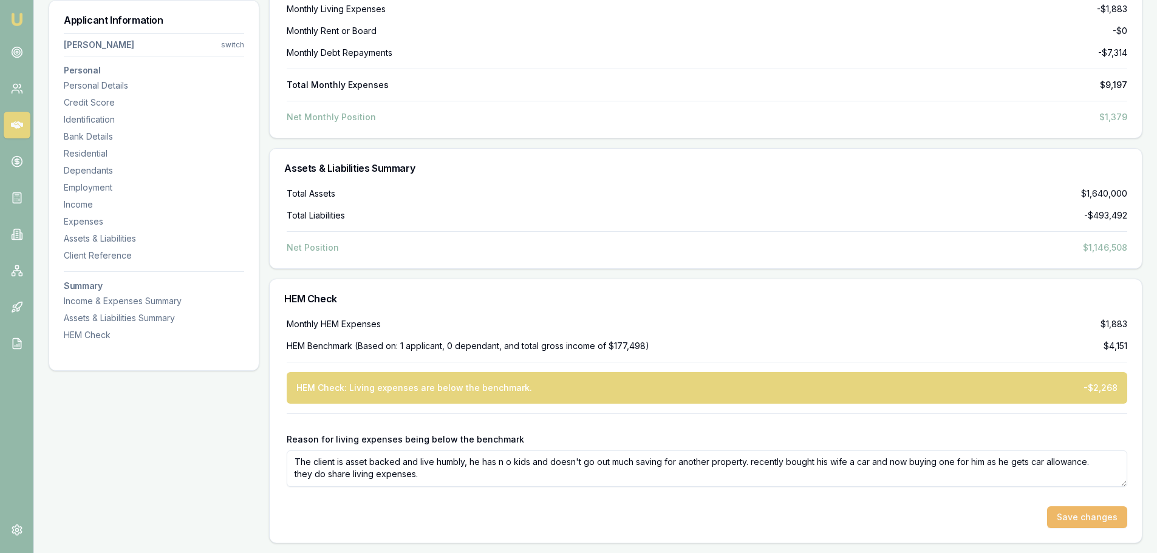
click at [777, 383] on button "Save changes" at bounding box center [1087, 518] width 80 height 22
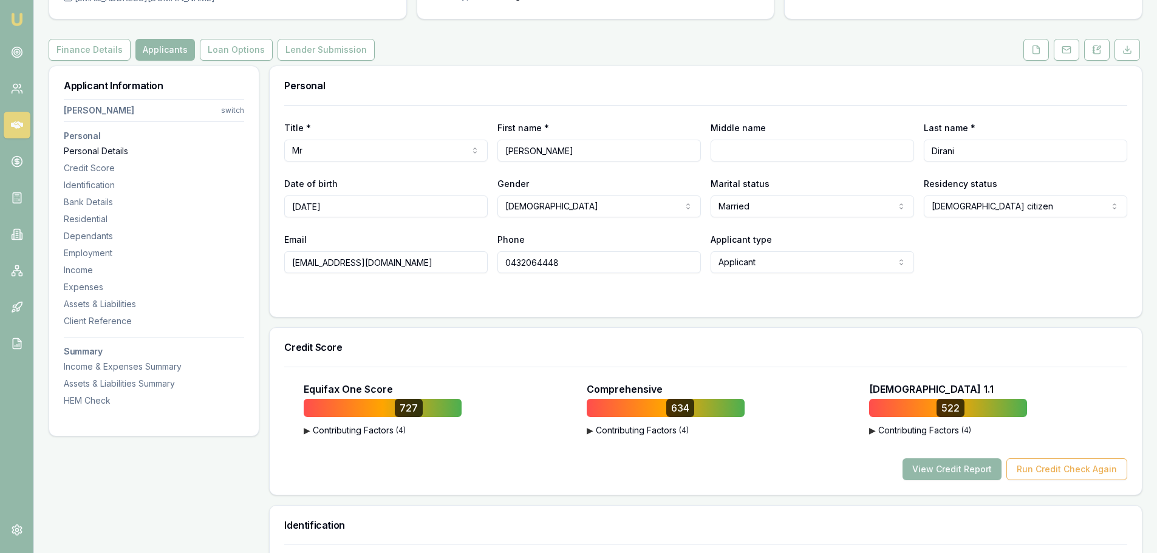
scroll to position [0, 0]
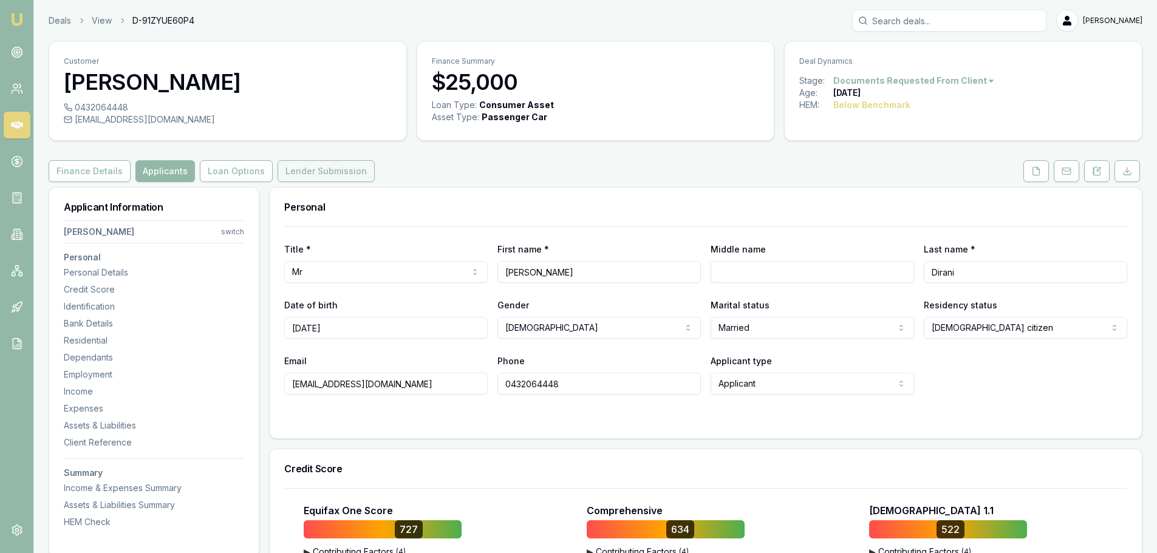
click at [320, 172] on button "Lender Submission" at bounding box center [326, 171] width 97 height 22
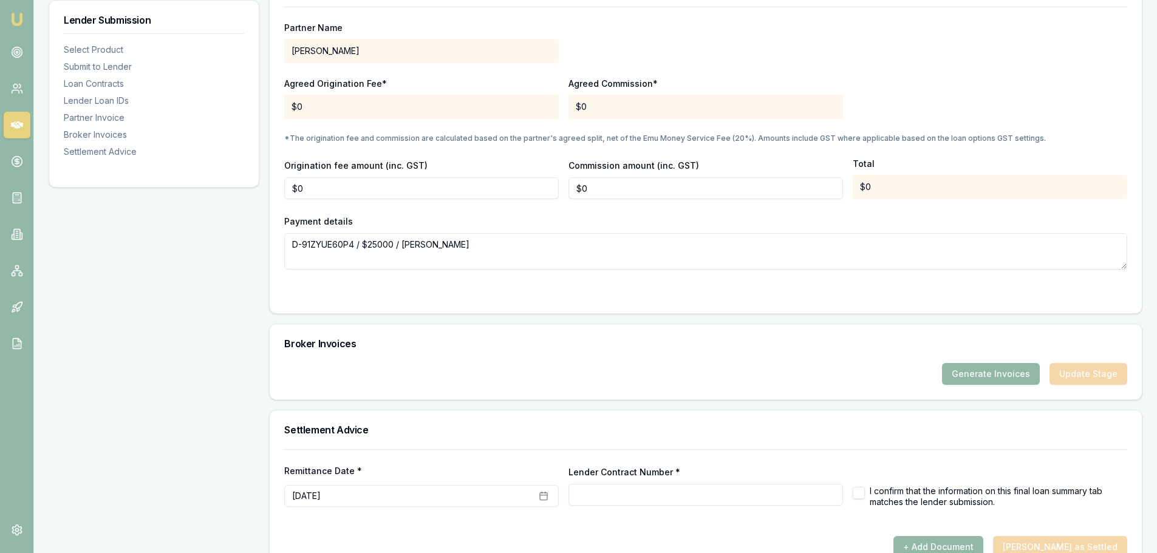
scroll to position [1055, 0]
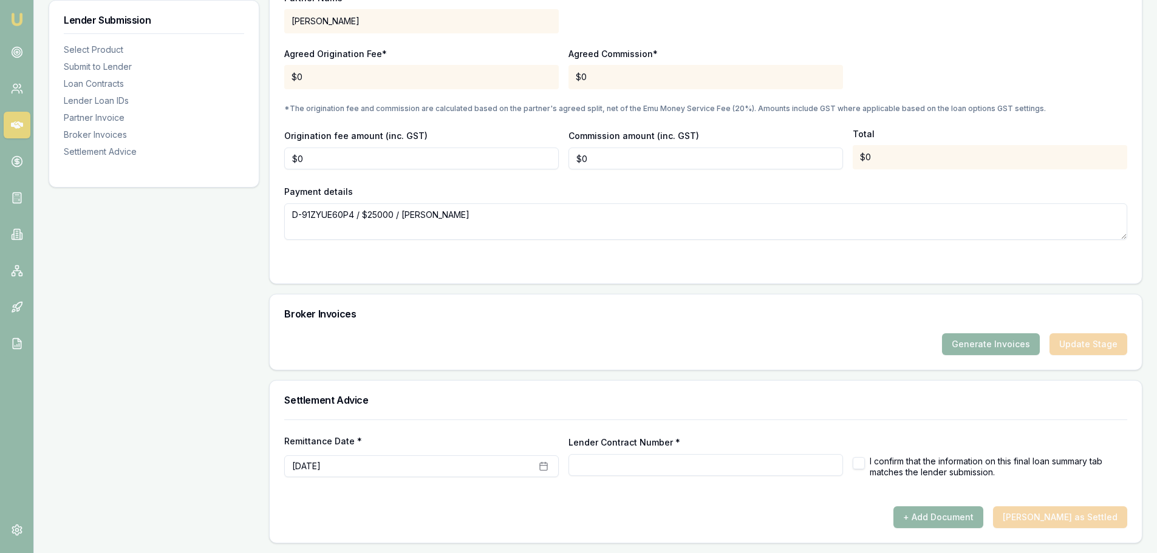
click at [777, 343] on div "Generate Invoices Update Stage" at bounding box center [705, 345] width 843 height 22
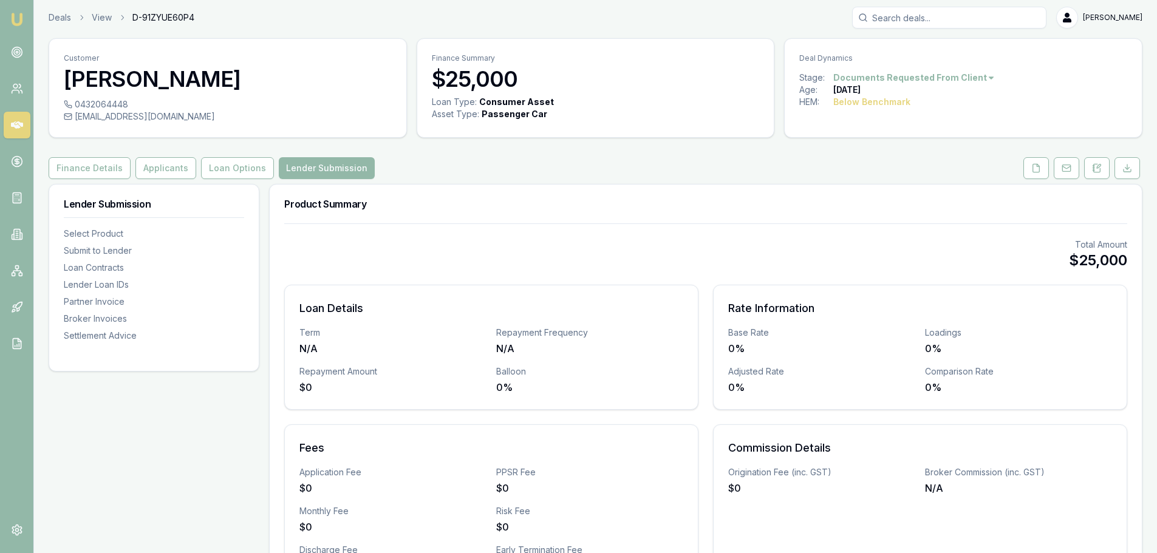
scroll to position [0, 0]
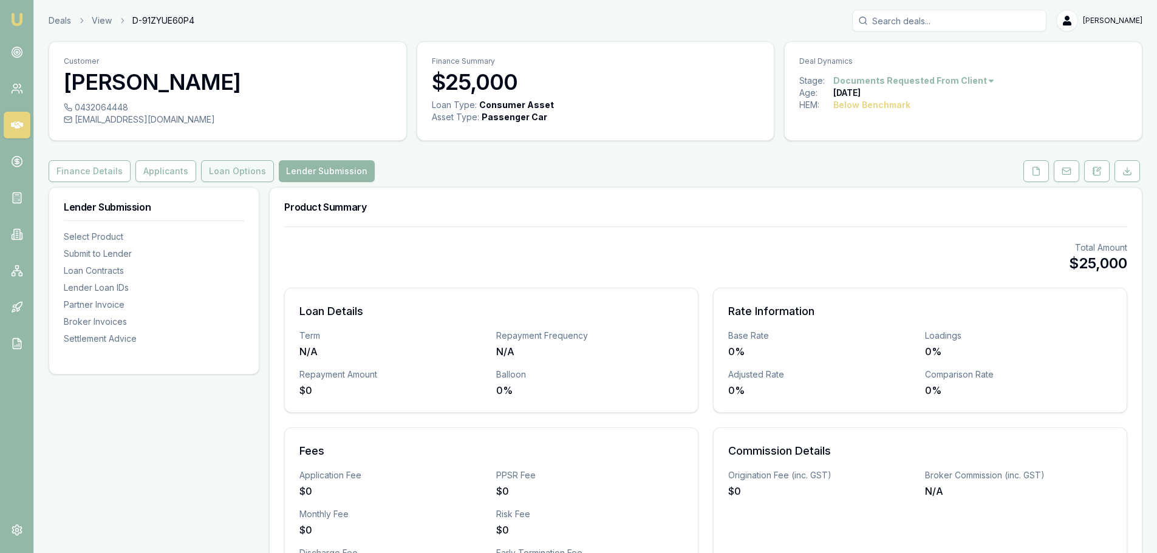
click at [231, 173] on button "Loan Options" at bounding box center [237, 171] width 73 height 22
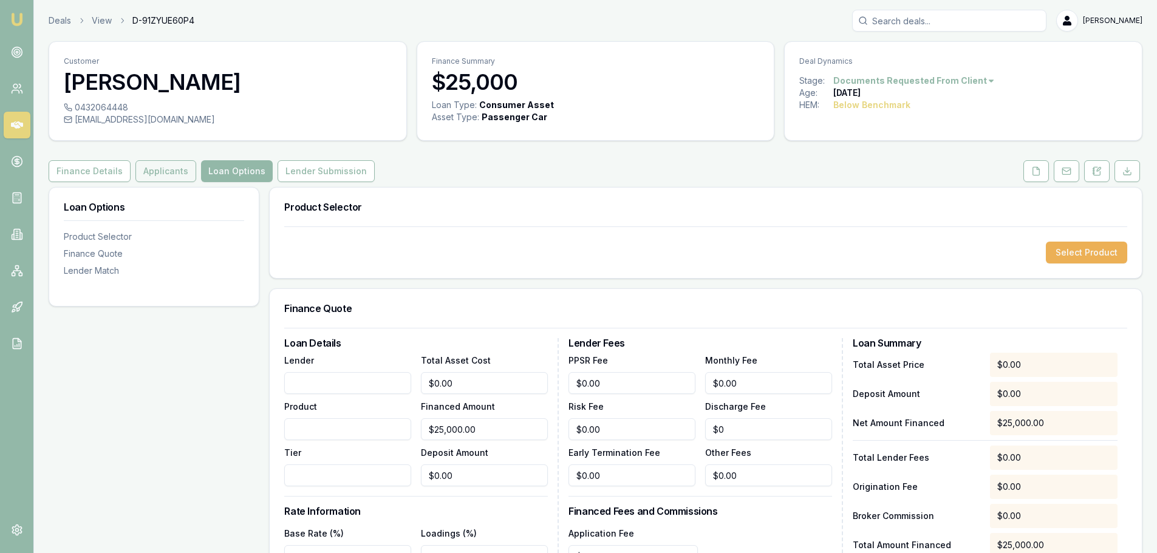
click at [170, 170] on button "Applicants" at bounding box center [165, 171] width 61 height 22
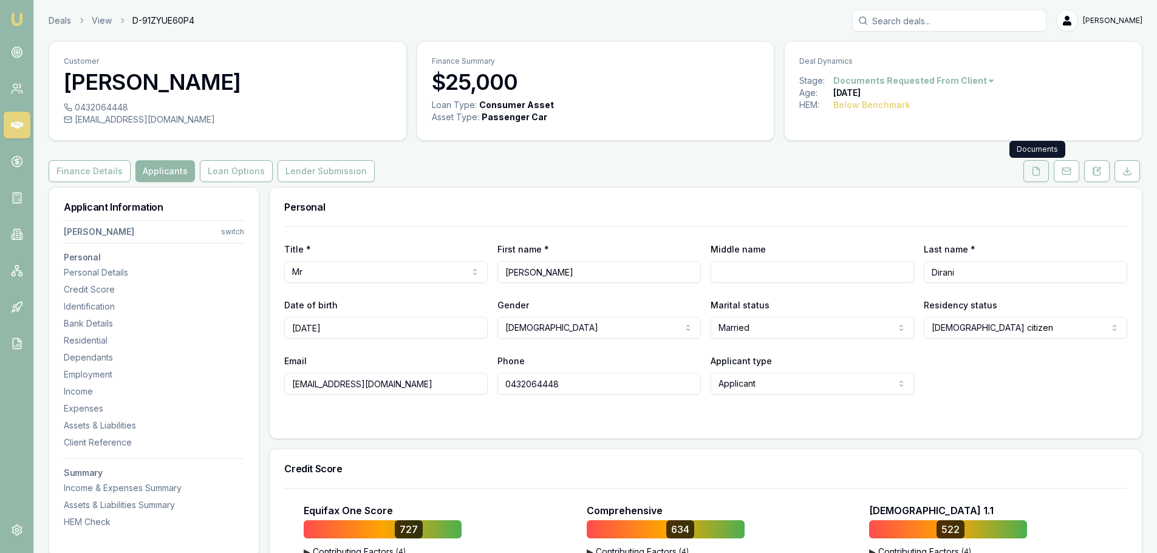
click at [777, 171] on icon at bounding box center [1037, 171] width 10 height 10
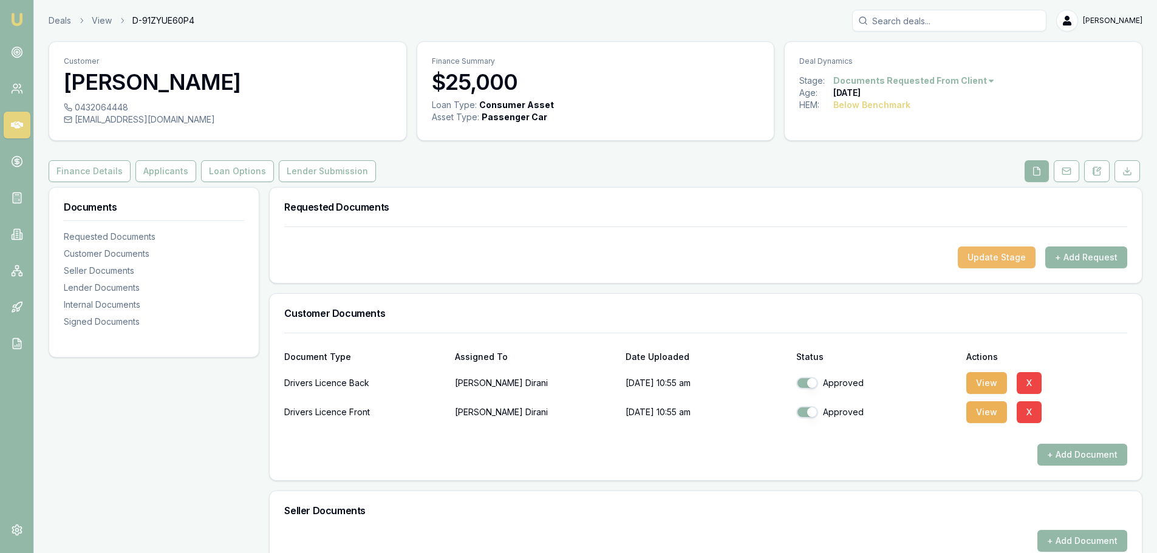
click at [777, 252] on button "Update Stage" at bounding box center [997, 258] width 78 height 22
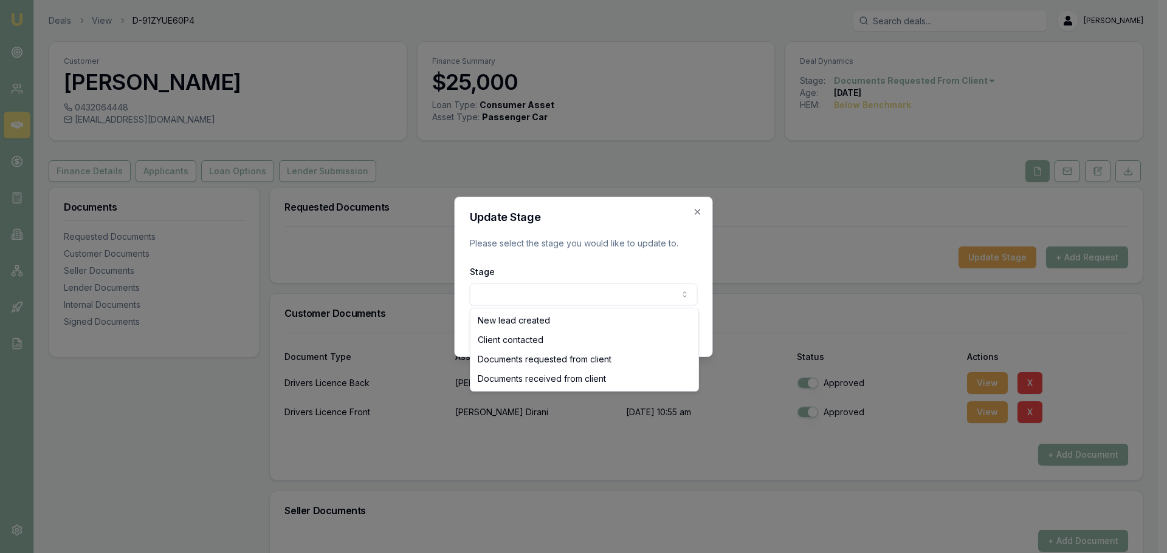
click at [496, 296] on body "Emu Broker Deals View D-91ZYUE60P4 Evette Abdo Toggle Menu Customer Hadi Dirani…" at bounding box center [578, 276] width 1157 height 553
select select "DOCUMENTS_RECEIVED_FROM_CLIENT"
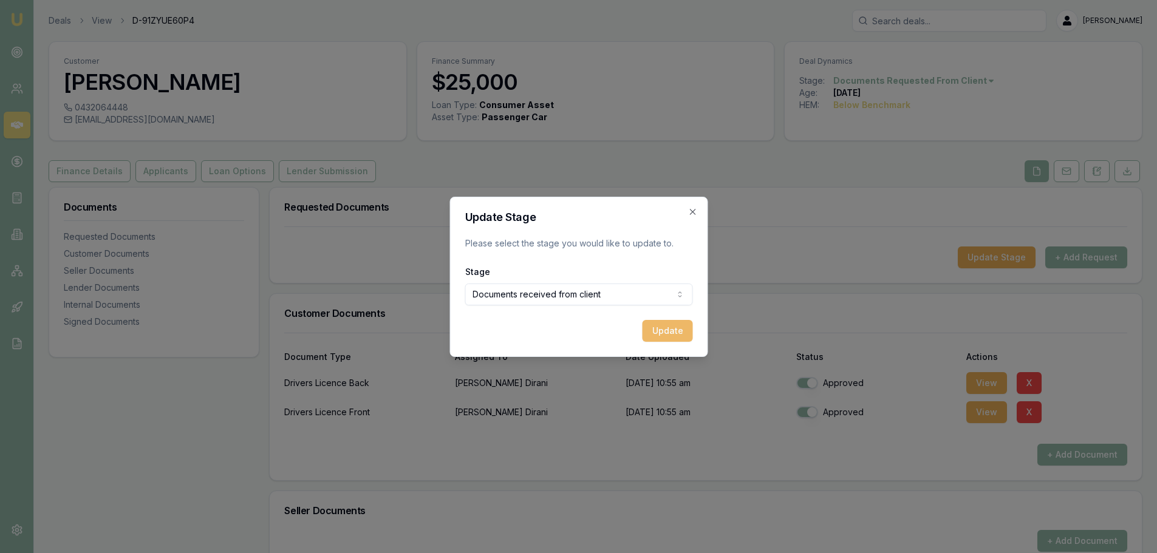
click at [677, 334] on button "Update" at bounding box center [667, 331] width 50 height 22
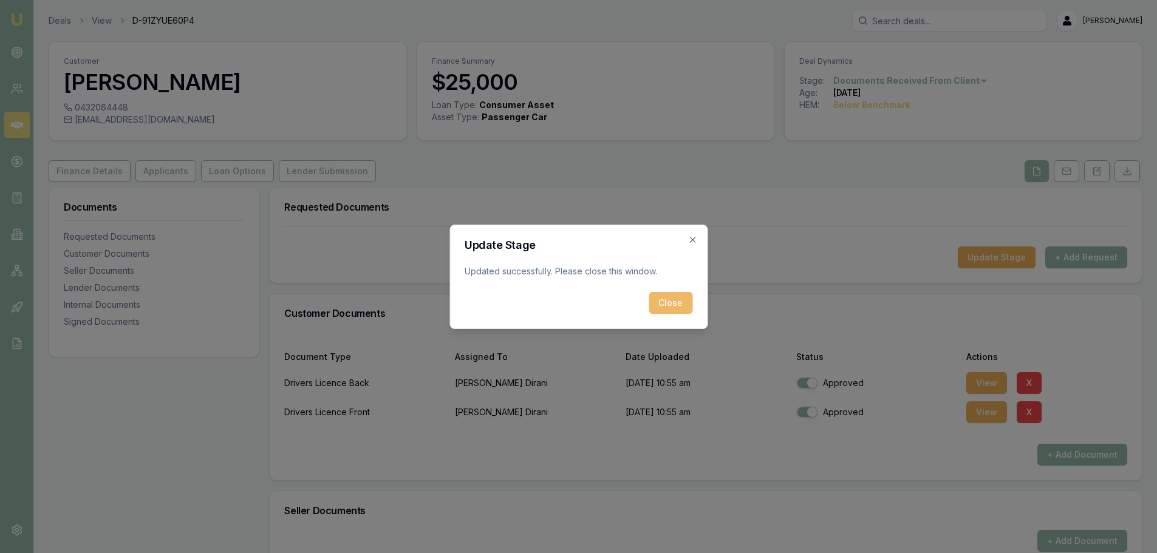
click at [668, 303] on button "Close" at bounding box center [671, 303] width 44 height 22
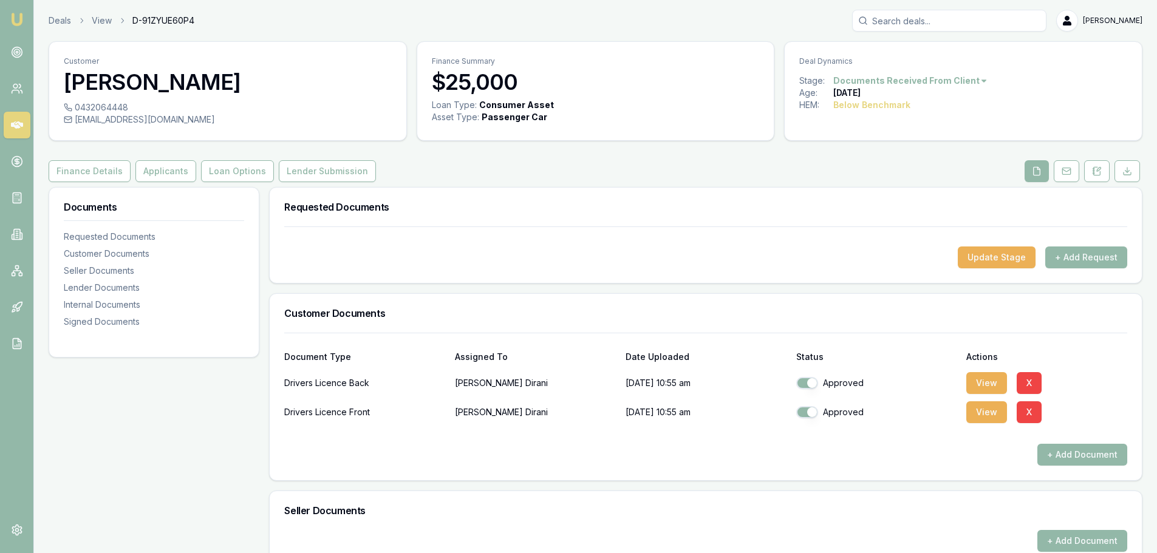
drag, startPoint x: 60, startPoint y: 22, endPoint x: 122, endPoint y: 31, distance: 63.2
click at [60, 22] on link "Deals" at bounding box center [60, 21] width 22 height 12
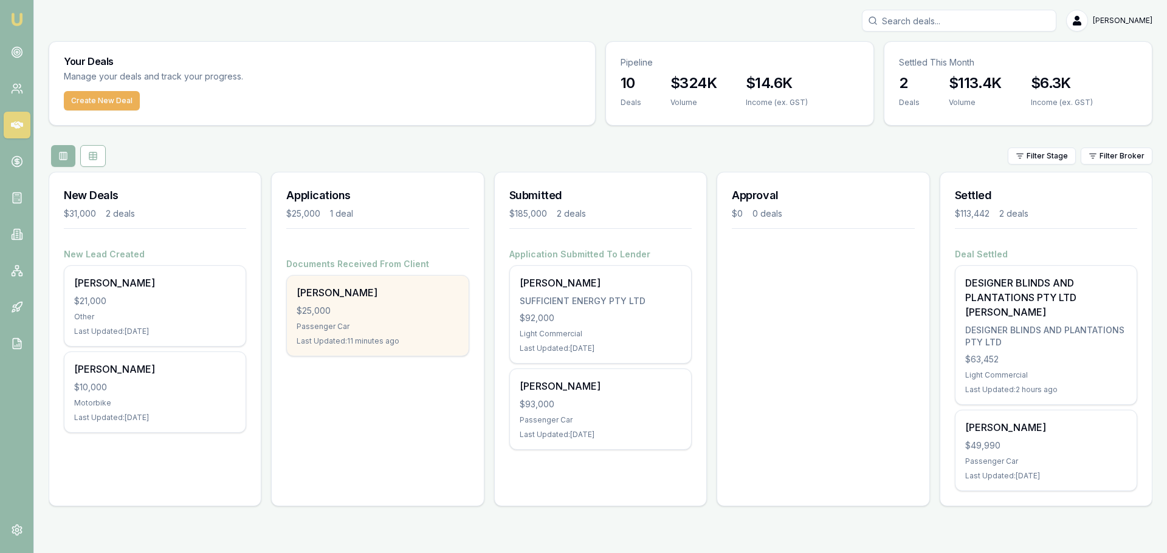
click at [359, 300] on div "Hadi Dirani $25,000 Passenger Car Last Updated: 11 minutes ago" at bounding box center [377, 316] width 181 height 80
click at [375, 320] on div "Hadi Dirani $25,000 Passenger Car Last Updated: 31 minutes ago" at bounding box center [377, 316] width 181 height 80
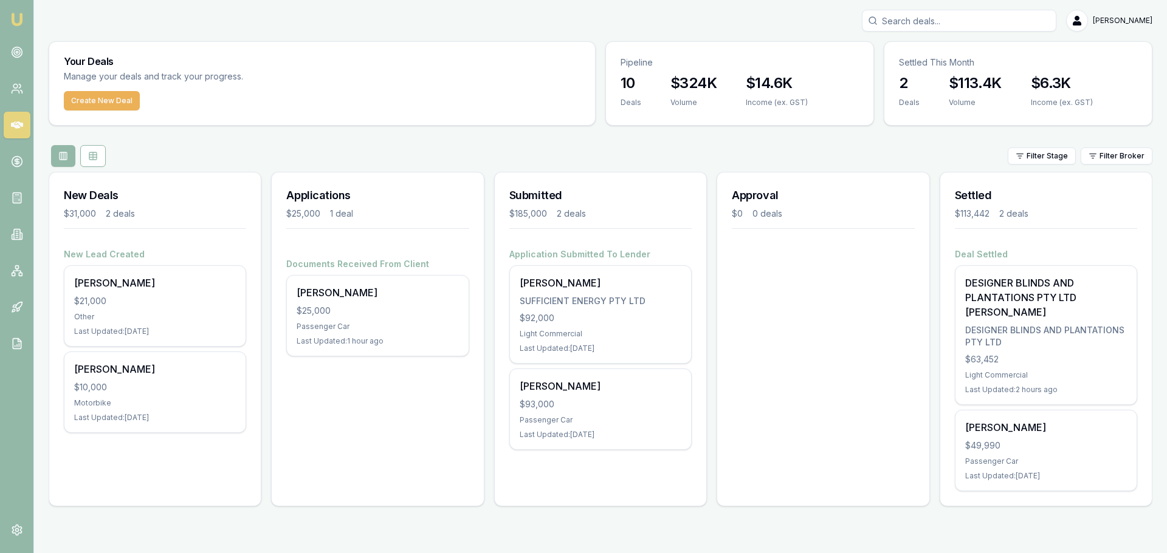
click at [777, 272] on div at bounding box center [822, 265] width 211 height 15
click at [777, 337] on div "Approval $0 0 deals" at bounding box center [822, 339] width 213 height 335
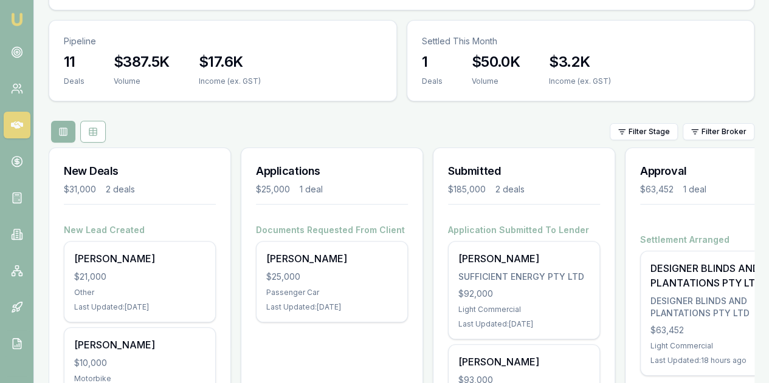
scroll to position [0, 49]
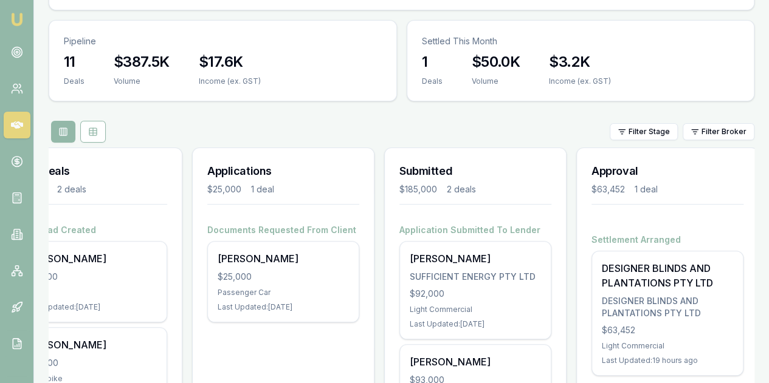
click at [258, 287] on div "Applications $25,000 1 deal Documents Requested From Client Hadi Dirani $25,000…" at bounding box center [283, 294] width 182 height 293
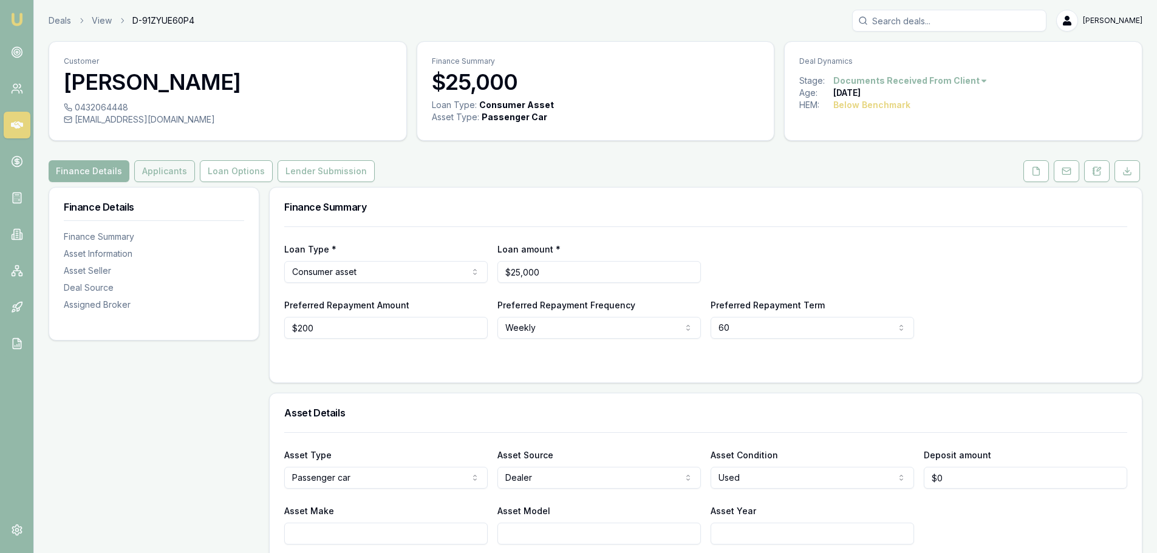
click at [154, 167] on button "Applicants" at bounding box center [164, 171] width 61 height 22
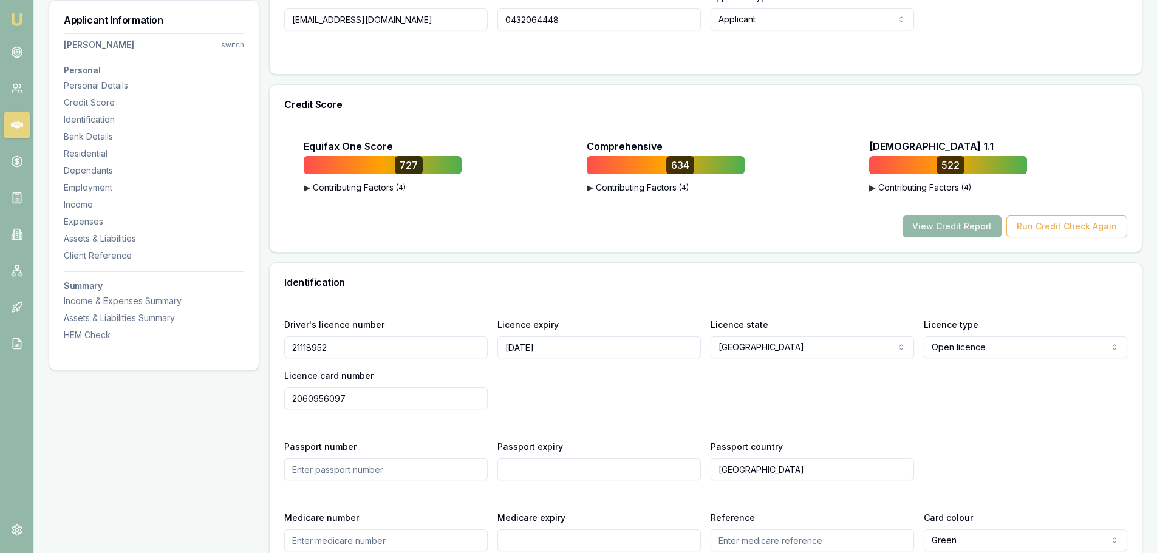
scroll to position [243, 0]
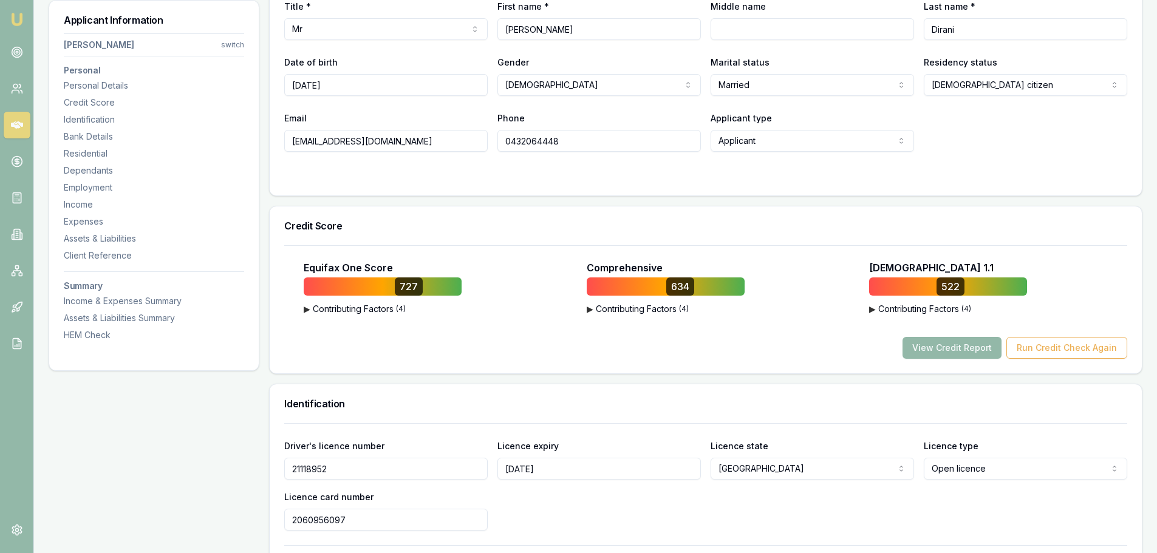
click at [900, 312] on button "▶ Contributing Factors ( 4 )" at bounding box center [948, 309] width 158 height 12
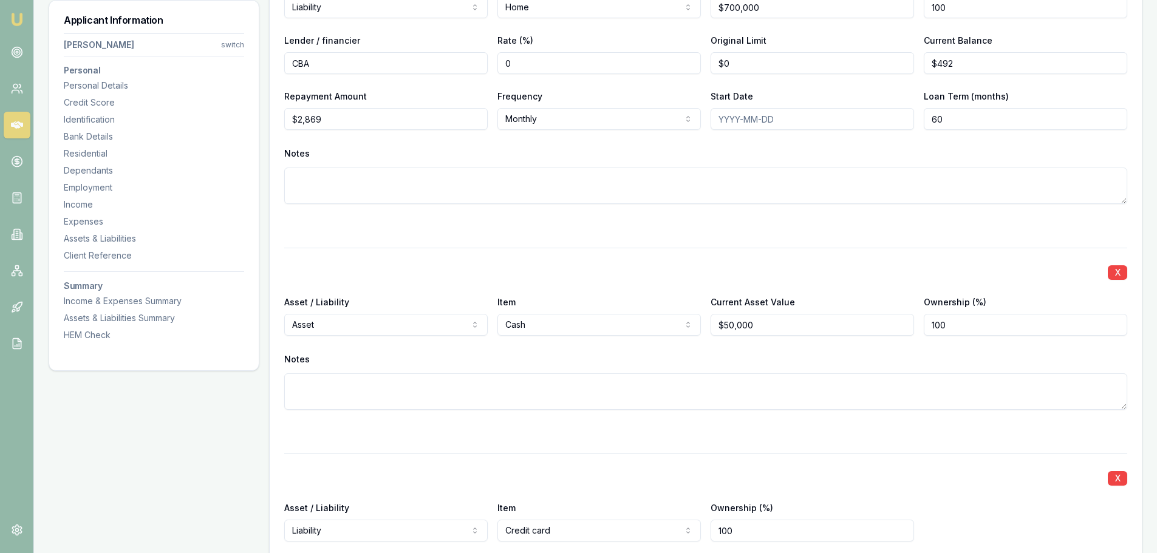
scroll to position [3159, 0]
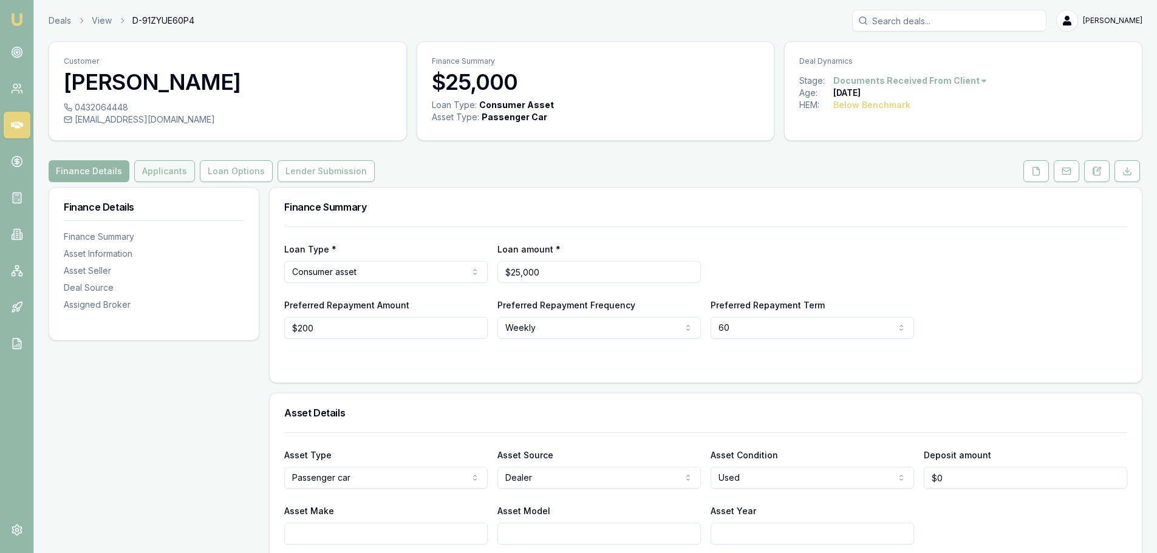
click at [165, 177] on button "Applicants" at bounding box center [164, 171] width 61 height 22
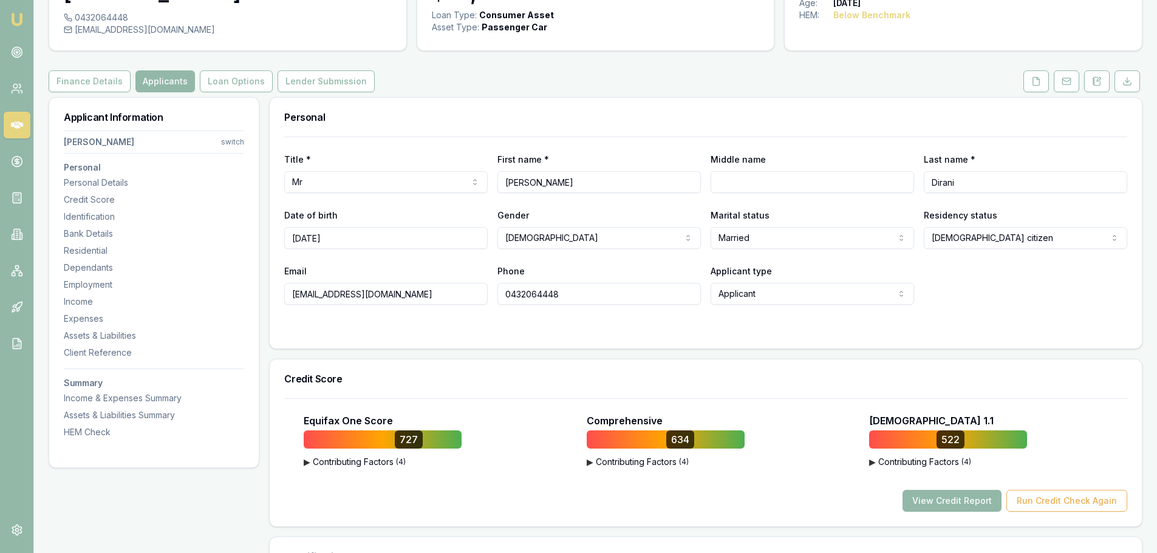
scroll to position [122, 0]
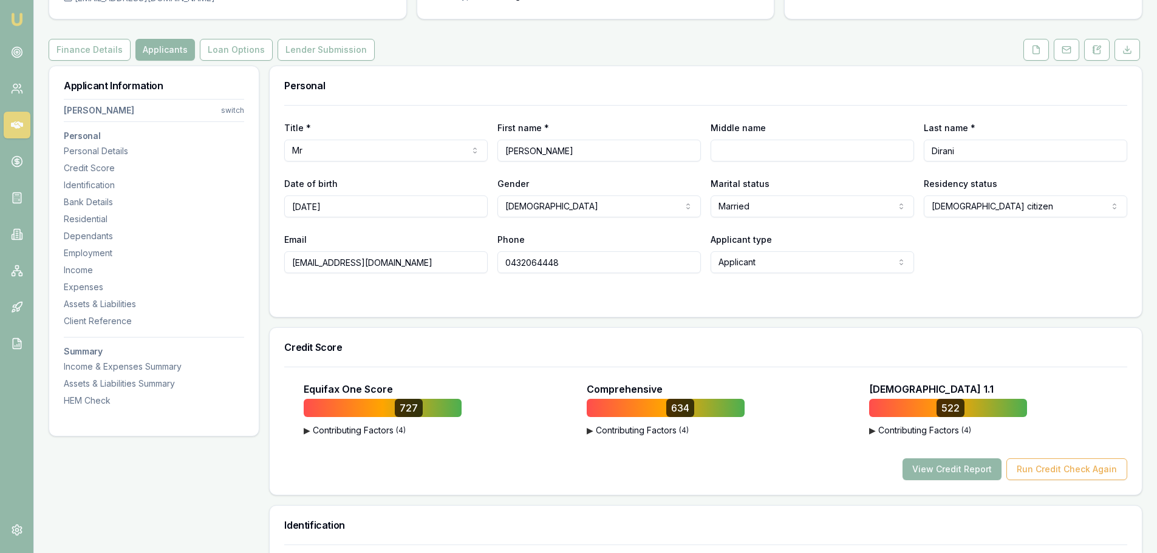
drag, startPoint x: 349, startPoint y: 206, endPoint x: 275, endPoint y: 204, distance: 74.1
click at [275, 204] on div "Title * Mr Mr Mrs Miss Ms Dr Prof First name * [PERSON_NAME] Middle name Last n…" at bounding box center [706, 211] width 872 height 212
drag, startPoint x: 575, startPoint y: 266, endPoint x: 498, endPoint y: 266, distance: 77.8
click at [498, 266] on input "0432064448" at bounding box center [600, 263] width 204 height 22
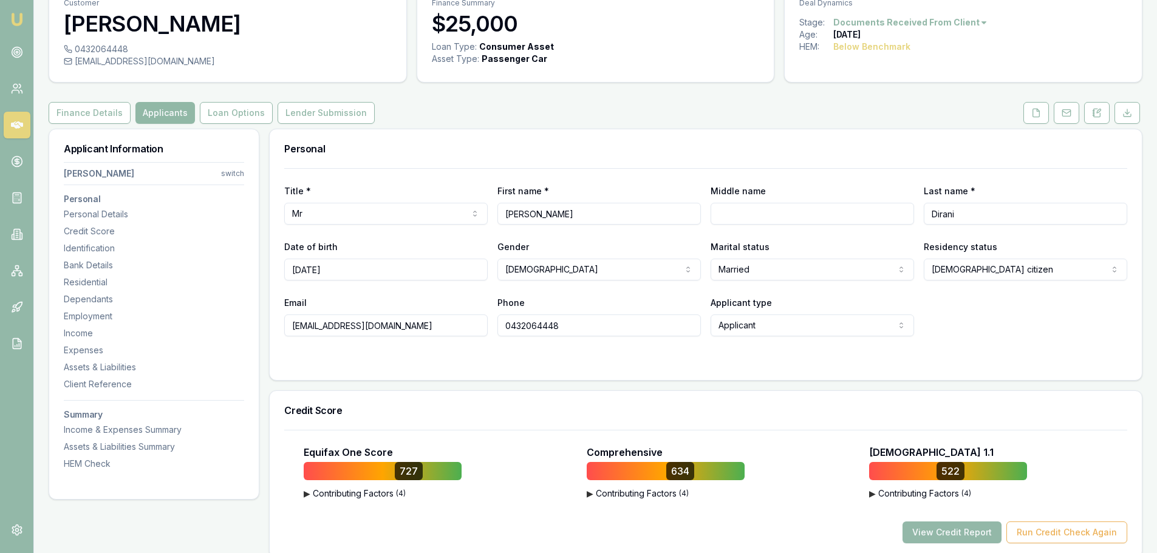
scroll to position [0, 0]
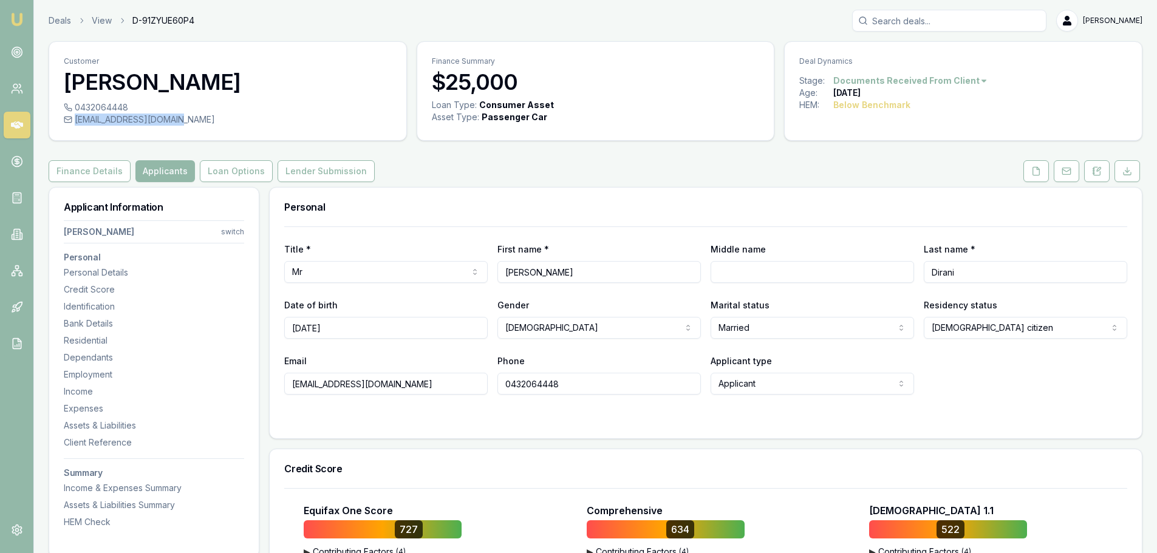
drag, startPoint x: 75, startPoint y: 118, endPoint x: 167, endPoint y: 125, distance: 91.9
click at [167, 125] on div "[EMAIL_ADDRESS][DOMAIN_NAME]" at bounding box center [228, 120] width 328 height 12
copy div "[EMAIL_ADDRESS][DOMAIN_NAME]"
click at [149, 166] on button "Applicants" at bounding box center [165, 171] width 60 height 22
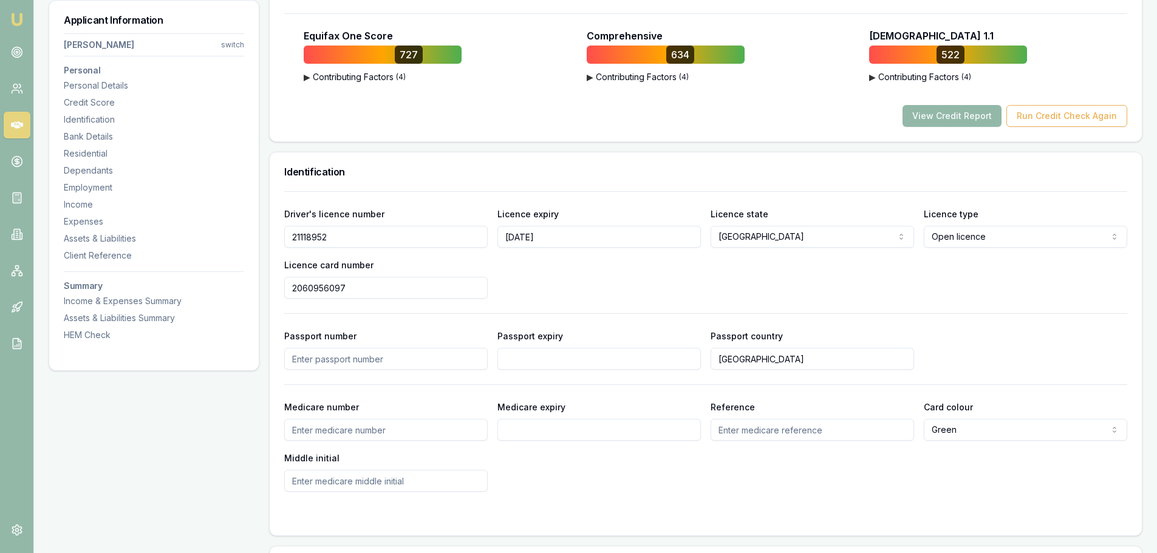
scroll to position [532, 0]
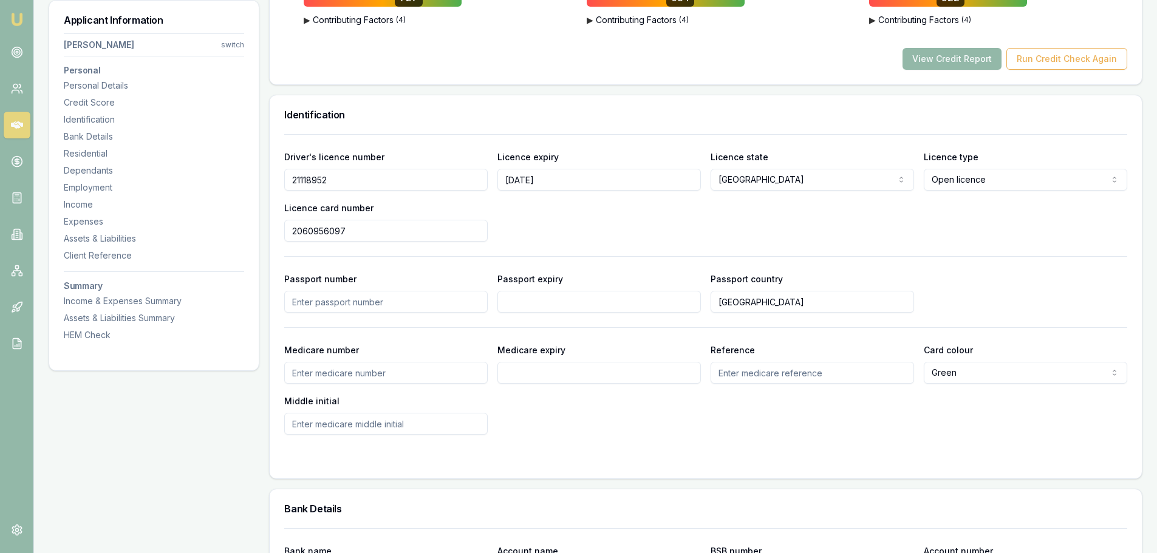
drag, startPoint x: 358, startPoint y: 183, endPoint x: 250, endPoint y: 179, distance: 107.6
drag, startPoint x: 362, startPoint y: 225, endPoint x: 256, endPoint y: 229, distance: 105.8
drag, startPoint x: 573, startPoint y: 182, endPoint x: 506, endPoint y: 182, distance: 66.8
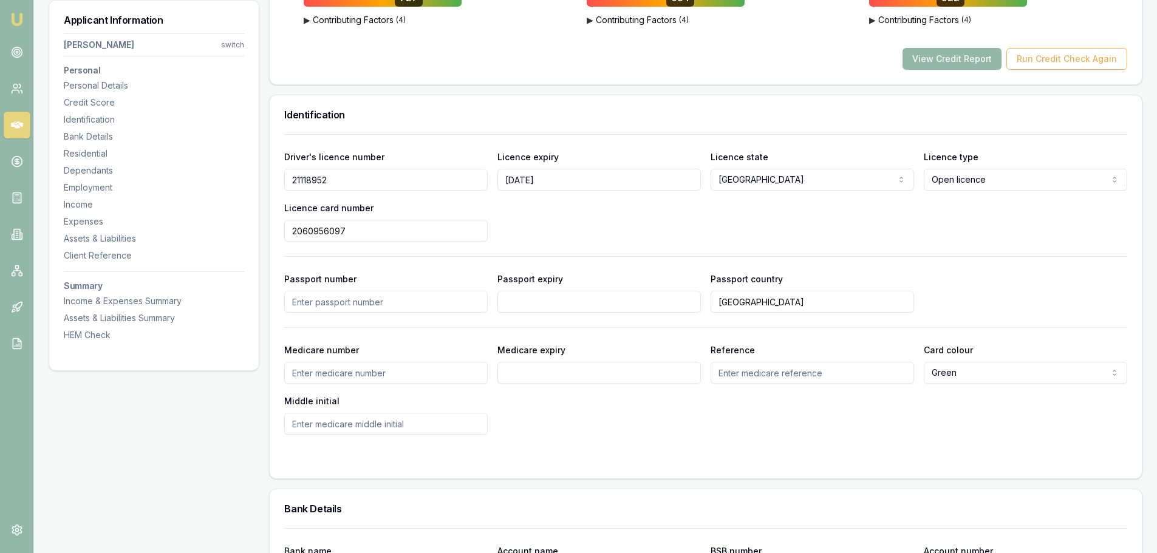
click at [506, 182] on input "[DATE]" at bounding box center [600, 180] width 204 height 22
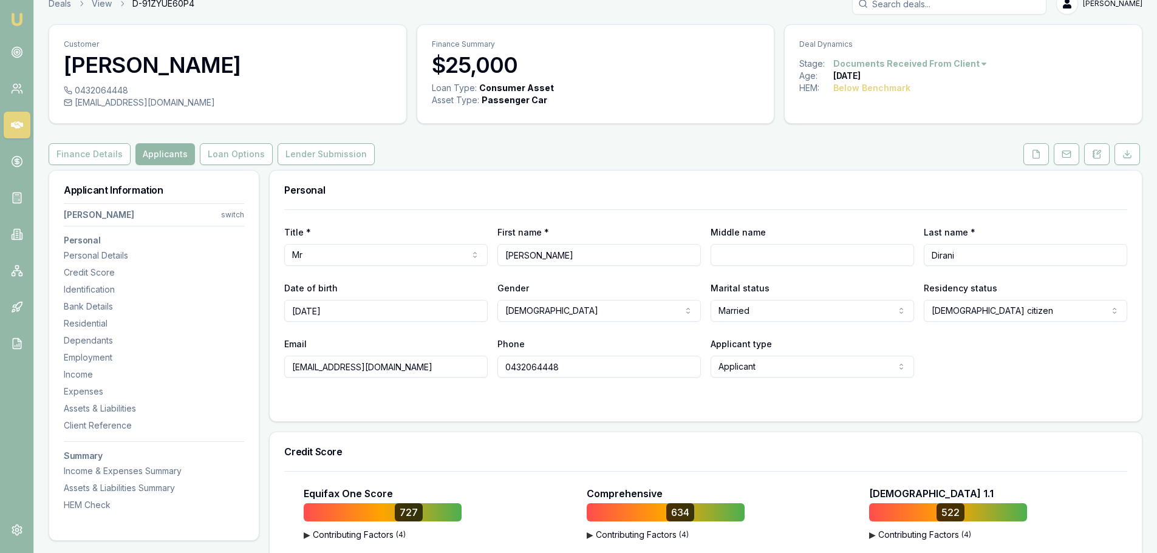
scroll to position [0, 0]
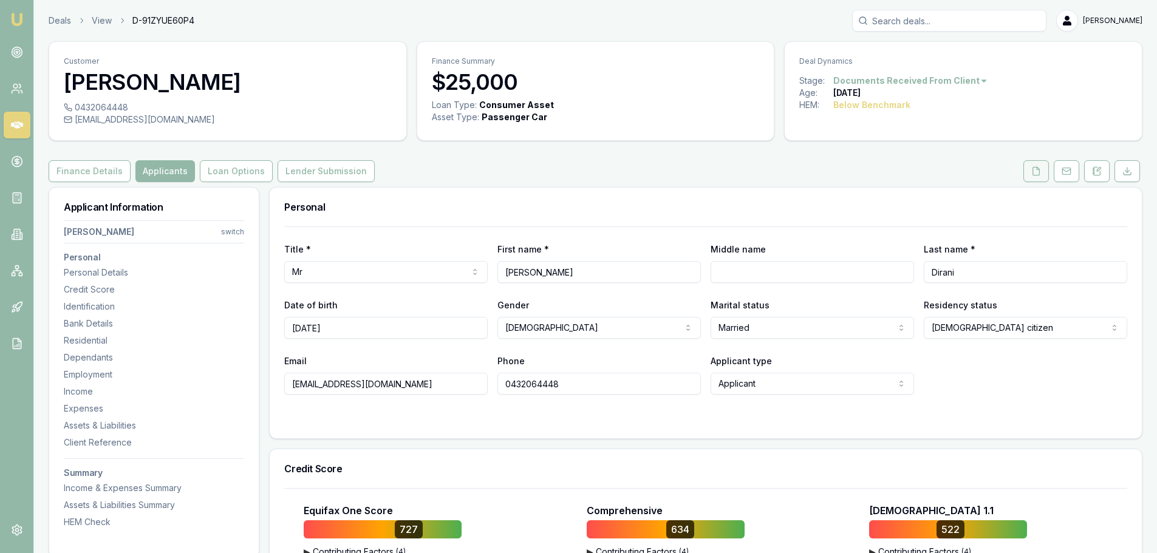
click at [1035, 171] on icon at bounding box center [1037, 171] width 10 height 10
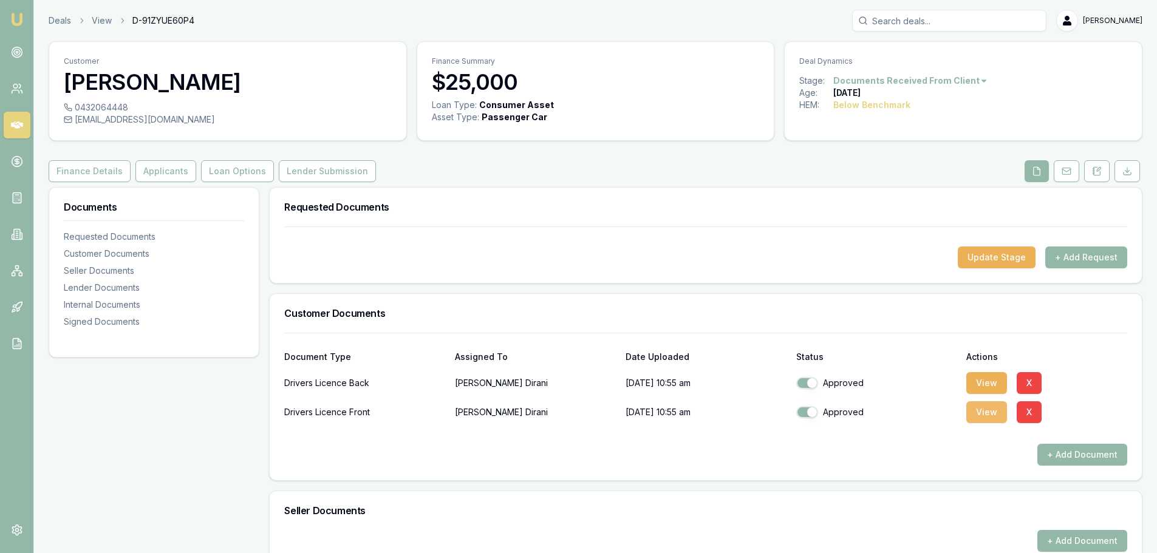
click at [978, 410] on button "View" at bounding box center [987, 413] width 41 height 22
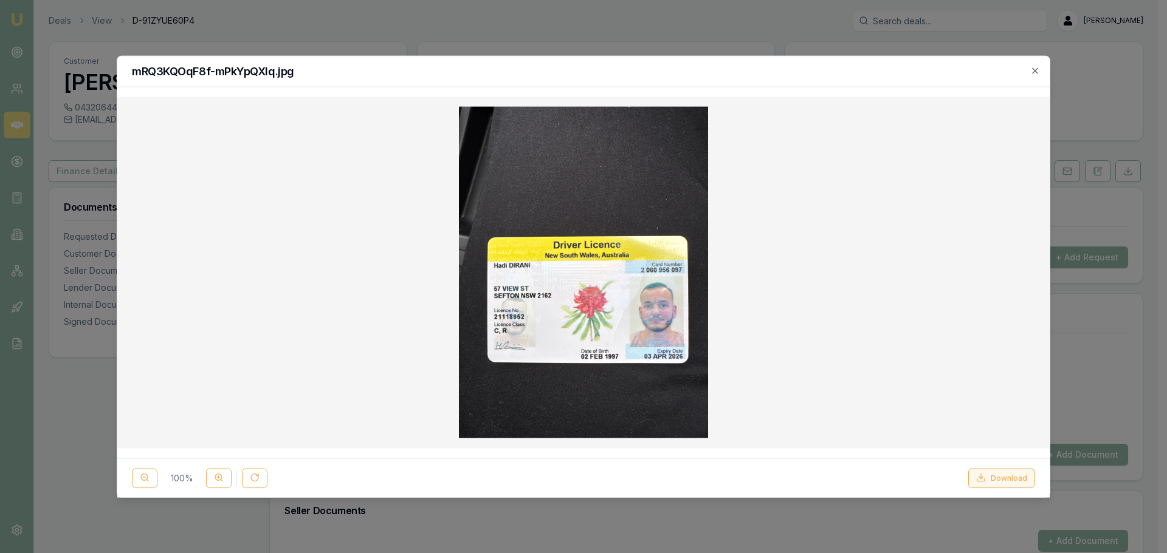
click at [996, 479] on button "Download" at bounding box center [1001, 477] width 67 height 19
click at [999, 466] on div "100 % Download" at bounding box center [583, 477] width 932 height 39
click at [999, 481] on button "Download" at bounding box center [1001, 477] width 67 height 19
click at [1036, 69] on icon "button" at bounding box center [1034, 69] width 5 height 5
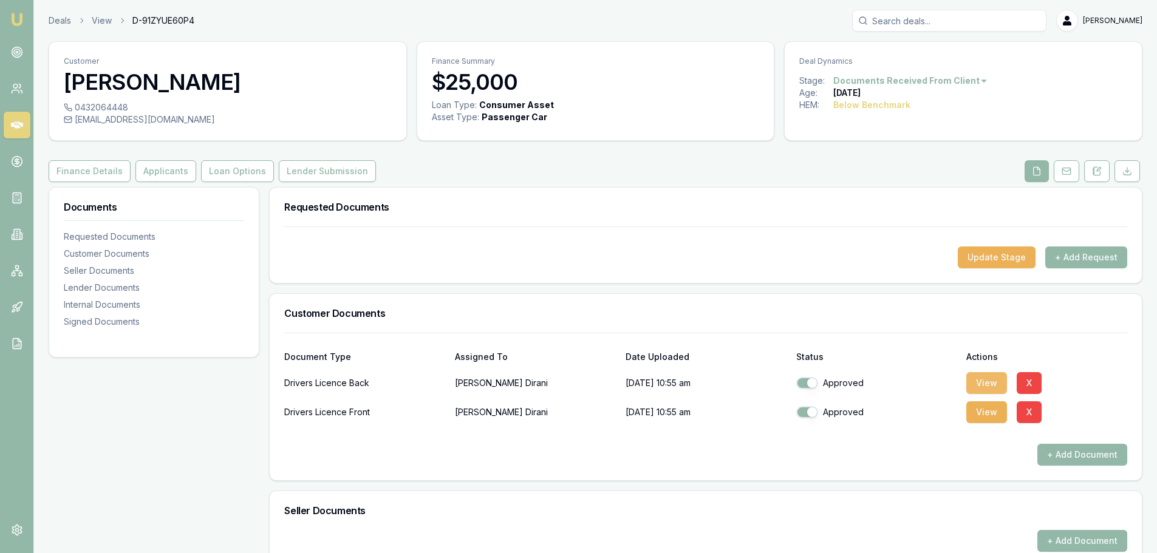
click at [985, 389] on button "View" at bounding box center [987, 383] width 41 height 22
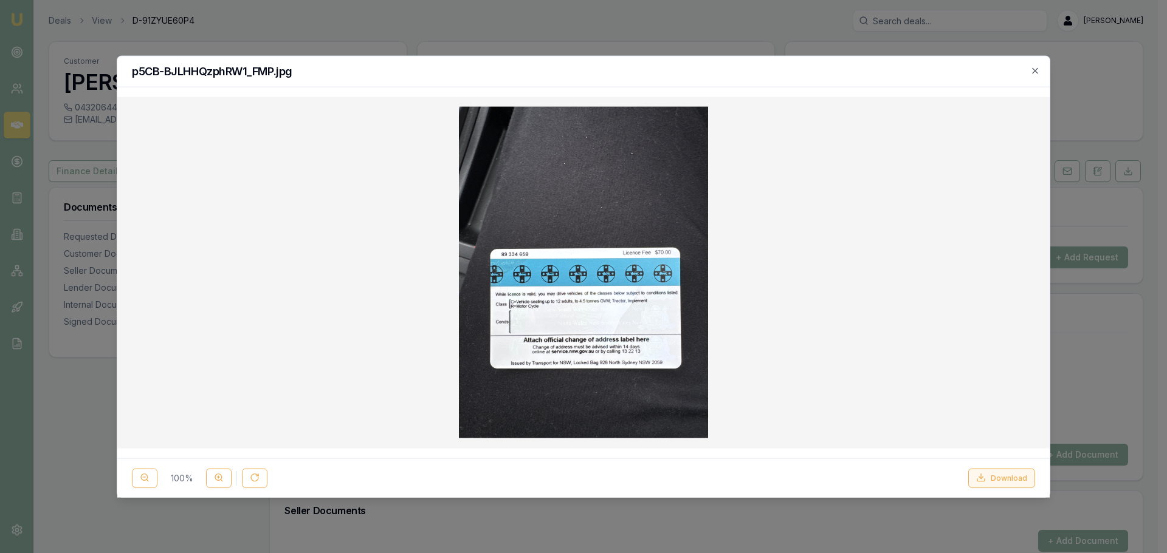
click at [1008, 475] on button "Download" at bounding box center [1001, 477] width 67 height 19
click at [1036, 70] on icon "button" at bounding box center [1035, 71] width 10 height 10
